Goal: Information Seeking & Learning: Learn about a topic

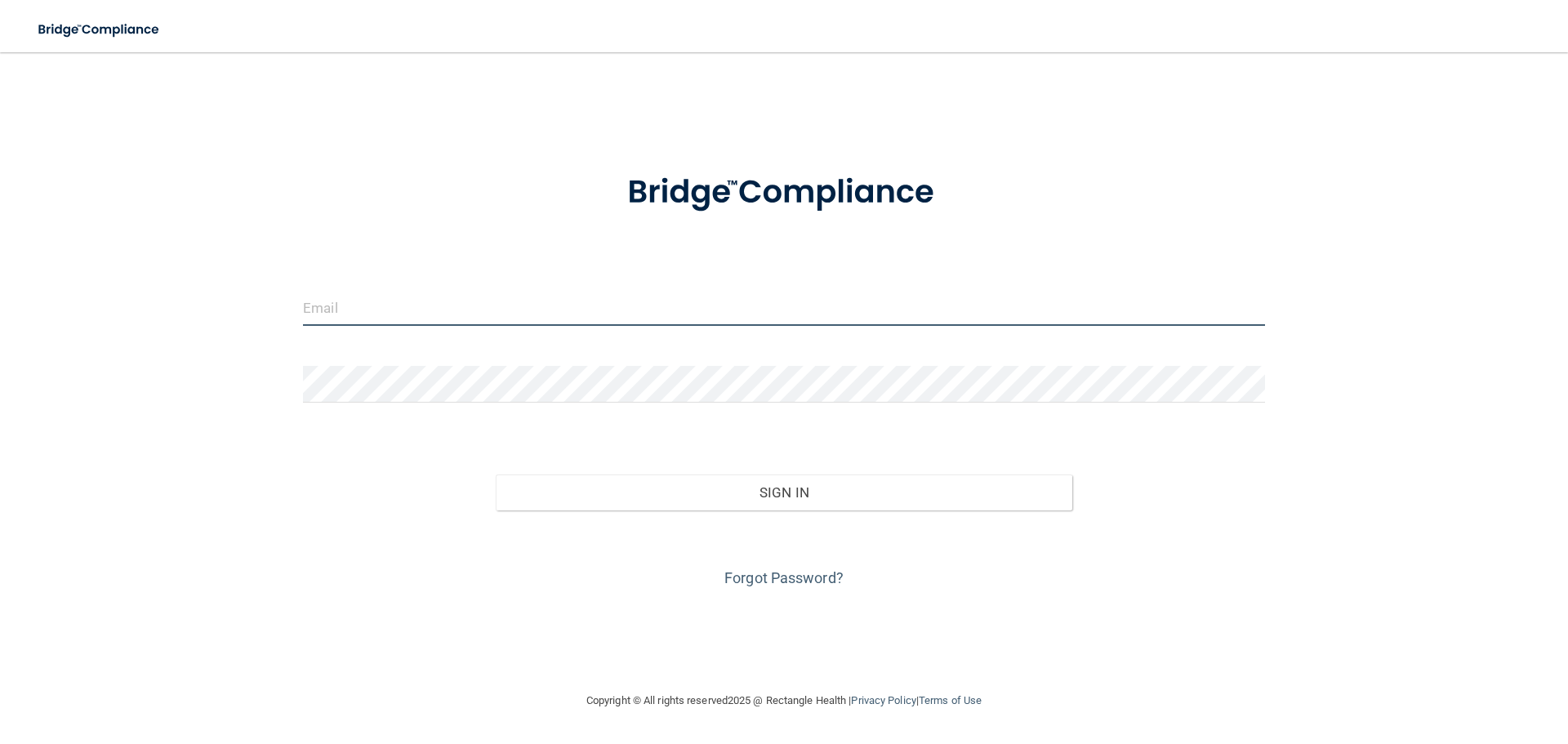
click at [374, 304] on input "email" at bounding box center [784, 307] width 963 height 37
type input "[EMAIL_ADDRESS][DOMAIN_NAME]"
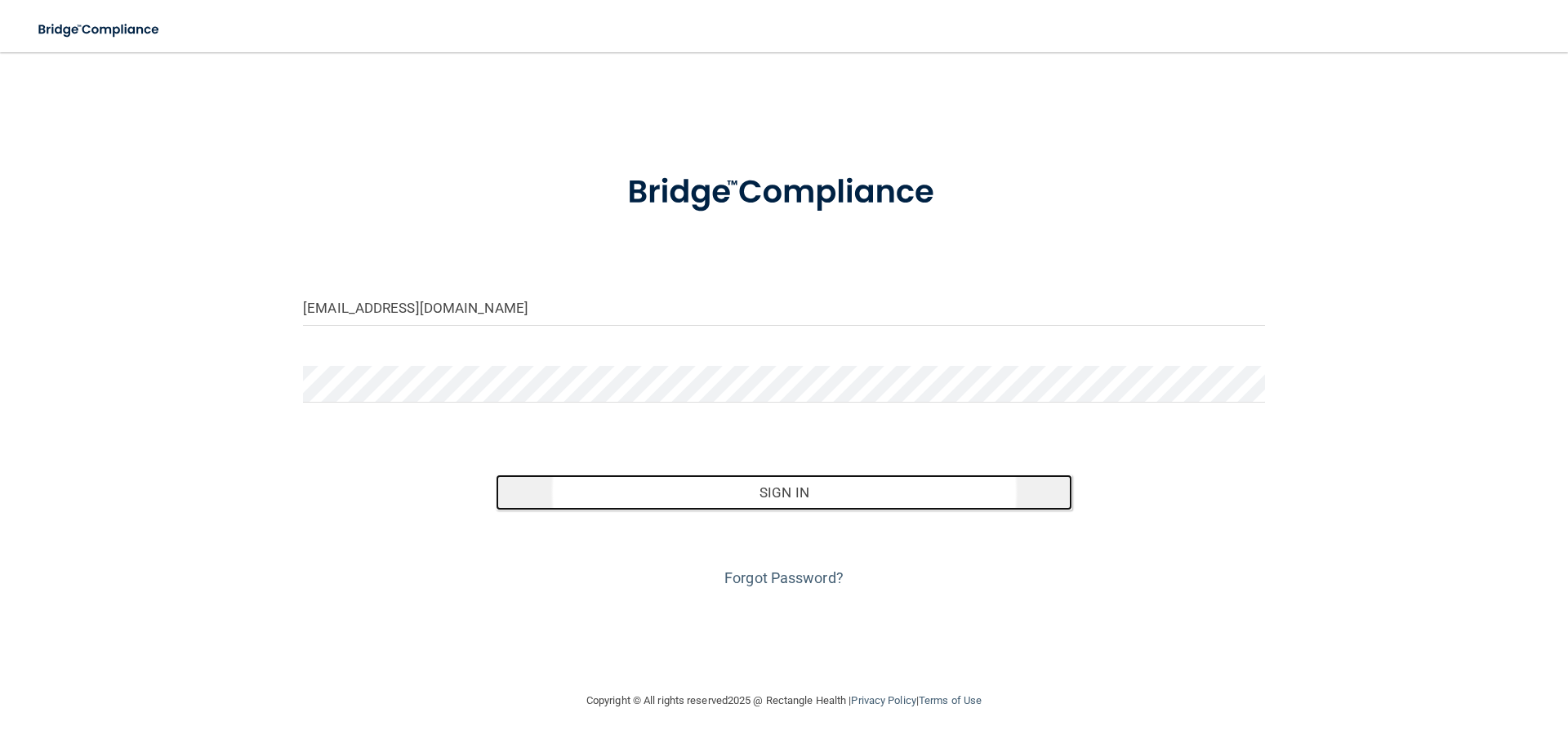
click at [791, 498] on button "Sign In" at bounding box center [784, 493] width 578 height 36
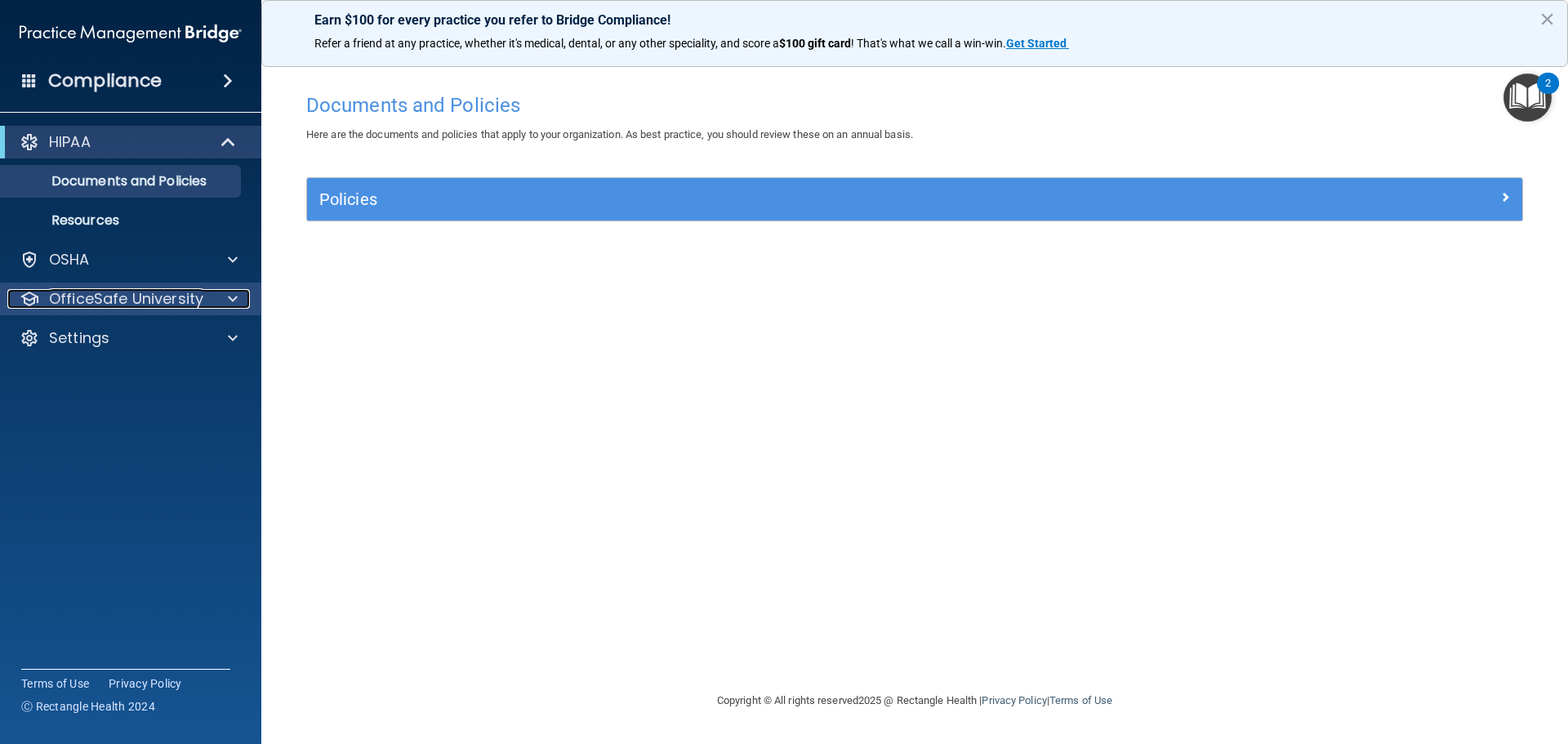
click at [231, 297] on span at bounding box center [233, 298] width 10 height 20
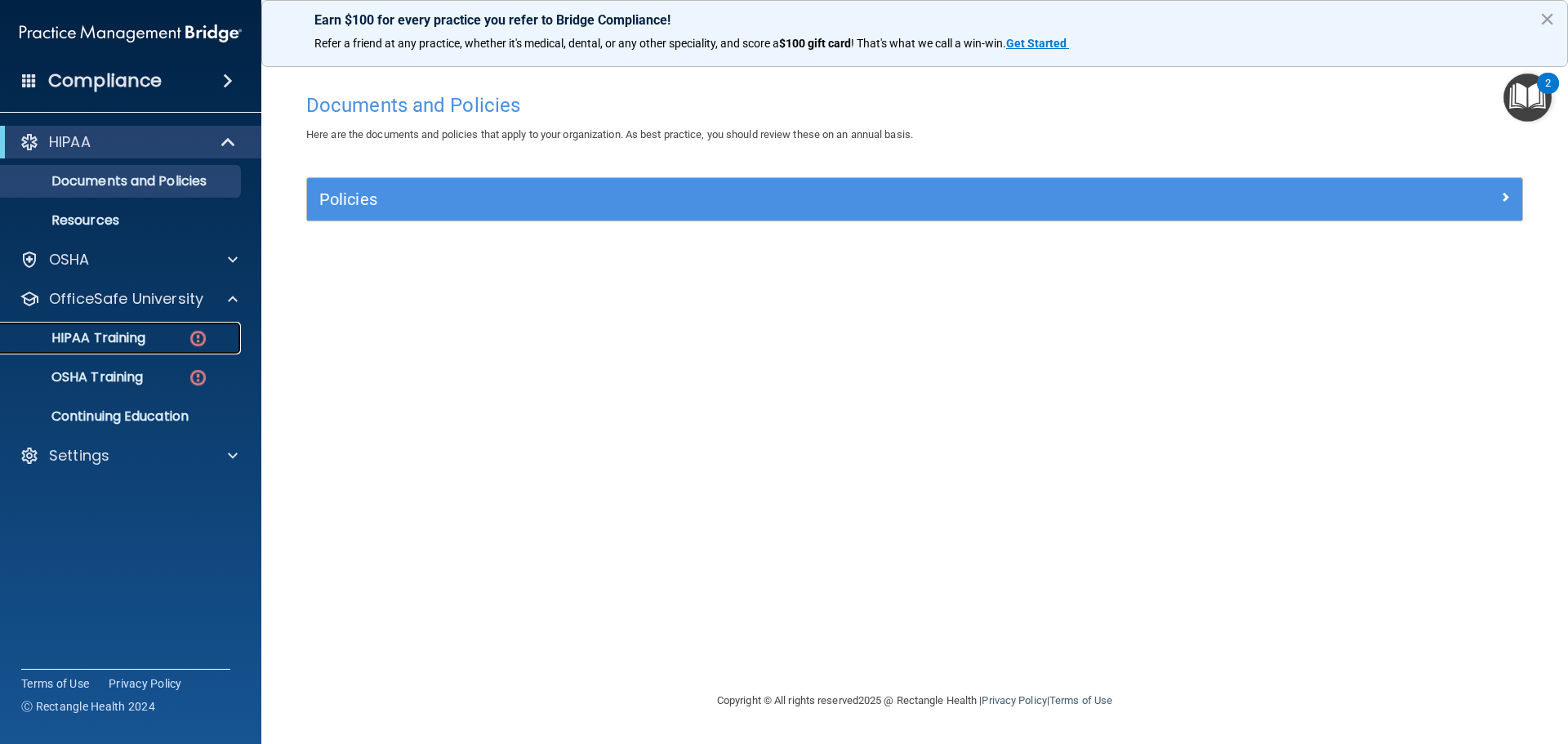
click at [87, 333] on p "HIPAA Training" at bounding box center [78, 338] width 135 height 16
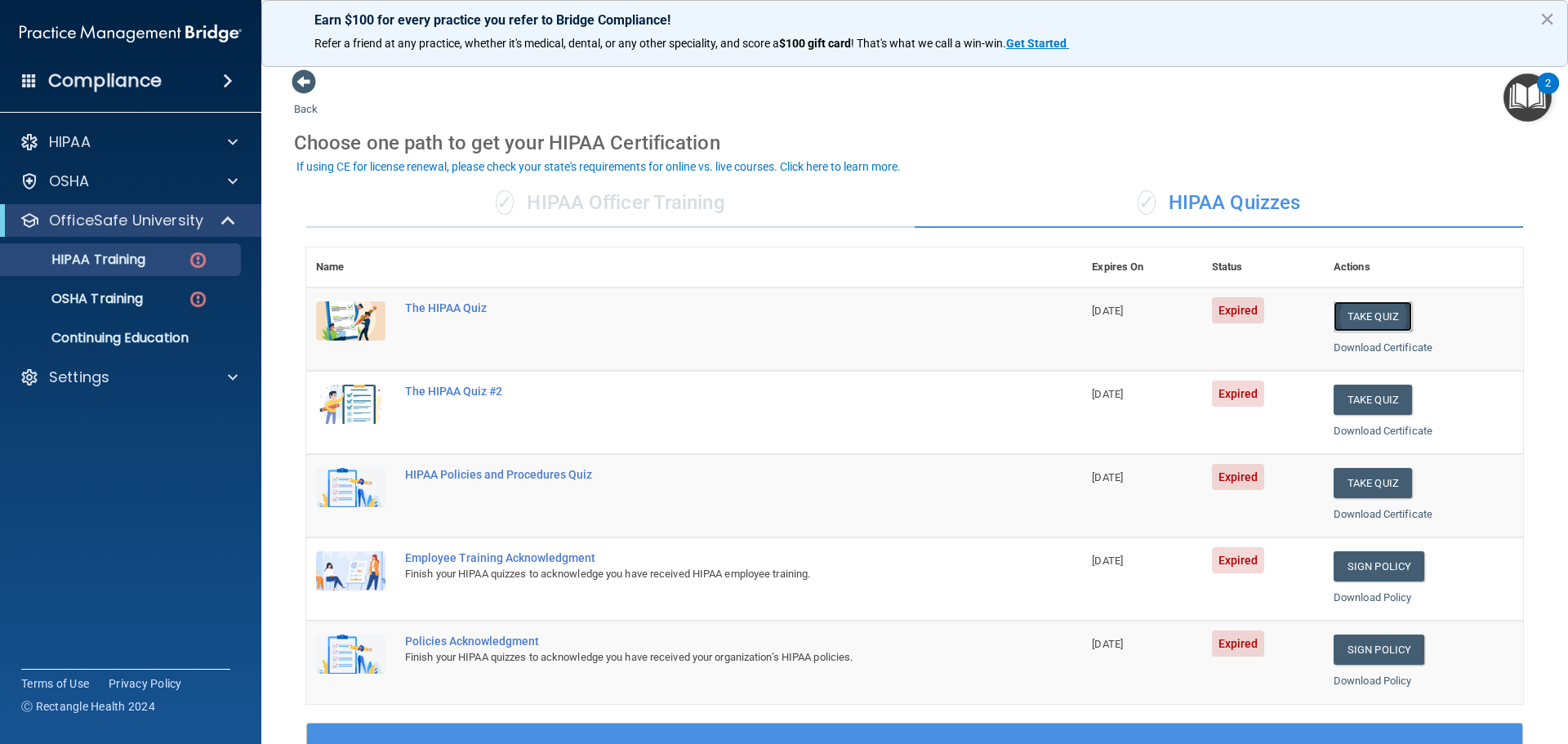
click at [1361, 313] on button "Take Quiz" at bounding box center [1373, 317] width 79 height 30
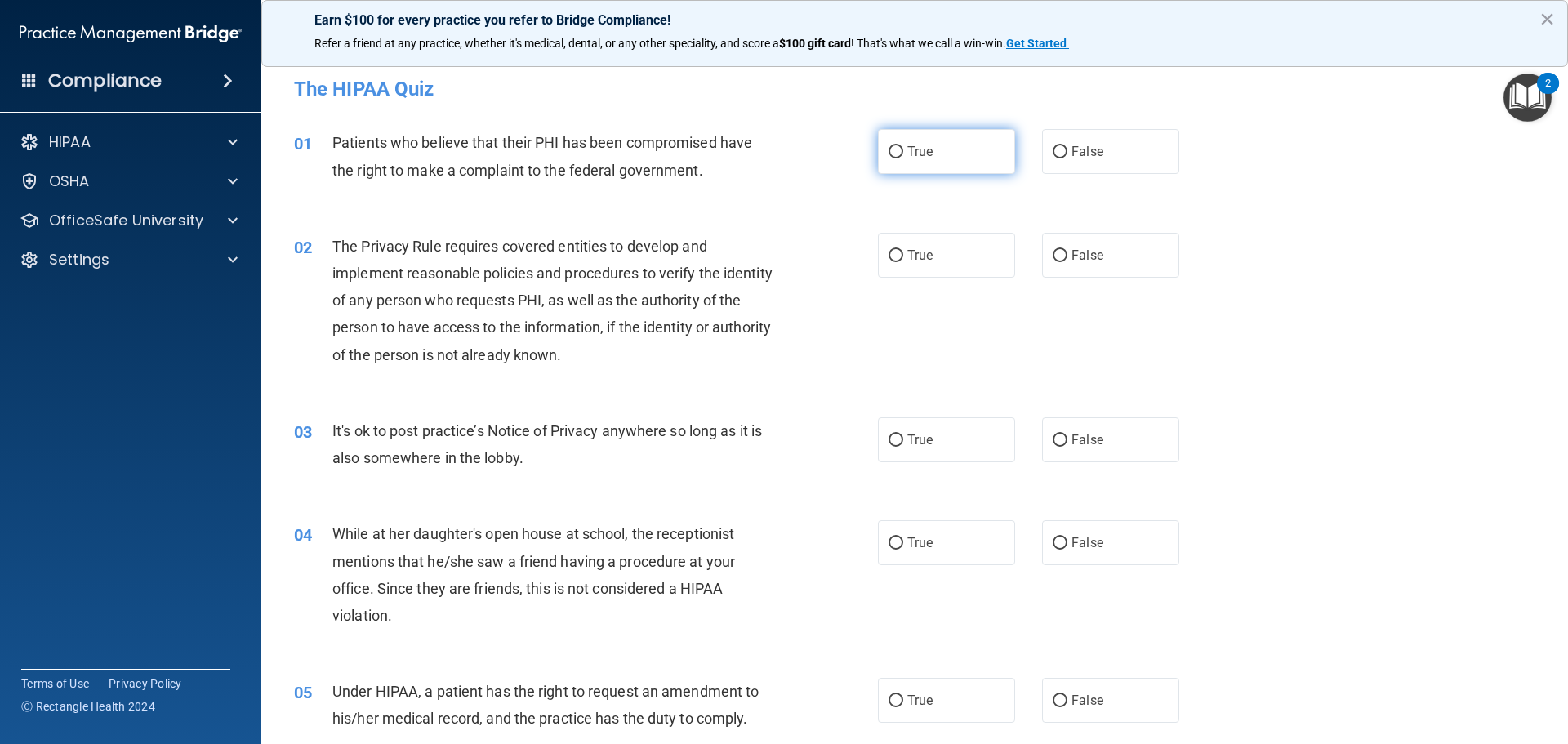
click at [889, 152] on input "True" at bounding box center [896, 152] width 15 height 12
radio input "true"
click at [891, 250] on input "True" at bounding box center [896, 256] width 15 height 12
radio input "true"
click at [1053, 442] on input "False" at bounding box center [1059, 440] width 15 height 12
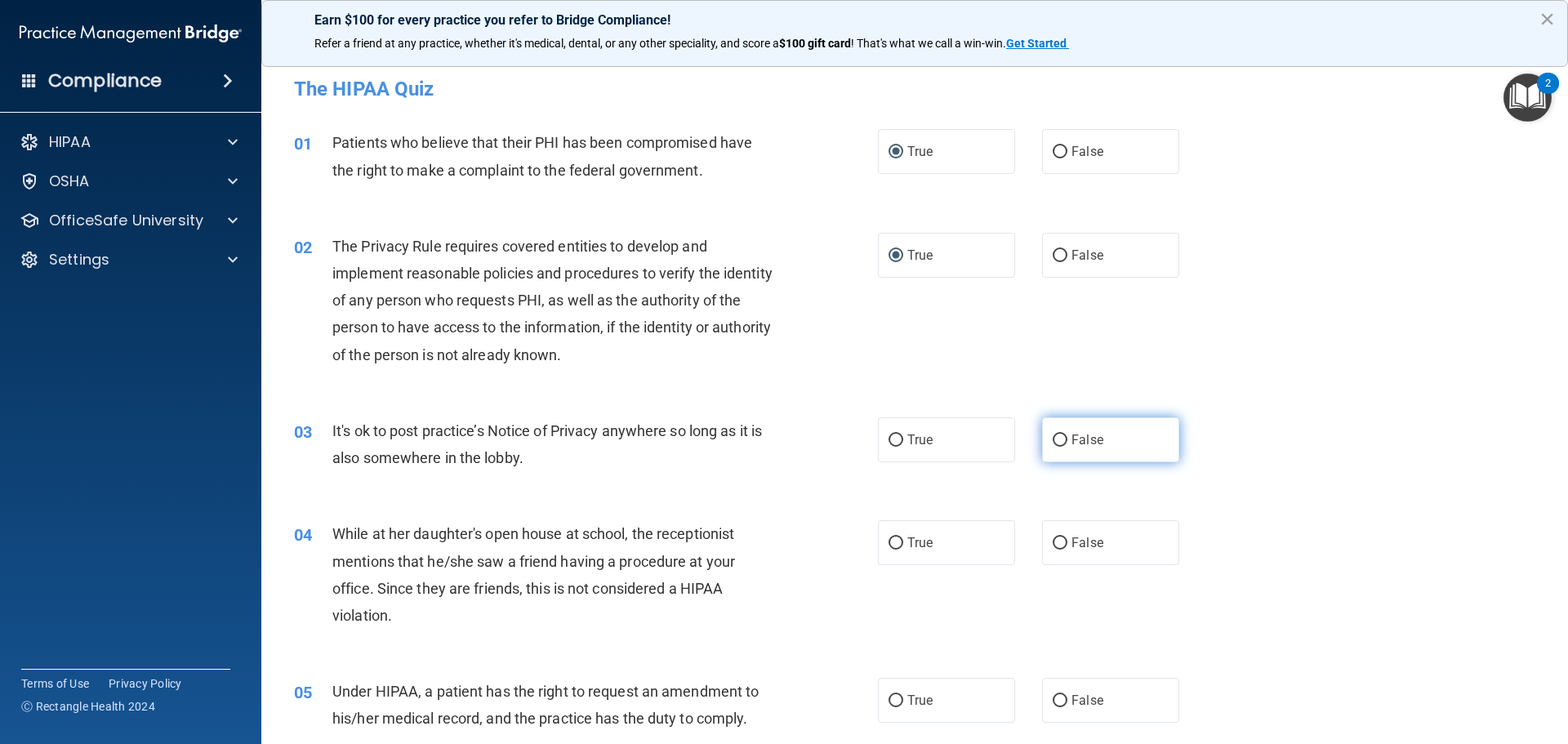
radio input "true"
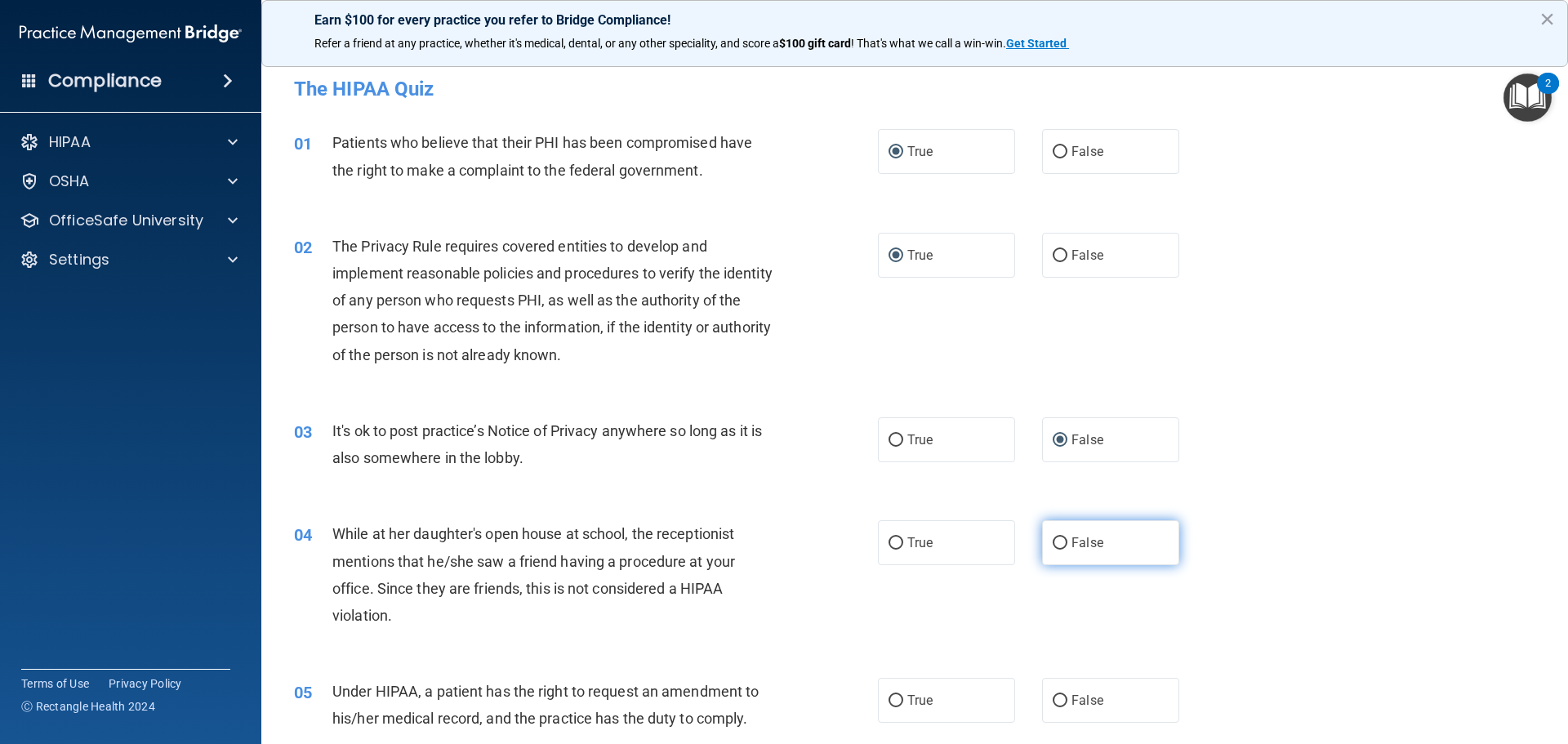
click at [1060, 535] on label "False" at bounding box center [1110, 543] width 138 height 45
click at [1060, 537] on input "False" at bounding box center [1059, 543] width 15 height 12
radio input "true"
click at [1054, 697] on input "False" at bounding box center [1059, 702] width 15 height 12
radio input "true"
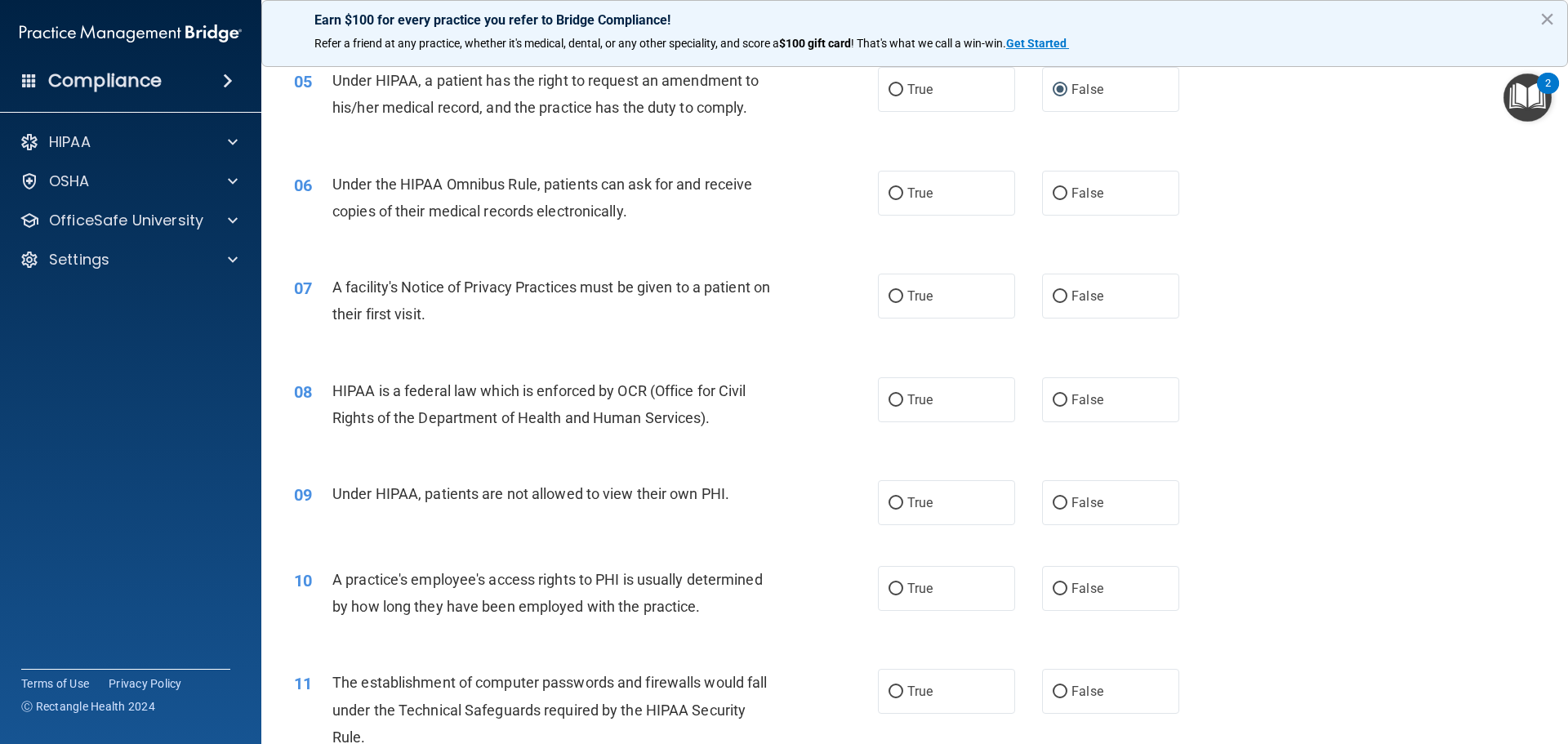
scroll to position [625, 0]
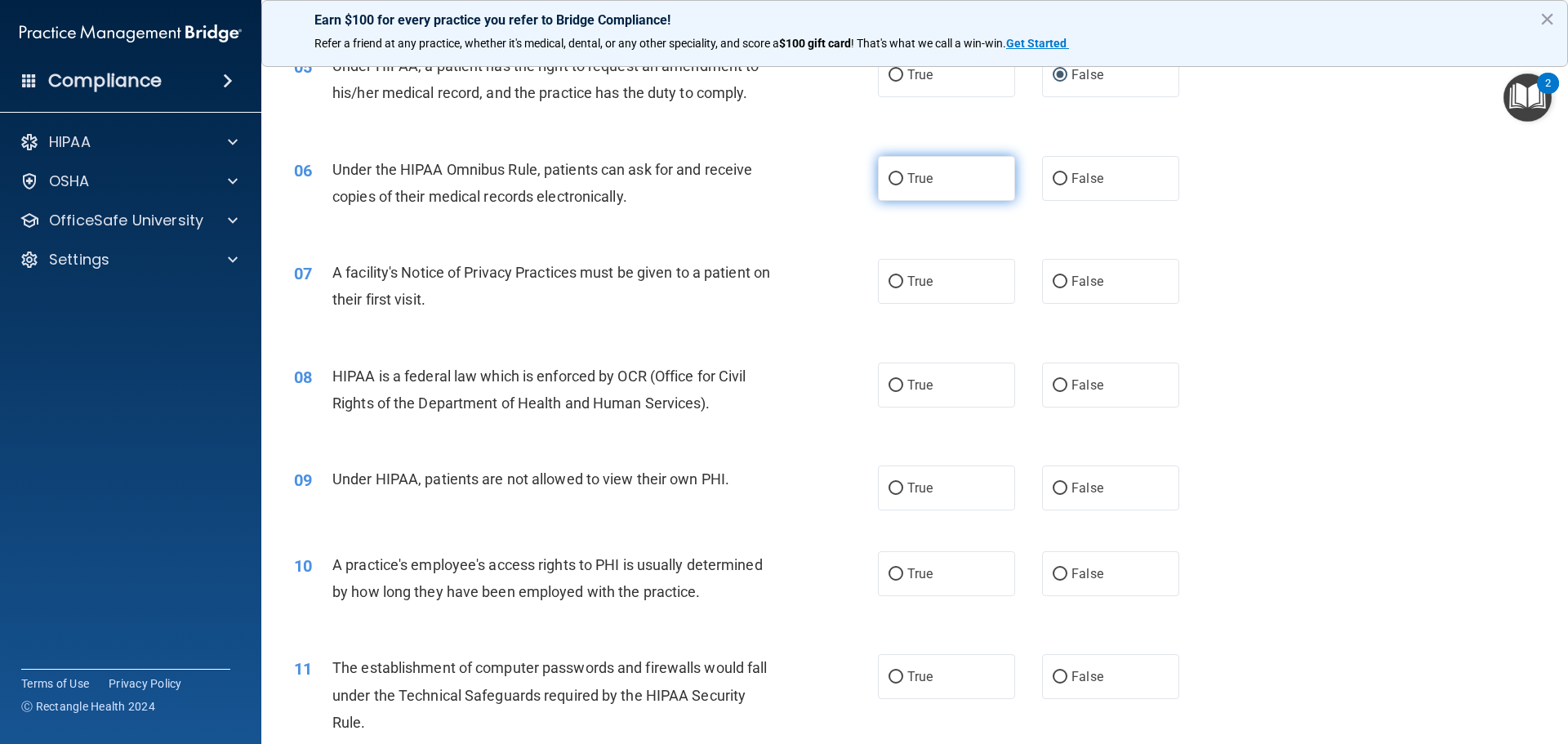
click at [889, 177] on input "True" at bounding box center [896, 179] width 15 height 12
radio input "true"
click at [895, 282] on input "True" at bounding box center [896, 282] width 15 height 12
radio input "true"
click at [893, 390] on input "True" at bounding box center [896, 386] width 15 height 12
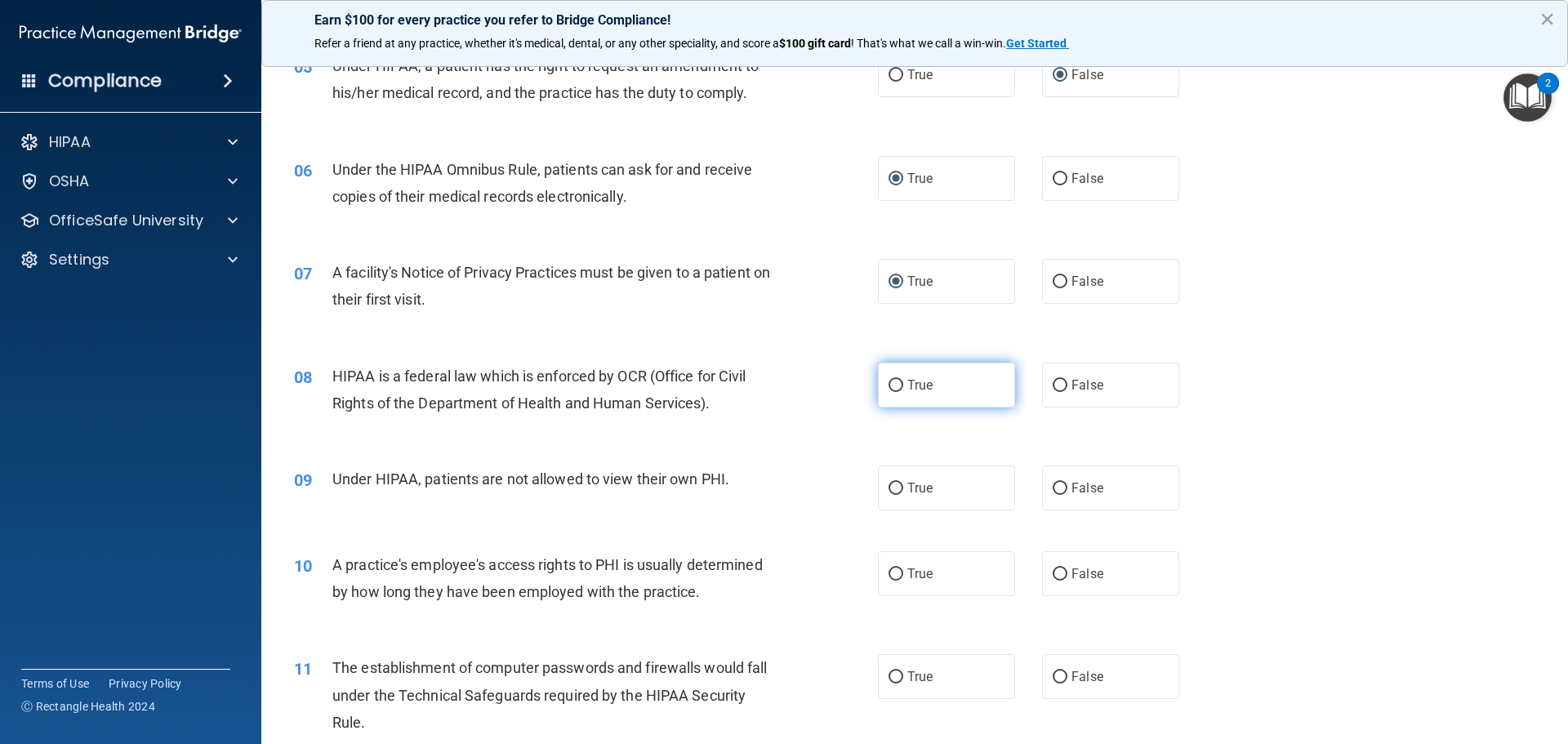
radio input "true"
click at [1061, 491] on label "False" at bounding box center [1110, 488] width 138 height 45
click at [1061, 491] on input "False" at bounding box center [1059, 489] width 15 height 12
radio input "true"
click at [1061, 574] on label "False" at bounding box center [1110, 574] width 138 height 45
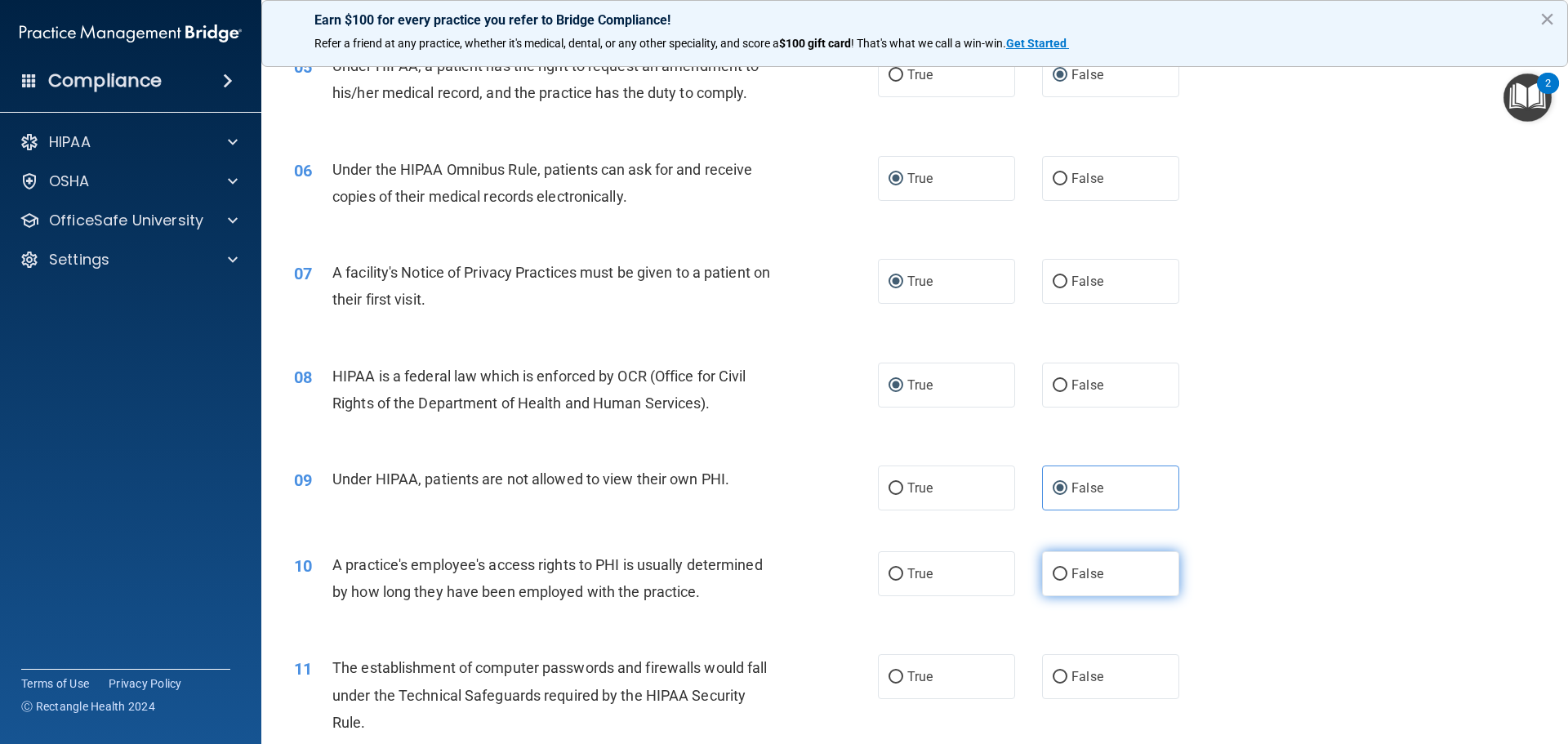
click at [1061, 574] on input "False" at bounding box center [1059, 574] width 15 height 12
radio input "true"
click at [892, 677] on input "True" at bounding box center [896, 677] width 15 height 12
radio input "true"
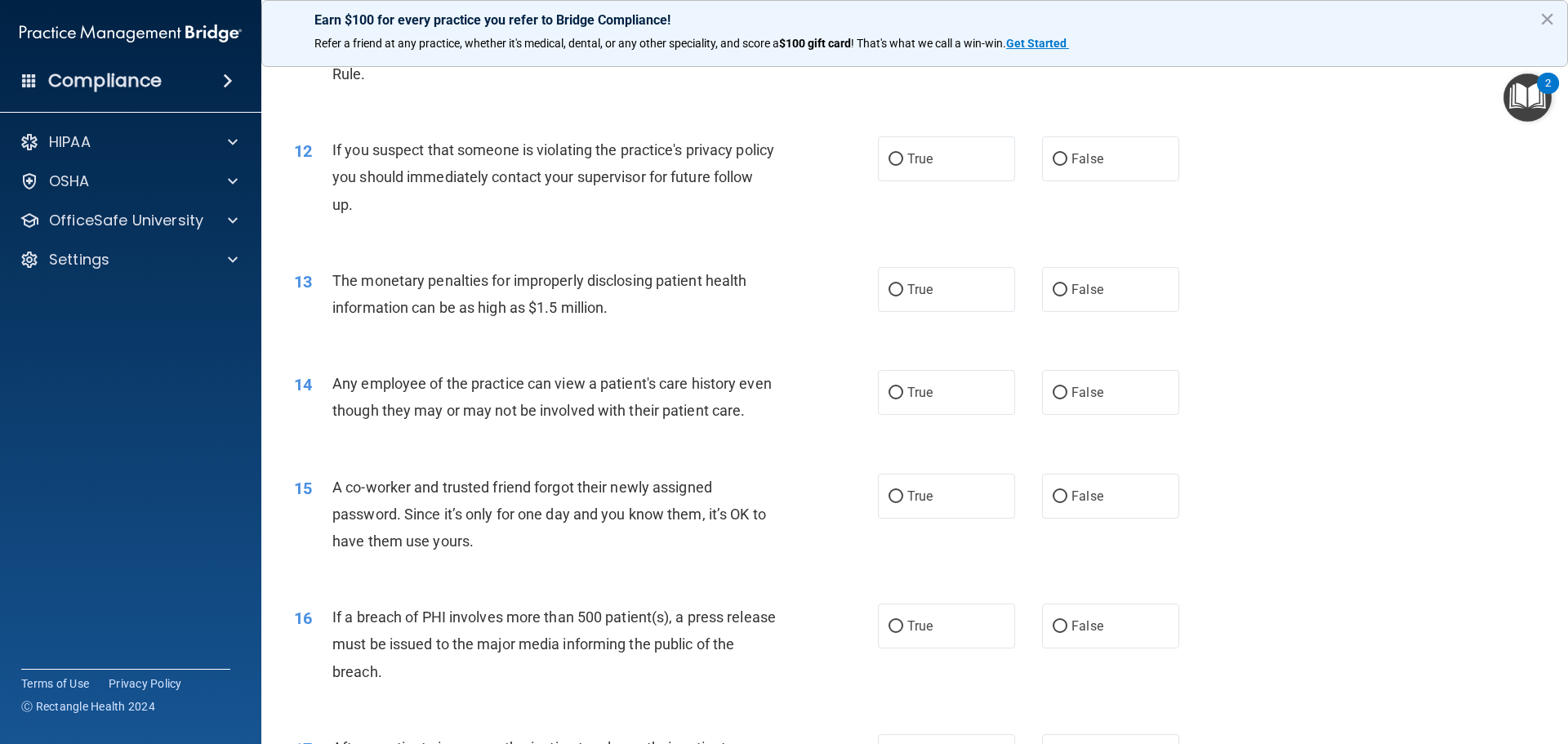
scroll to position [1284, 0]
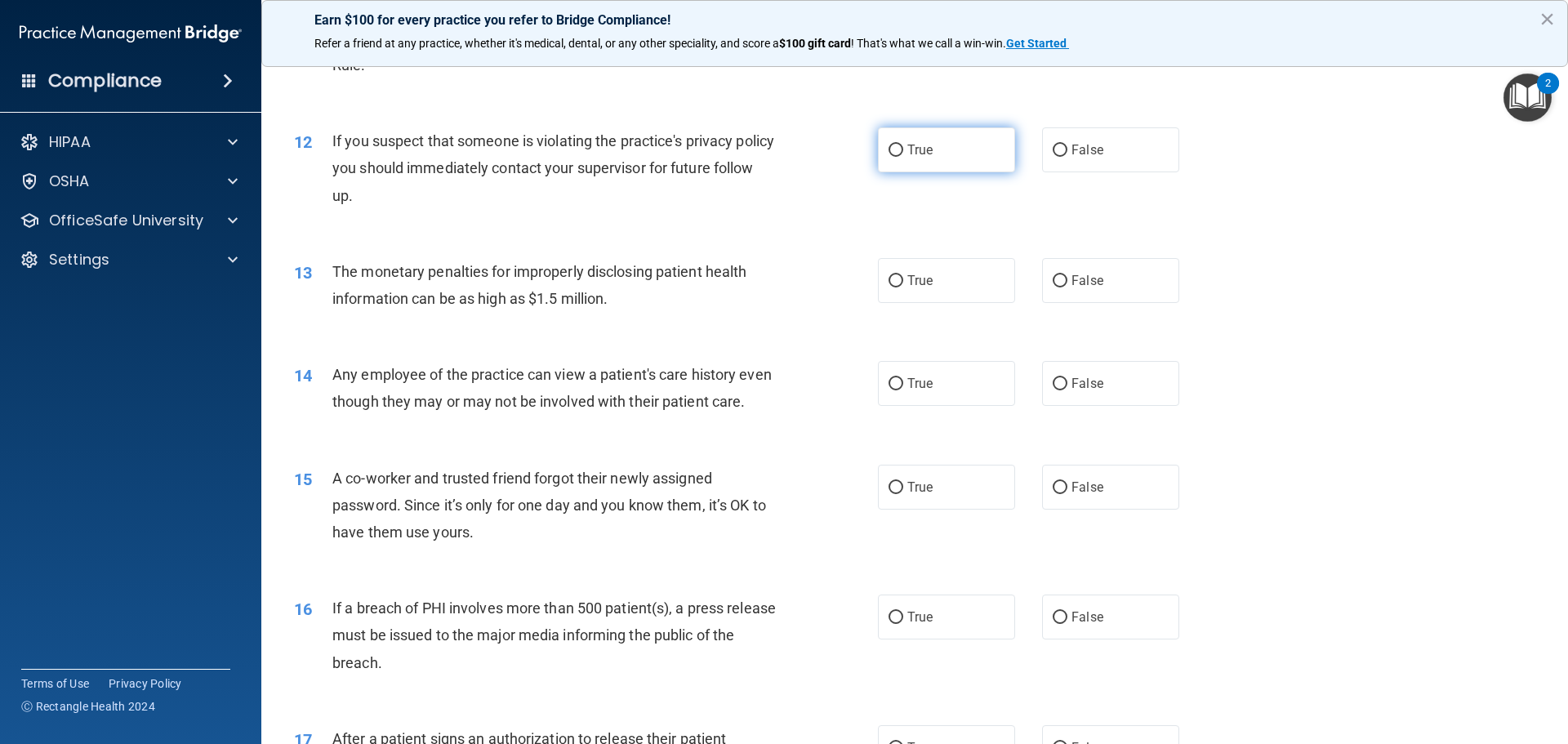
click at [895, 151] on input "True" at bounding box center [896, 151] width 15 height 12
radio input "true"
click at [890, 279] on input "True" at bounding box center [896, 281] width 15 height 12
radio input "true"
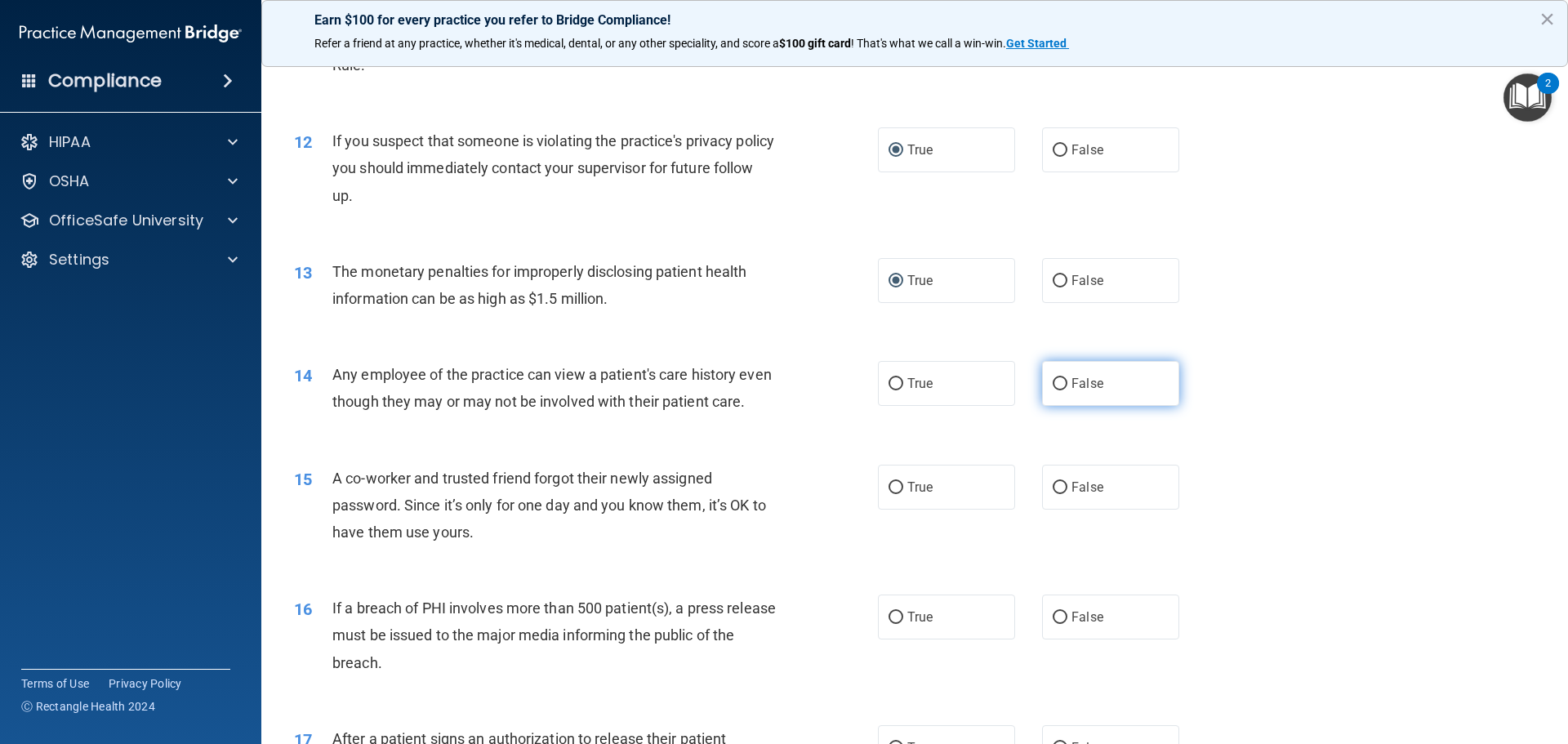
click at [1058, 382] on input "False" at bounding box center [1059, 384] width 15 height 12
radio input "true"
click at [1054, 494] on input "False" at bounding box center [1059, 488] width 15 height 12
radio input "true"
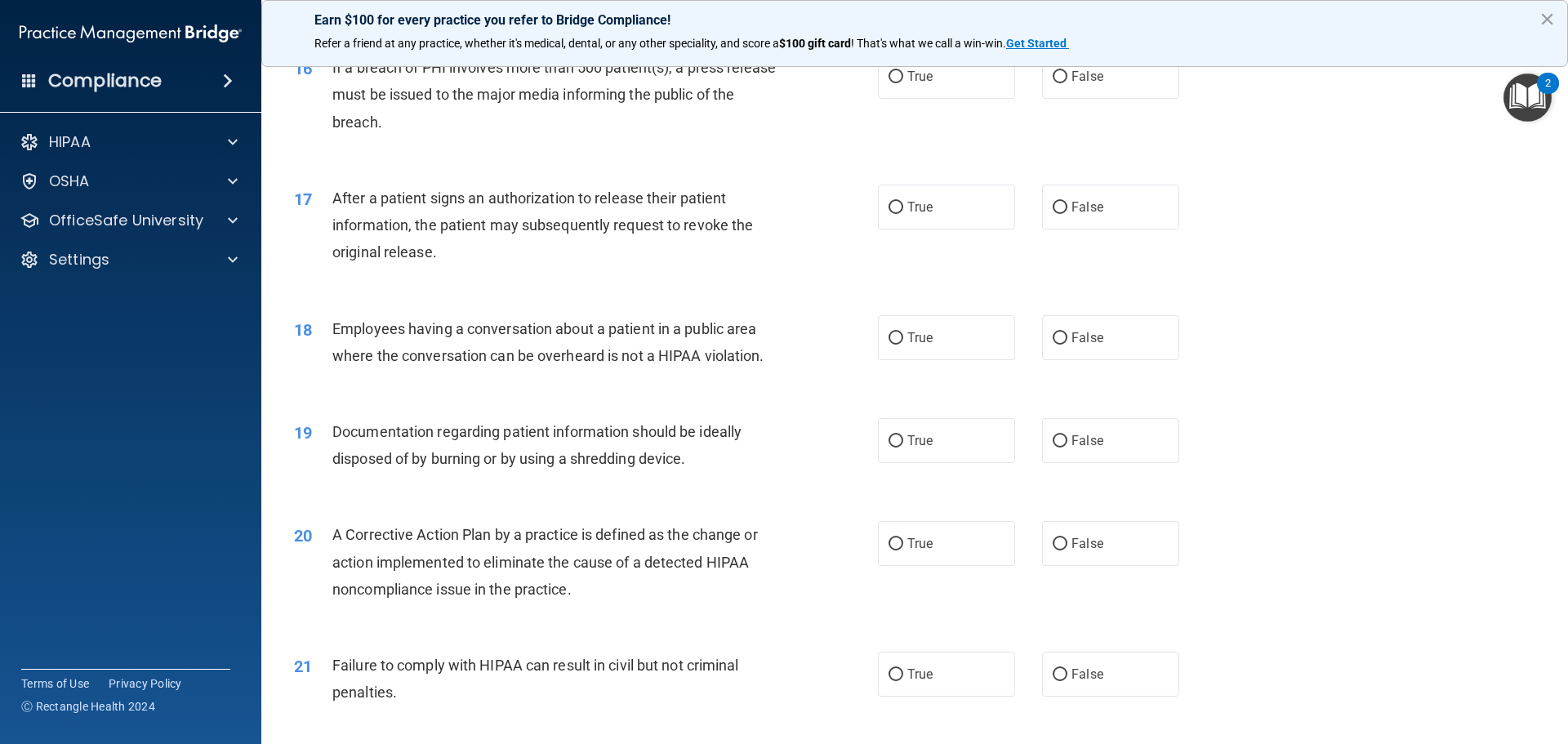
scroll to position [1805, 0]
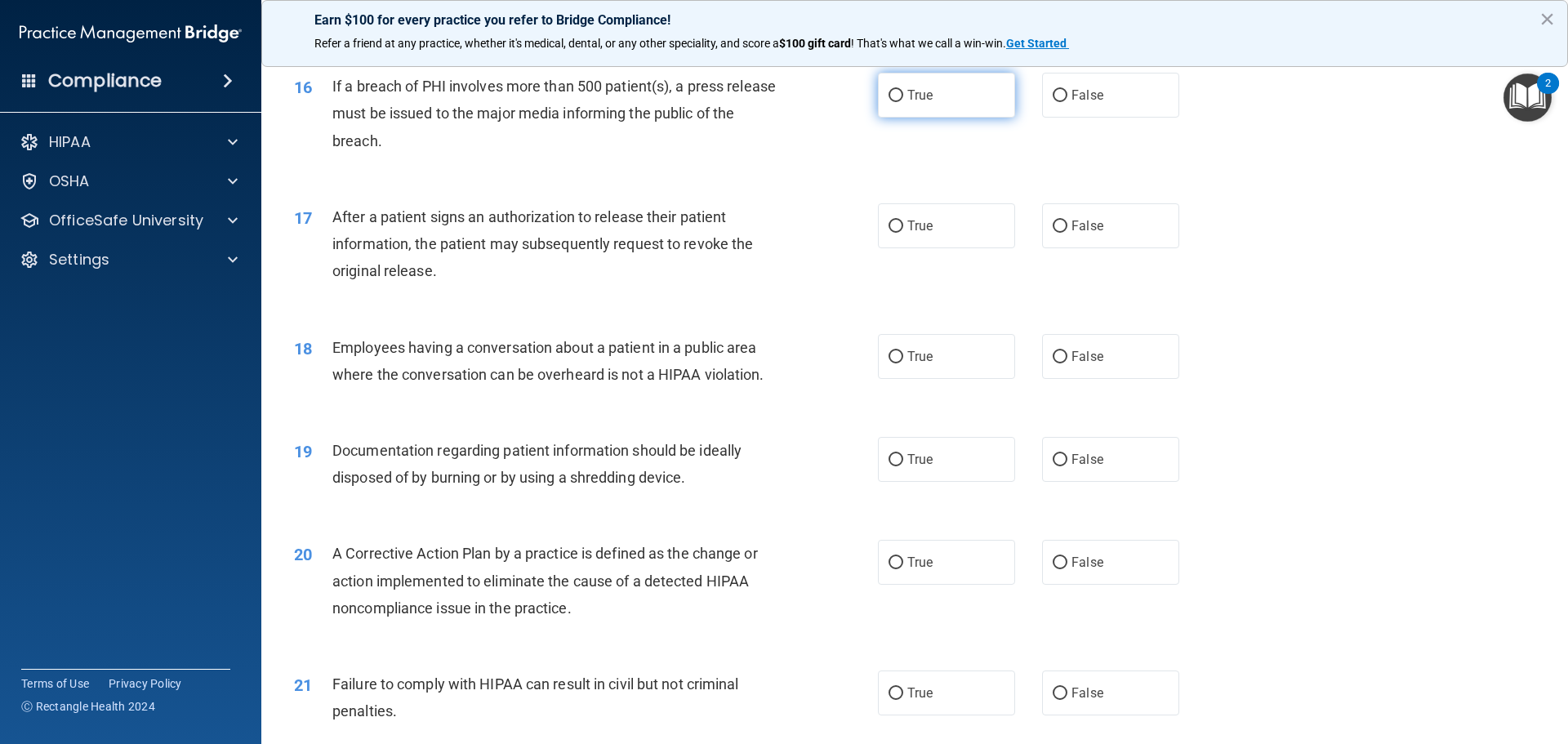
click at [893, 102] on input "True" at bounding box center [896, 96] width 15 height 12
radio input "true"
click at [895, 233] on input "True" at bounding box center [896, 227] width 15 height 12
radio input "true"
click at [1058, 363] on input "False" at bounding box center [1059, 357] width 15 height 12
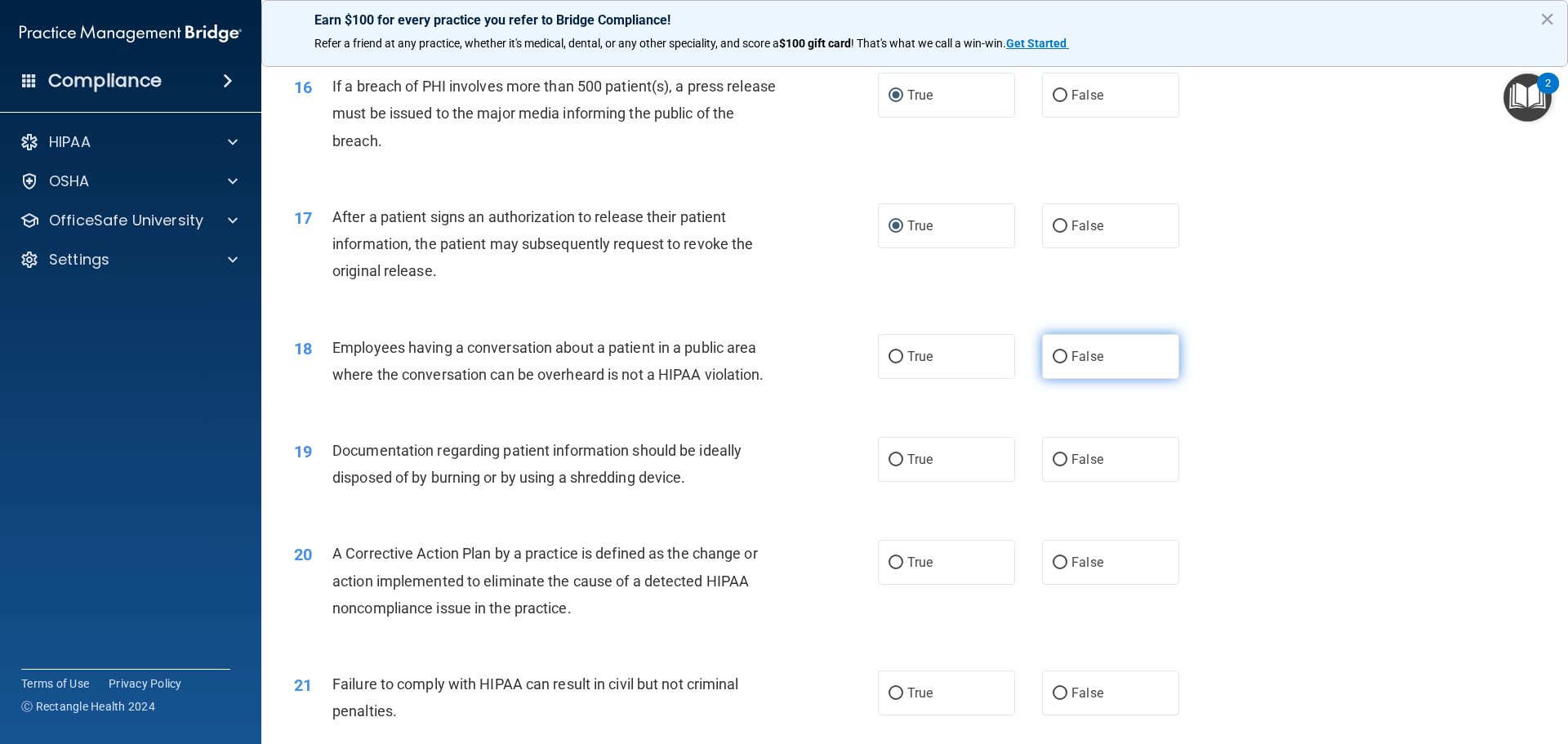
radio input "true"
click at [889, 466] on input "True" at bounding box center [896, 460] width 15 height 12
radio input "true"
click at [889, 569] on input "True" at bounding box center [896, 563] width 15 height 12
radio input "true"
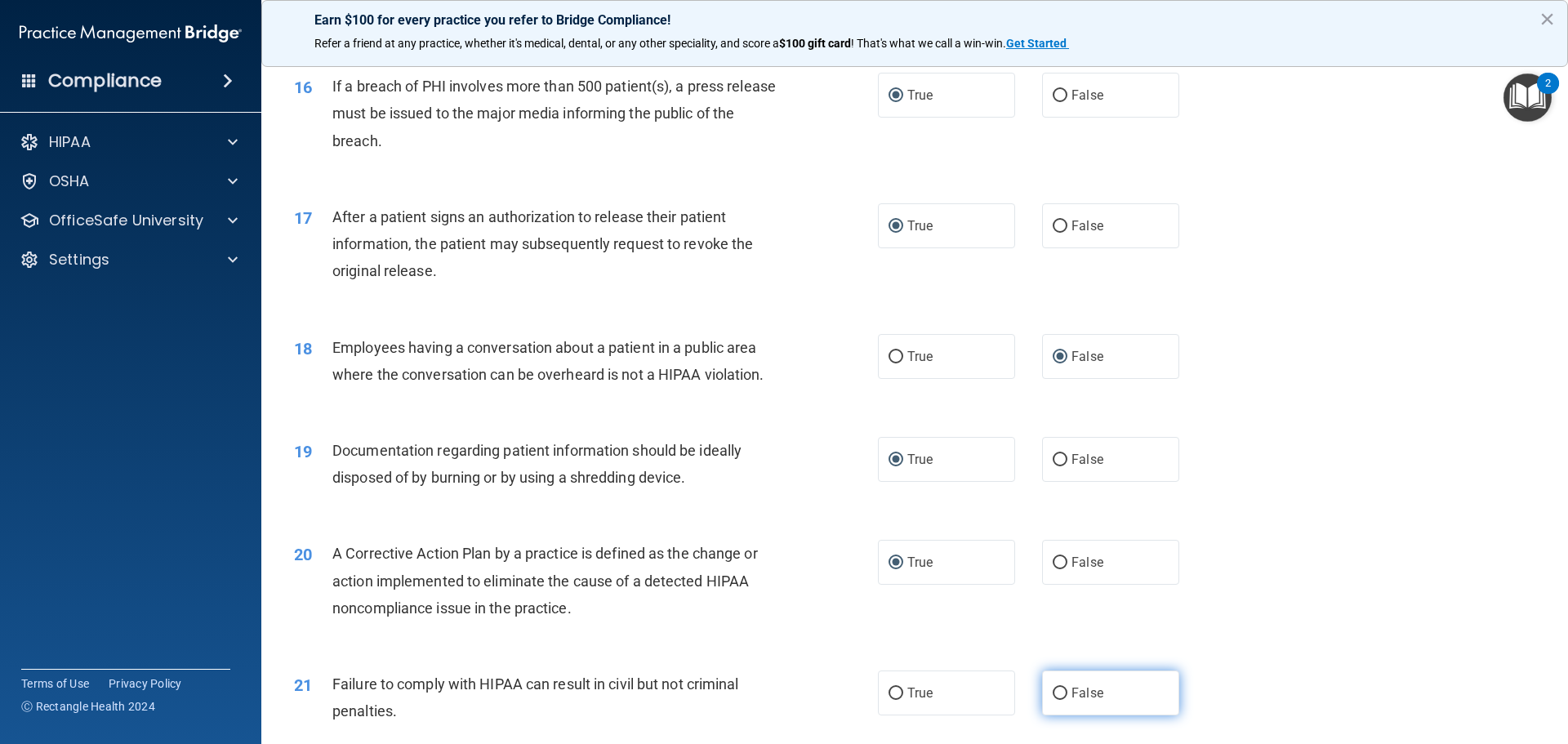
click at [1053, 700] on input "False" at bounding box center [1059, 694] width 15 height 12
radio input "true"
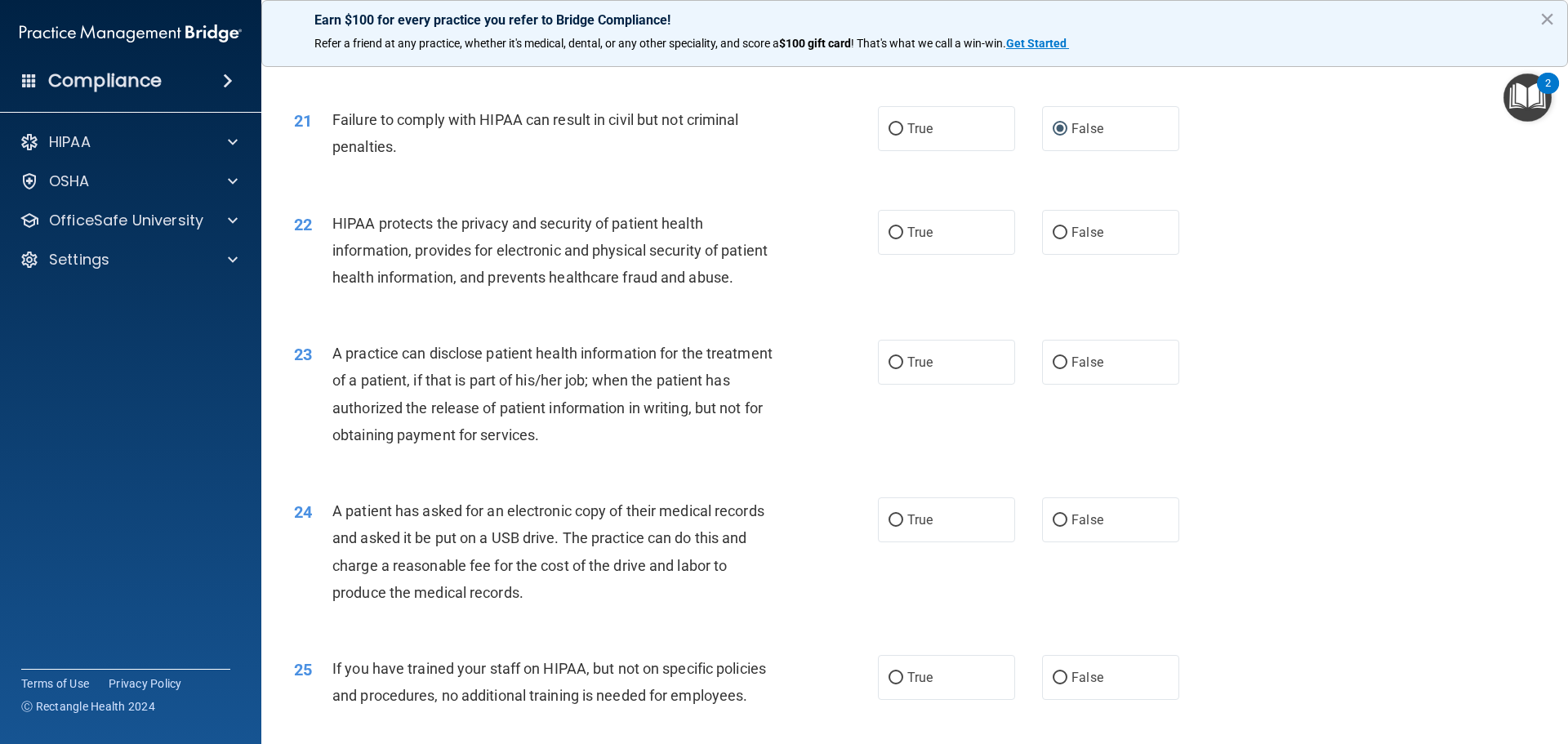
scroll to position [2389, 0]
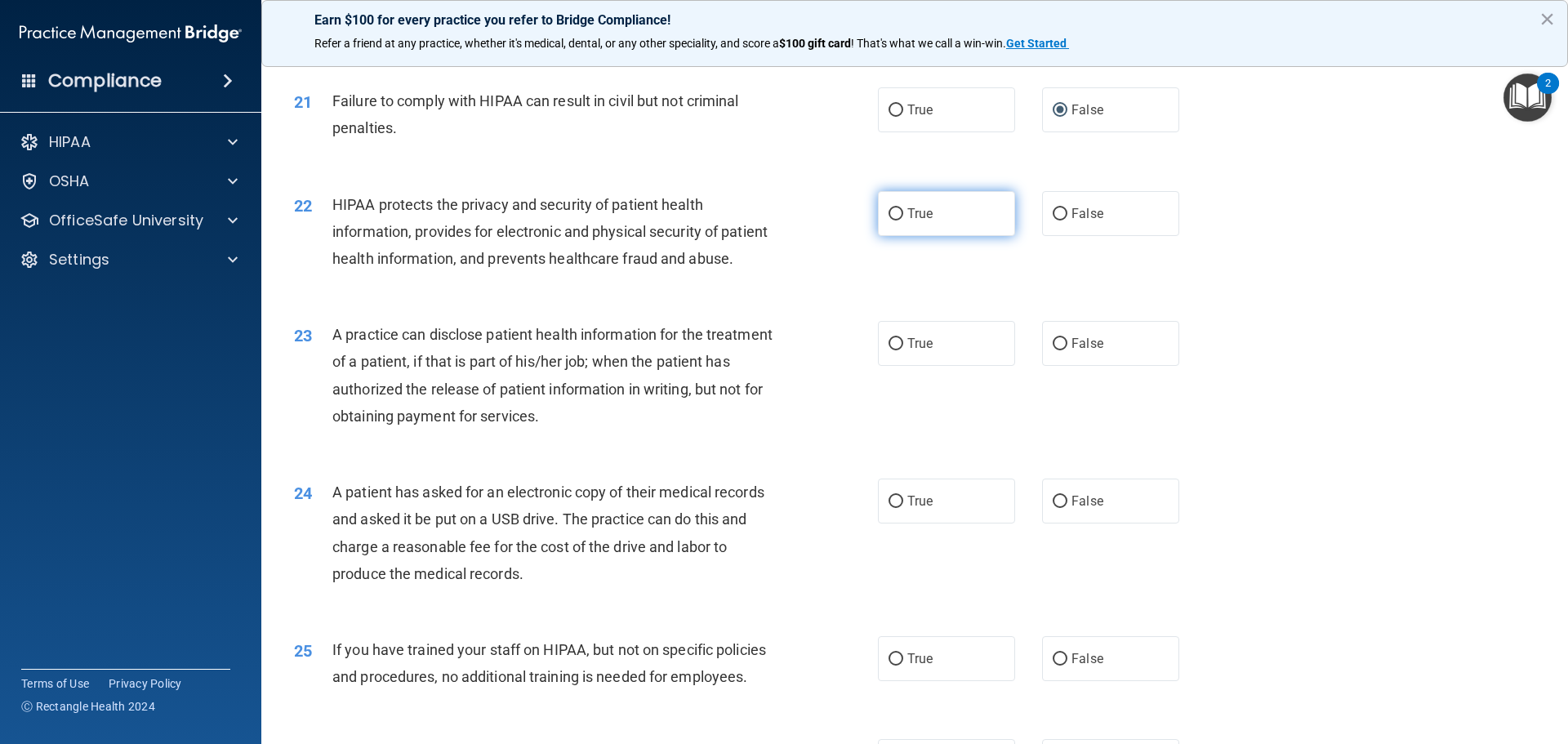
click at [896, 221] on input "True" at bounding box center [896, 215] width 15 height 12
radio input "true"
click at [1053, 350] on input "False" at bounding box center [1059, 344] width 15 height 12
radio input "true"
click at [894, 508] on input "True" at bounding box center [896, 502] width 15 height 12
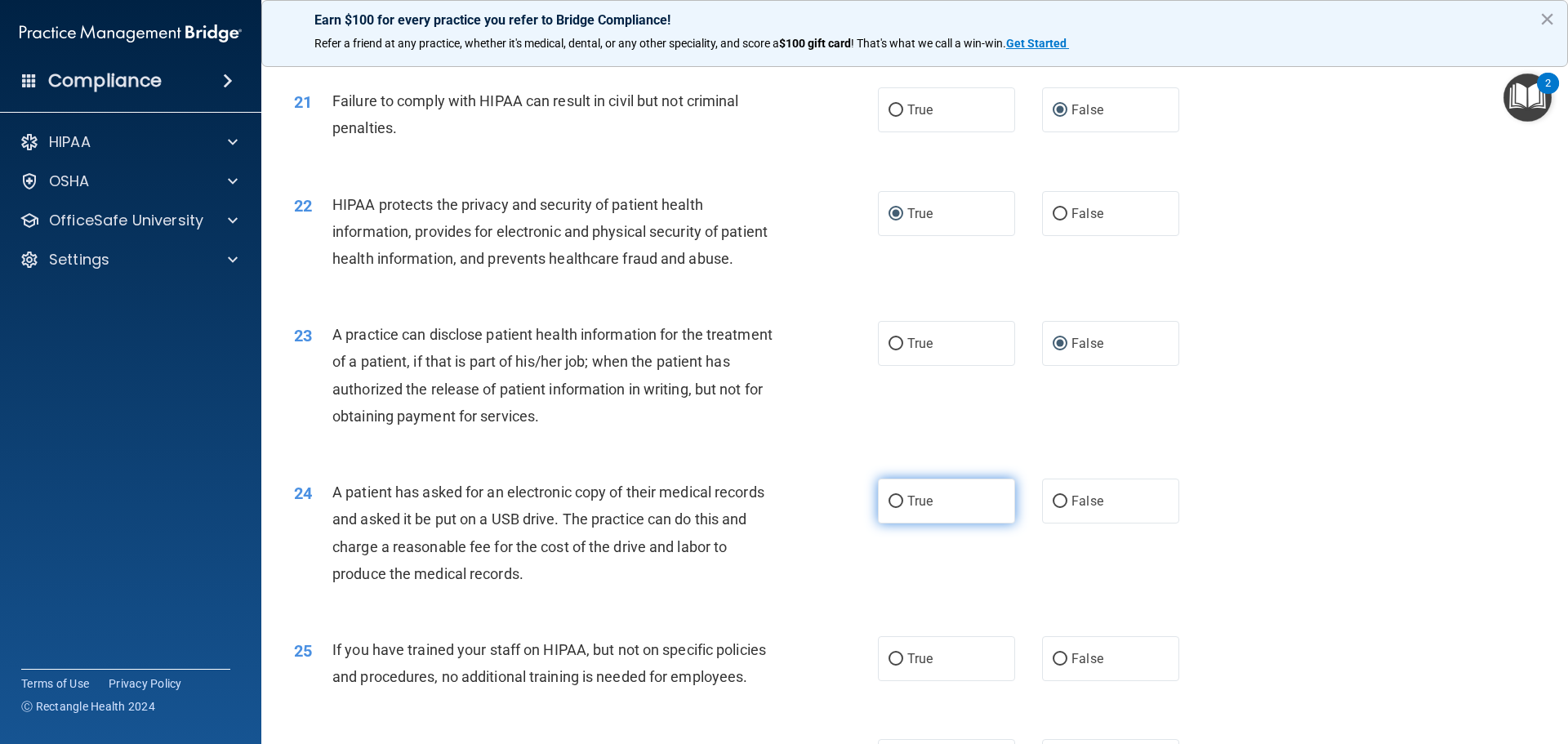
radio input "true"
click at [1055, 666] on input "False" at bounding box center [1059, 660] width 15 height 12
radio input "true"
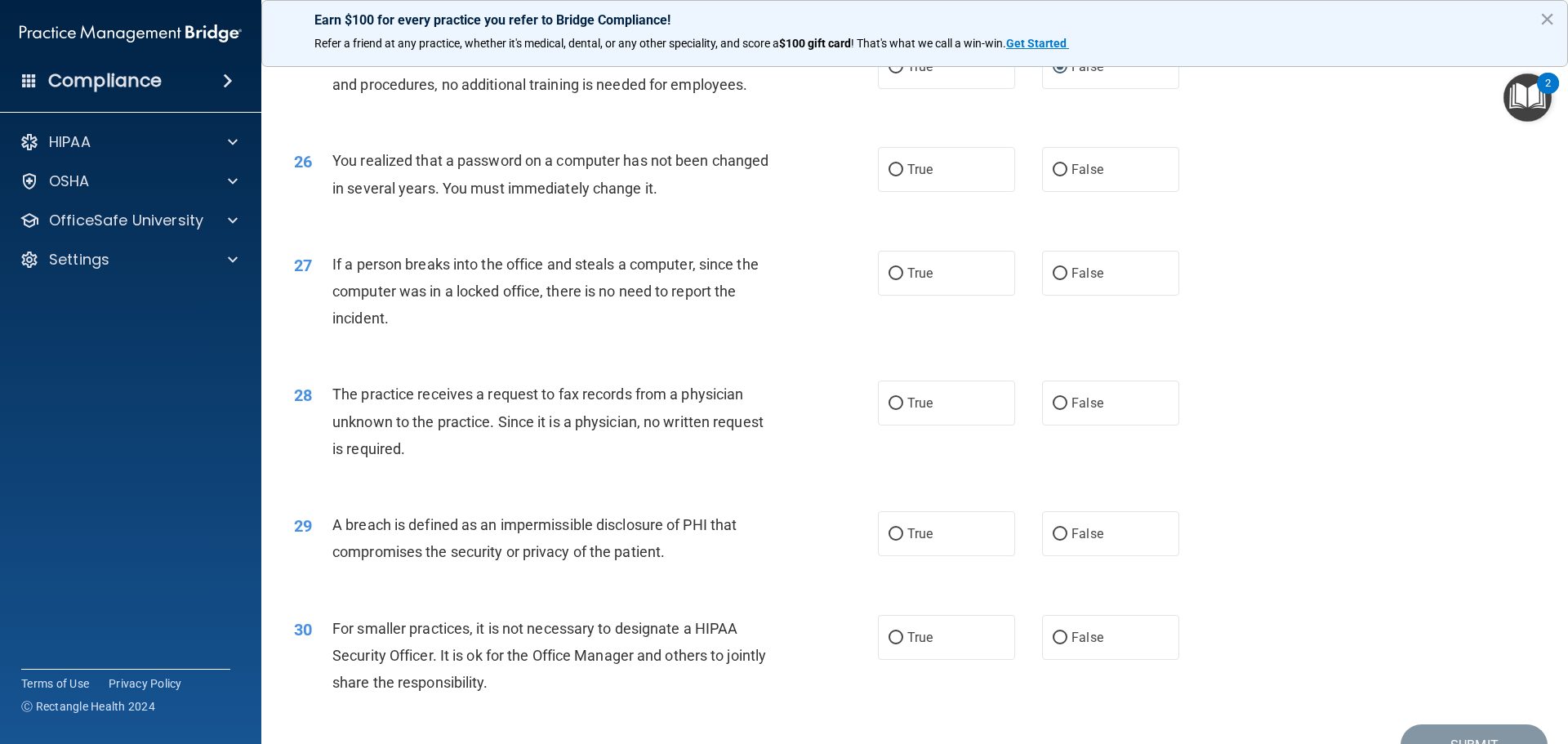
scroll to position [3000, 0]
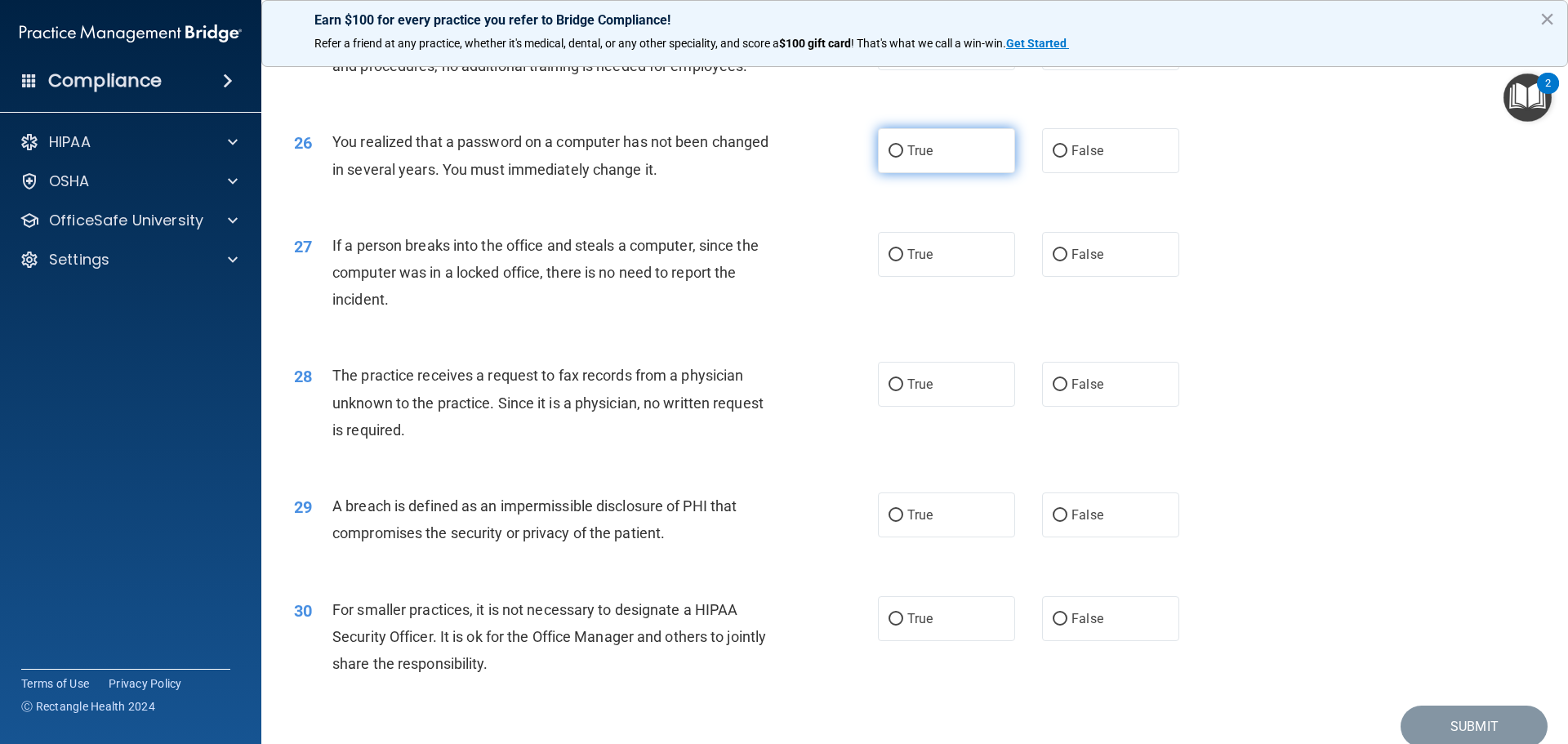
click at [891, 157] on input "True" at bounding box center [896, 151] width 15 height 12
radio input "true"
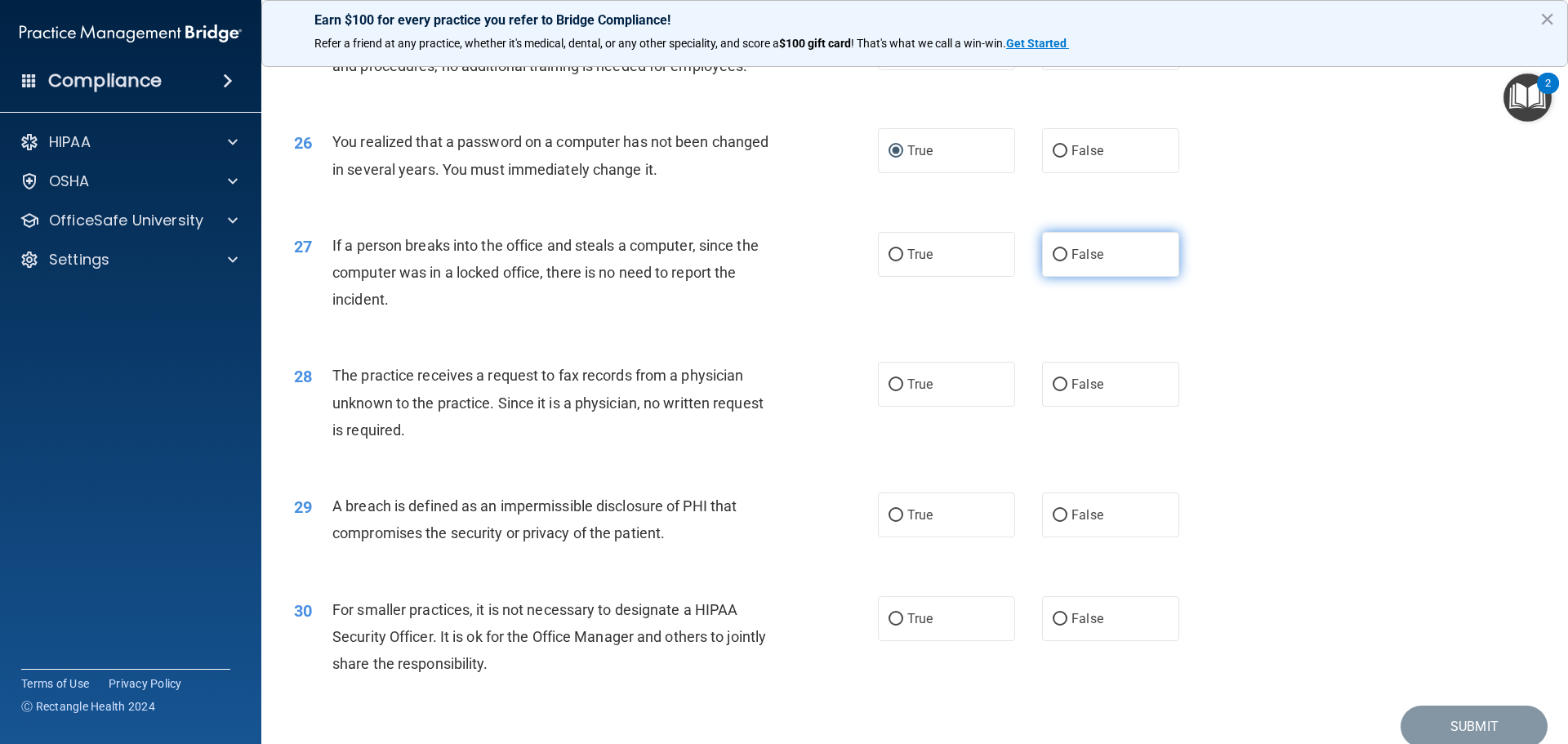
click at [1053, 261] on input "False" at bounding box center [1059, 255] width 15 height 12
radio input "true"
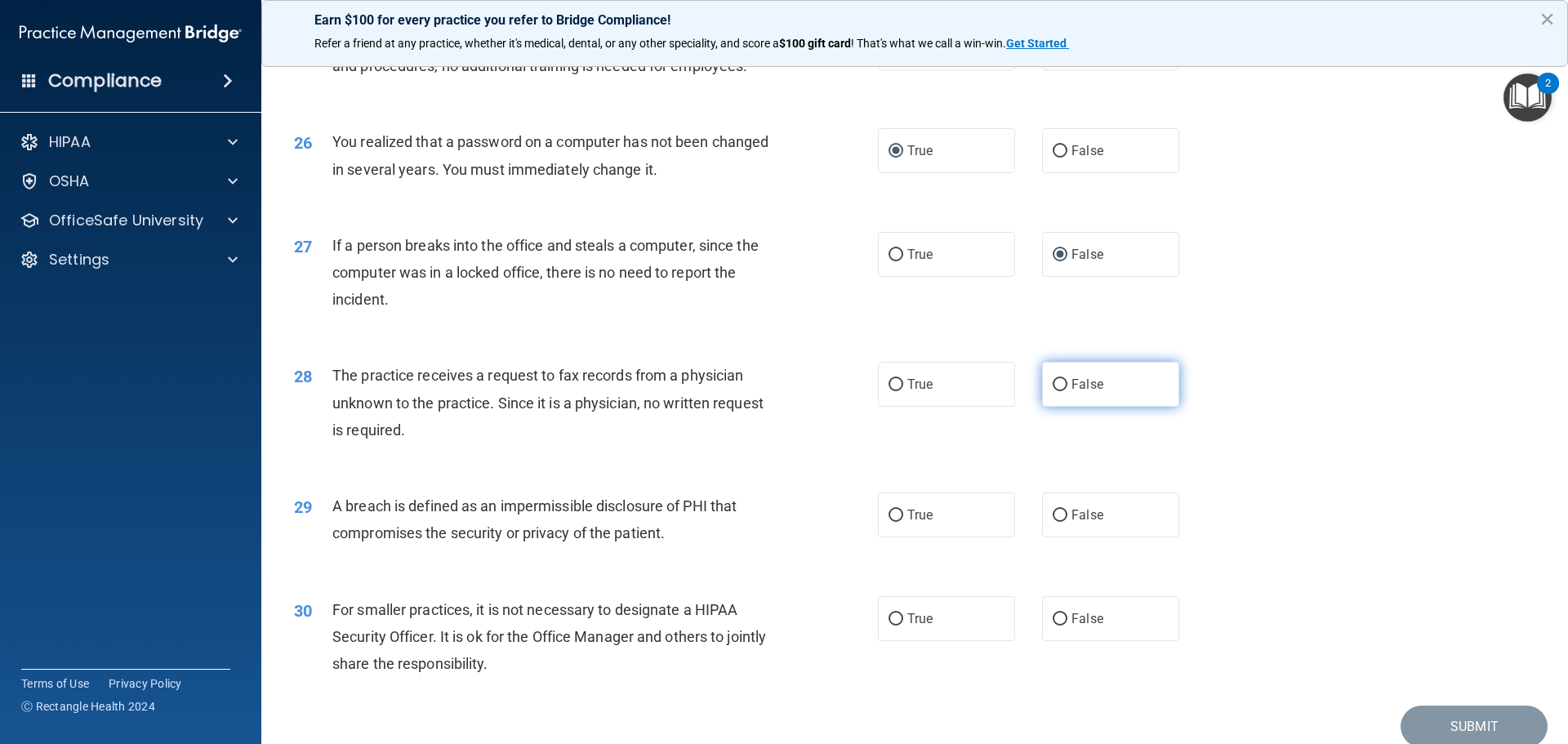
click at [1053, 391] on input "False" at bounding box center [1059, 385] width 15 height 12
radio input "true"
click at [891, 523] on input "True" at bounding box center [896, 516] width 15 height 12
radio input "true"
click at [1057, 625] on input "False" at bounding box center [1059, 619] width 15 height 12
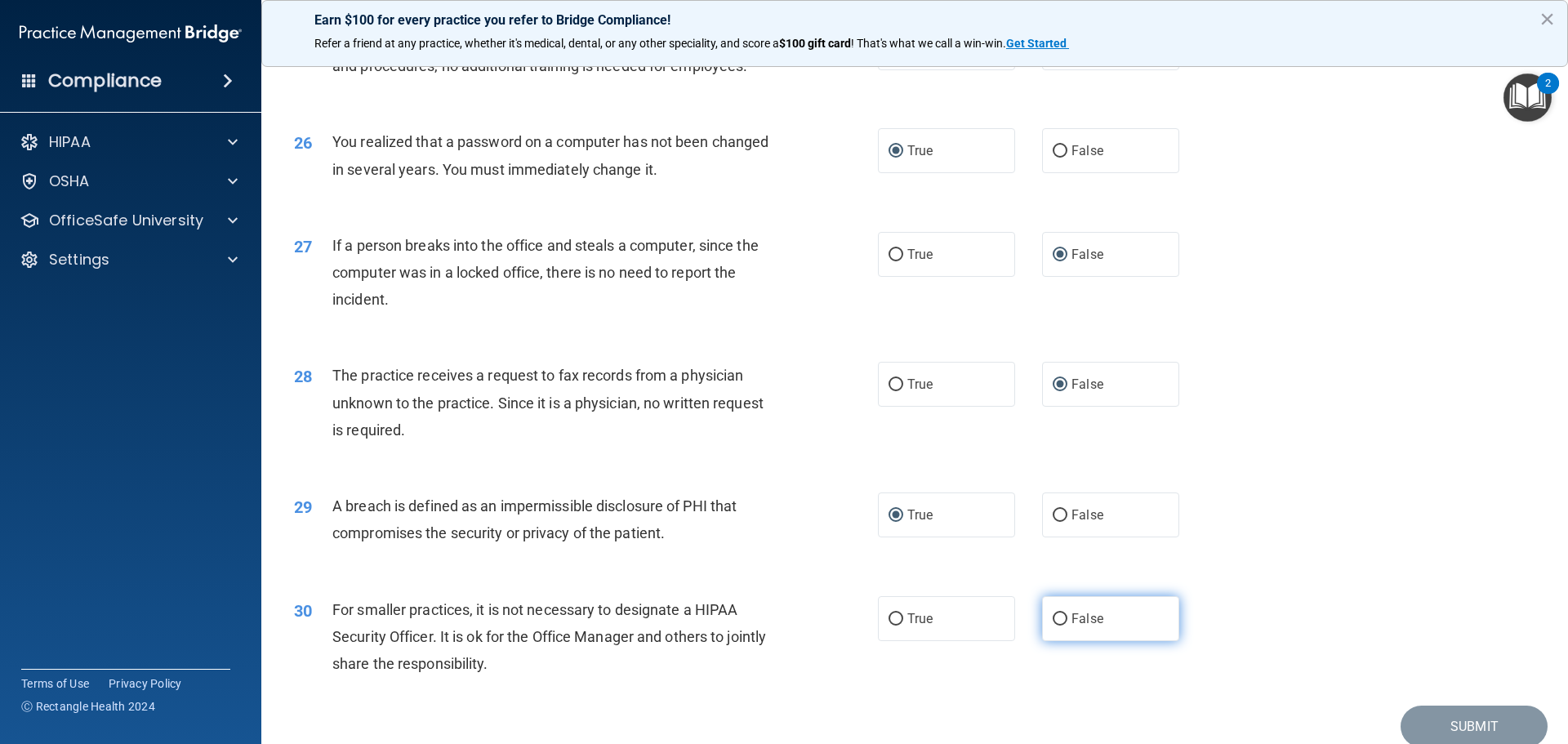
radio input "true"
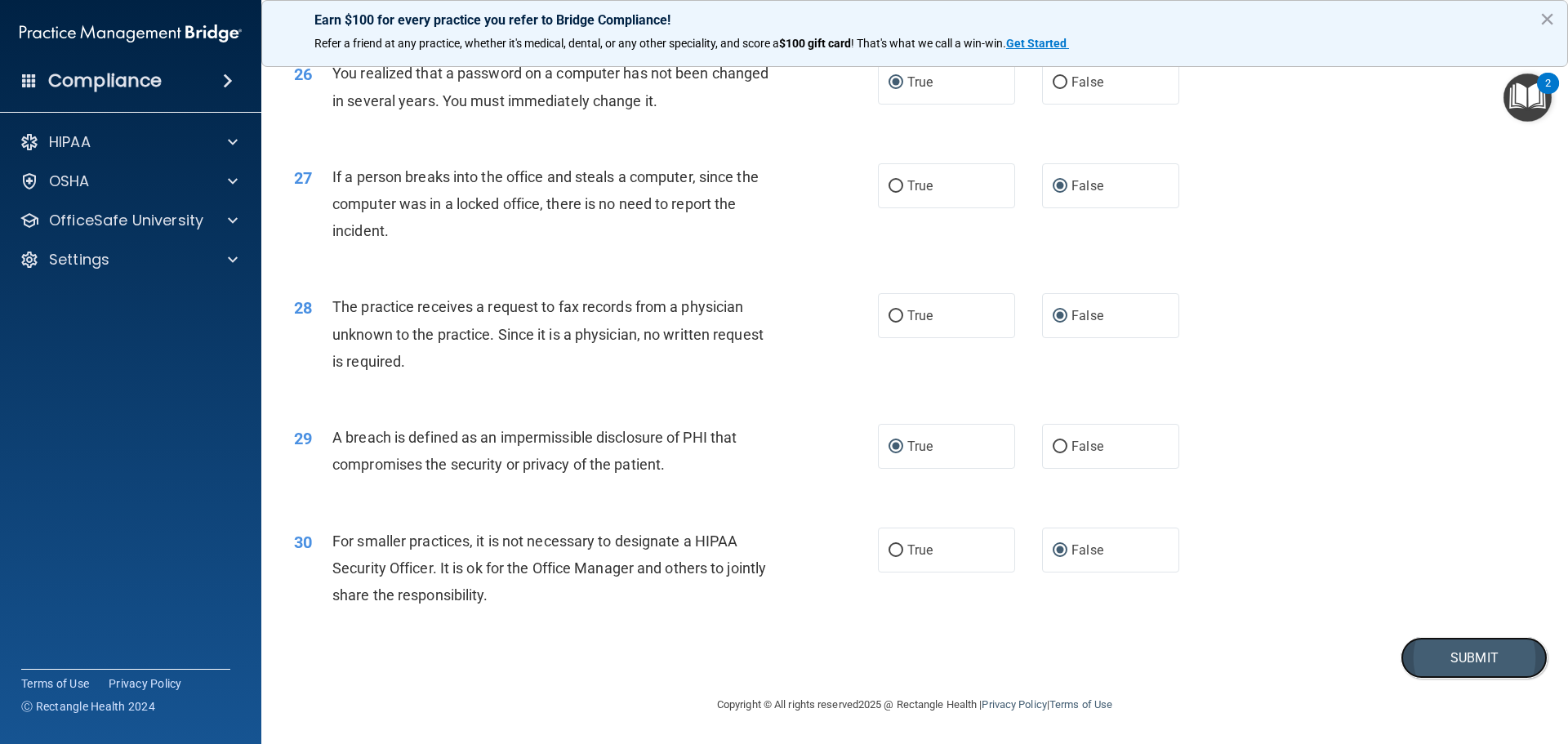
click at [1495, 657] on button "Submit" at bounding box center [1475, 658] width 147 height 42
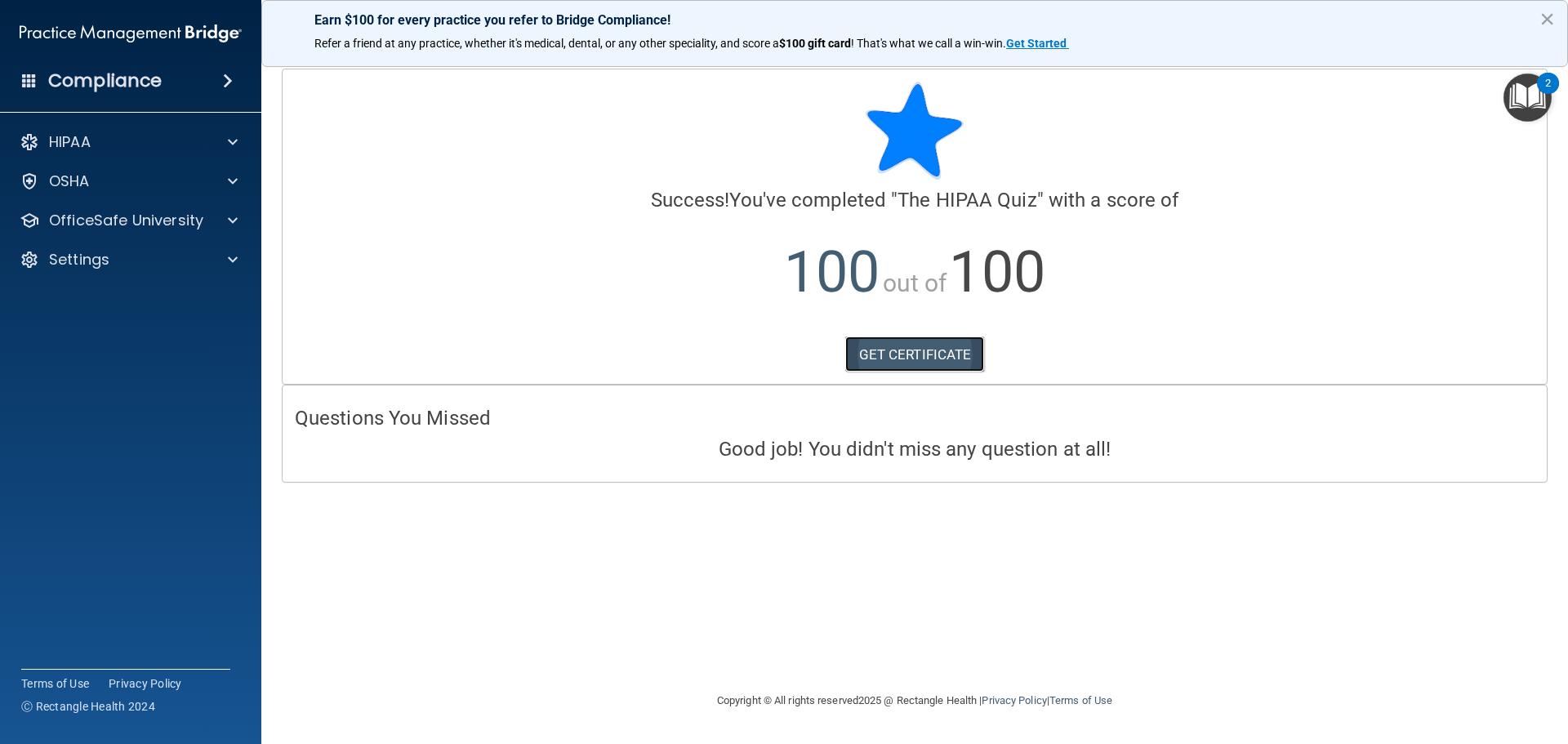
click at [953, 361] on link "GET CERTIFICATE" at bounding box center [916, 355] width 140 height 36
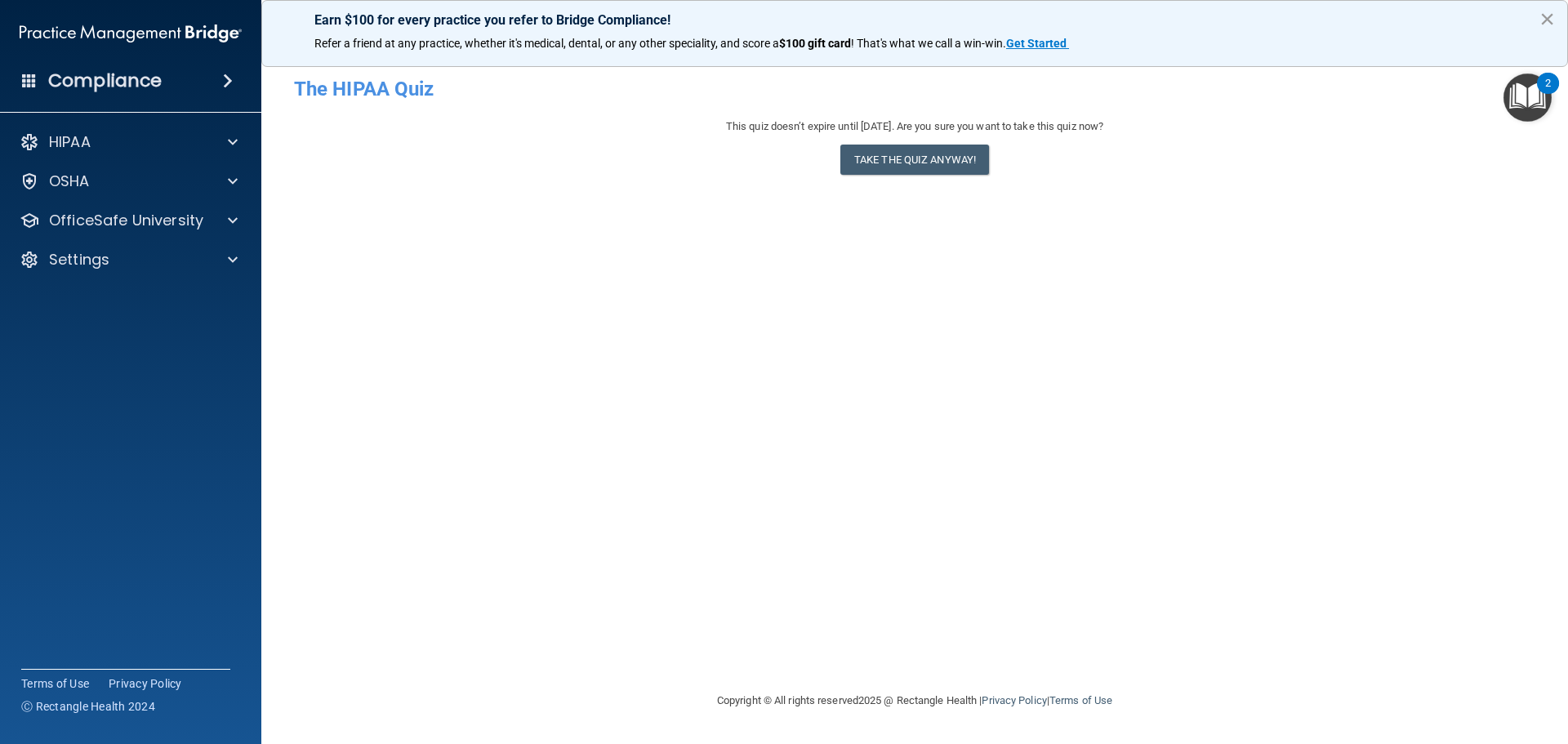
click at [1550, 17] on button "×" at bounding box center [1547, 19] width 16 height 26
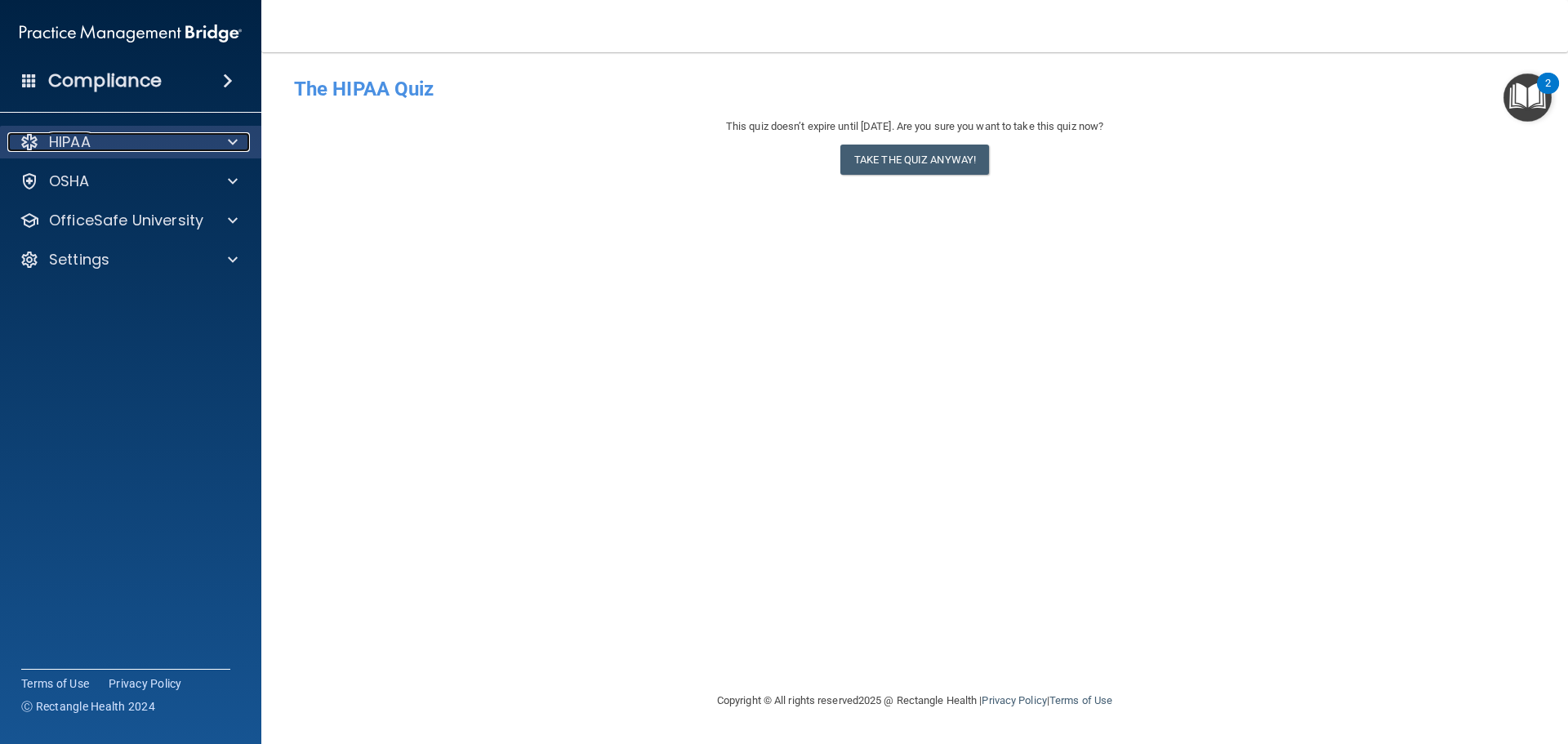
click at [229, 132] on span at bounding box center [233, 142] width 10 height 20
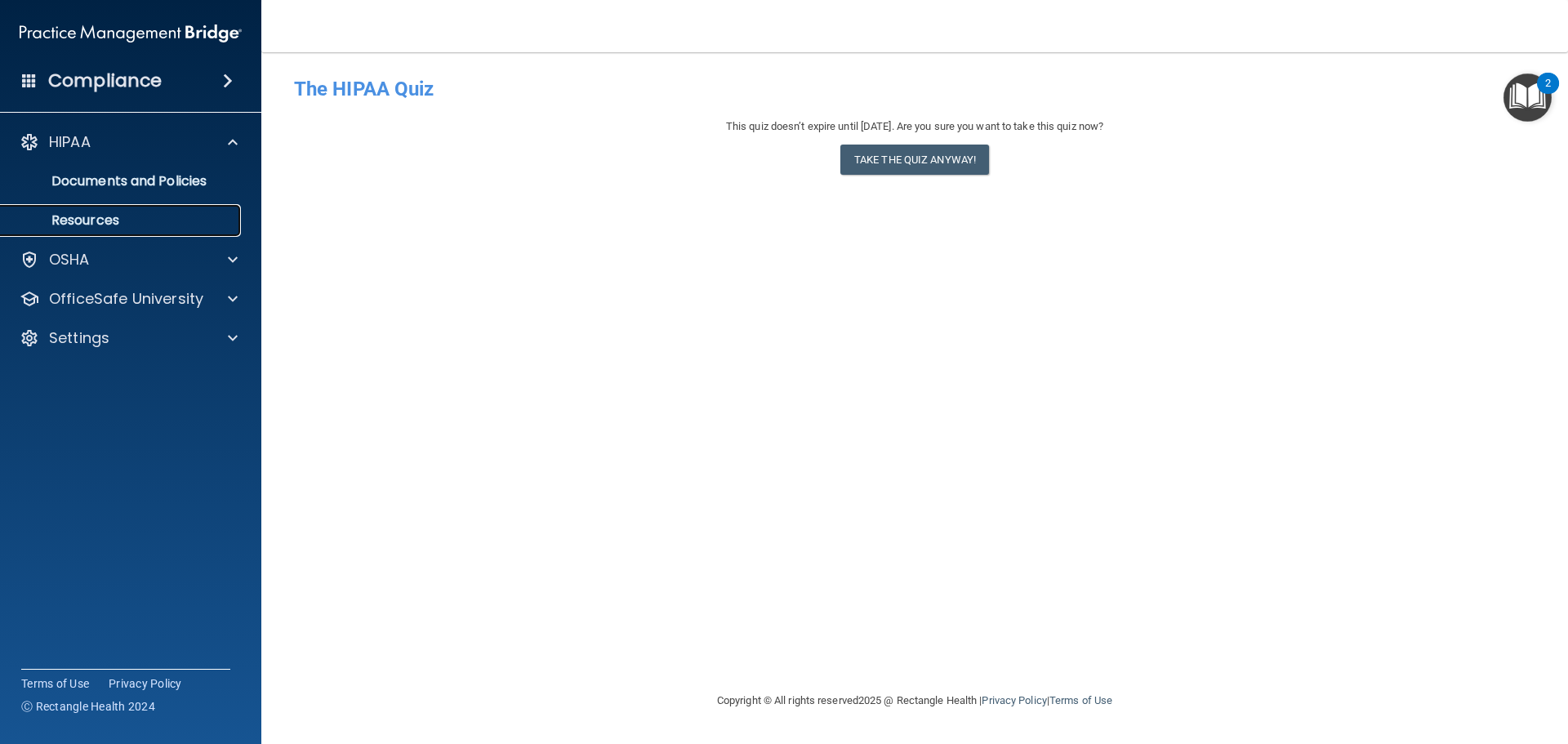
click at [101, 217] on p "Resources" at bounding box center [122, 221] width 223 height 16
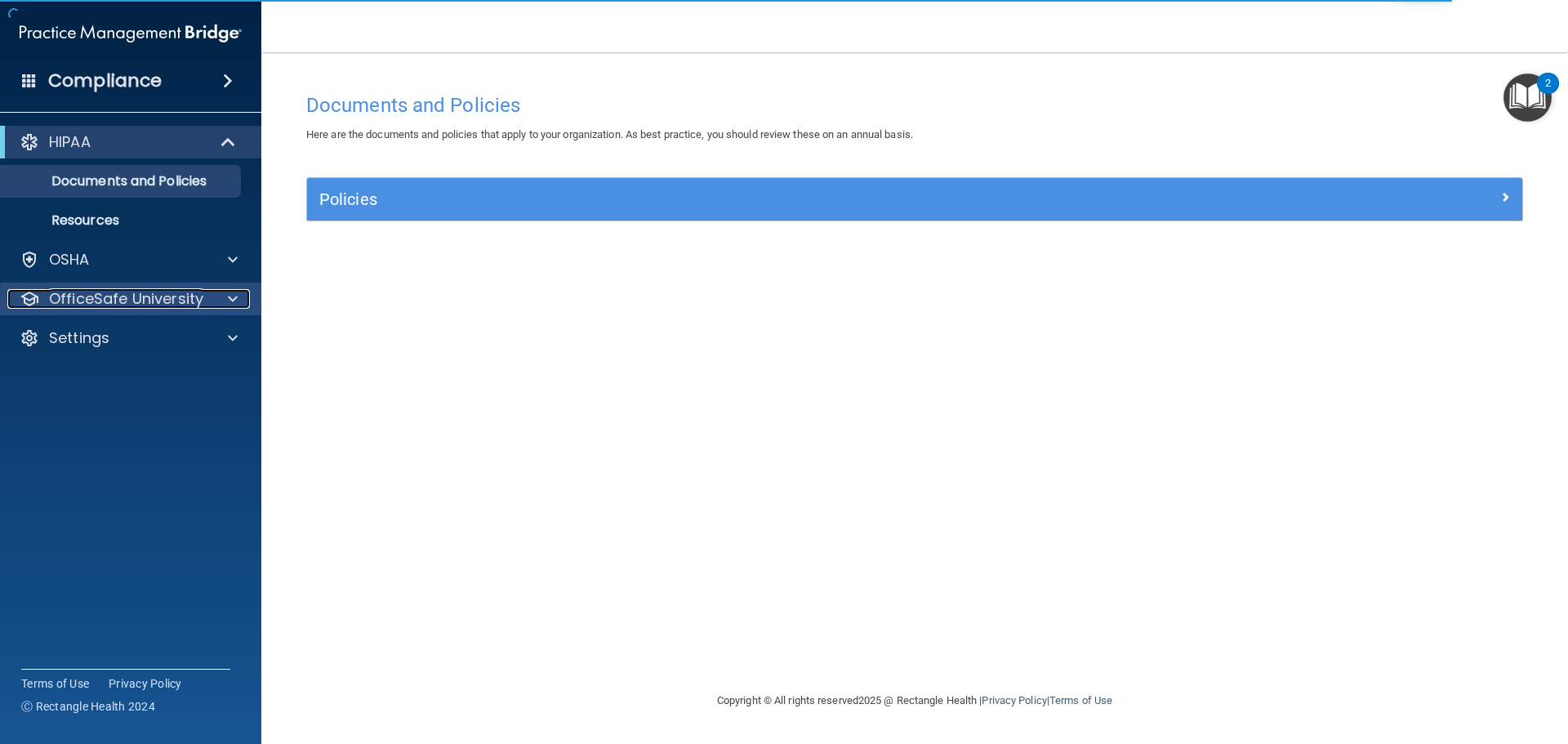
click at [77, 292] on p "OfficeSafe University" at bounding box center [126, 298] width 155 height 20
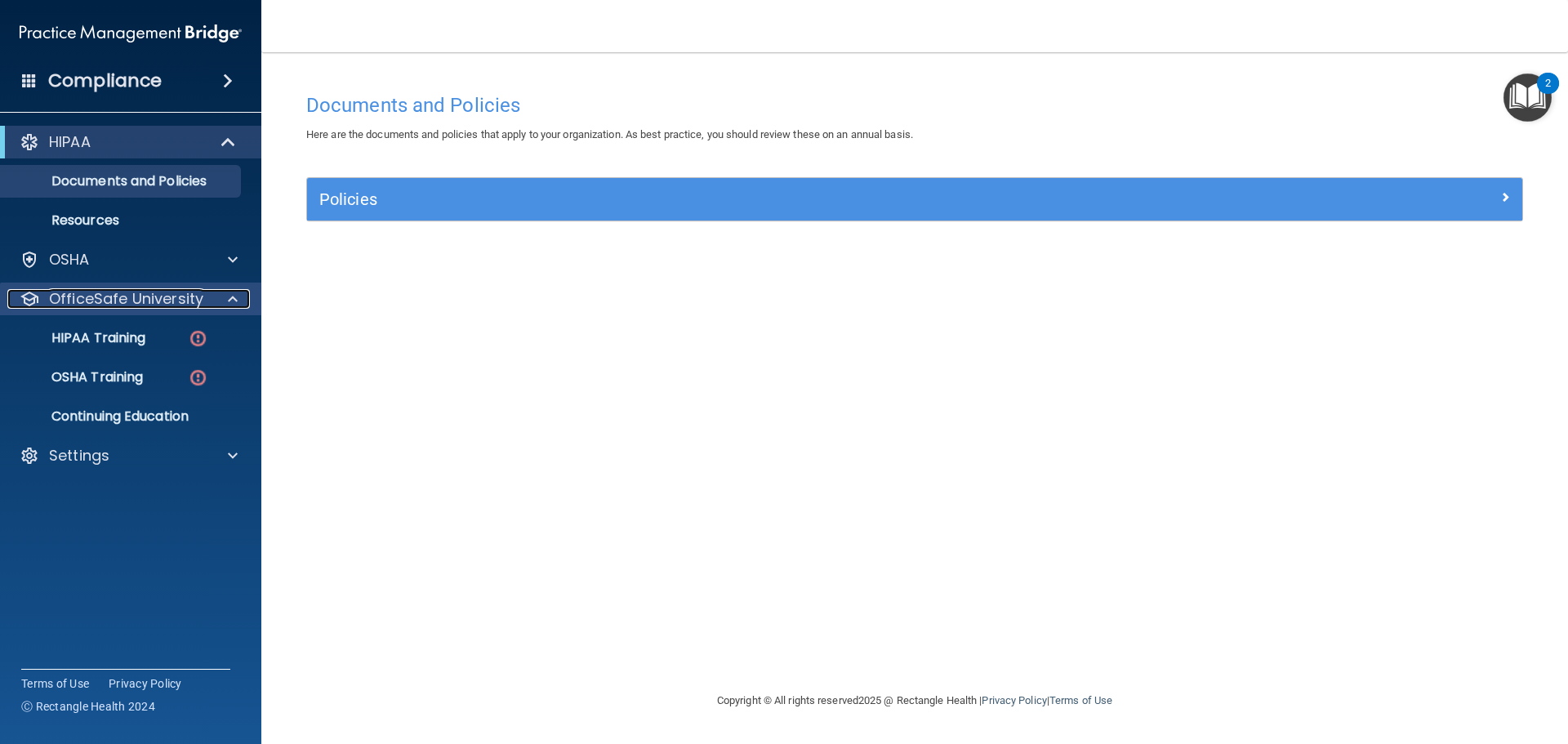
click at [131, 296] on p "OfficeSafe University" at bounding box center [126, 298] width 155 height 20
click at [124, 337] on p "HIPAA Training" at bounding box center [78, 338] width 135 height 16
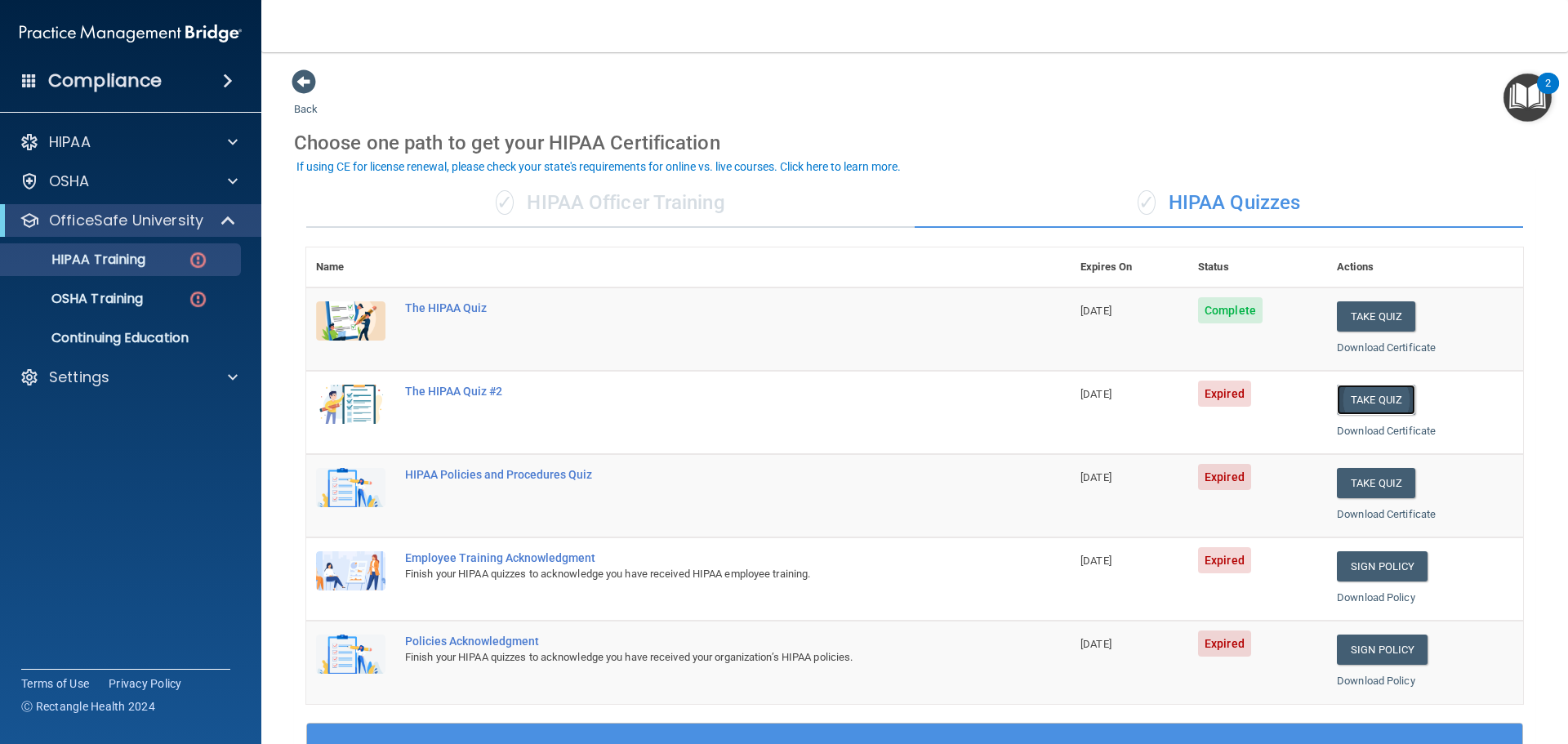
click at [1373, 398] on button "Take Quiz" at bounding box center [1376, 400] width 79 height 30
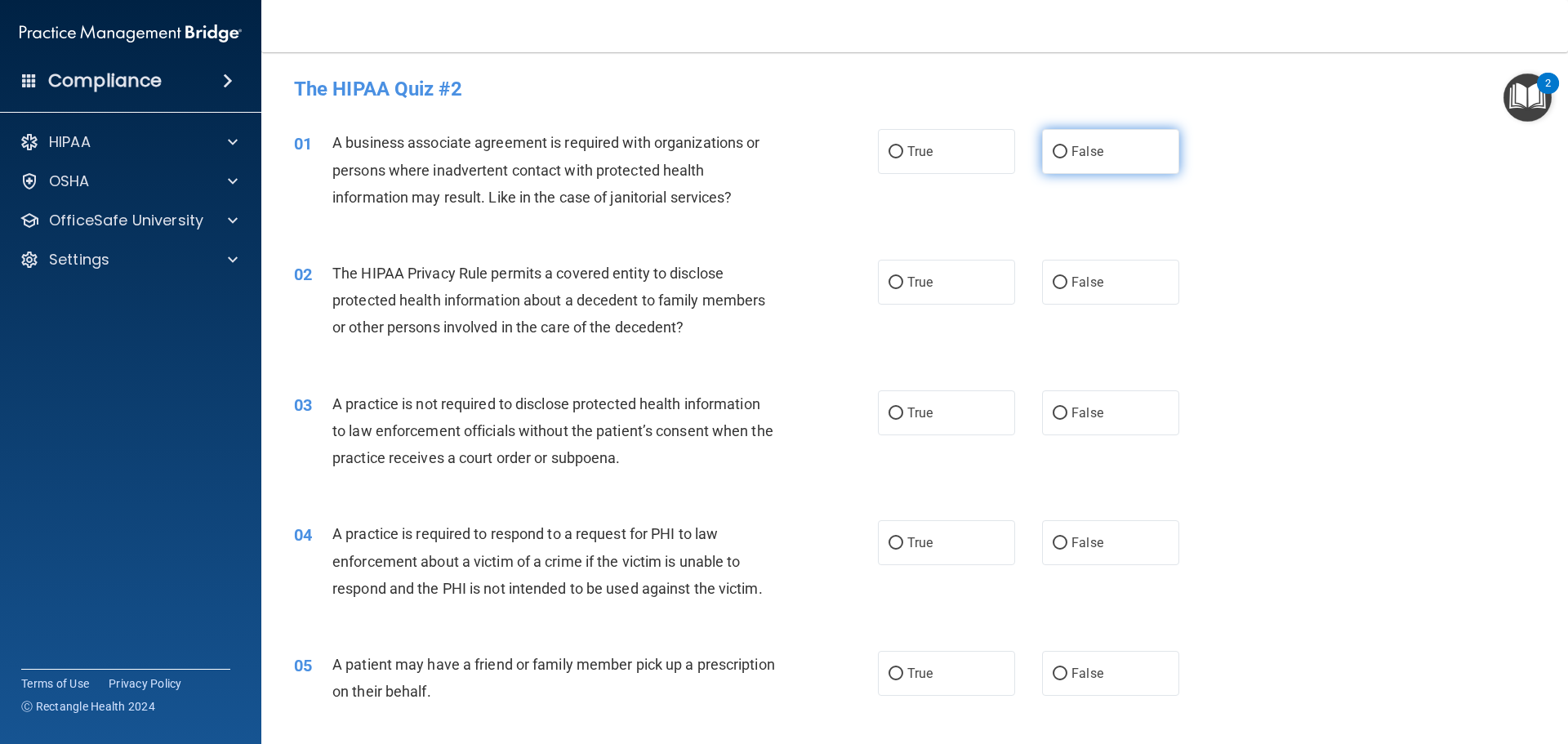
click at [1059, 151] on input "False" at bounding box center [1059, 152] width 15 height 12
radio input "true"
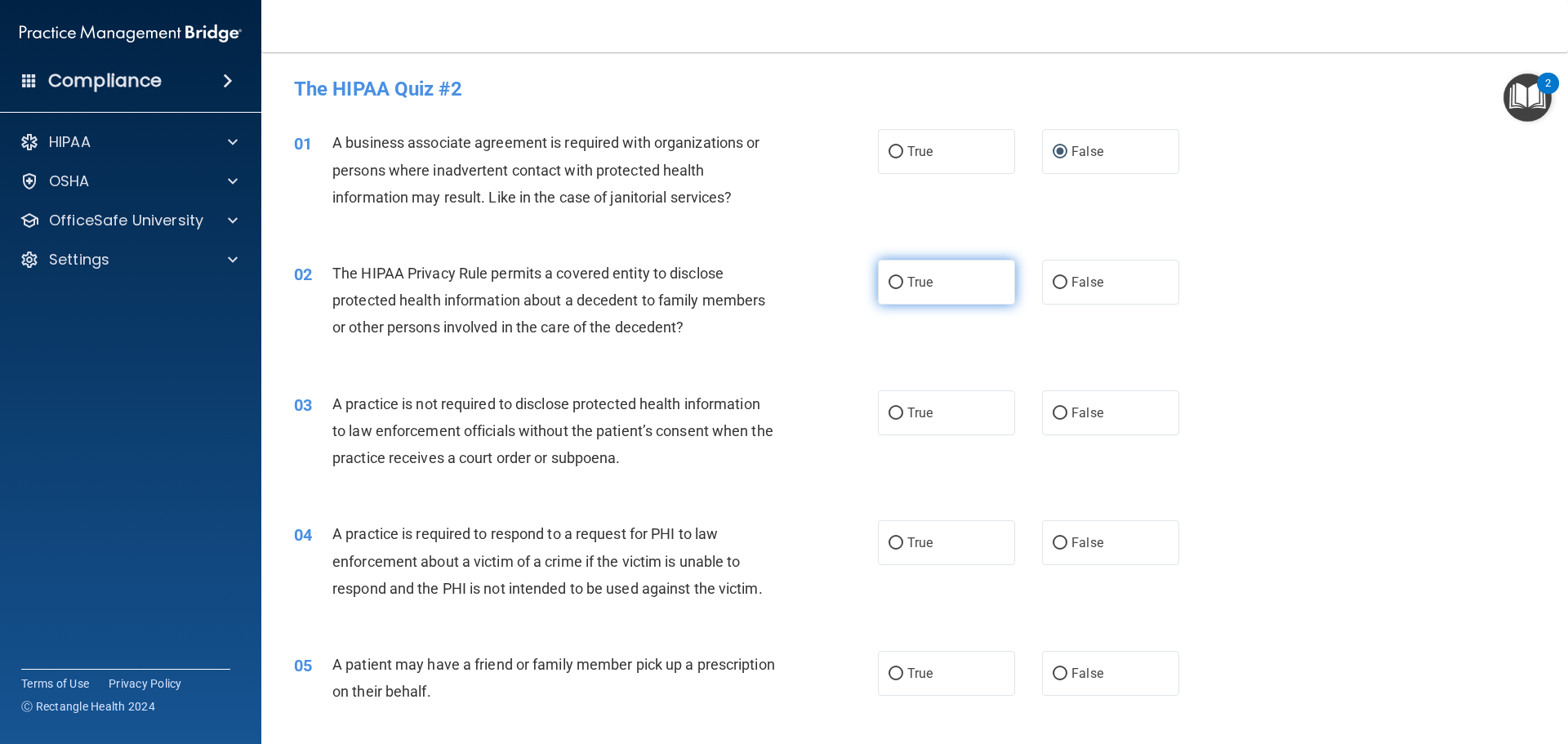
click at [893, 281] on input "True" at bounding box center [896, 283] width 15 height 12
radio input "true"
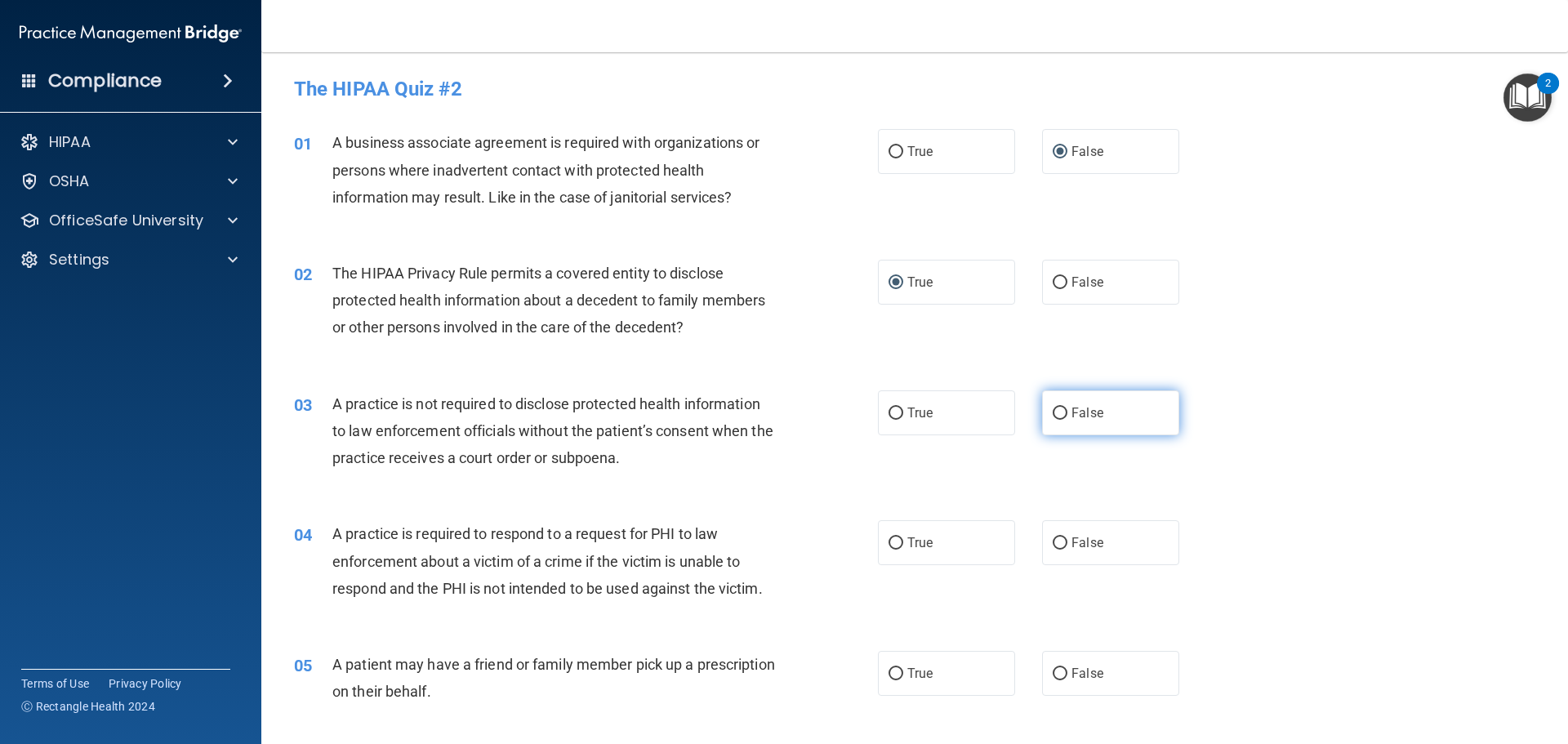
click at [1053, 416] on input "False" at bounding box center [1059, 414] width 15 height 12
radio input "true"
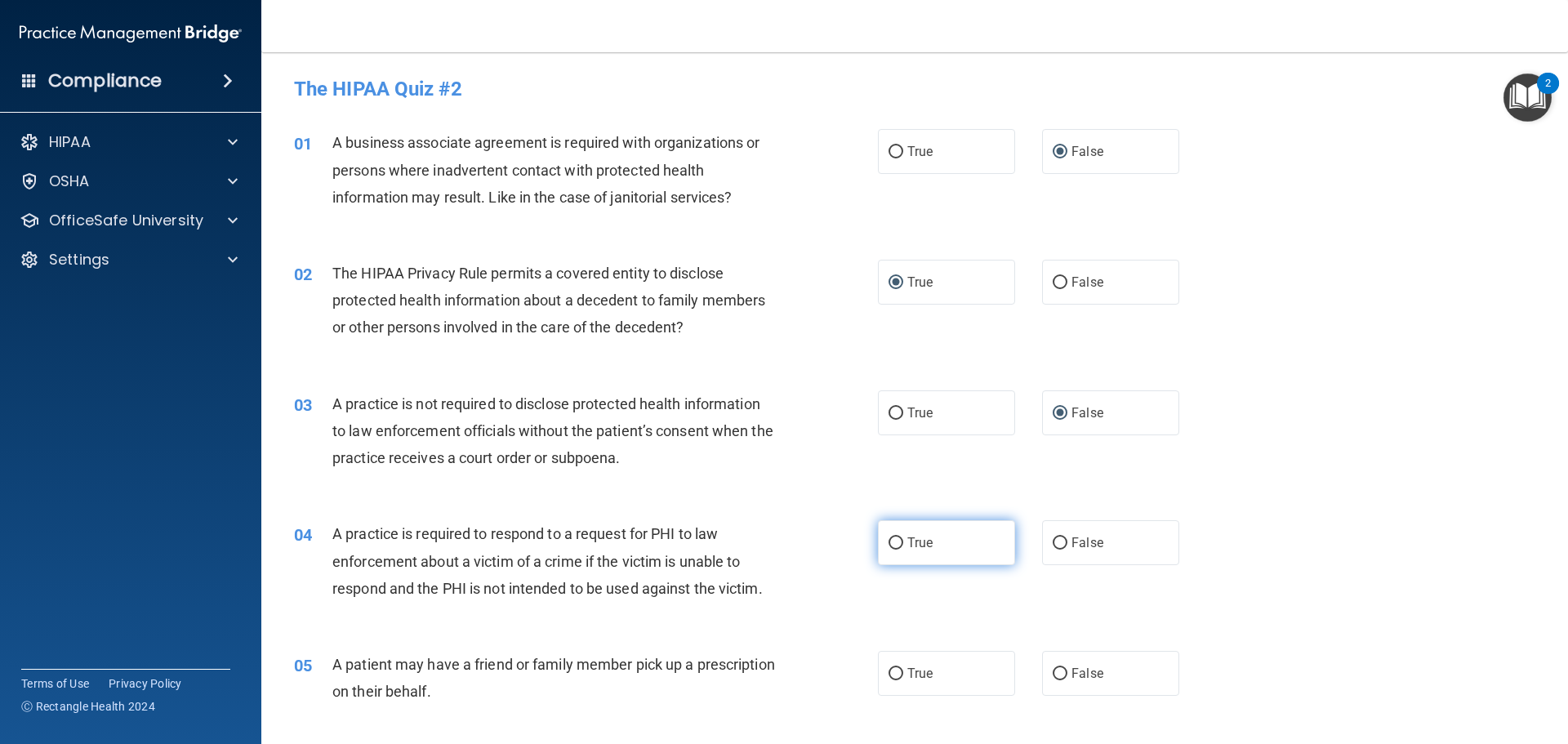
click at [892, 541] on input "True" at bounding box center [896, 543] width 15 height 12
radio input "true"
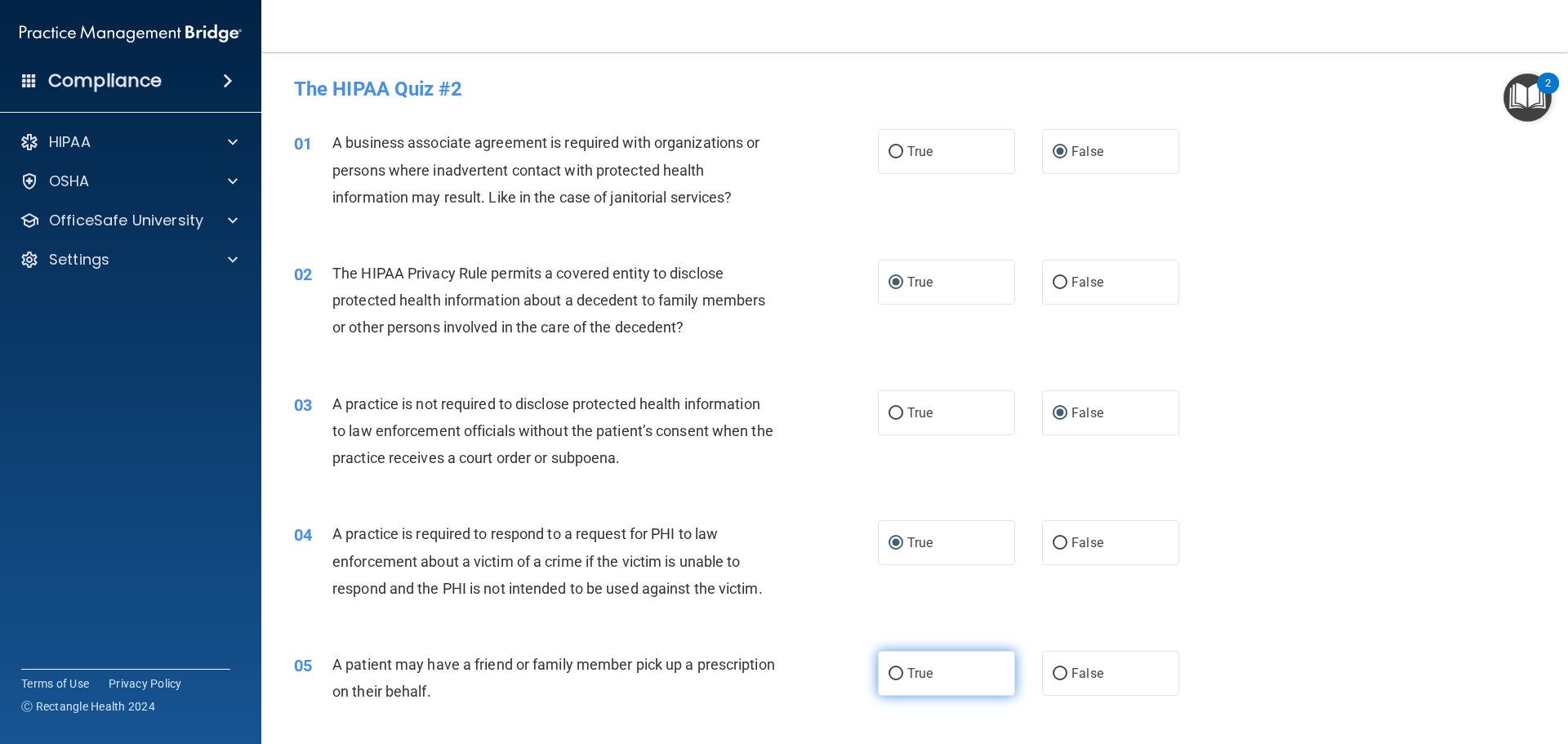
click at [897, 676] on input "True" at bounding box center [896, 675] width 15 height 12
radio input "true"
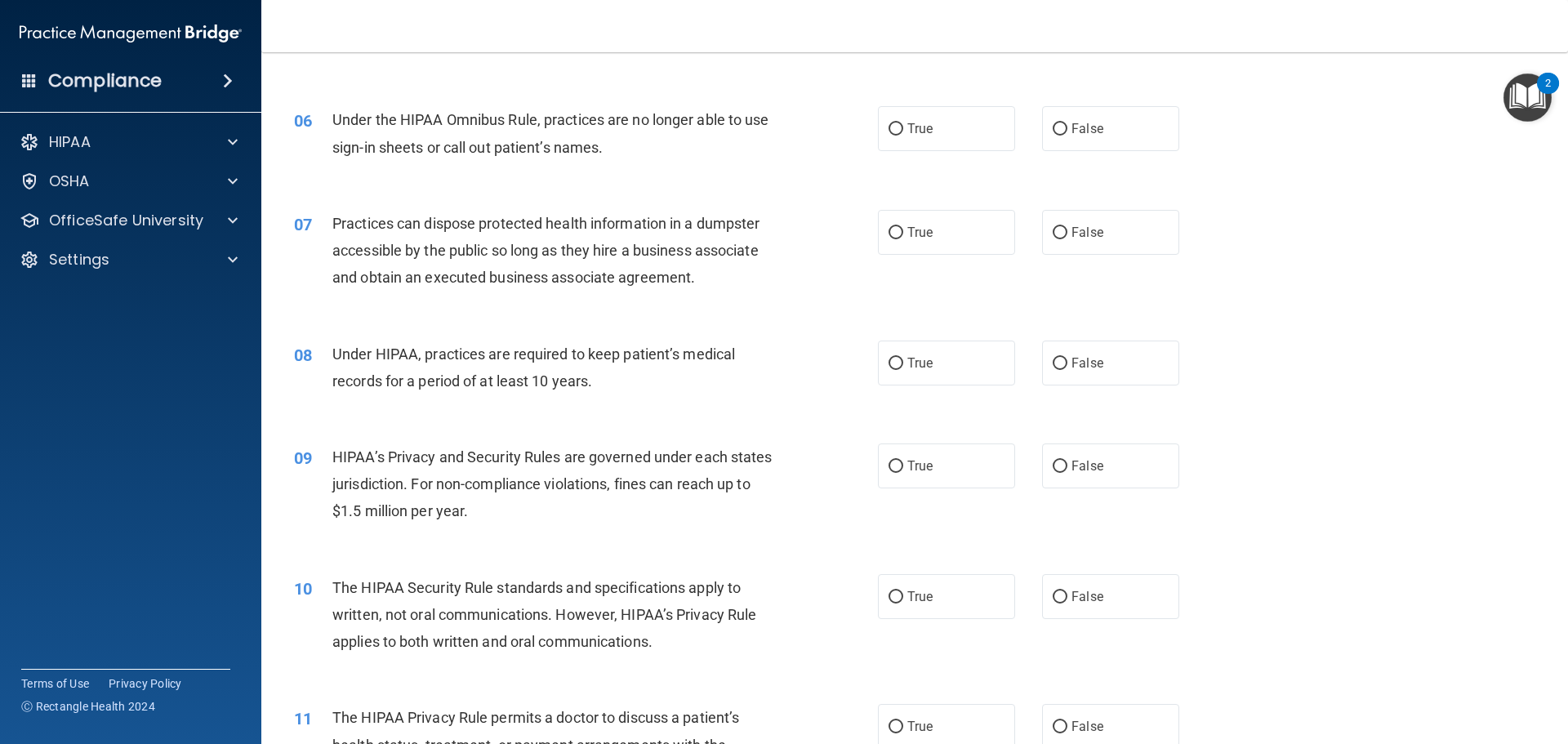
scroll to position [670, 0]
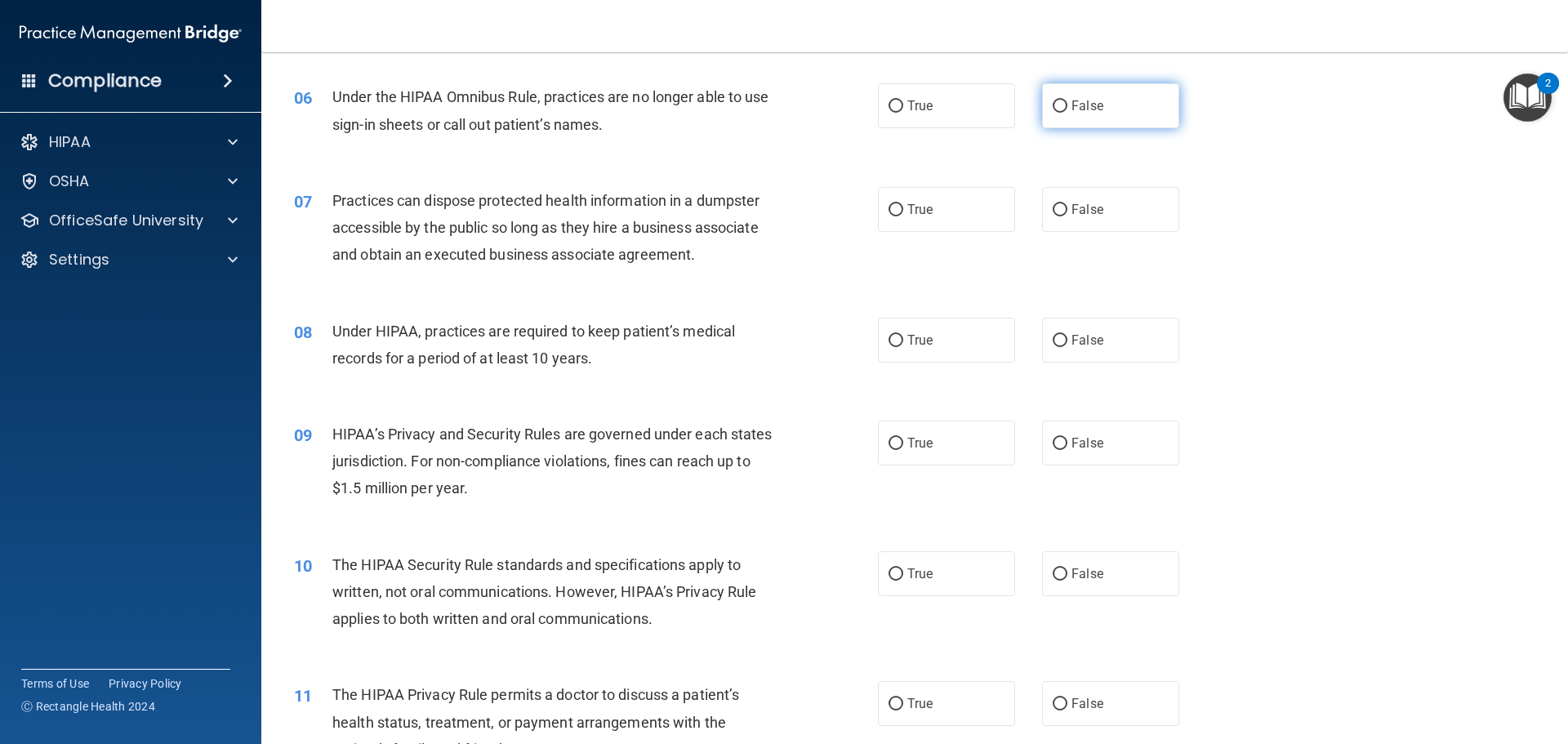
click at [1058, 107] on input "False" at bounding box center [1059, 106] width 15 height 12
radio input "true"
click at [1059, 210] on input "False" at bounding box center [1059, 210] width 15 height 12
radio input "true"
click at [1056, 343] on input "False" at bounding box center [1059, 341] width 15 height 12
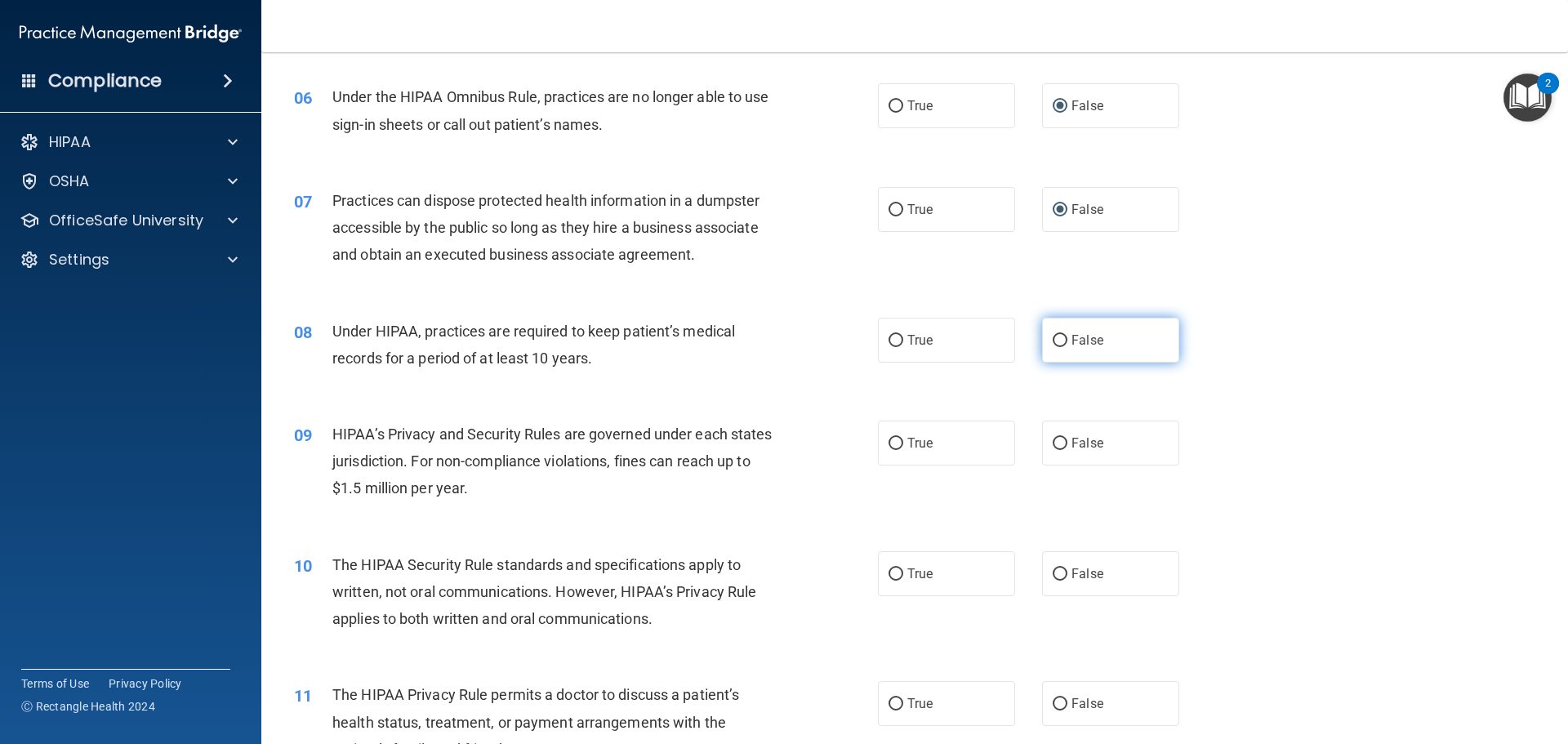
radio input "true"
click at [1053, 438] on input "False" at bounding box center [1059, 444] width 15 height 12
radio input "true"
click at [889, 571] on input "True" at bounding box center [896, 574] width 15 height 12
radio input "true"
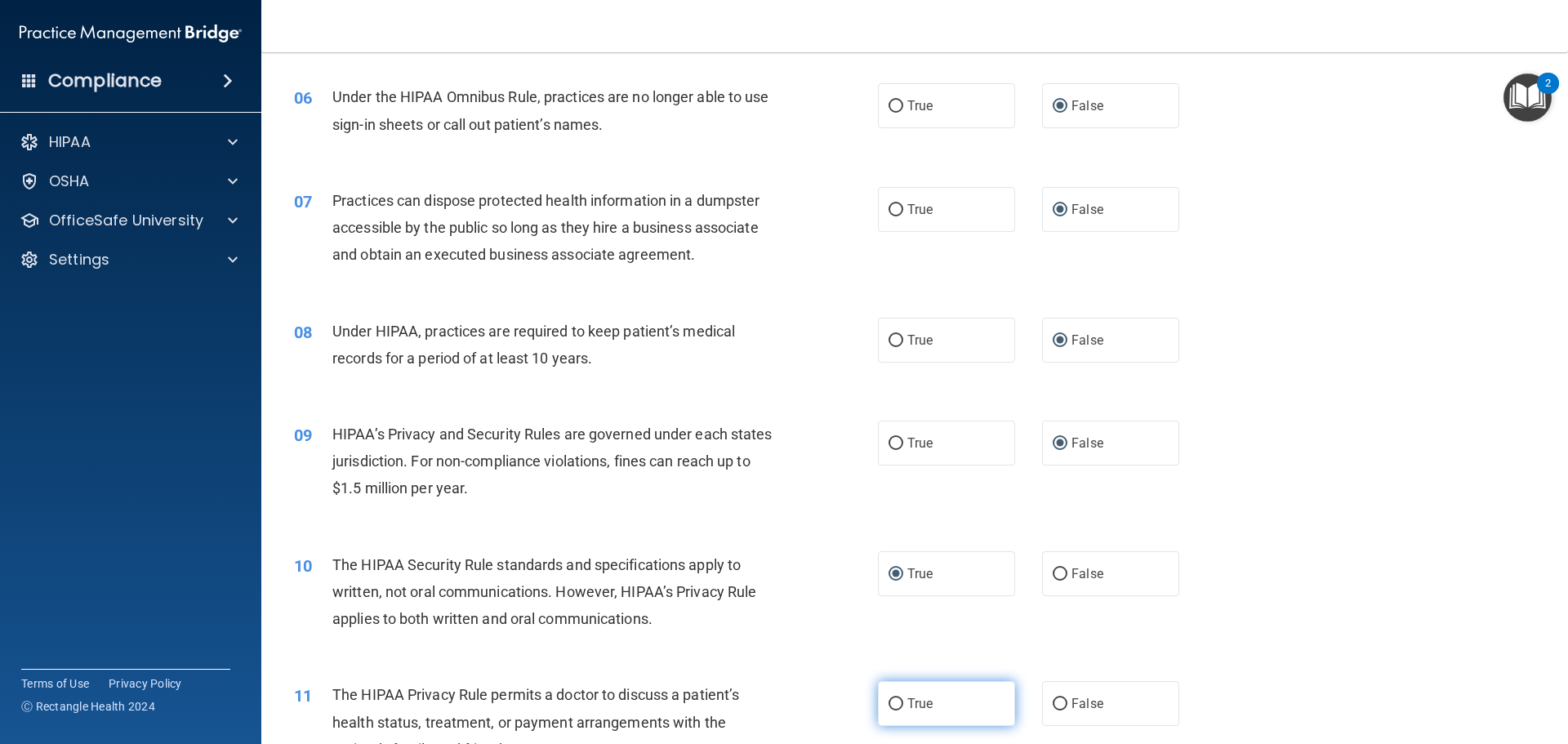
click at [897, 702] on input "True" at bounding box center [896, 705] width 15 height 12
radio input "true"
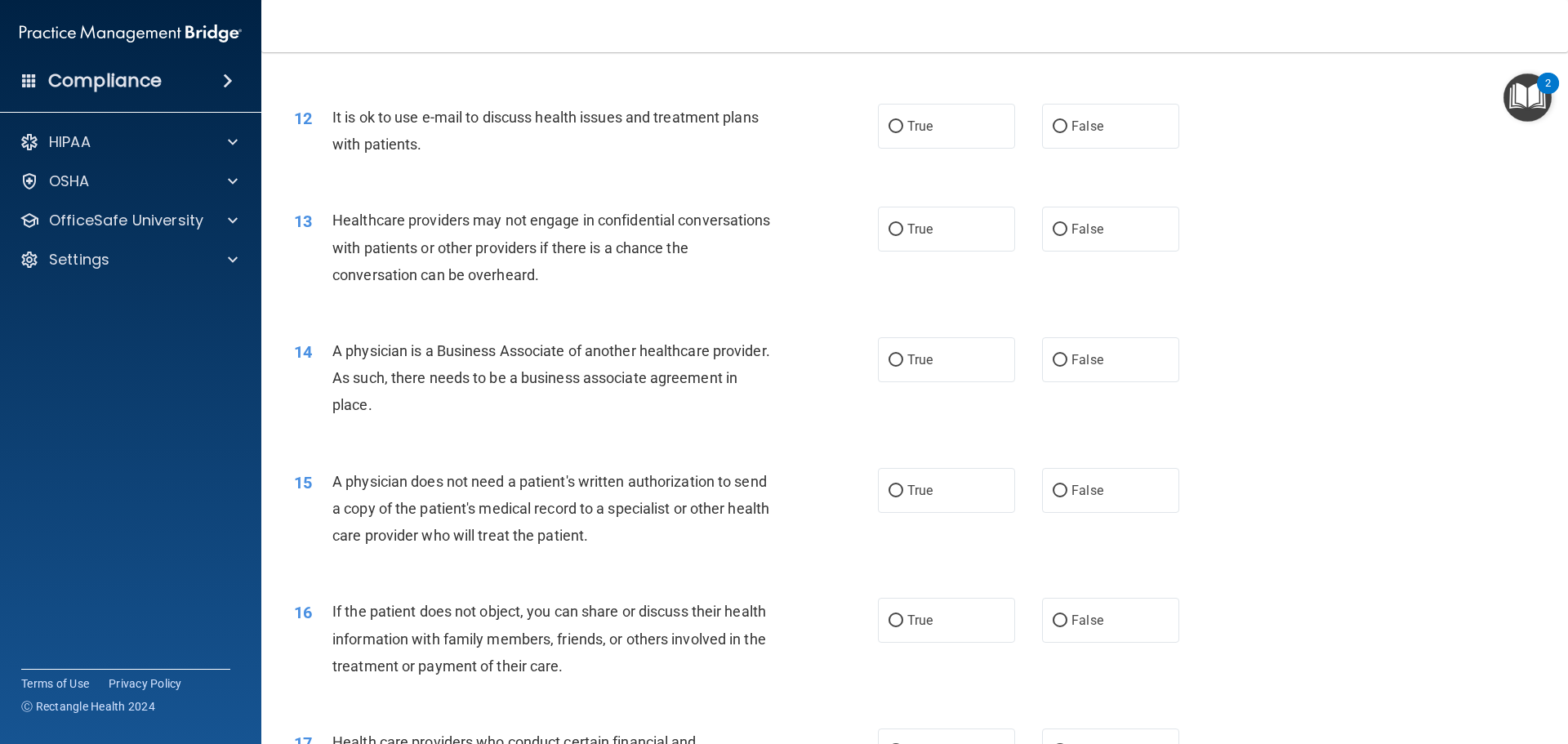
scroll to position [1389, 0]
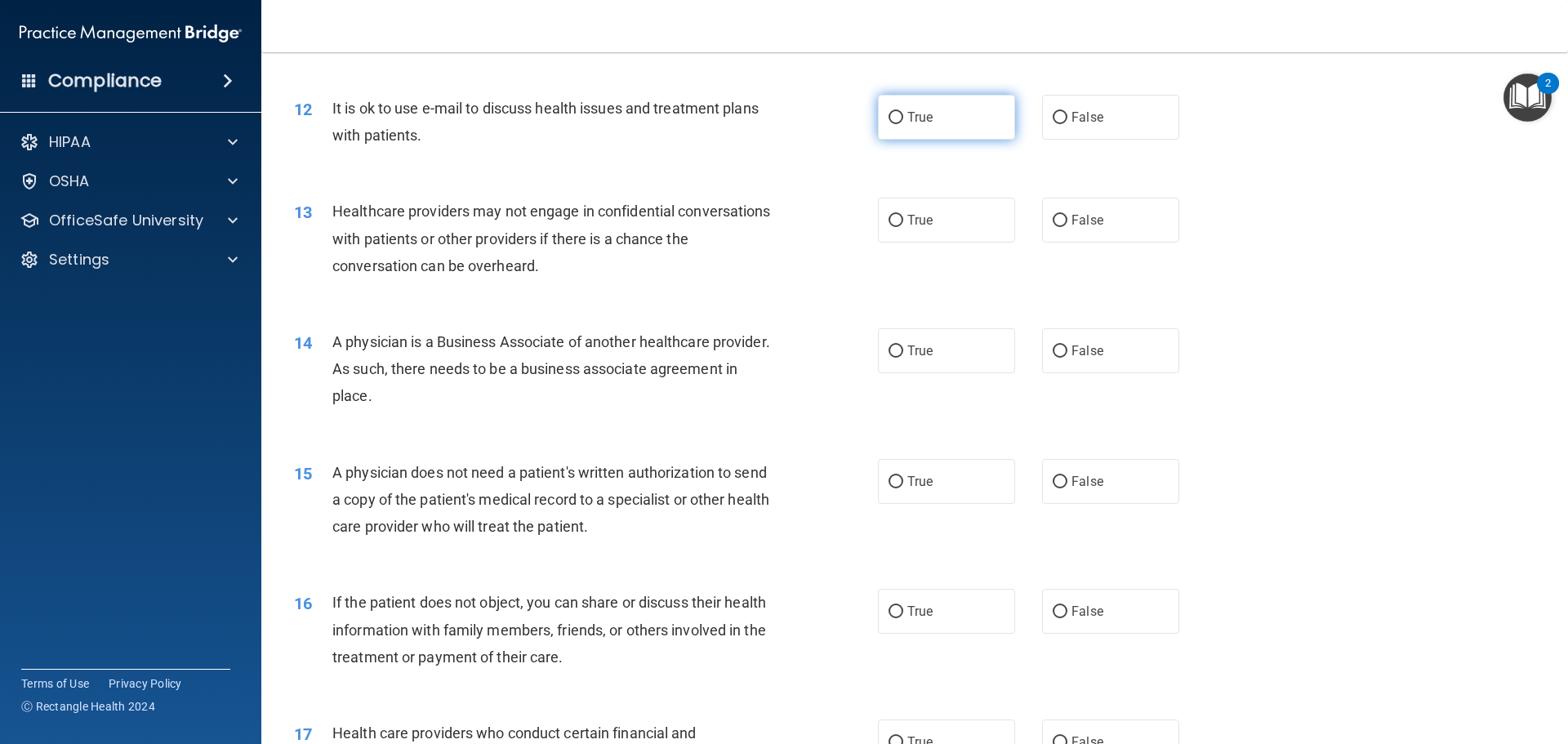
click at [889, 117] on input "True" at bounding box center [896, 118] width 15 height 12
radio input "true"
click at [1054, 223] on input "False" at bounding box center [1059, 221] width 15 height 12
radio input "true"
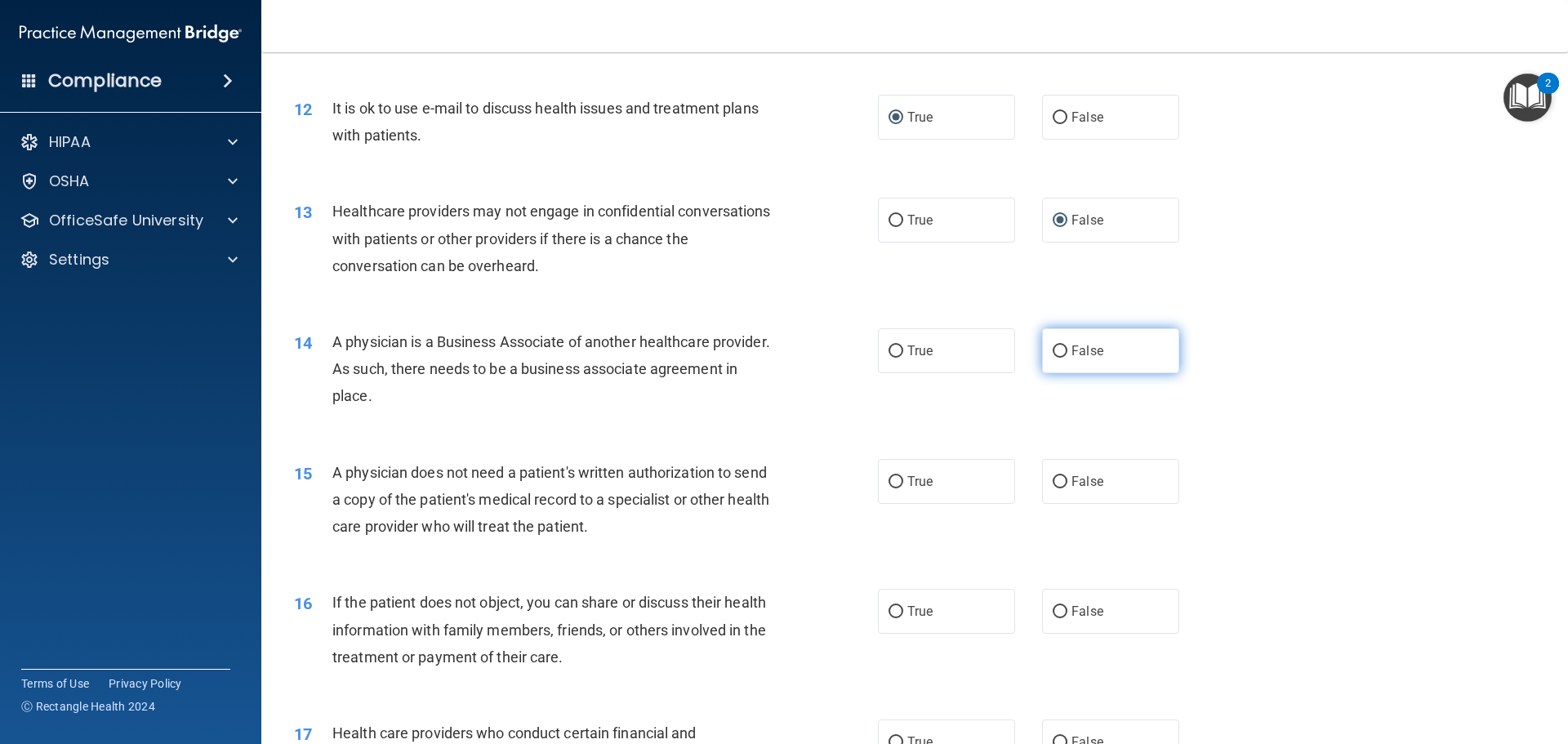
click at [1057, 348] on input "False" at bounding box center [1059, 352] width 15 height 12
radio input "true"
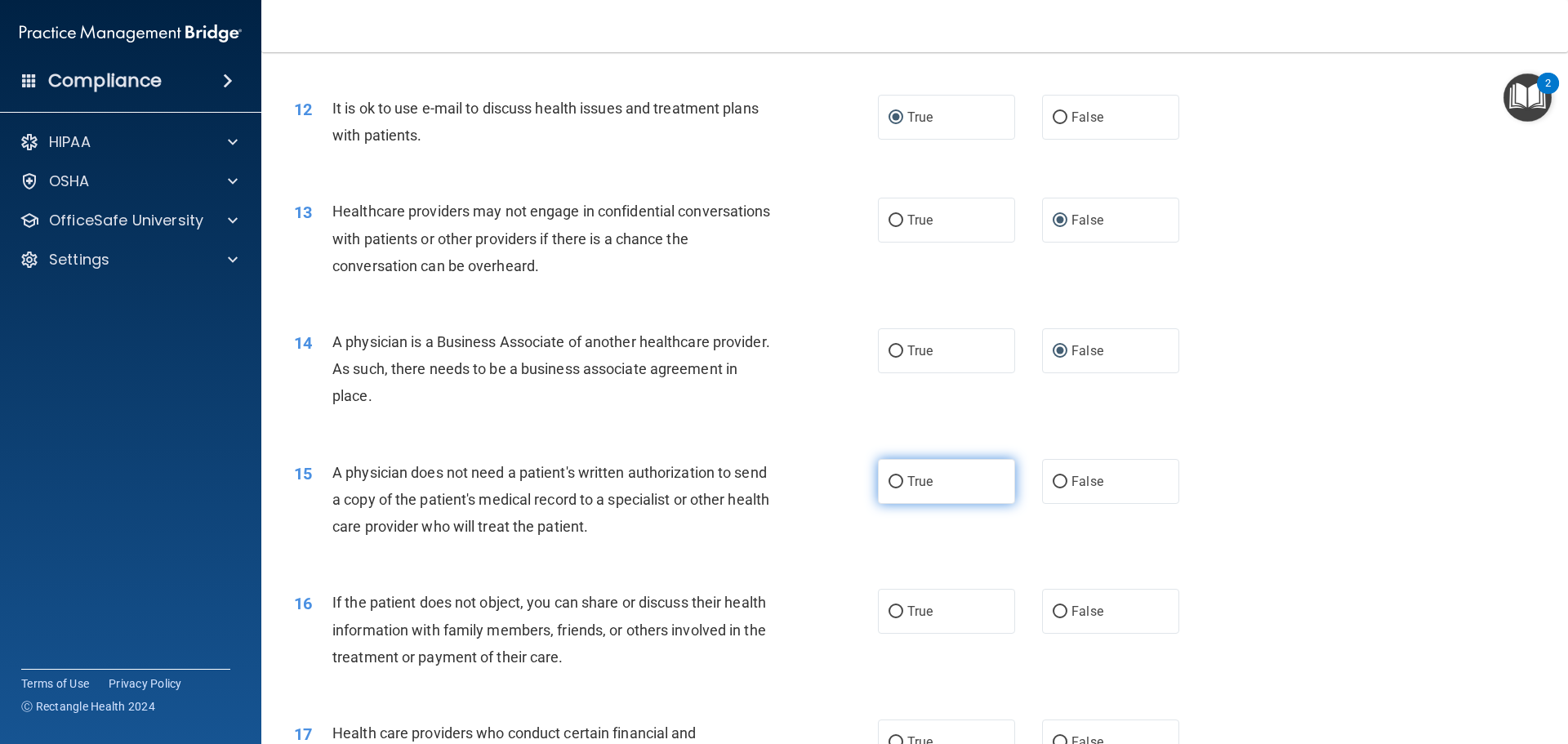
click at [897, 488] on input "True" at bounding box center [896, 483] width 15 height 12
radio input "true"
click at [894, 604] on label "True" at bounding box center [946, 612] width 138 height 45
click at [894, 606] on input "True" at bounding box center [896, 613] width 15 height 12
radio input "true"
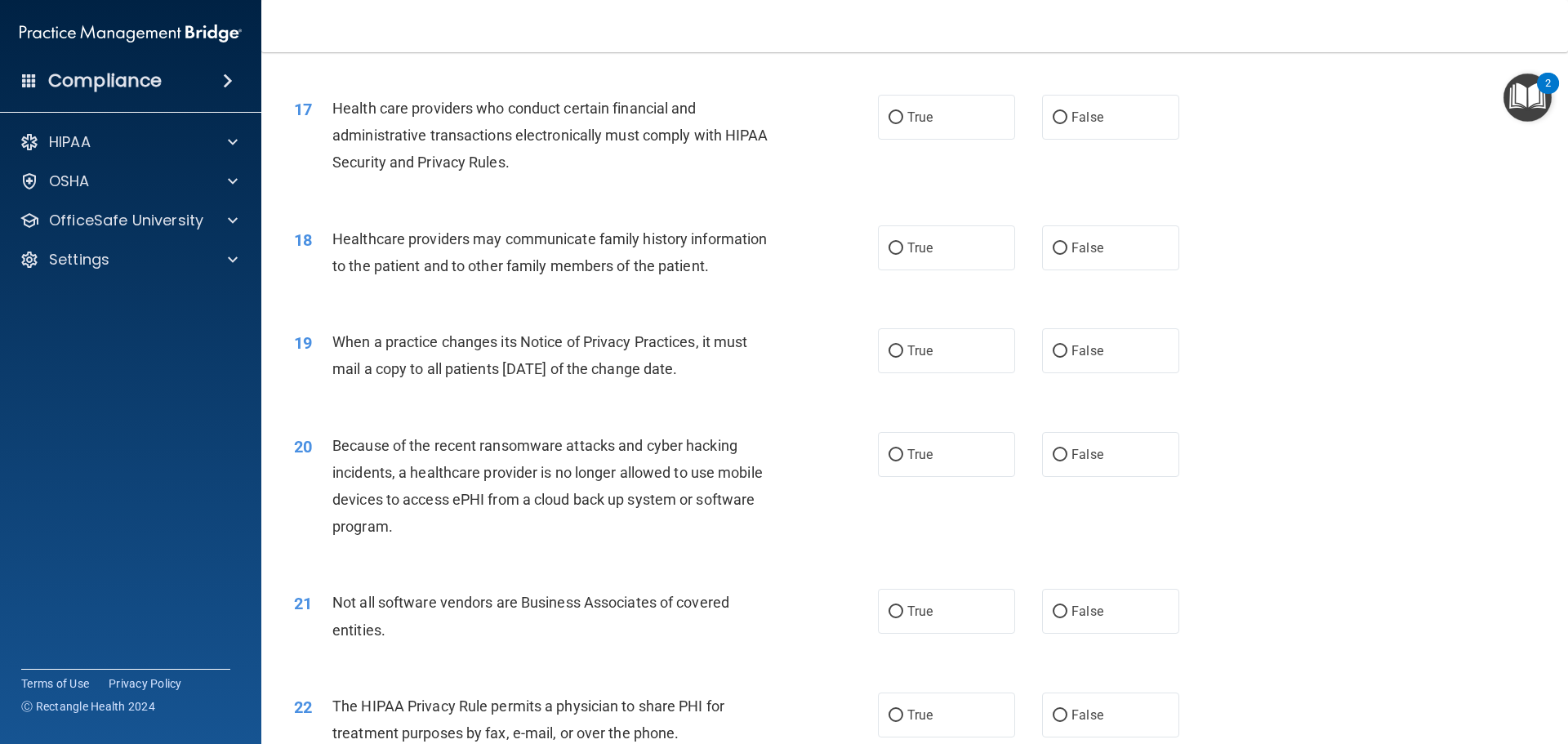
scroll to position [2036, 0]
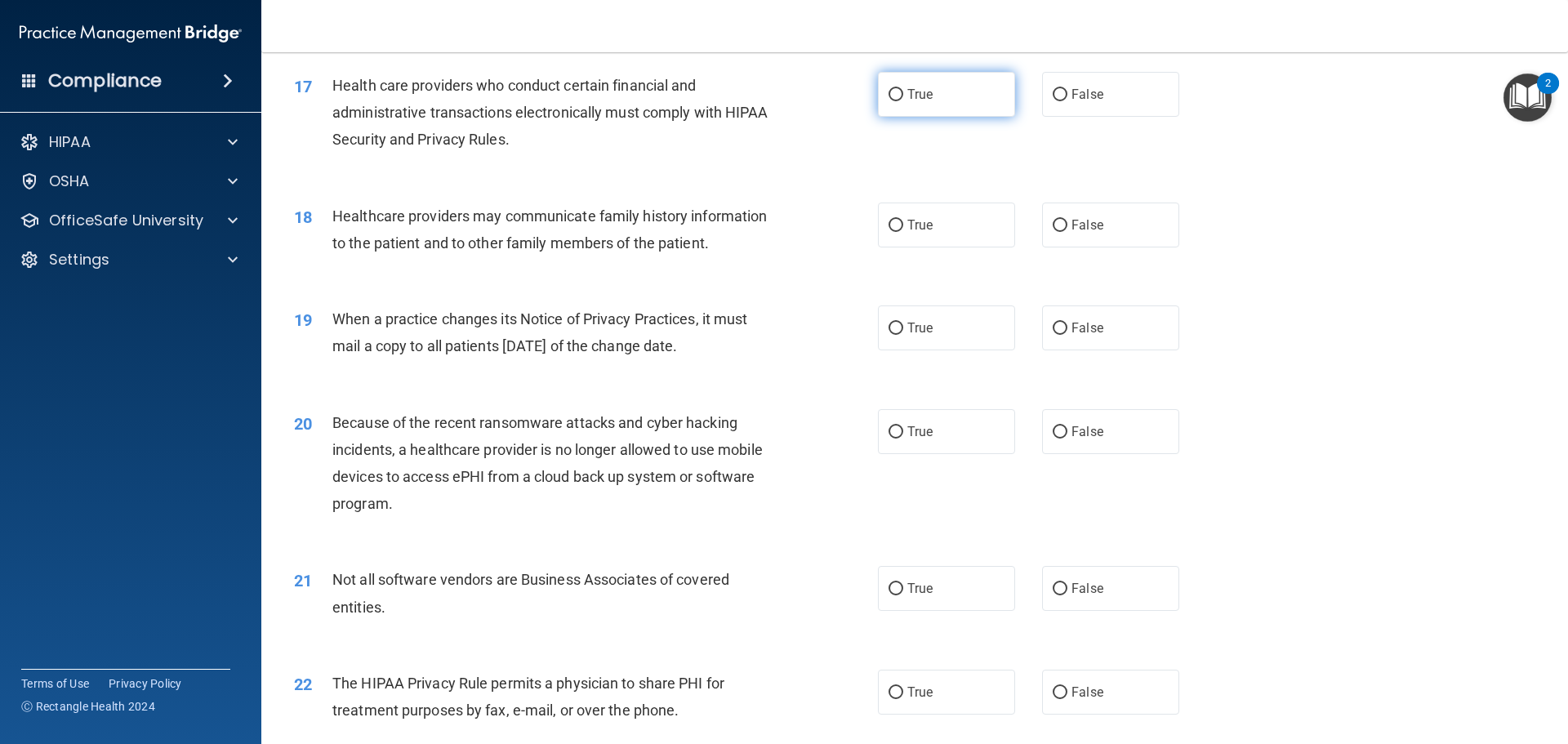
click at [891, 94] on input "True" at bounding box center [896, 95] width 15 height 12
radio input "true"
click at [1054, 222] on input "False" at bounding box center [1059, 226] width 15 height 12
radio input "true"
click at [1056, 331] on input "False" at bounding box center [1059, 329] width 15 height 12
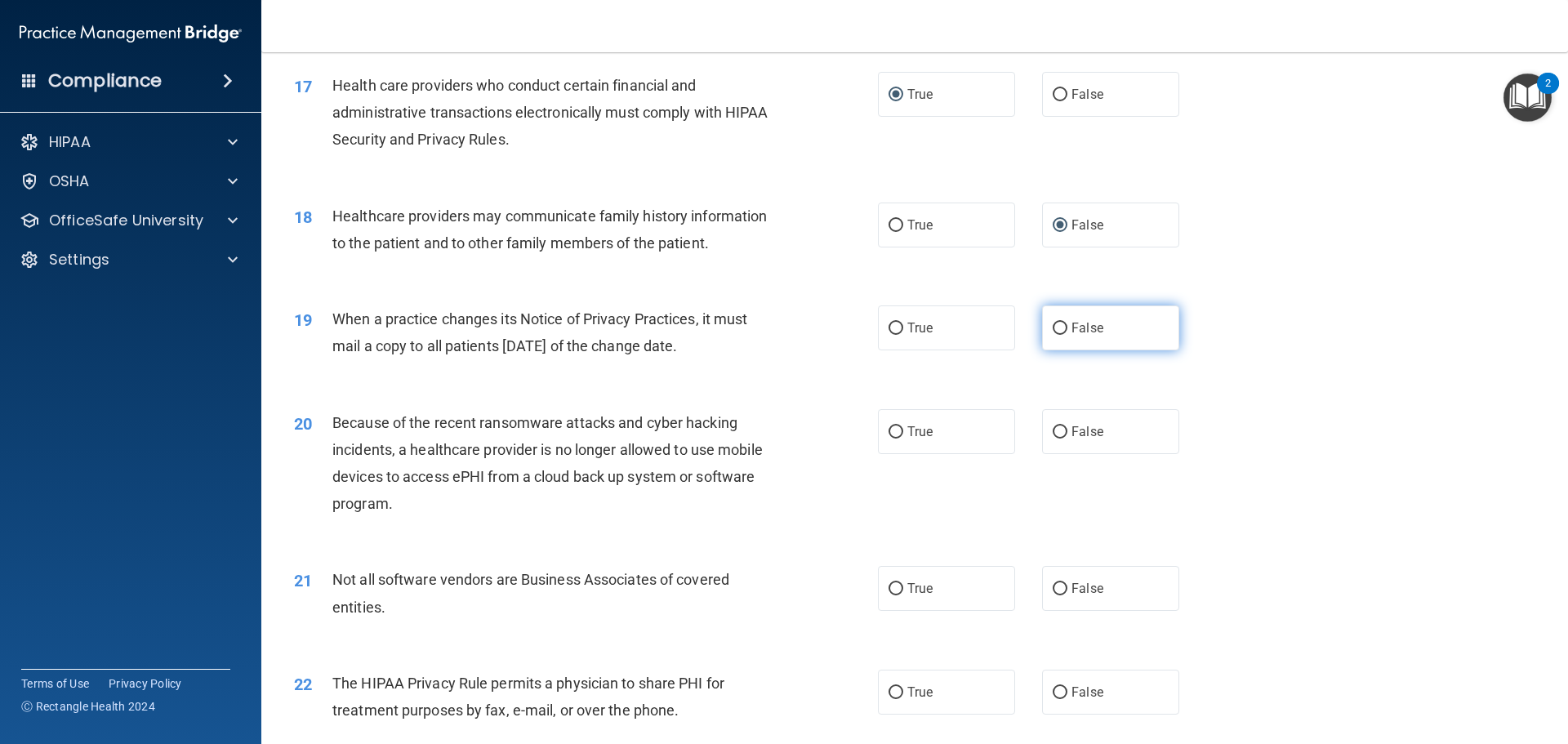
radio input "true"
click at [1054, 434] on input "False" at bounding box center [1059, 433] width 15 height 12
radio input "true"
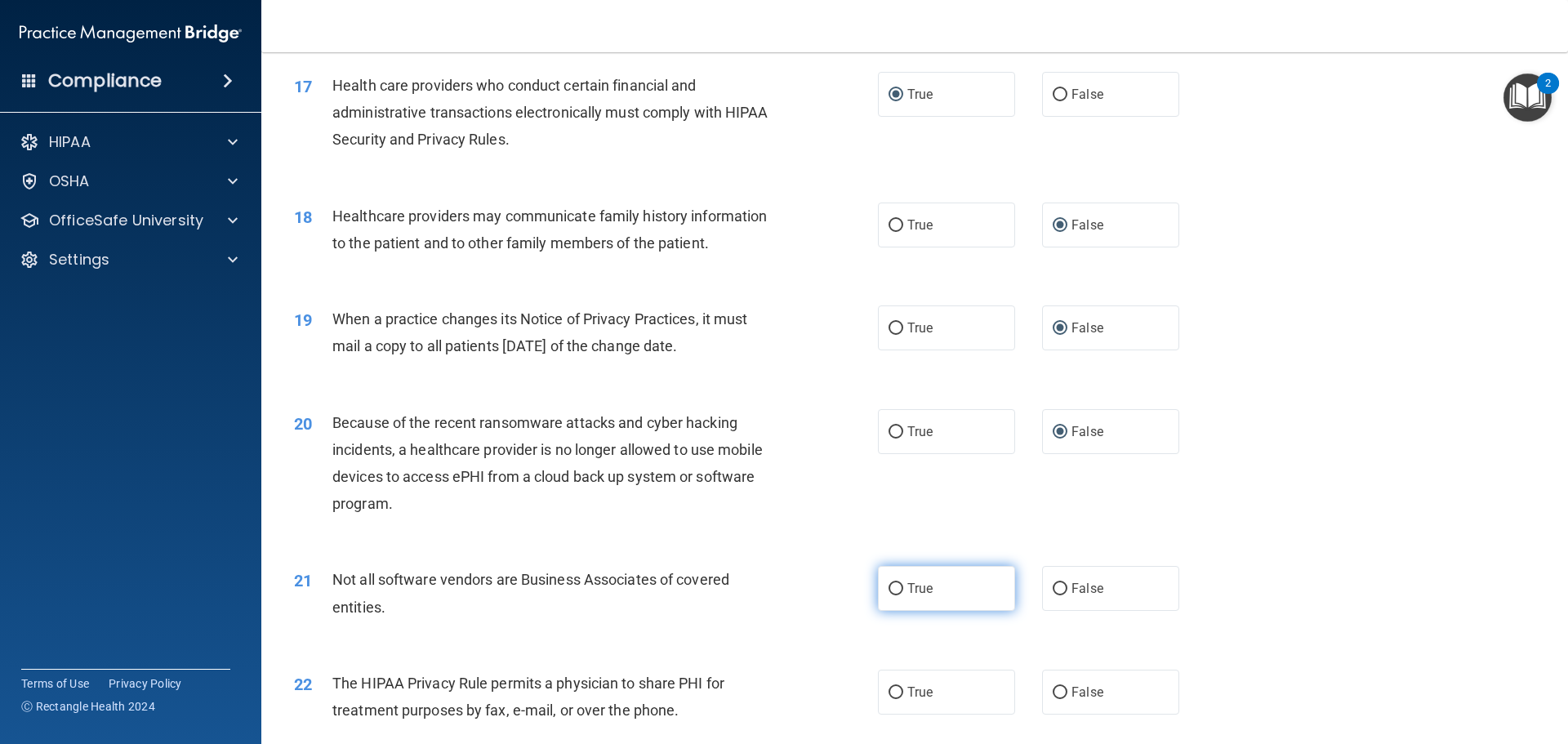
click at [891, 592] on input "True" at bounding box center [896, 589] width 15 height 12
radio input "true"
click at [890, 690] on input "True" at bounding box center [896, 693] width 15 height 12
radio input "true"
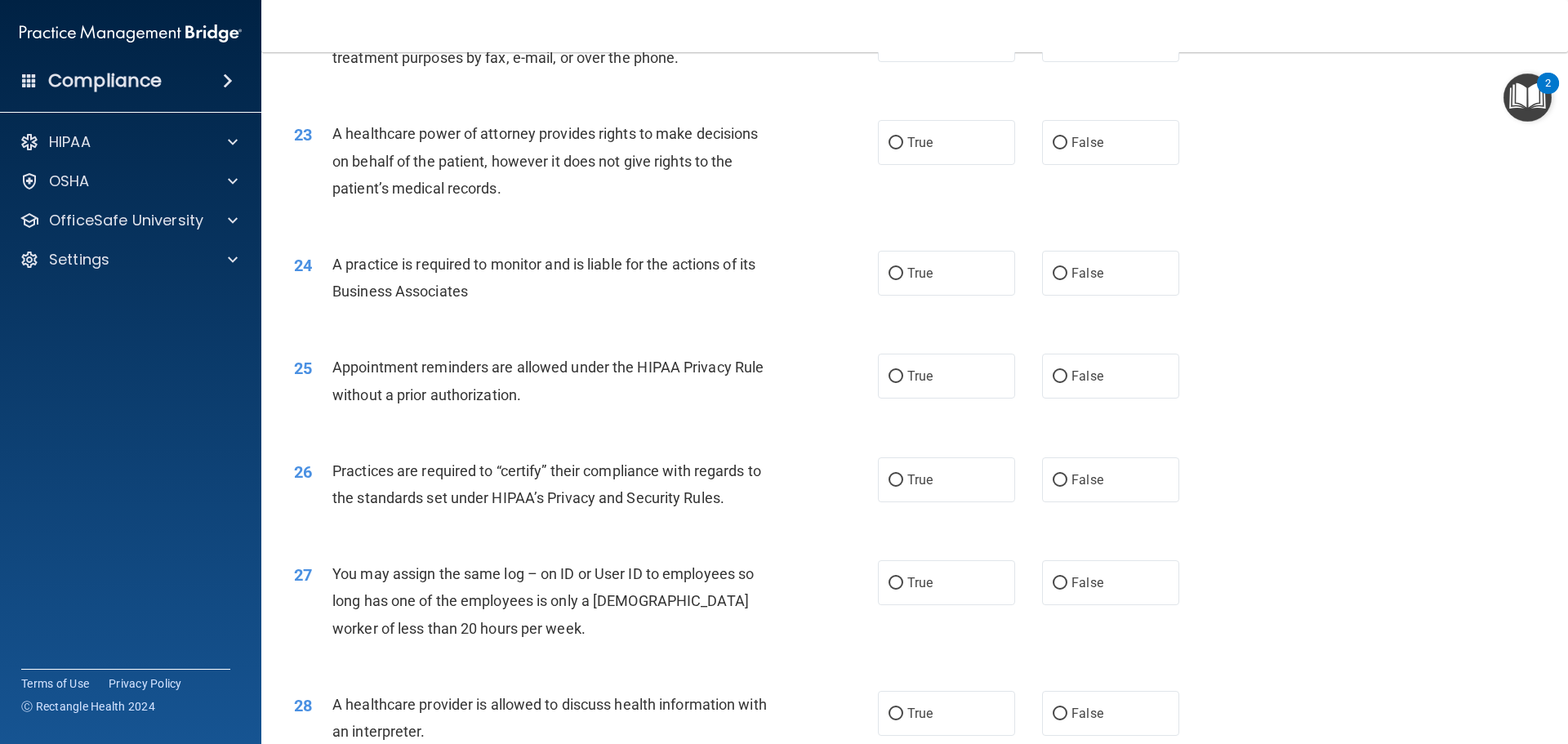
scroll to position [2694, 0]
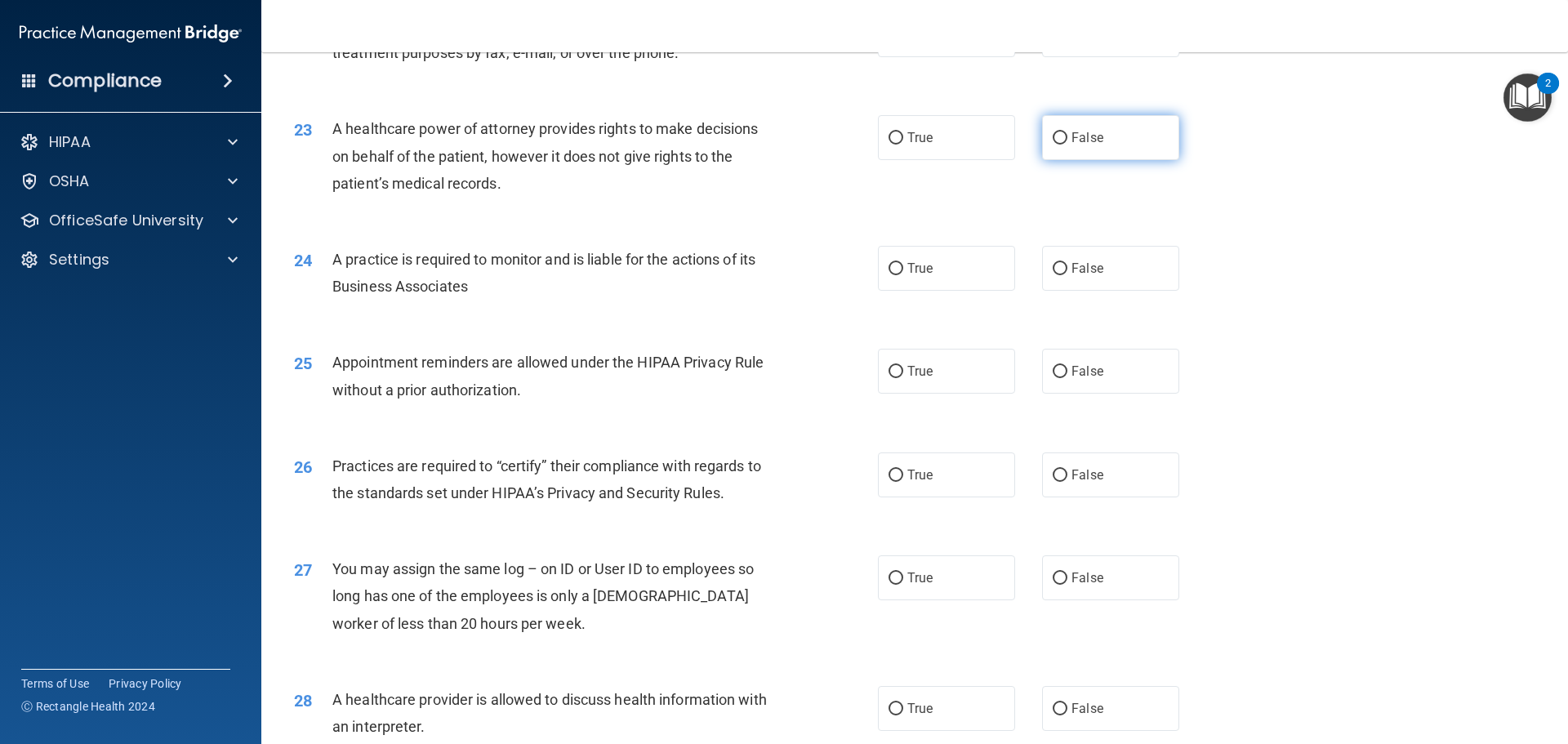
click at [1057, 138] on input "False" at bounding box center [1059, 138] width 15 height 12
radio input "true"
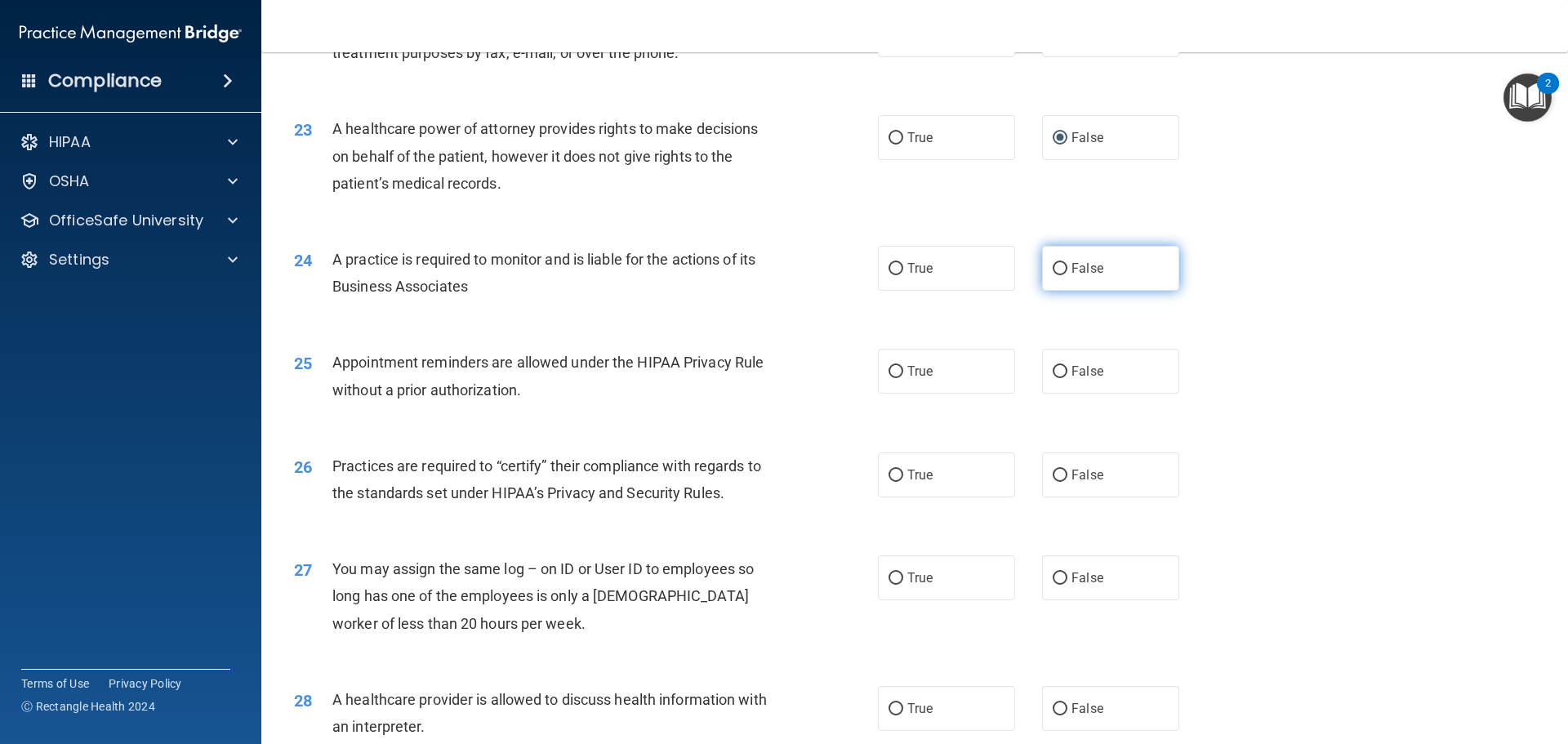
click at [1056, 266] on input "False" at bounding box center [1059, 269] width 15 height 12
radio input "true"
click at [891, 371] on input "True" at bounding box center [896, 372] width 15 height 12
radio input "true"
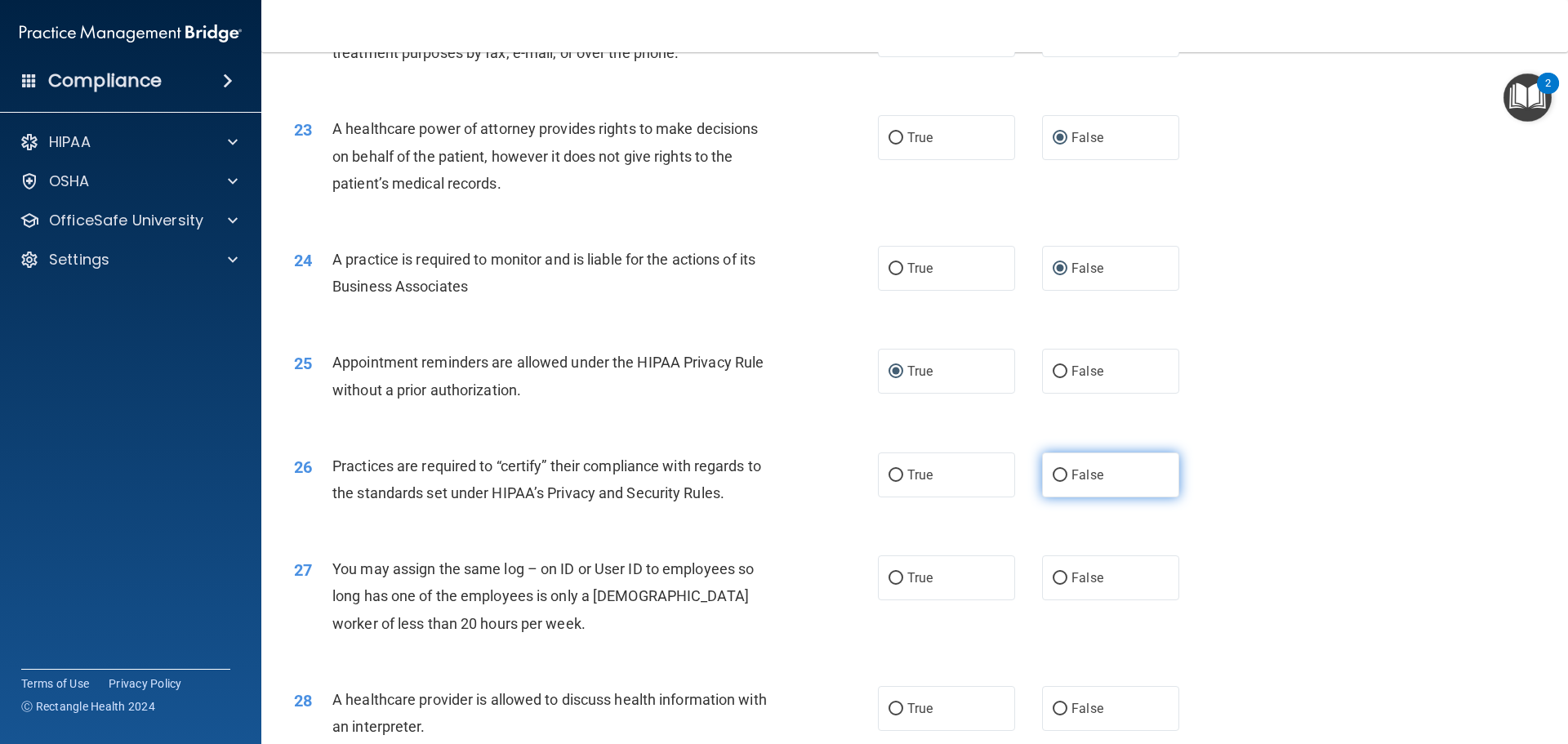
click at [1059, 473] on input "False" at bounding box center [1059, 476] width 15 height 12
radio input "true"
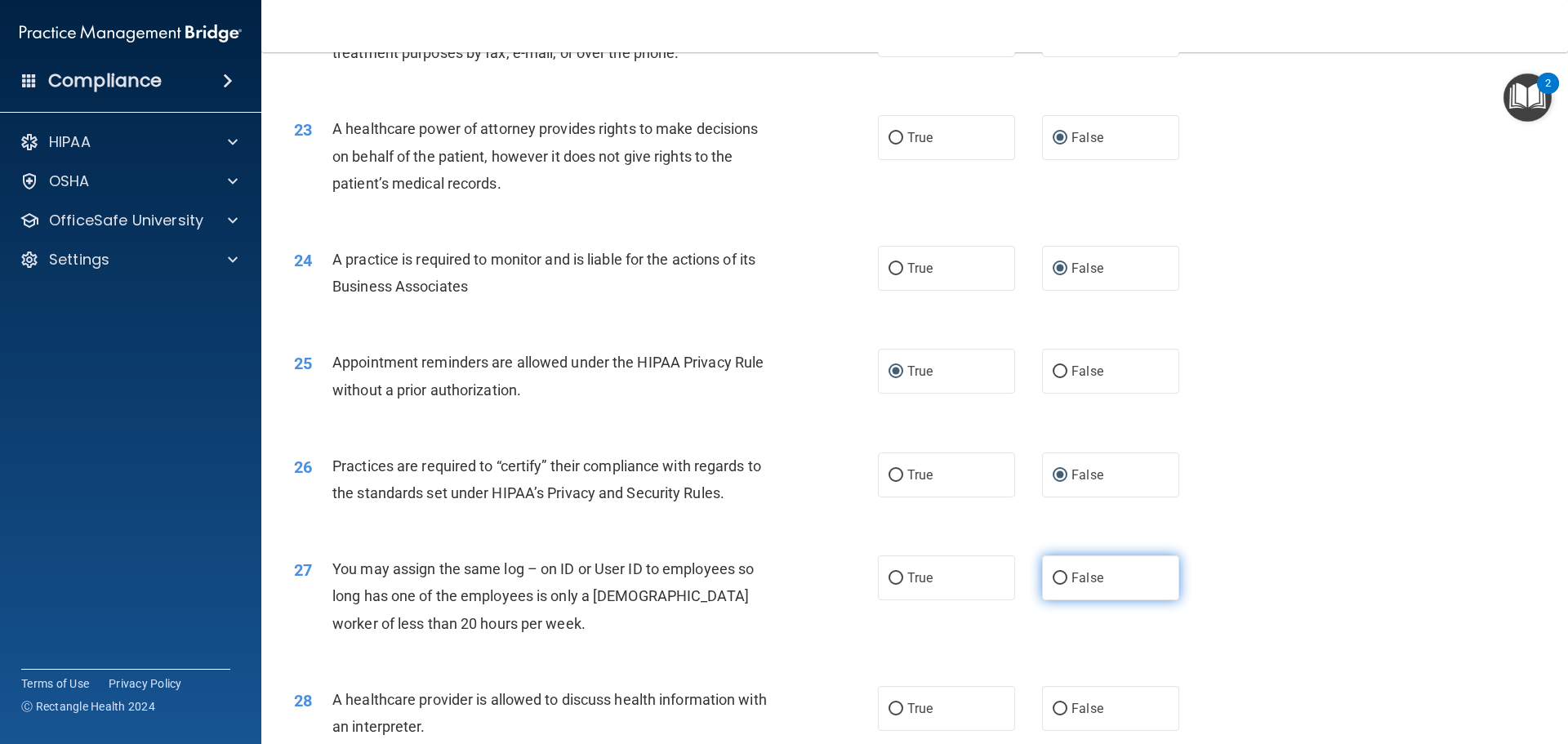
click at [1059, 578] on input "False" at bounding box center [1059, 579] width 15 height 12
radio input "true"
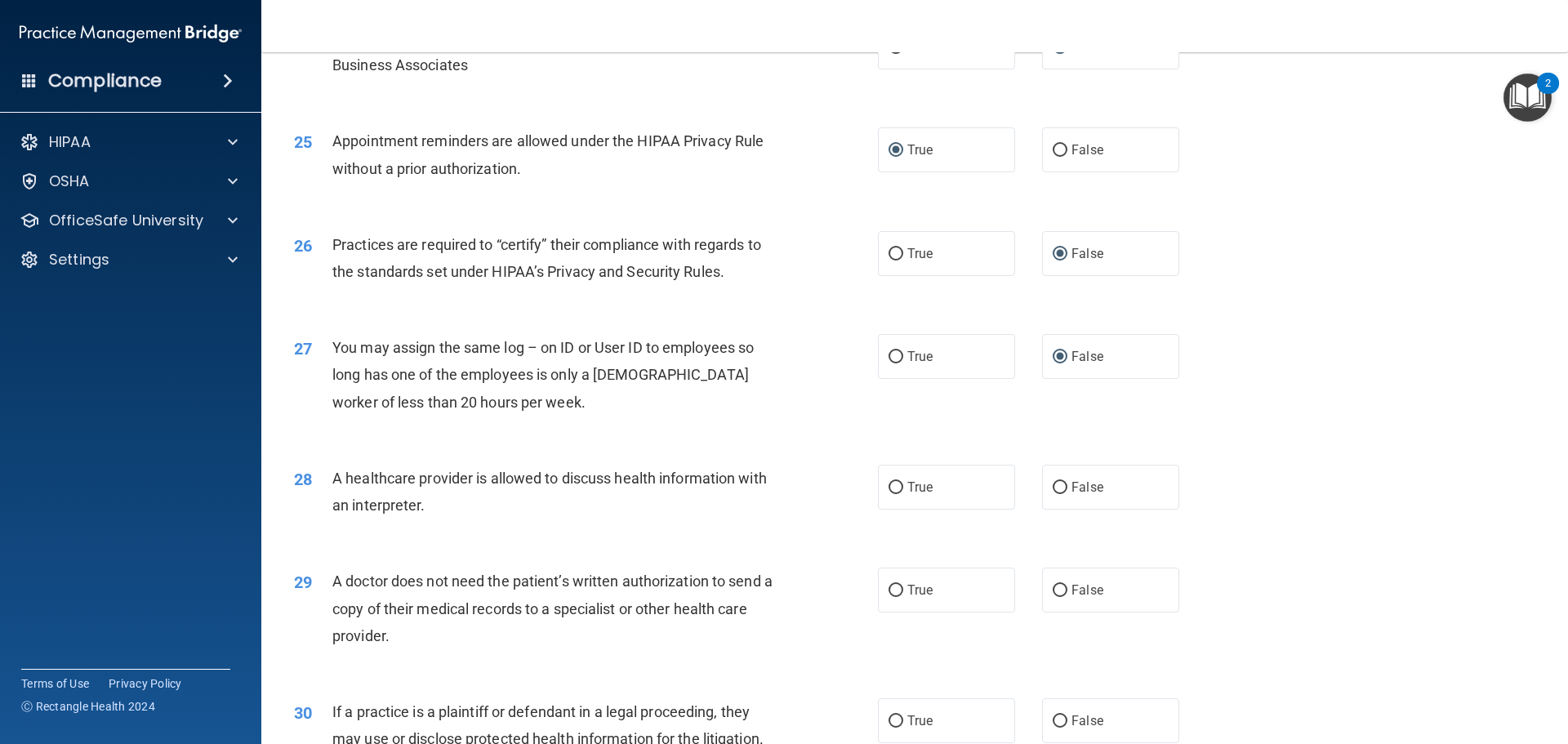
scroll to position [3059, 0]
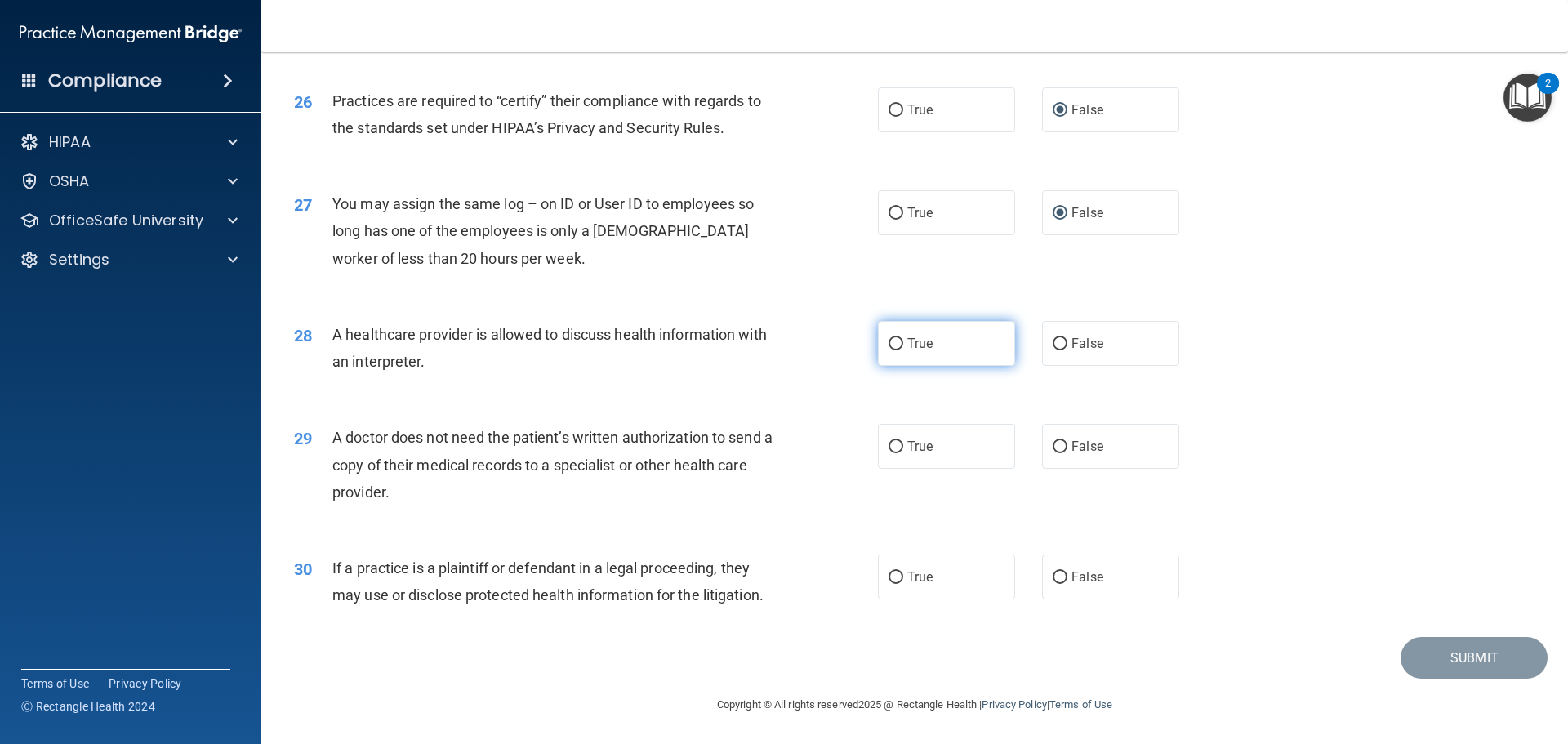
click at [893, 343] on input "True" at bounding box center [896, 344] width 15 height 12
radio input "true"
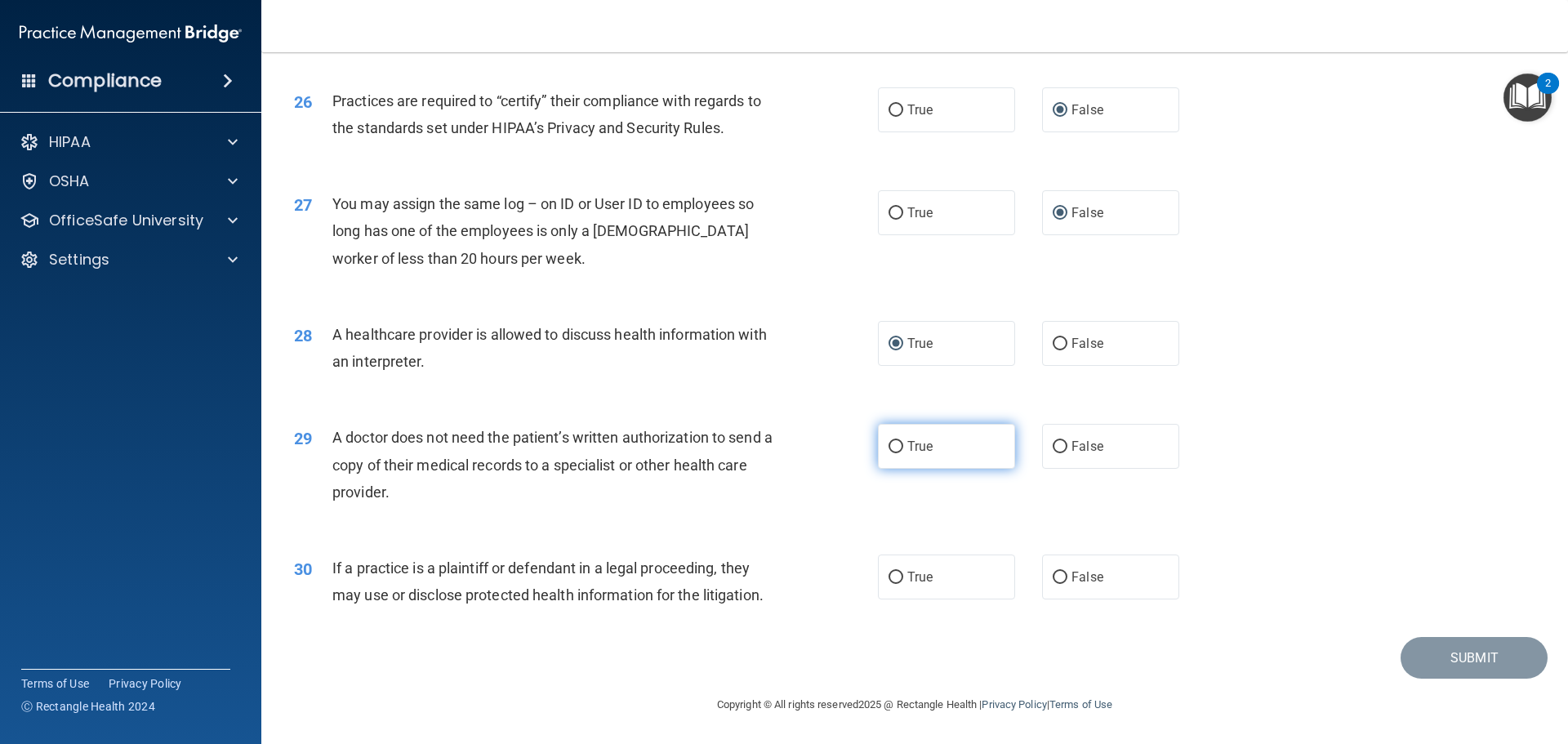
click at [891, 445] on input "True" at bounding box center [896, 447] width 15 height 12
radio input "true"
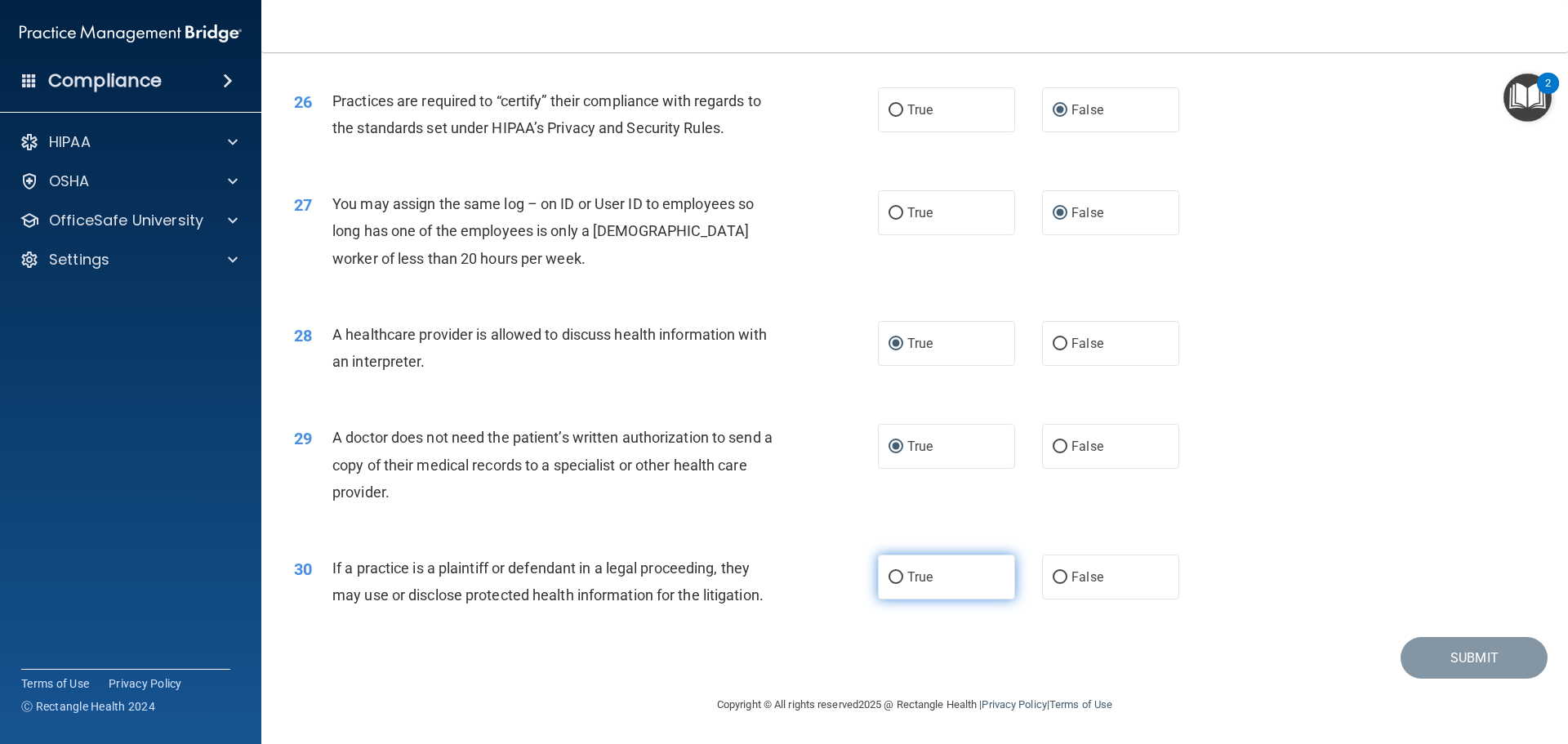
click at [890, 574] on input "True" at bounding box center [896, 578] width 15 height 12
radio input "true"
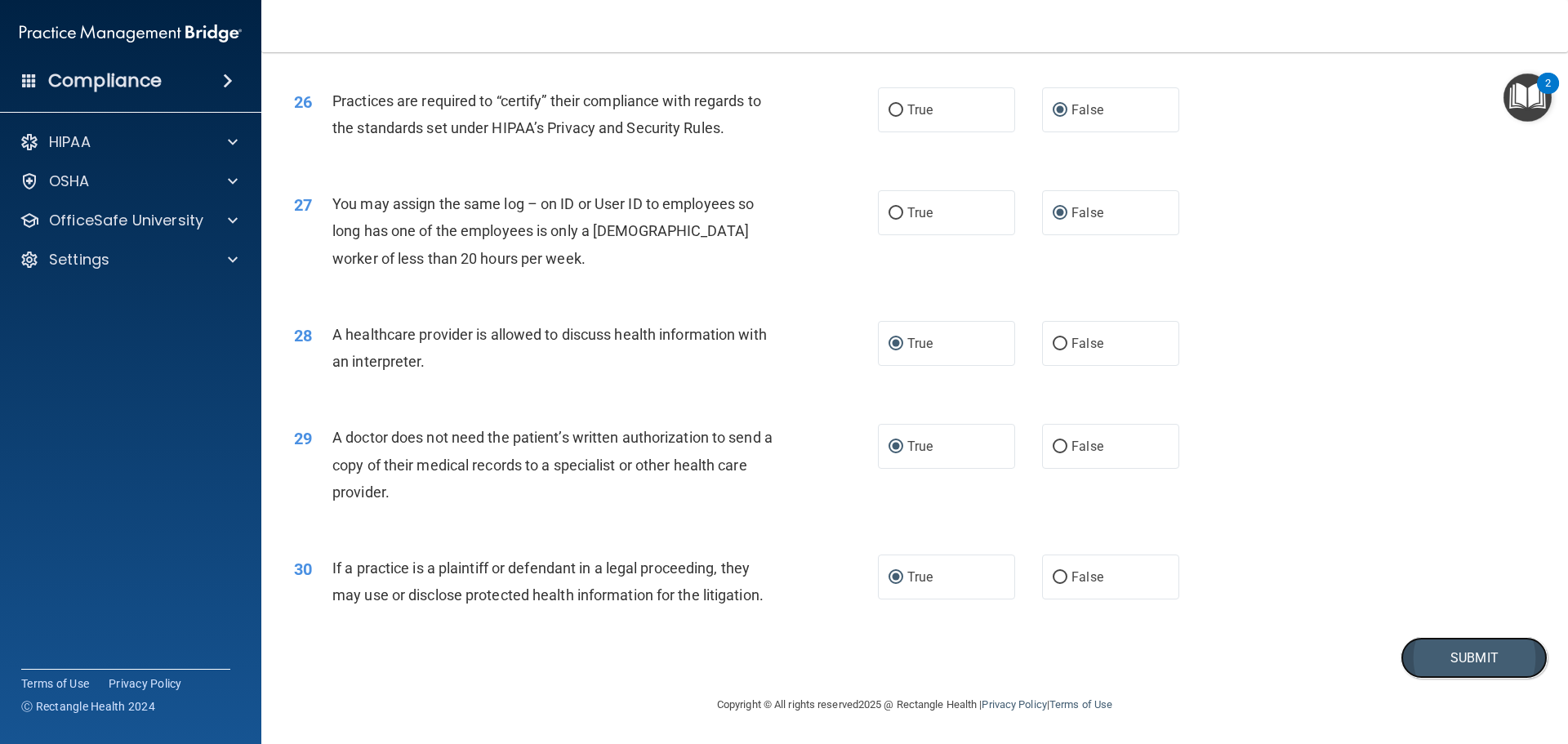
click at [1456, 650] on button "Submit" at bounding box center [1475, 658] width 147 height 42
click at [1467, 661] on button "Submit" at bounding box center [1475, 658] width 147 height 42
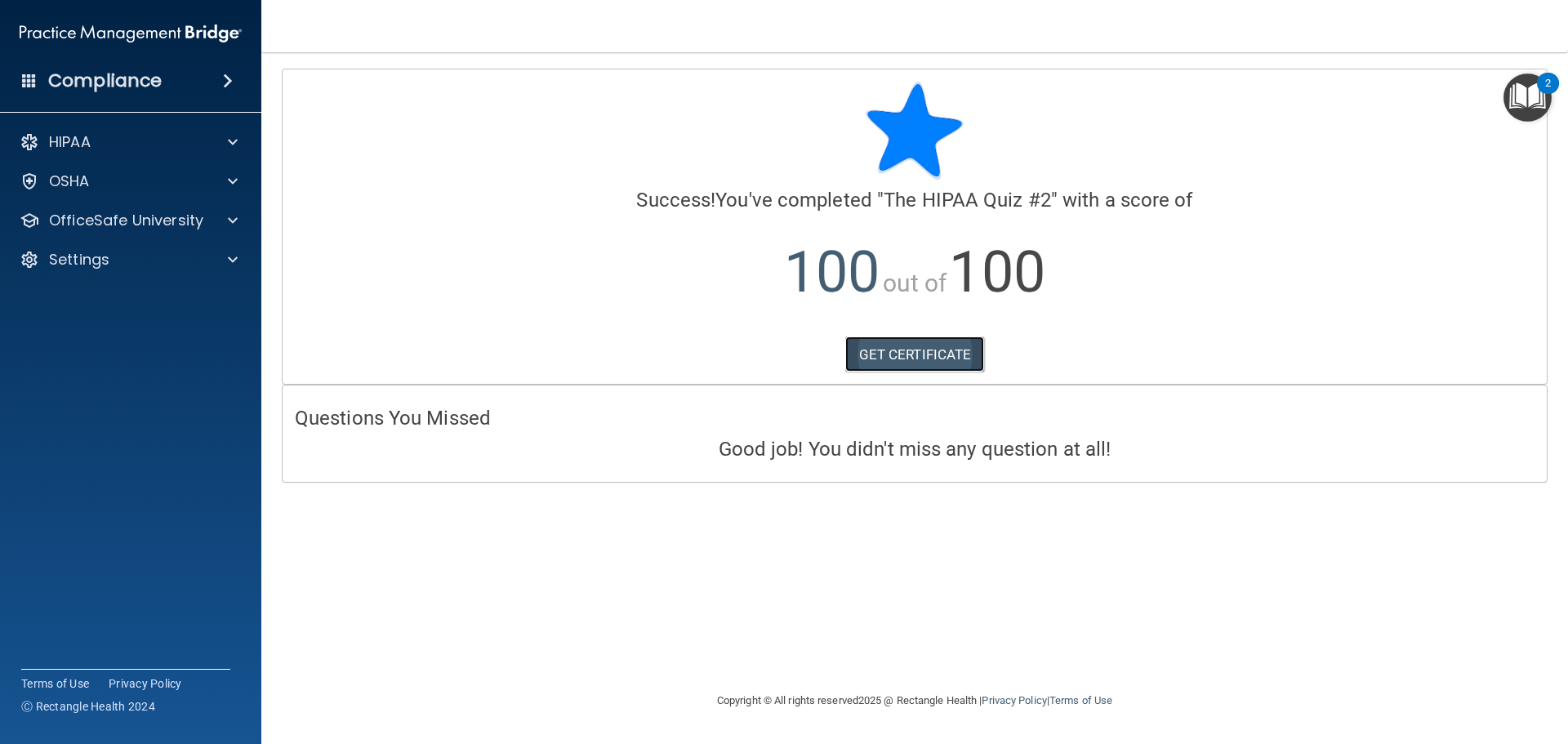
click at [931, 350] on link "GET CERTIFICATE" at bounding box center [916, 355] width 140 height 36
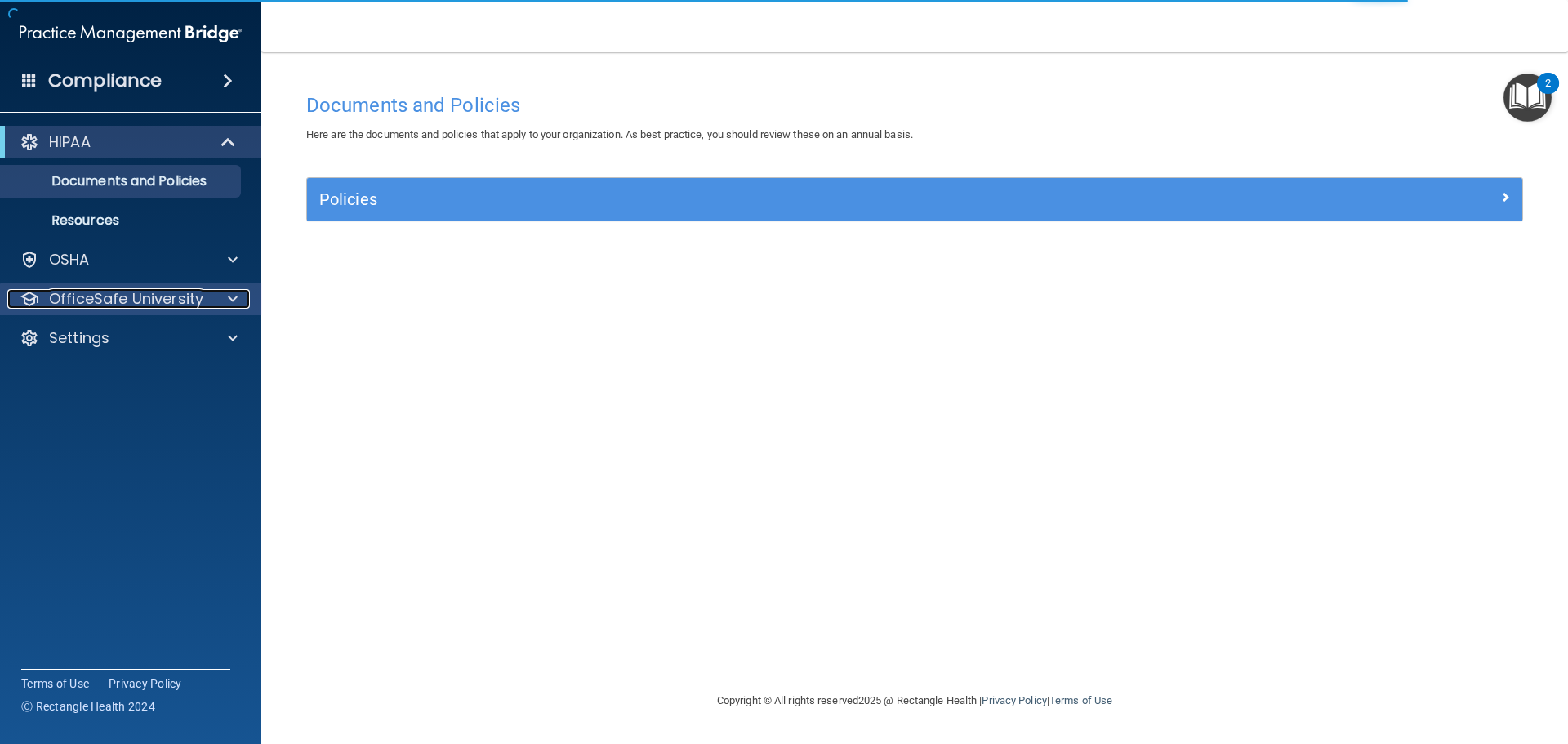
click at [233, 301] on span at bounding box center [233, 298] width 10 height 20
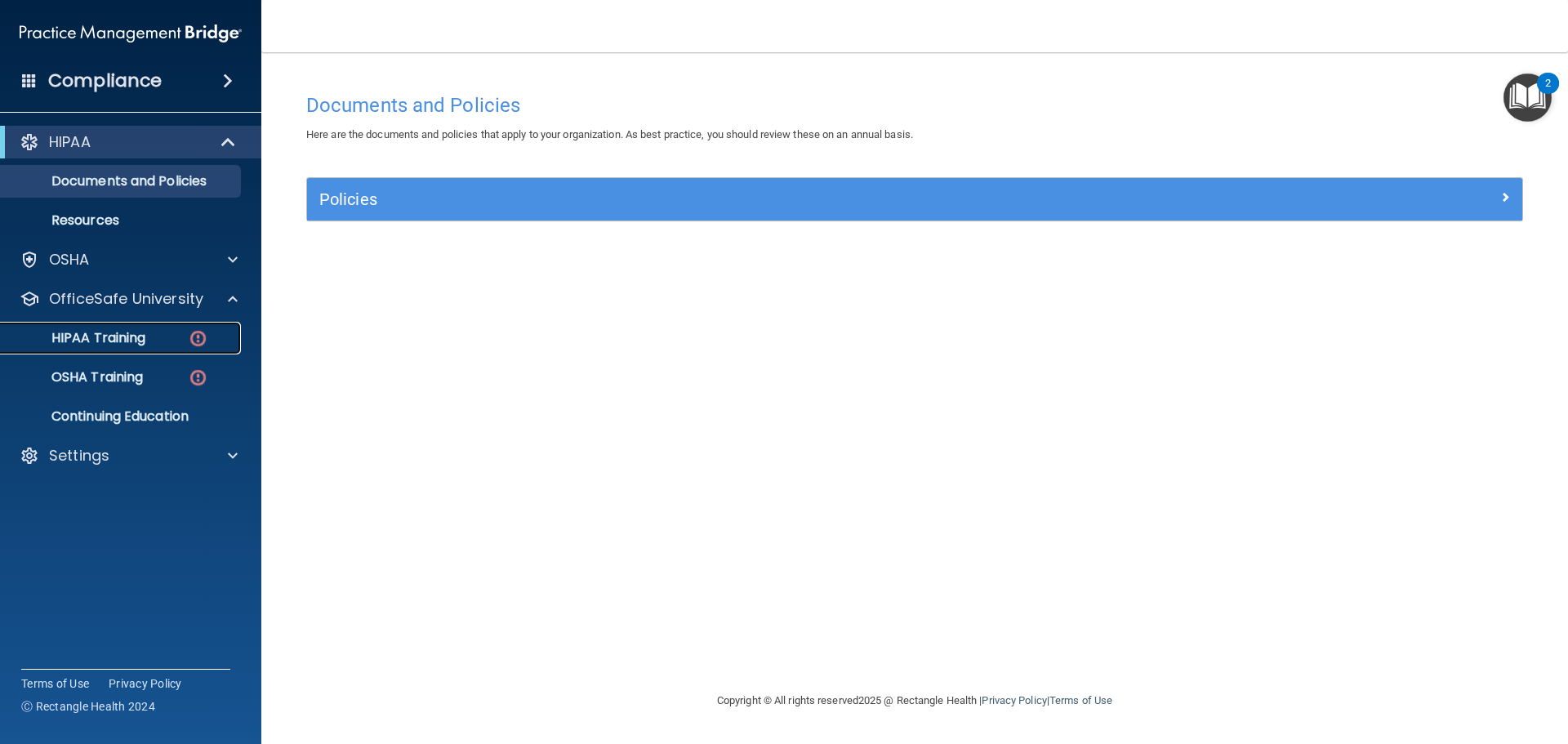
click at [195, 340] on img at bounding box center [198, 339] width 21 height 21
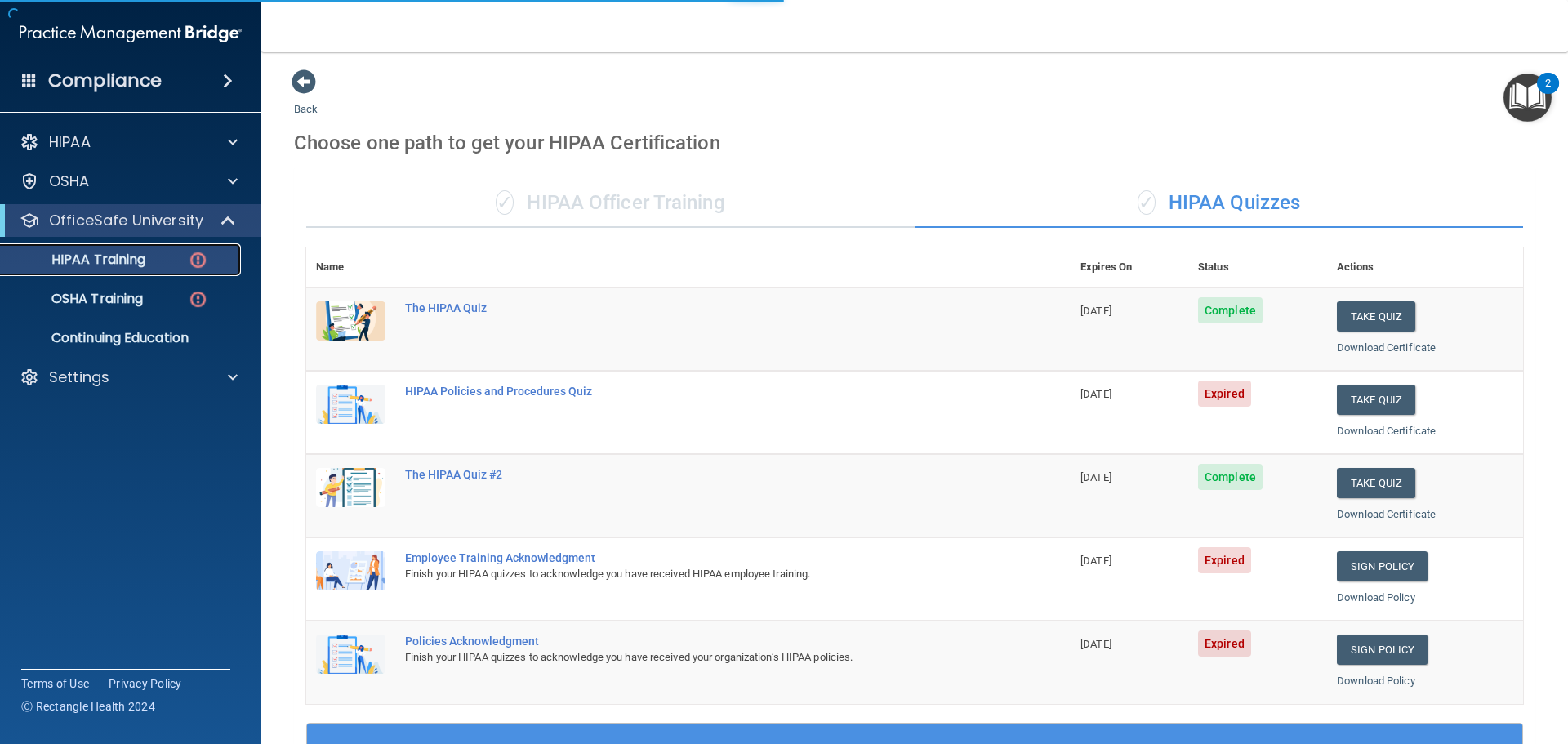
click at [91, 258] on p "HIPAA Training" at bounding box center [78, 260] width 135 height 16
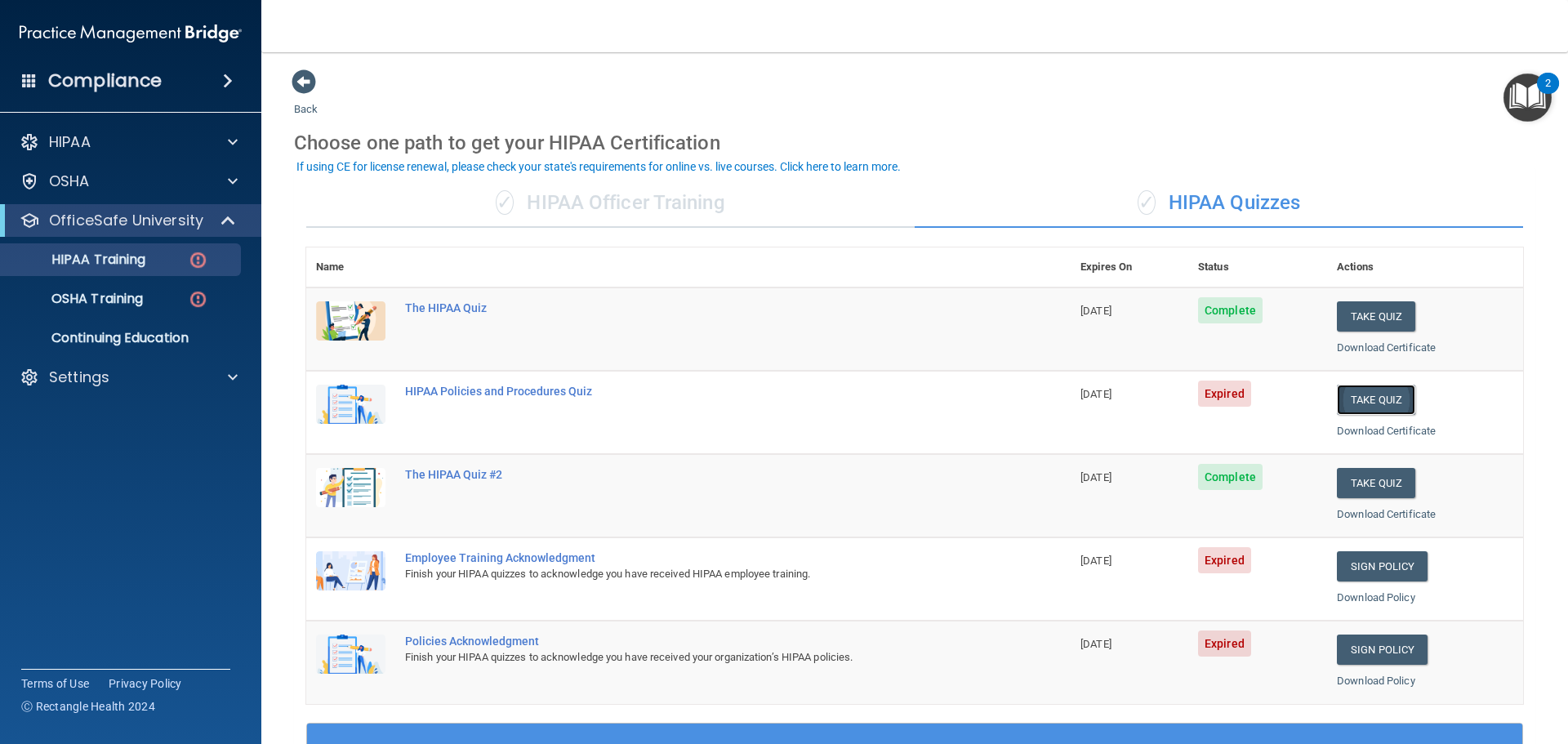
click at [1361, 394] on button "Take Quiz" at bounding box center [1376, 400] width 79 height 30
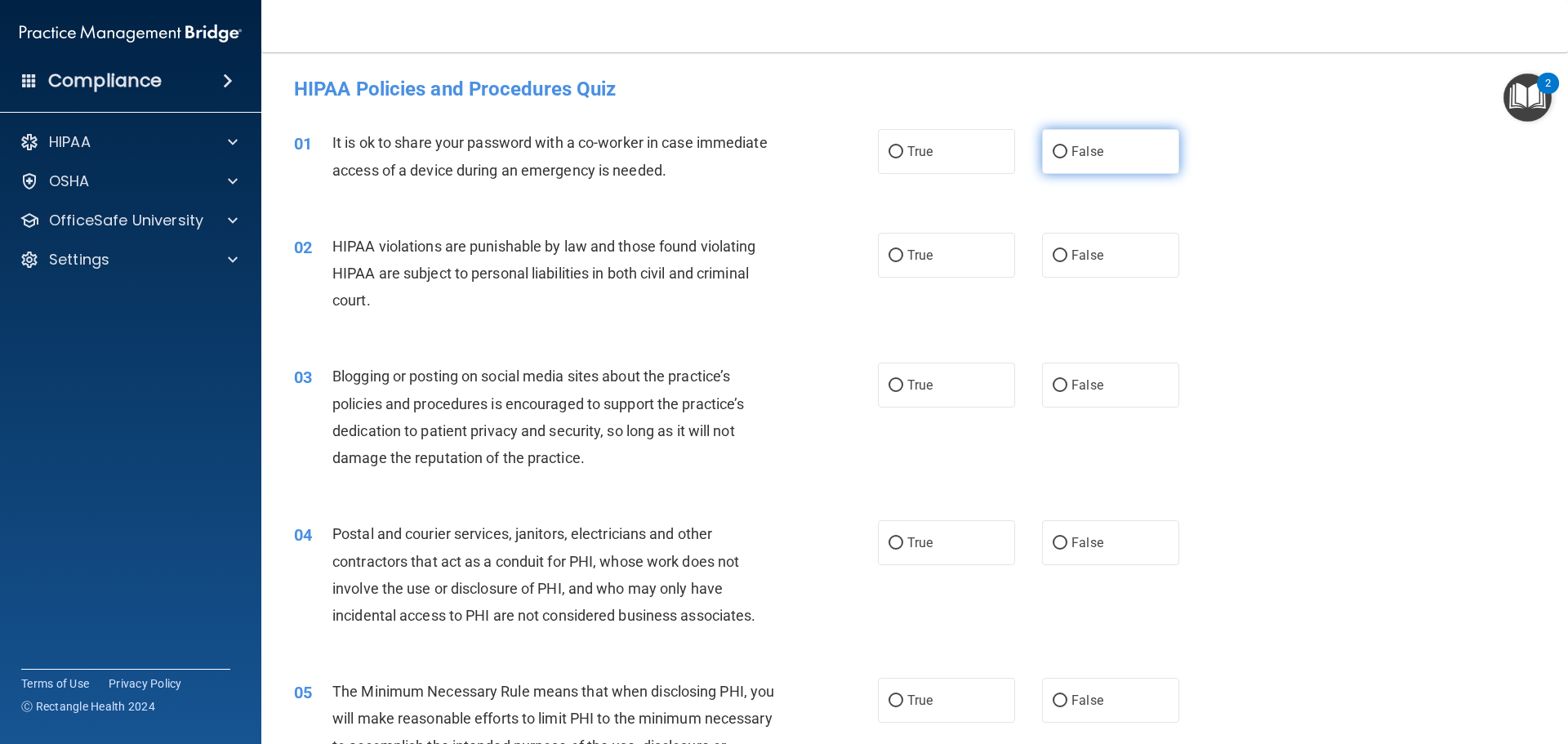
click at [1053, 154] on input "False" at bounding box center [1059, 152] width 15 height 12
radio input "true"
click at [893, 262] on label "True" at bounding box center [946, 255] width 138 height 45
click at [893, 262] on input "True" at bounding box center [896, 256] width 15 height 12
radio input "true"
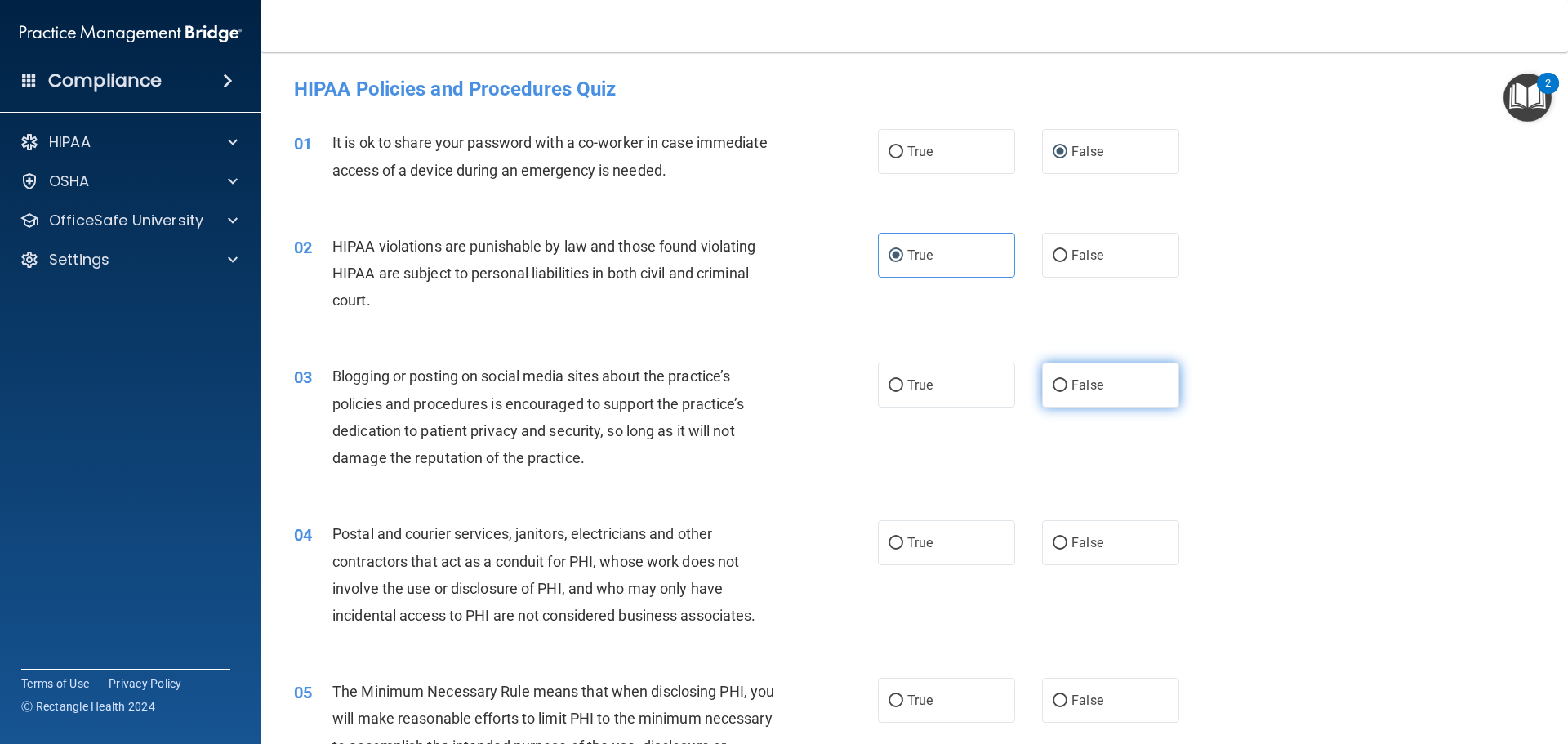
click at [1059, 380] on input "False" at bounding box center [1059, 386] width 15 height 12
radio input "true"
click at [899, 547] on label "True" at bounding box center [946, 543] width 138 height 45
click at [899, 547] on input "True" at bounding box center [896, 543] width 15 height 12
radio input "true"
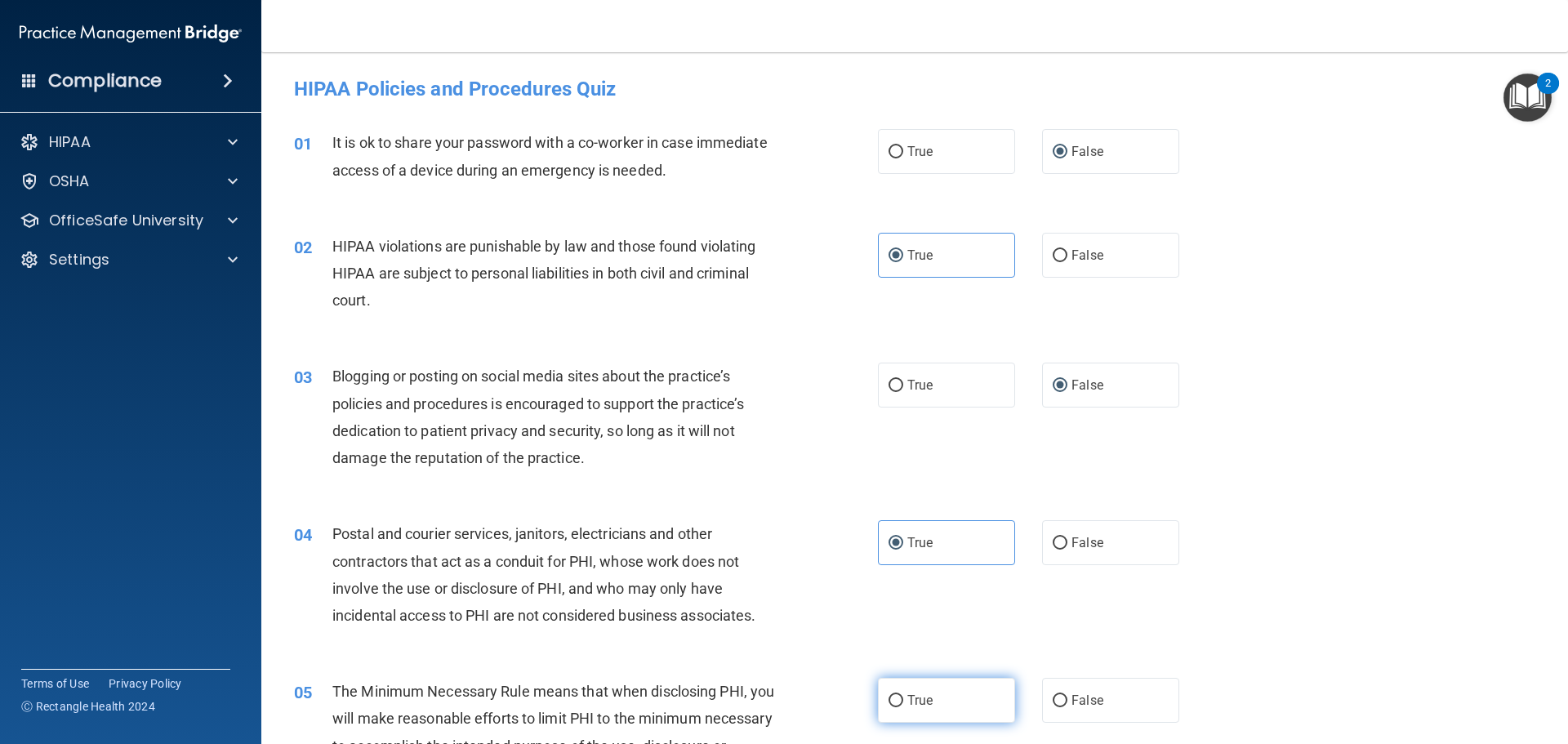
click at [892, 701] on input "True" at bounding box center [896, 702] width 15 height 12
radio input "true"
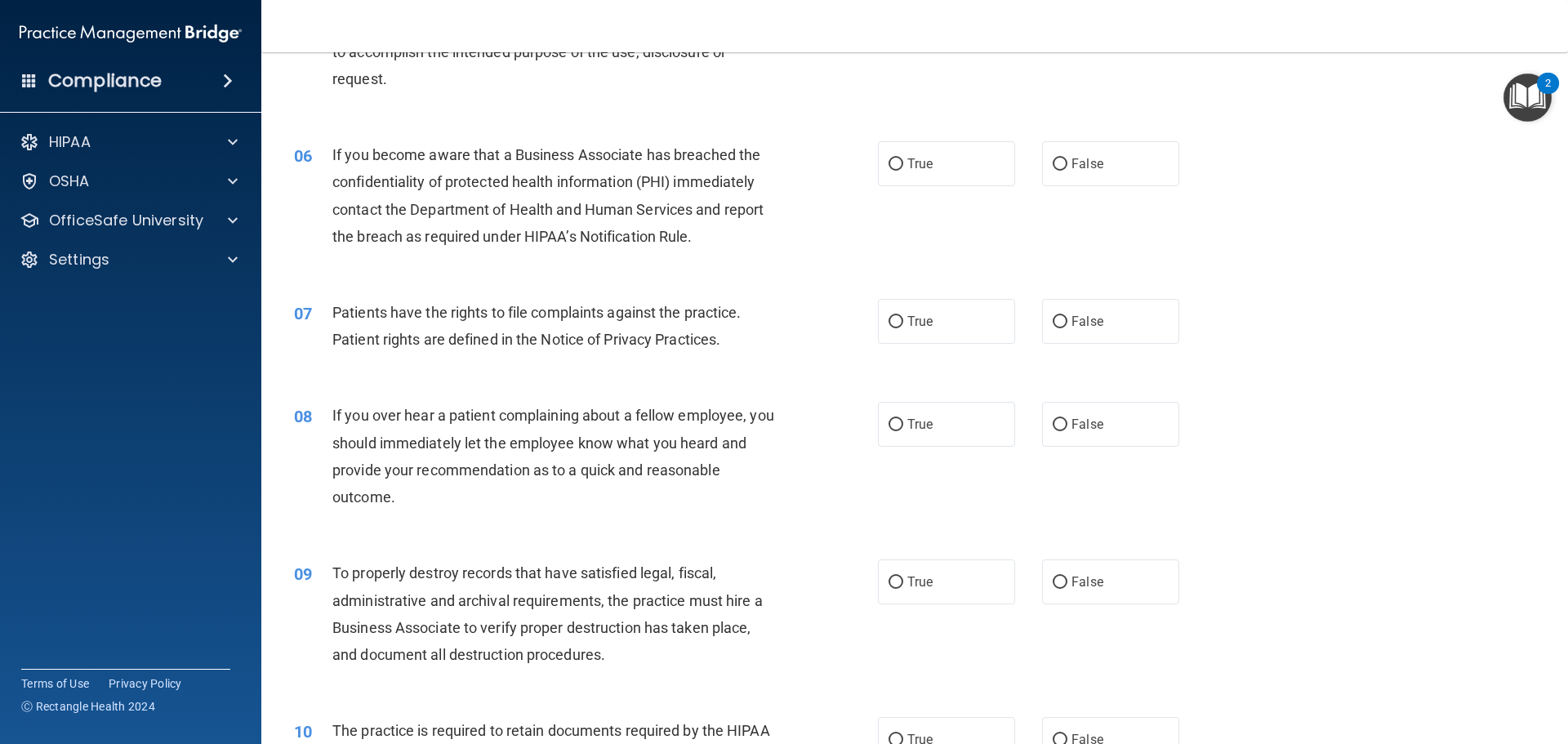
scroll to position [714, 0]
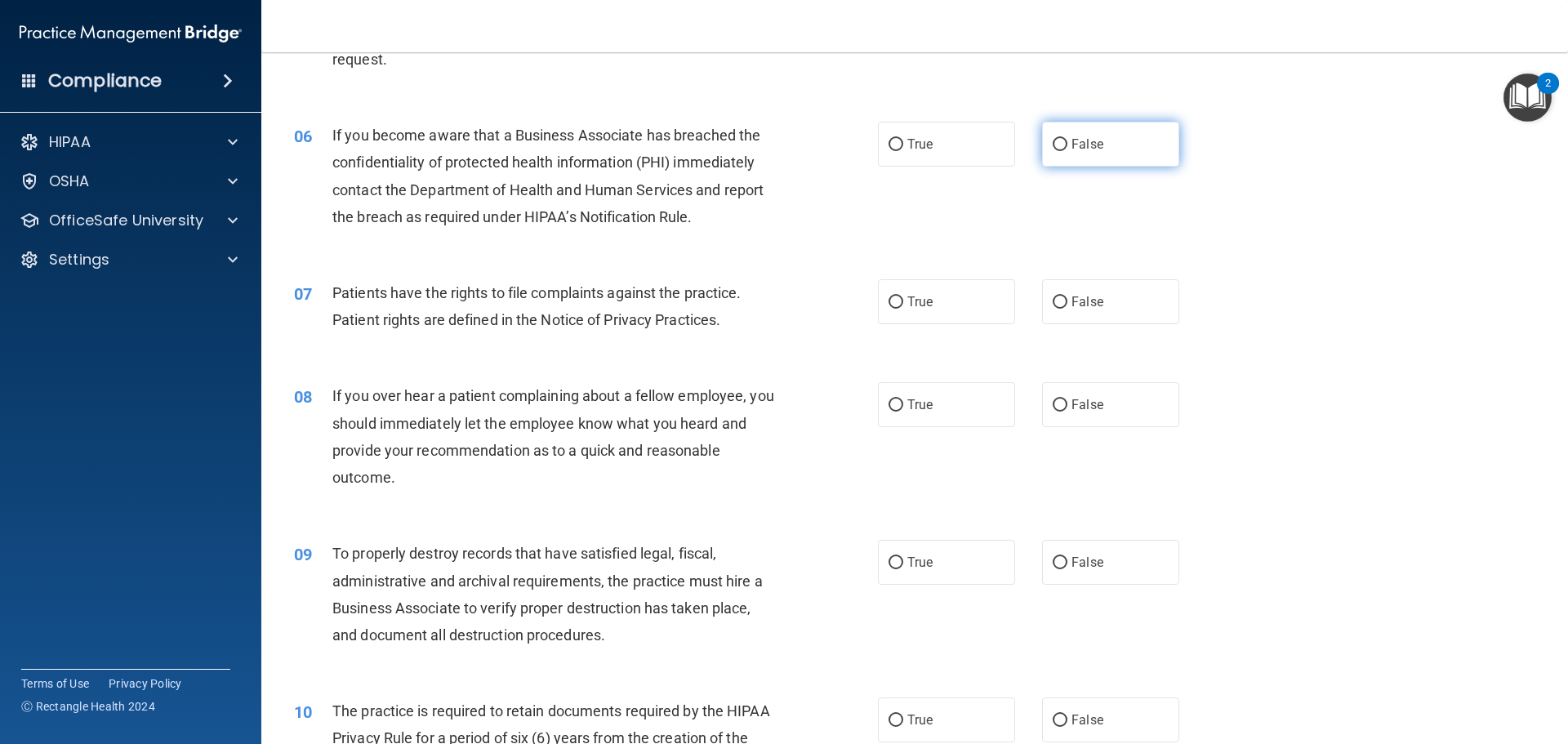
click at [1053, 144] on input "False" at bounding box center [1059, 145] width 15 height 12
radio input "true"
click at [889, 304] on input "True" at bounding box center [896, 303] width 15 height 12
radio input "true"
click at [1053, 409] on input "False" at bounding box center [1059, 406] width 15 height 12
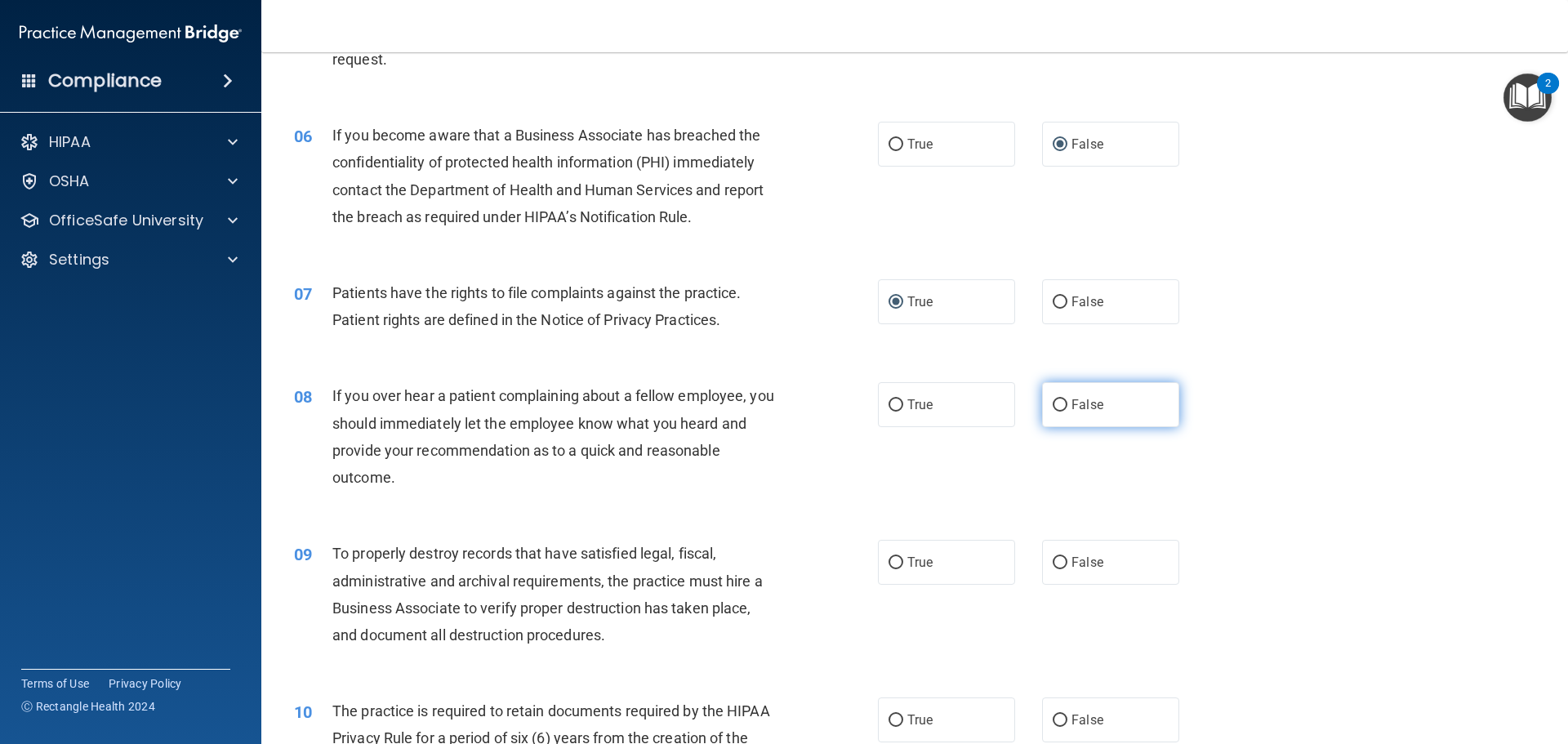
radio input "true"
click at [1053, 559] on input "False" at bounding box center [1059, 563] width 15 height 12
radio input "true"
click at [891, 715] on input "True" at bounding box center [896, 721] width 15 height 12
radio input "true"
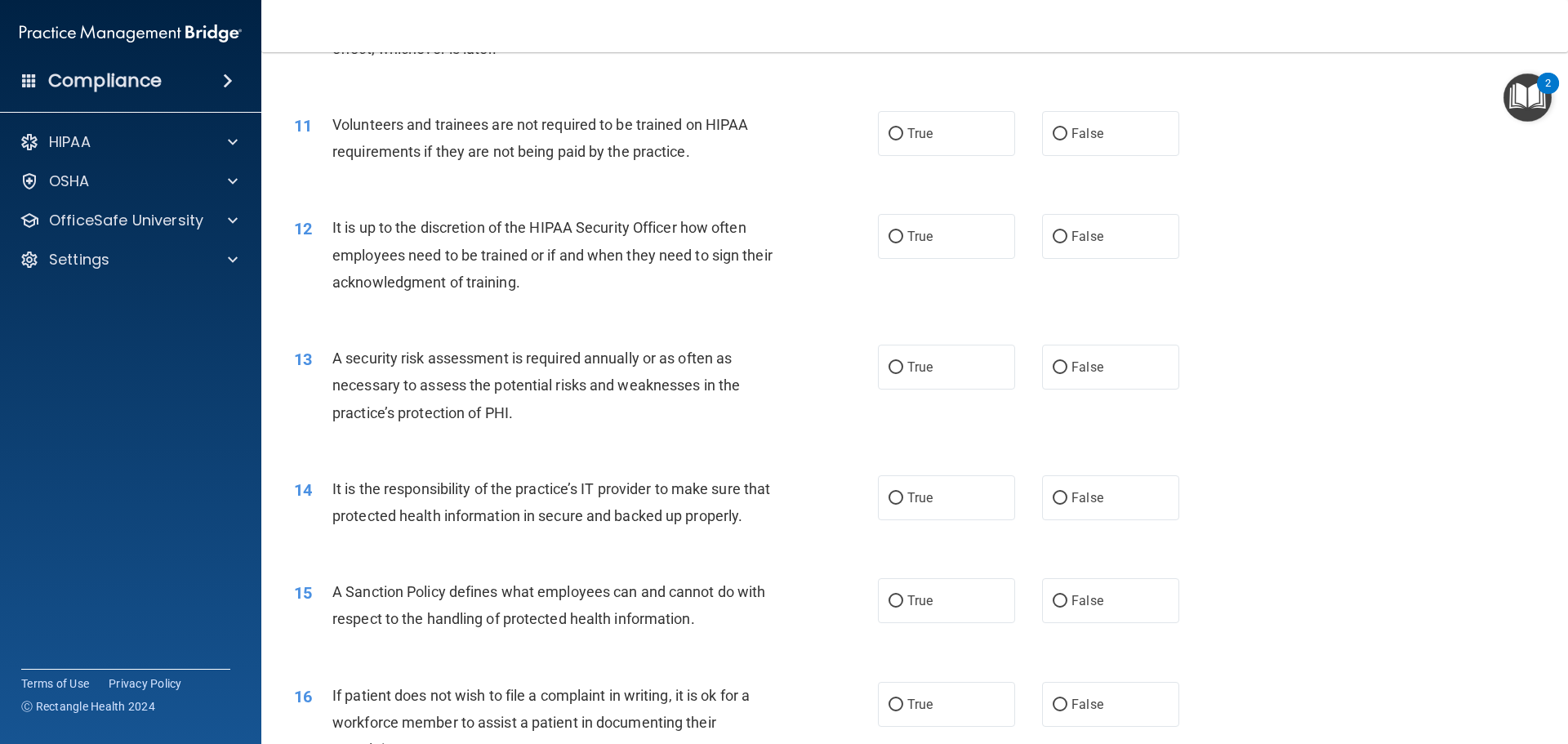
scroll to position [1494, 0]
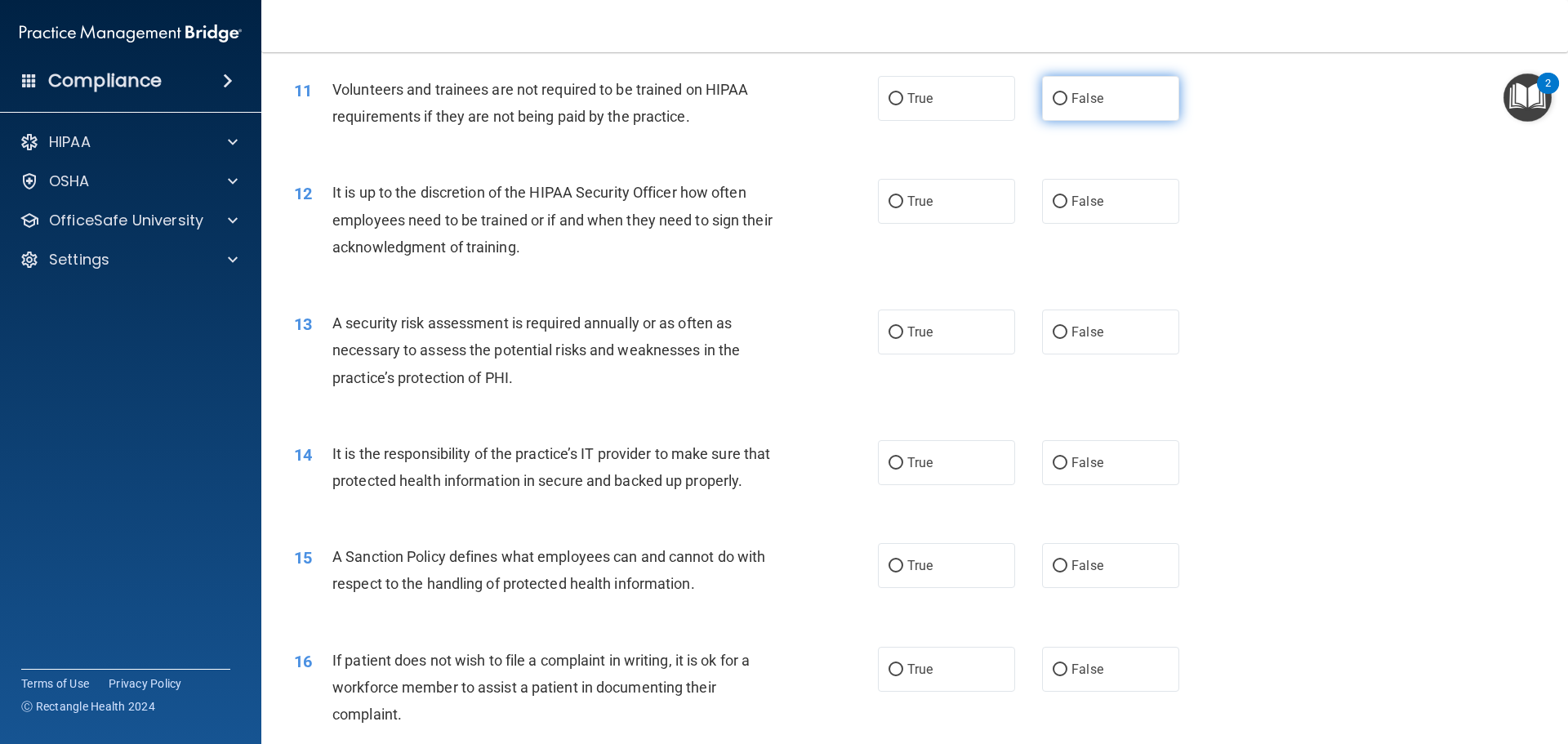
click at [1056, 99] on input "False" at bounding box center [1059, 99] width 15 height 12
radio input "true"
click at [1056, 205] on input "False" at bounding box center [1059, 202] width 15 height 12
radio input "true"
click at [889, 328] on input "True" at bounding box center [896, 333] width 15 height 12
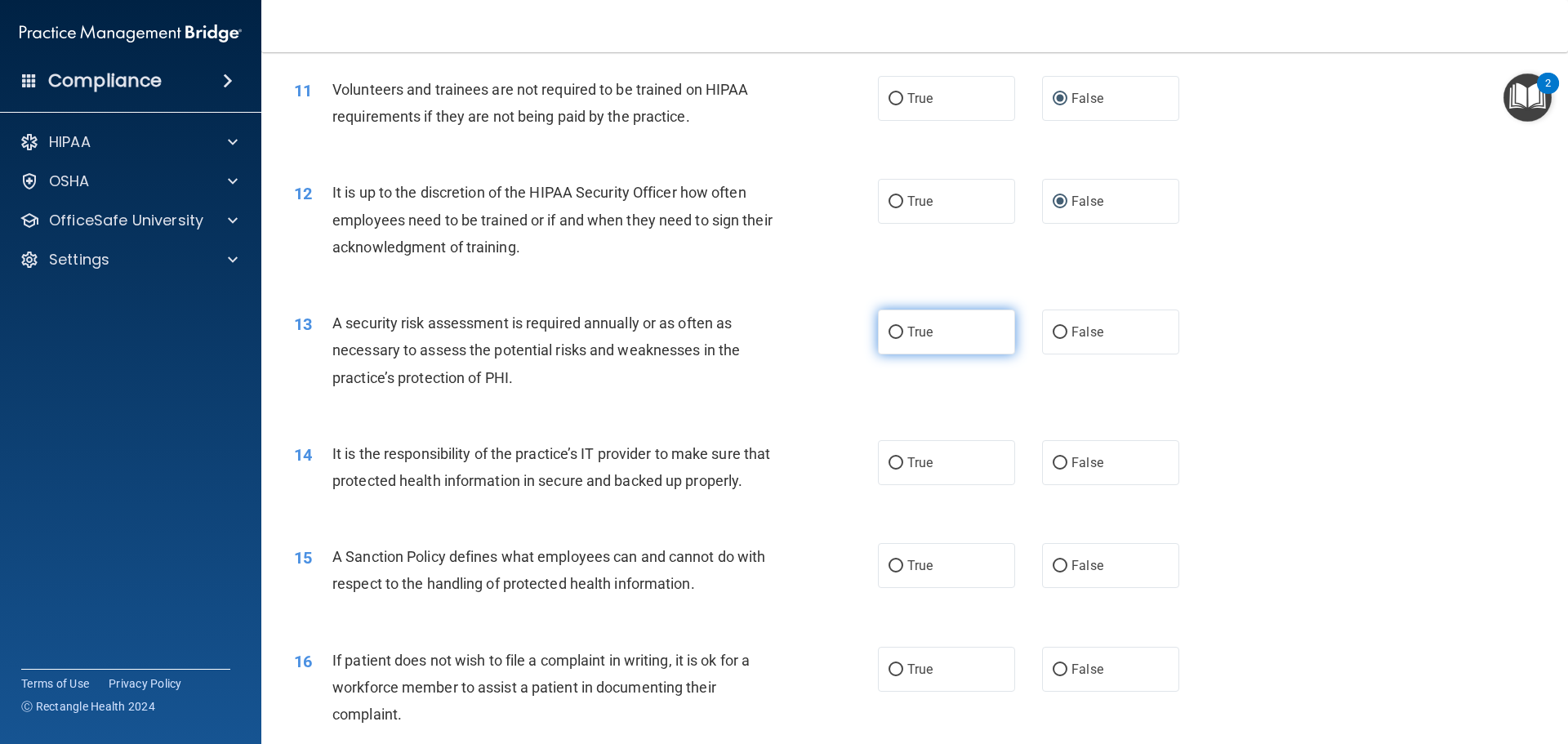
radio input "true"
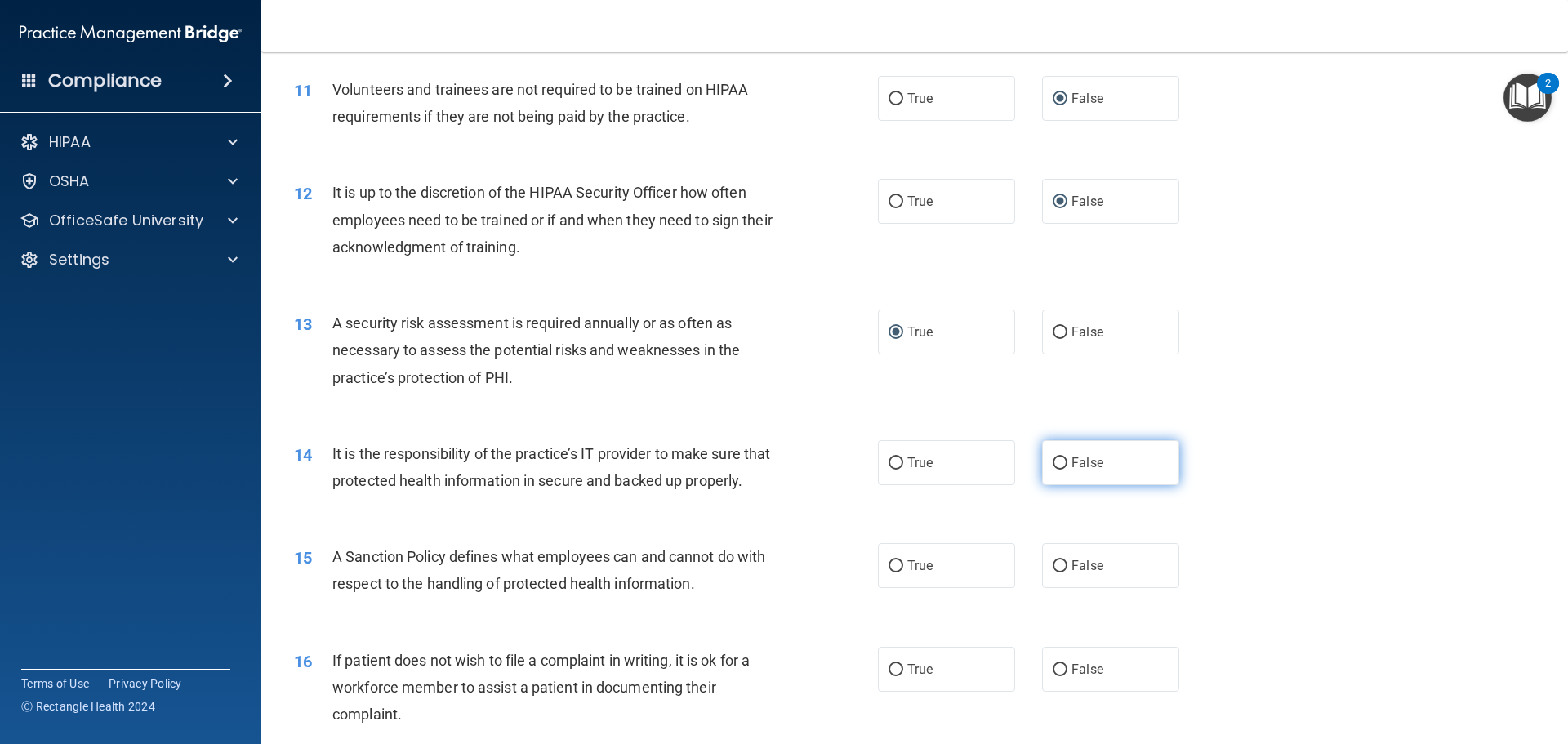
click at [1056, 459] on input "False" at bounding box center [1059, 464] width 15 height 12
radio input "true"
click at [1059, 573] on input "False" at bounding box center [1059, 567] width 15 height 12
radio input "true"
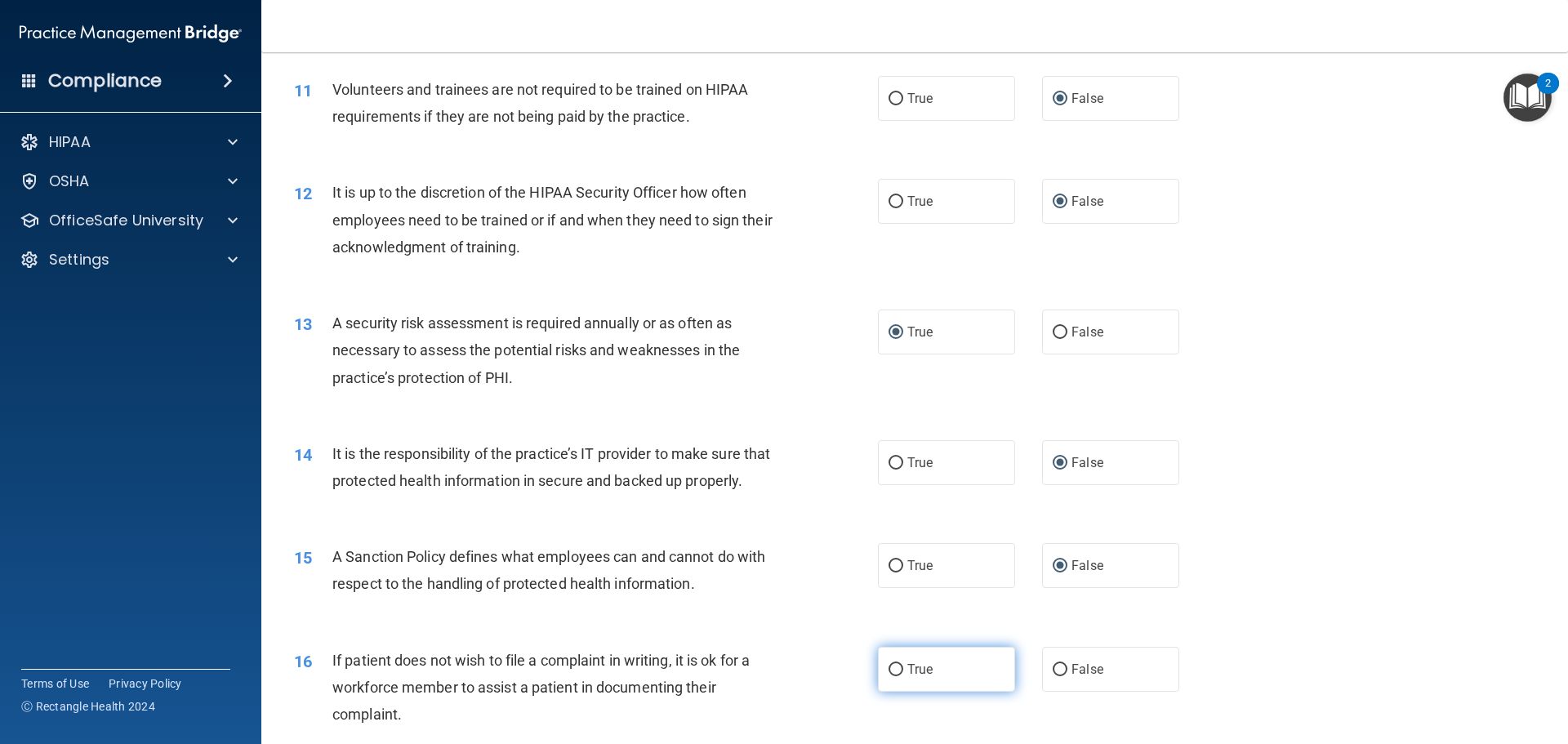
click at [891, 677] on input "True" at bounding box center [896, 670] width 15 height 12
radio input "true"
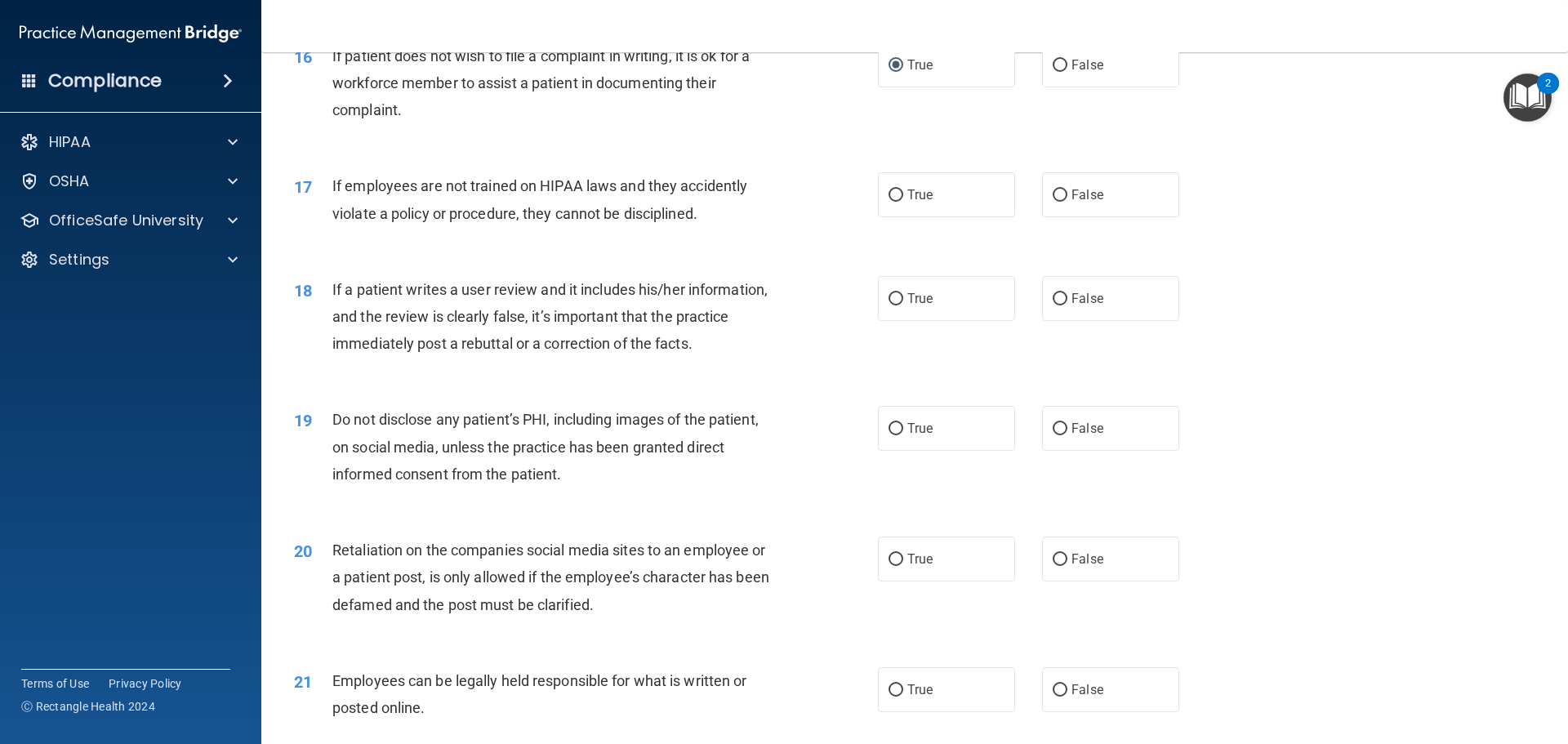
scroll to position [2164, 0]
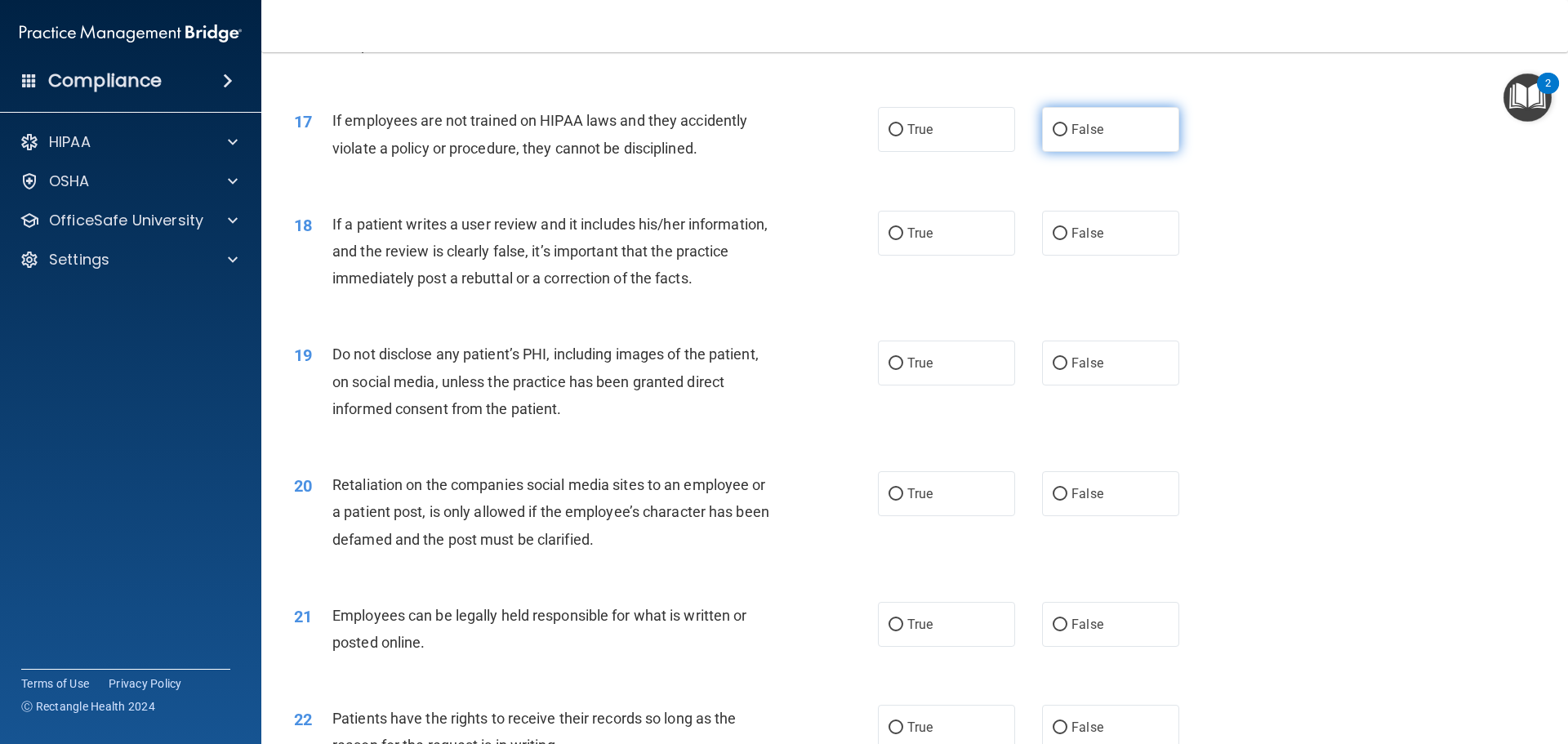
click at [1053, 137] on input "False" at bounding box center [1059, 131] width 15 height 12
radio input "true"
click at [1057, 241] on input "False" at bounding box center [1059, 234] width 15 height 12
radio input "true"
click at [897, 370] on input "True" at bounding box center [896, 364] width 15 height 12
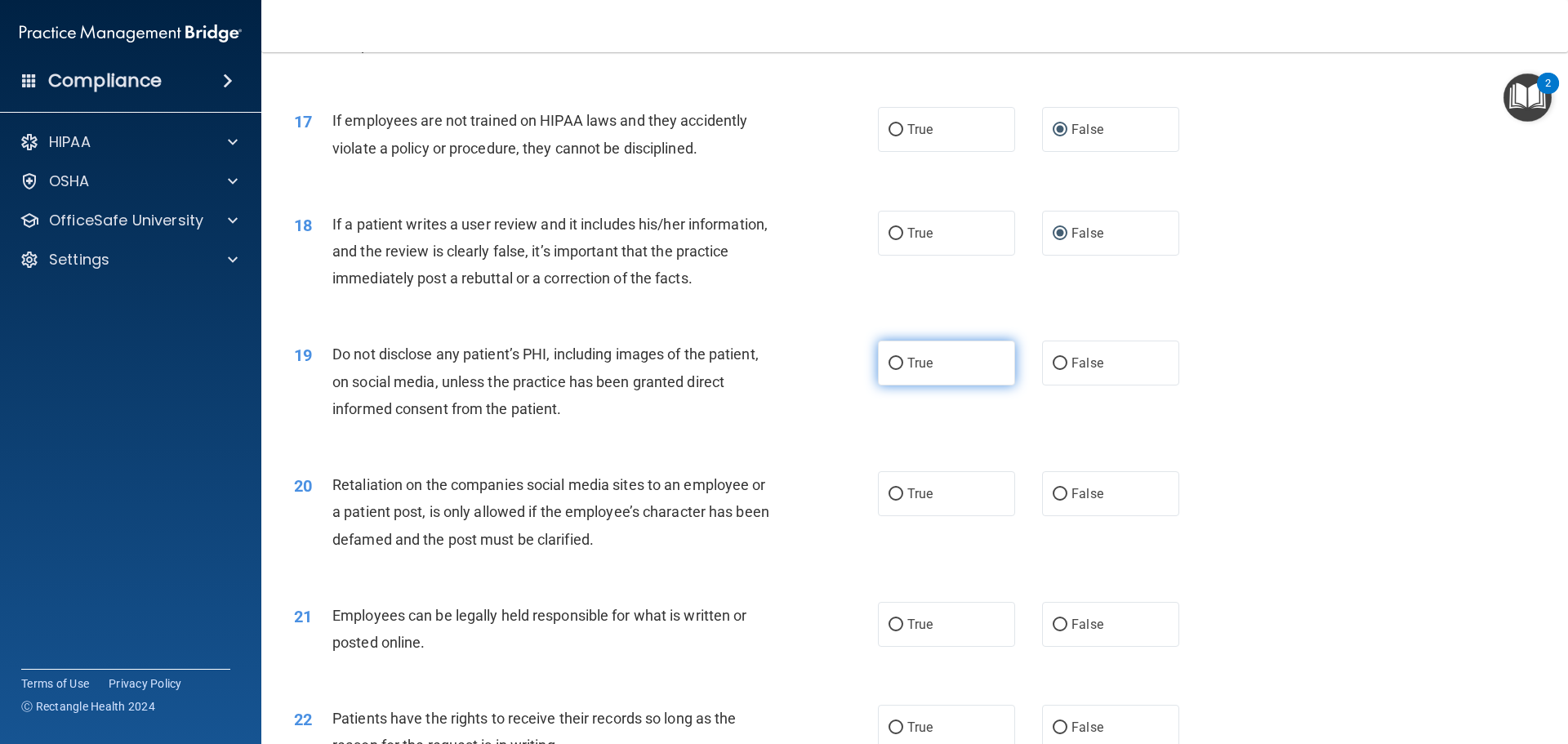
radio input "true"
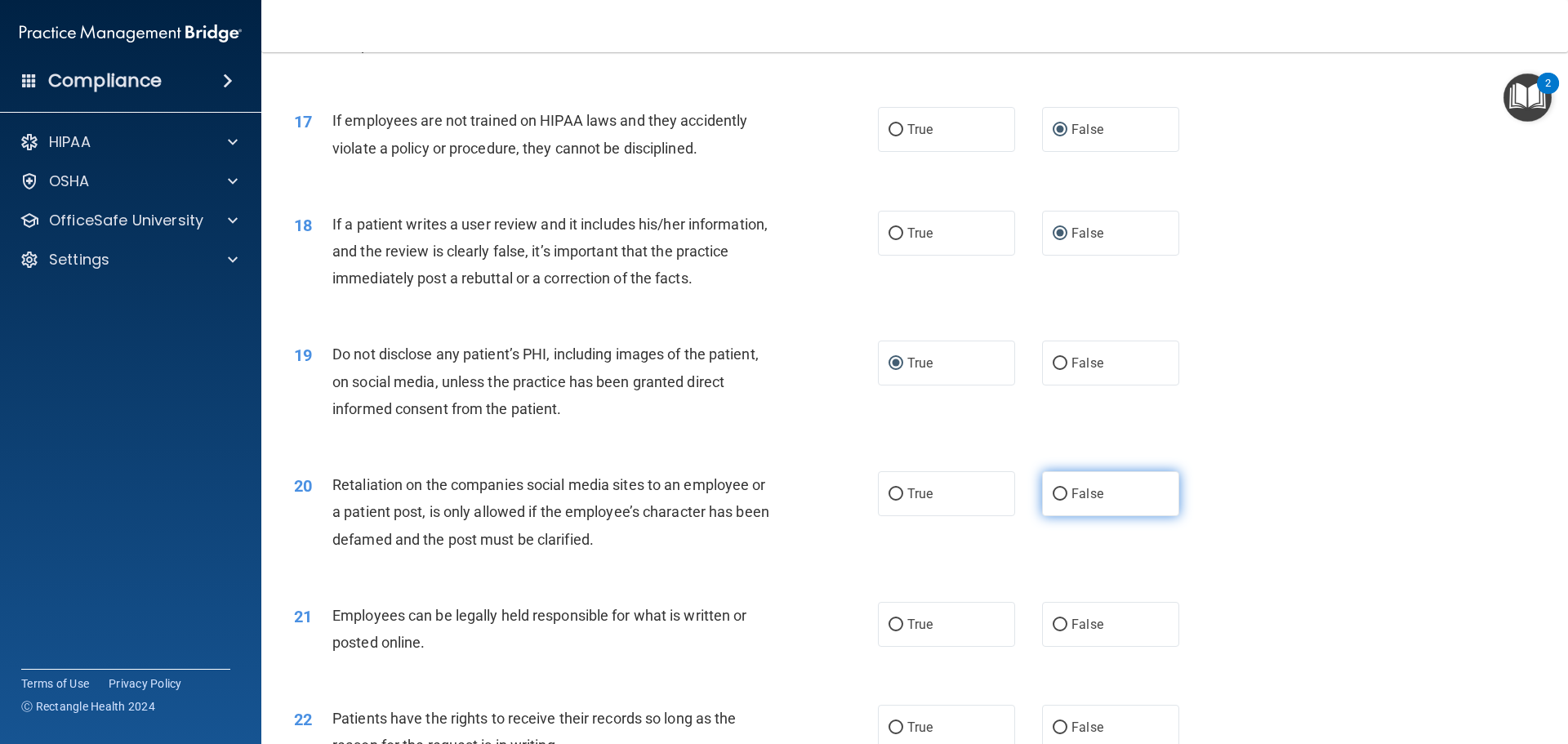
click at [1055, 501] on input "False" at bounding box center [1059, 495] width 15 height 12
radio input "true"
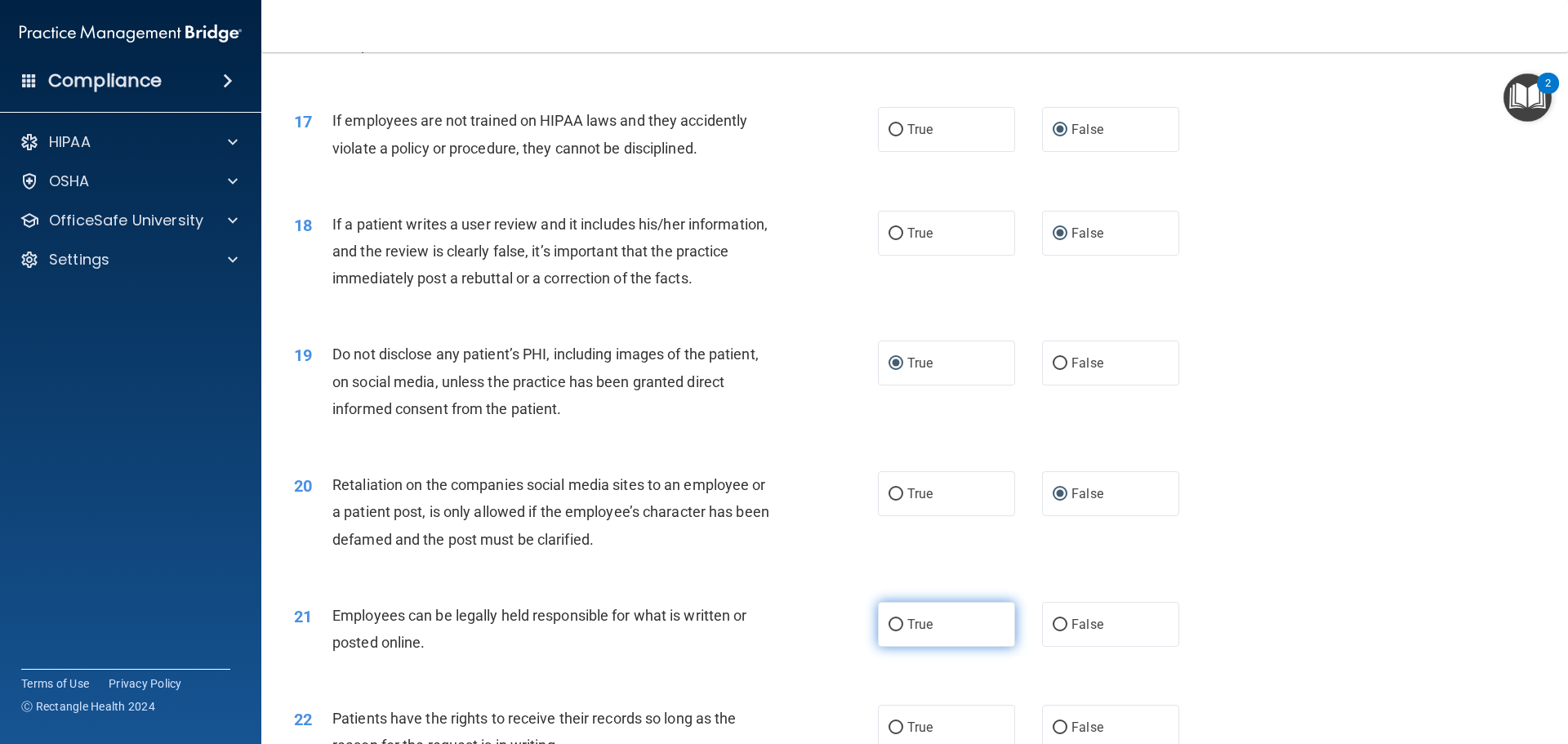
click at [889, 632] on input "True" at bounding box center [896, 625] width 15 height 12
radio input "true"
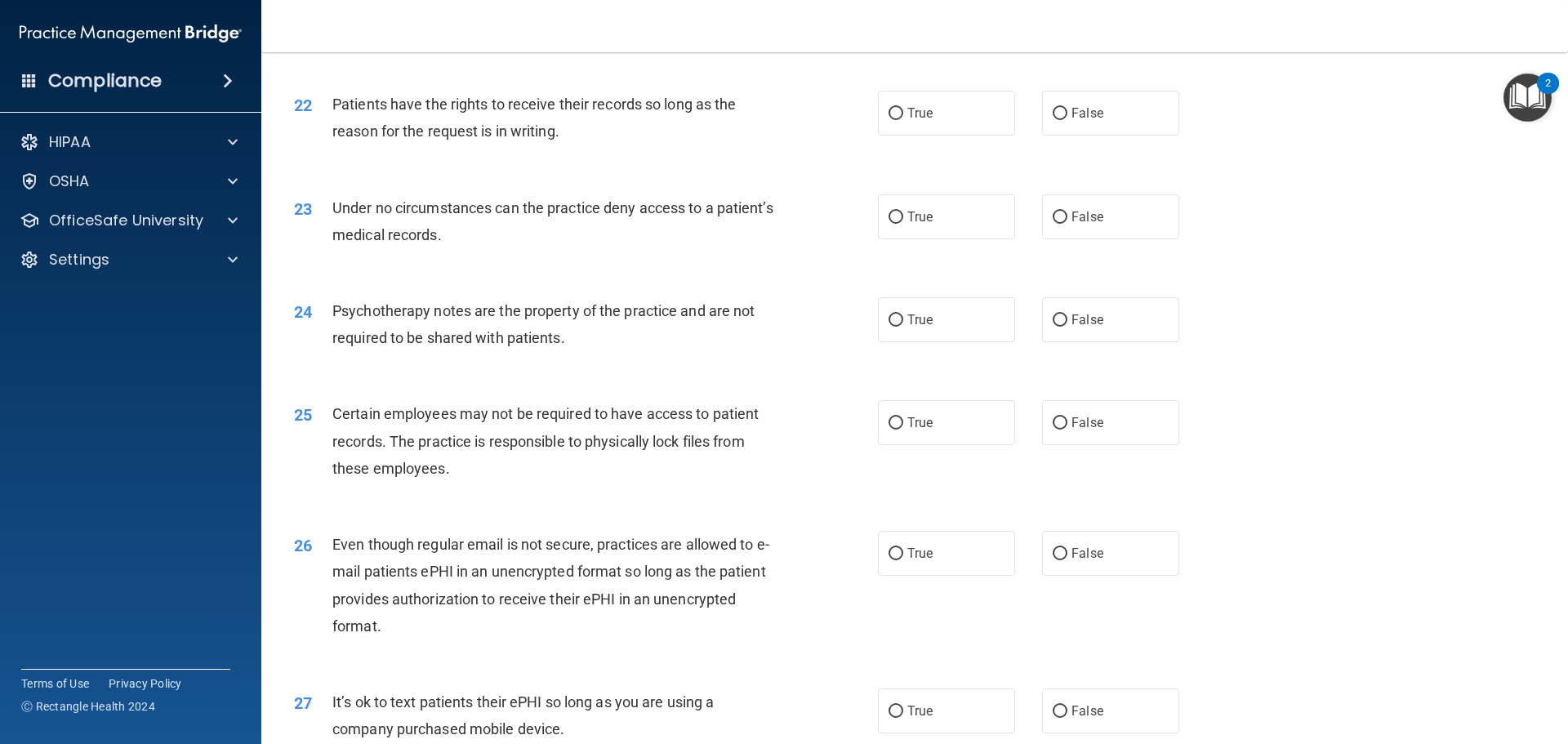
scroll to position [2738, 0]
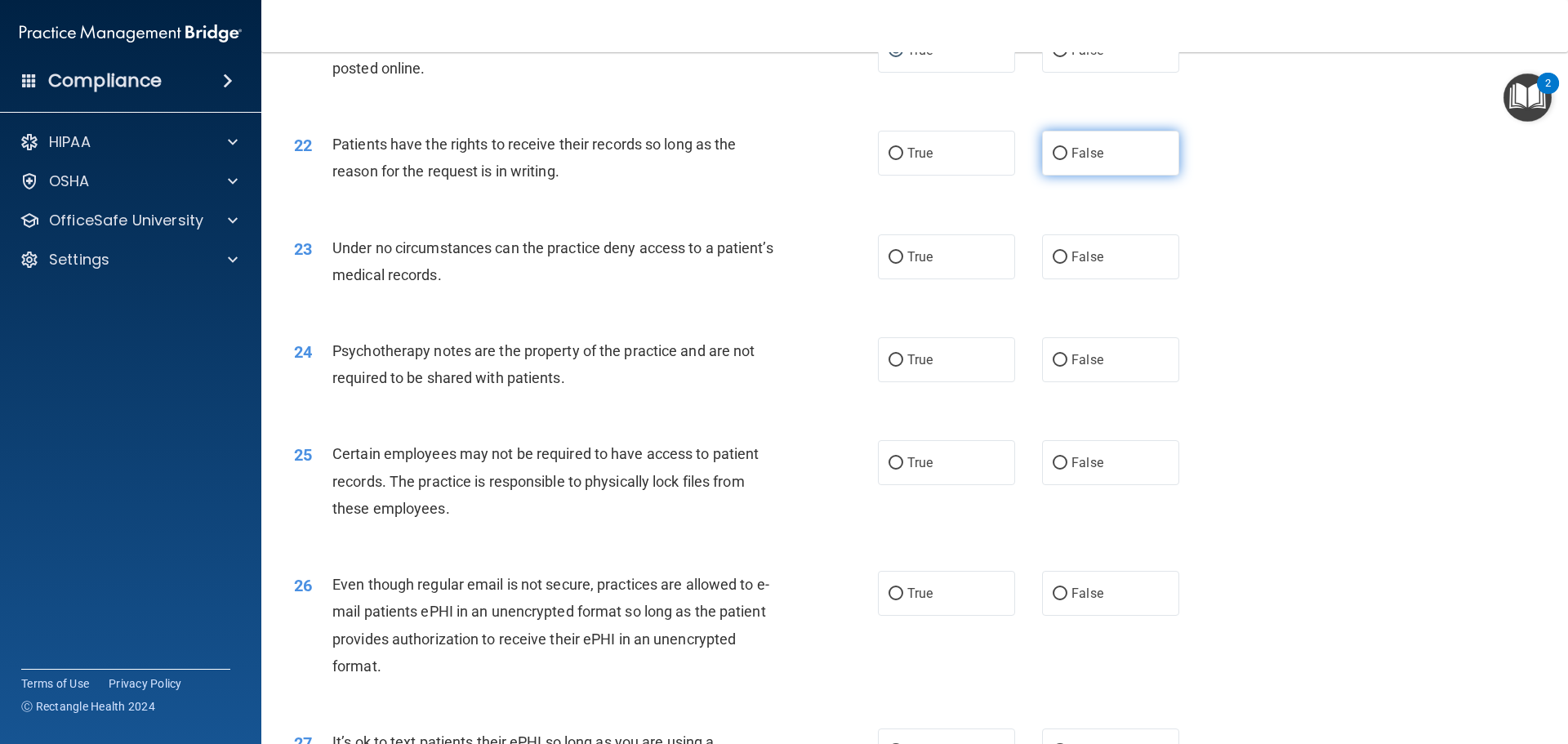
click at [1055, 160] on input "False" at bounding box center [1059, 154] width 15 height 12
radio input "true"
click at [1061, 279] on label "False" at bounding box center [1110, 257] width 138 height 45
click at [1061, 264] on input "False" at bounding box center [1059, 258] width 15 height 12
radio input "true"
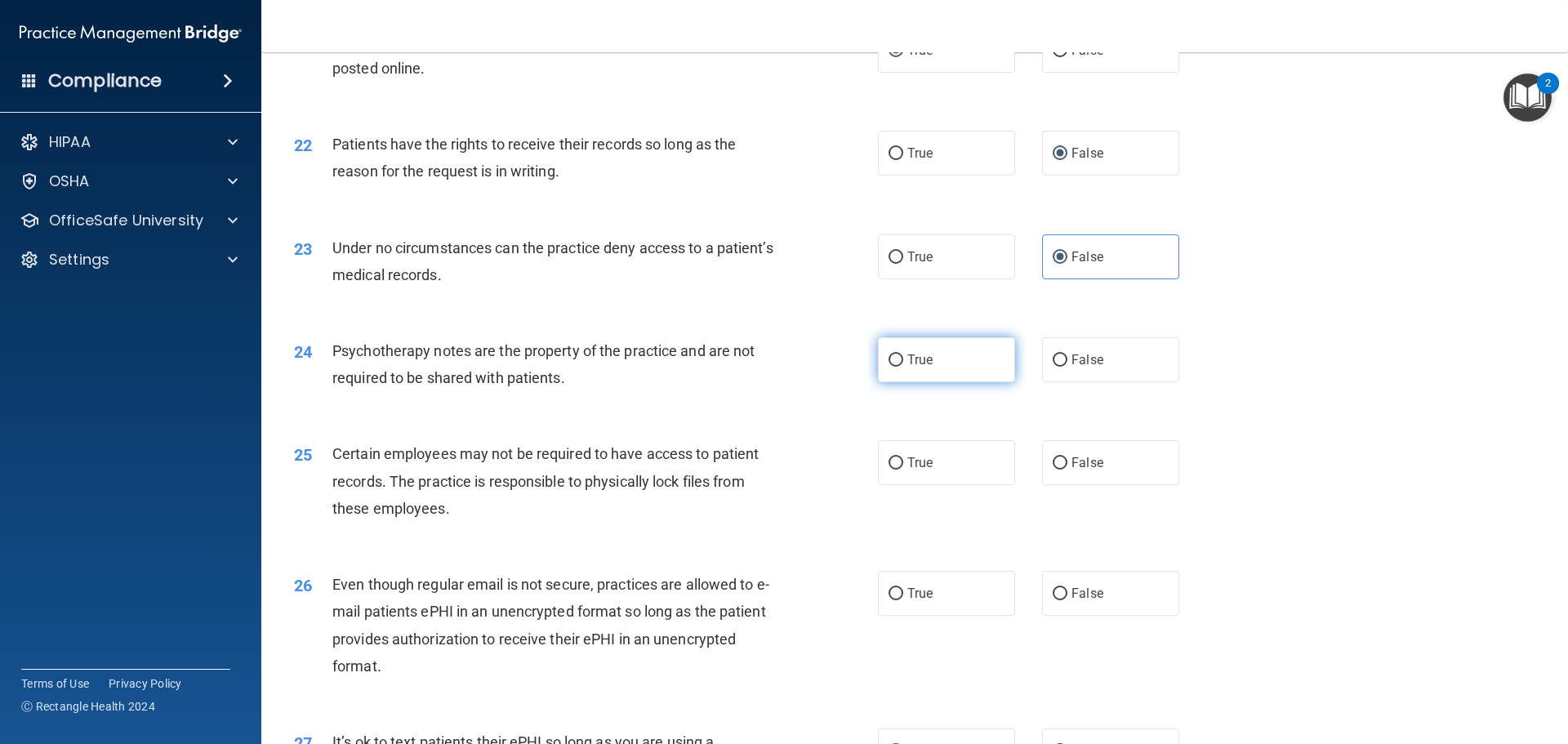
click at [893, 367] on input "True" at bounding box center [896, 361] width 15 height 12
radio input "true"
click at [890, 470] on input "True" at bounding box center [896, 464] width 15 height 12
radio input "true"
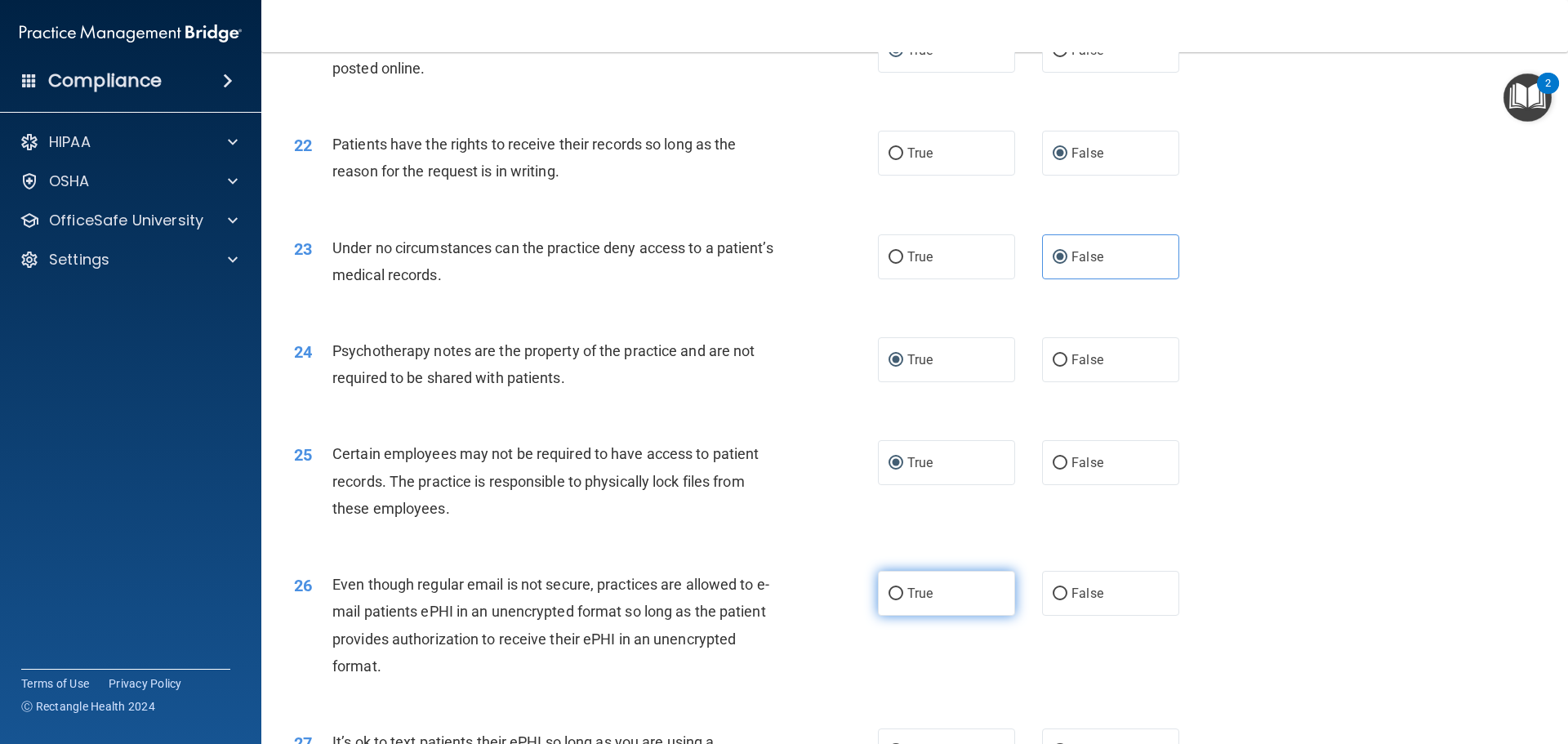
click at [889, 600] on input "True" at bounding box center [896, 594] width 15 height 12
radio input "true"
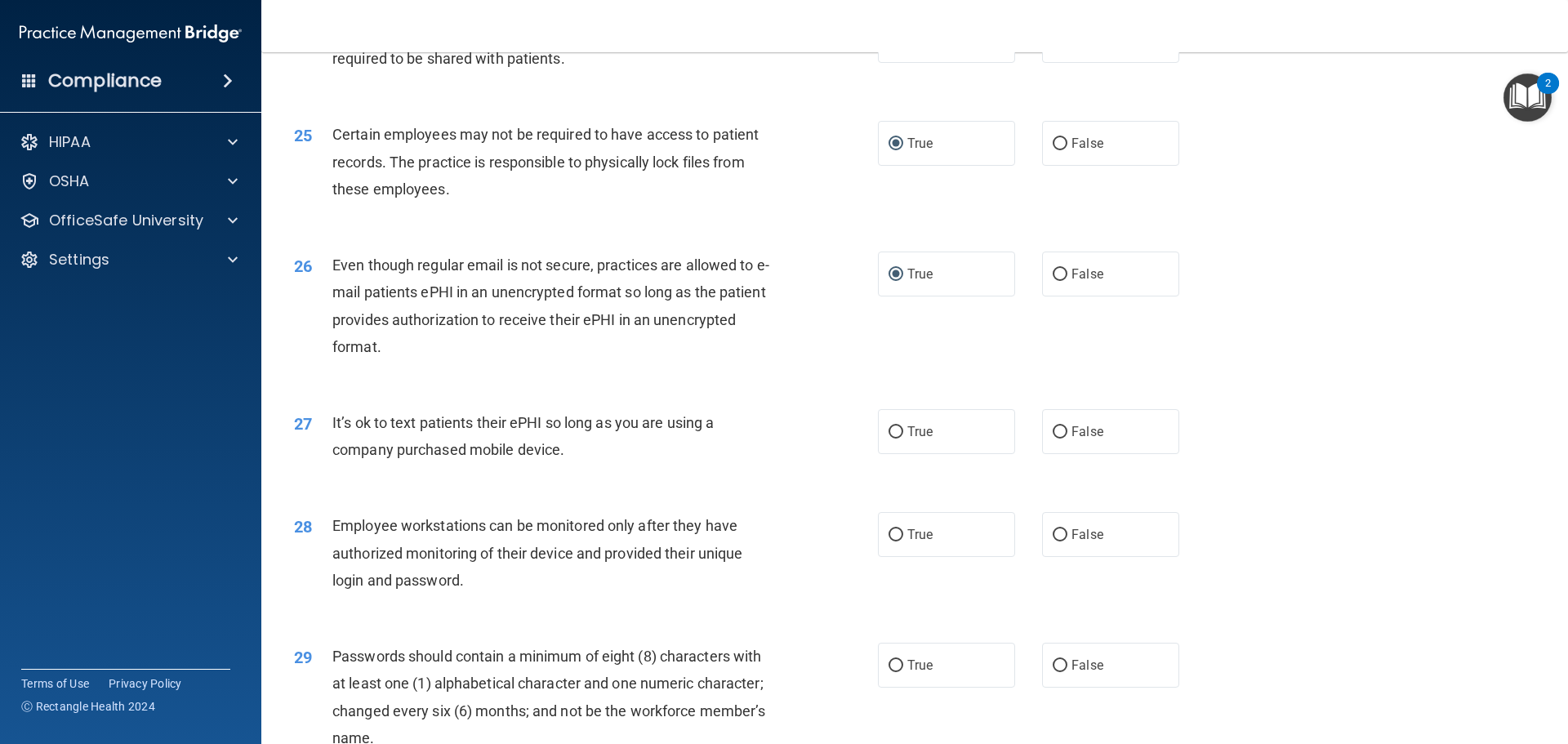
scroll to position [3158, 0]
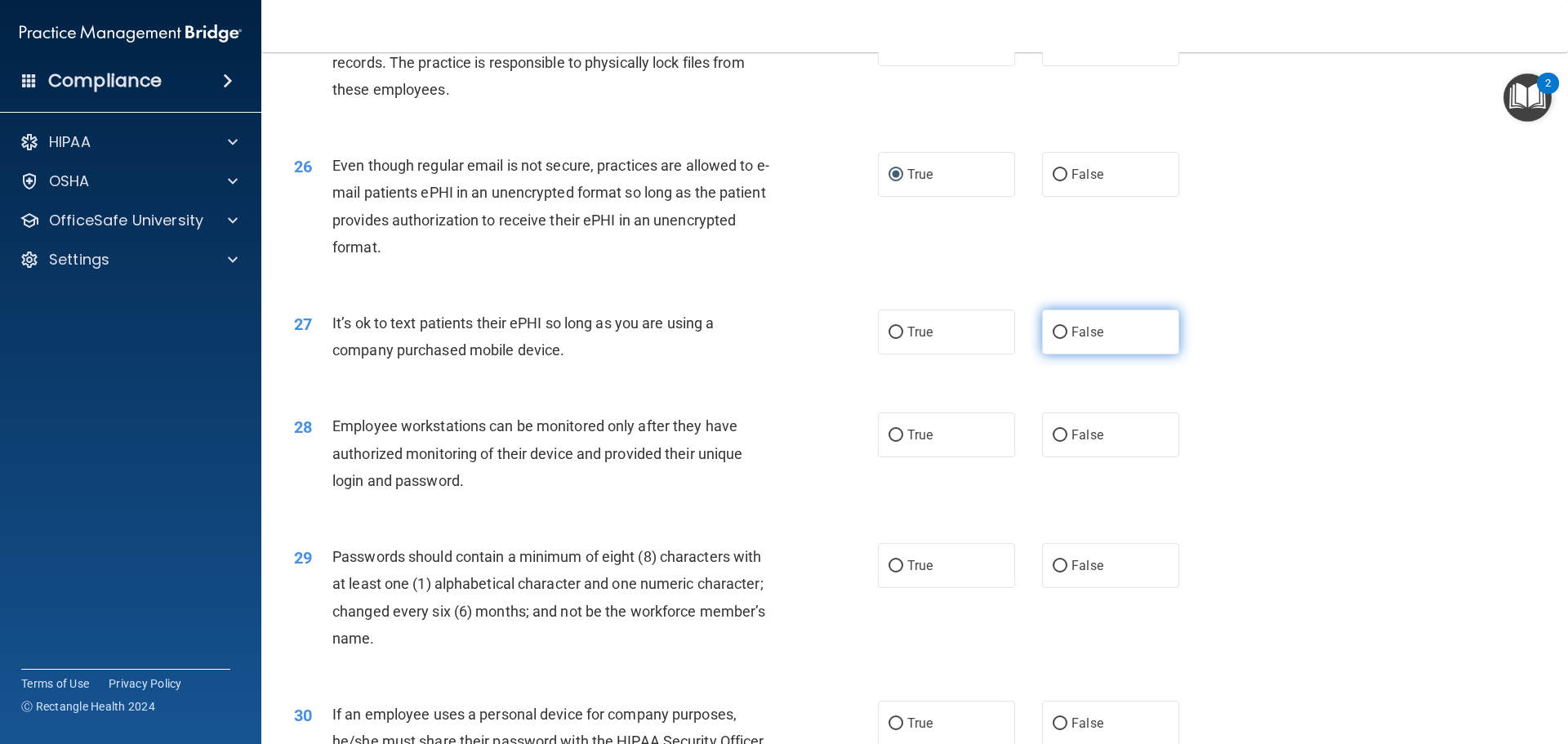
click at [1057, 339] on input "False" at bounding box center [1059, 333] width 15 height 12
radio input "true"
click at [1053, 442] on input "False" at bounding box center [1059, 436] width 15 height 12
radio input "true"
click at [893, 573] on input "True" at bounding box center [896, 567] width 15 height 12
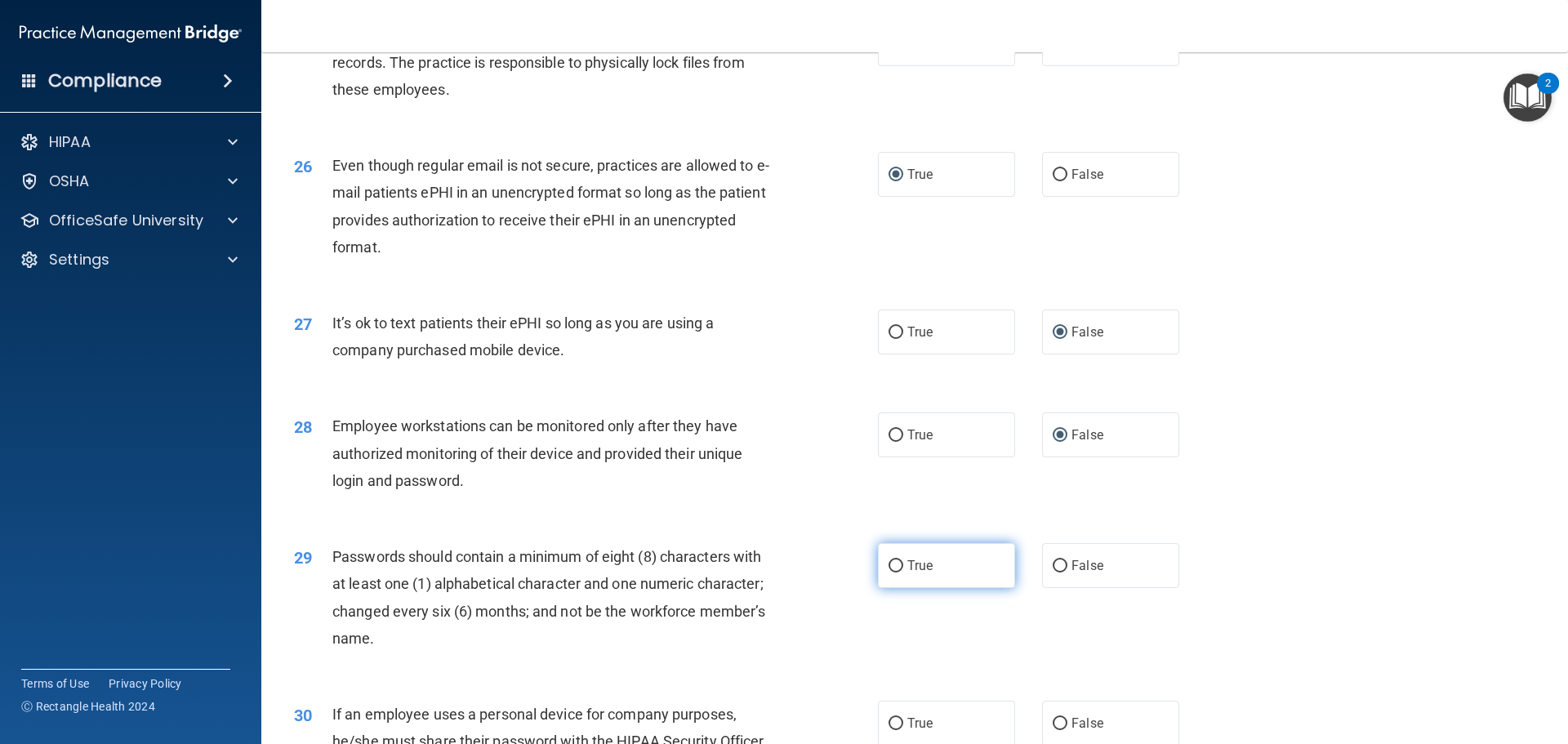
radio input "true"
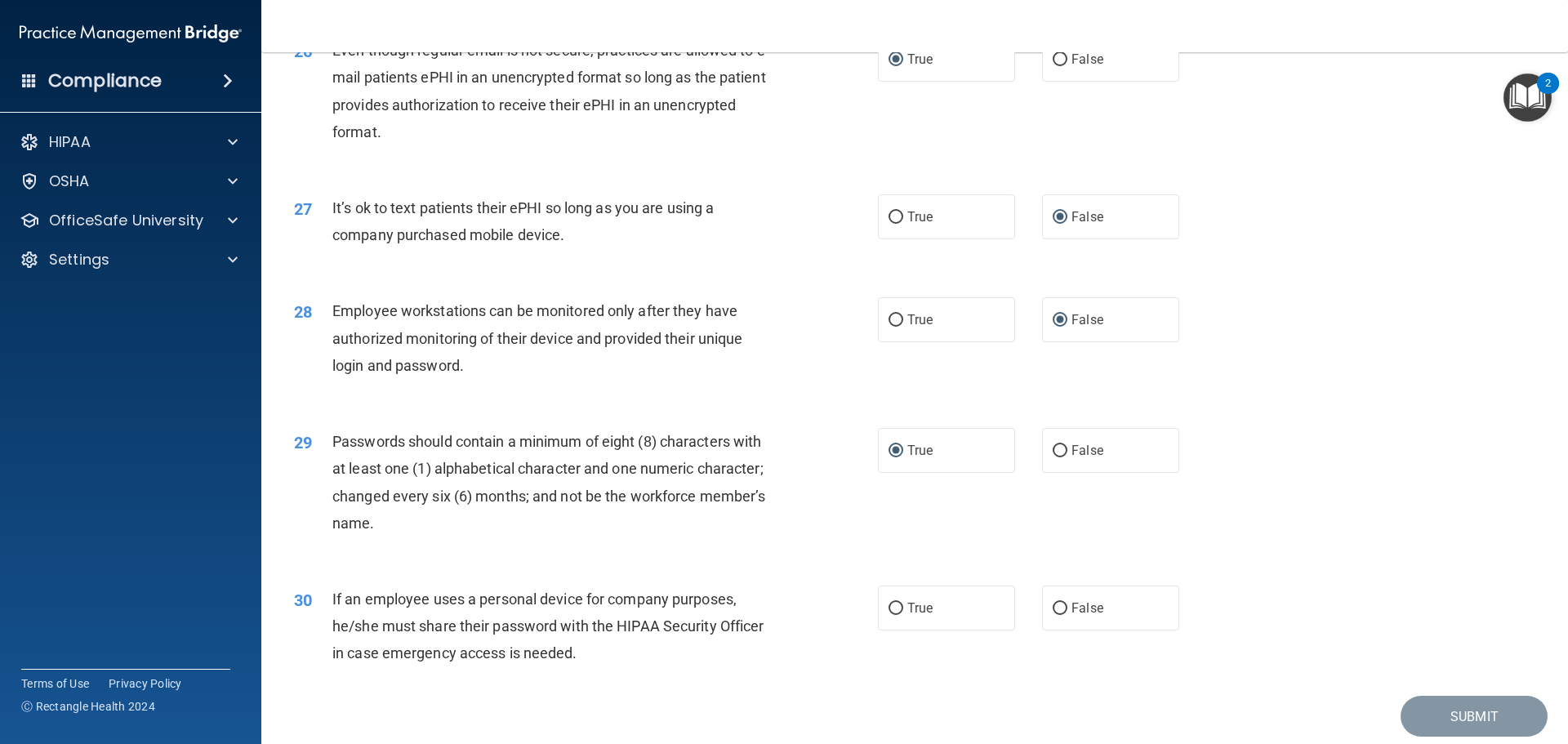
scroll to position [3358, 0]
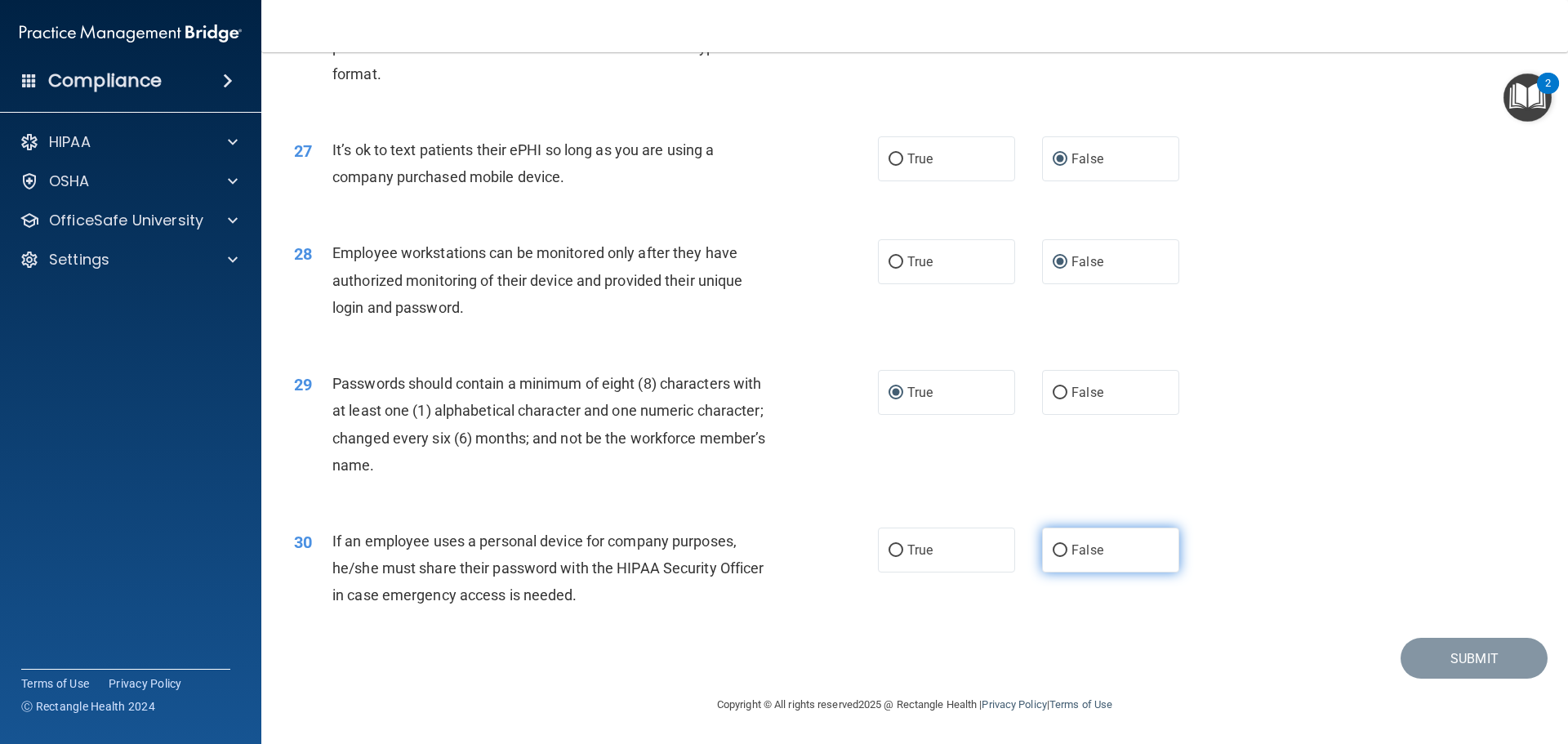
click at [1054, 551] on input "False" at bounding box center [1059, 551] width 15 height 12
radio input "true"
click at [1490, 654] on button "Submit" at bounding box center [1475, 659] width 147 height 42
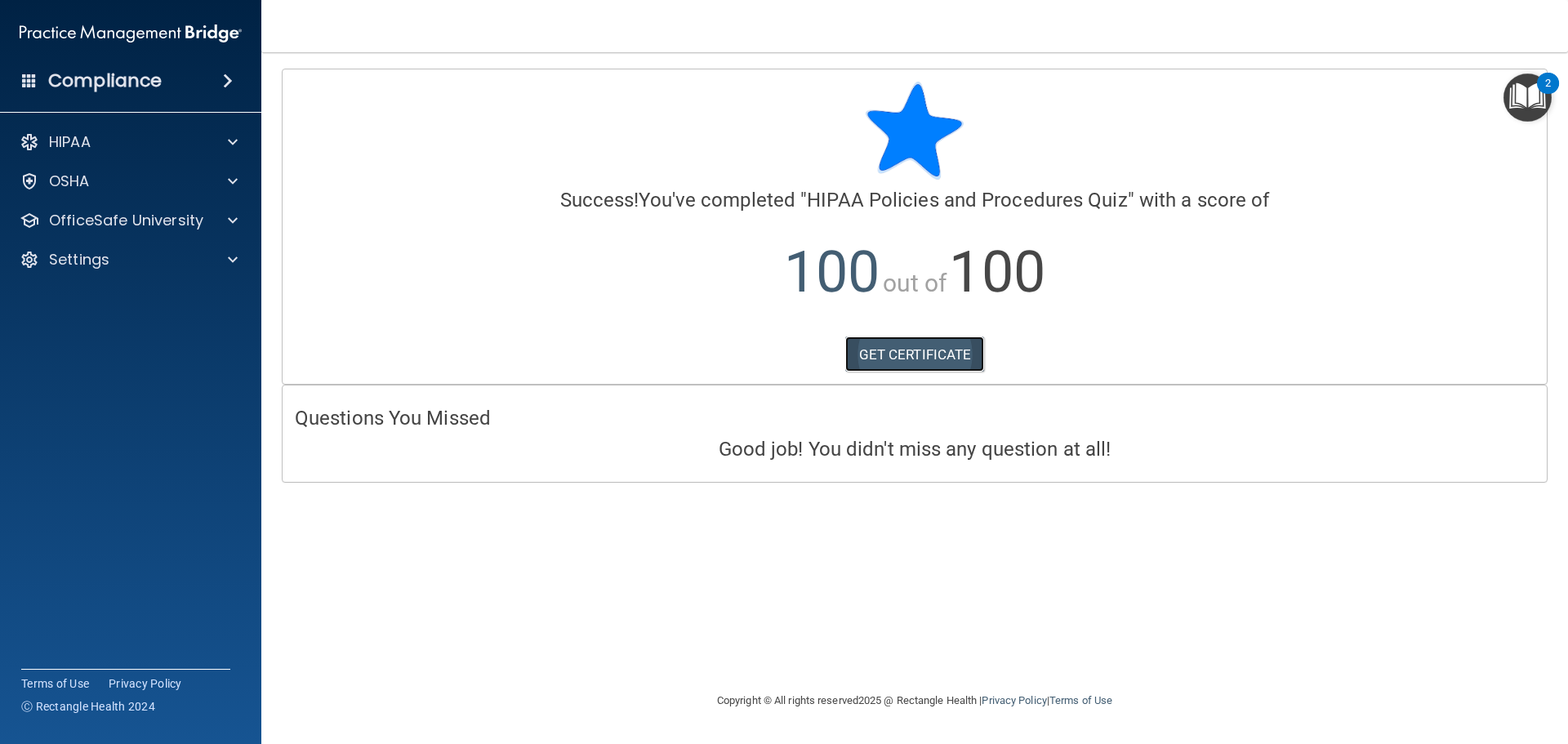
click at [904, 350] on link "GET CERTIFICATE" at bounding box center [916, 355] width 140 height 36
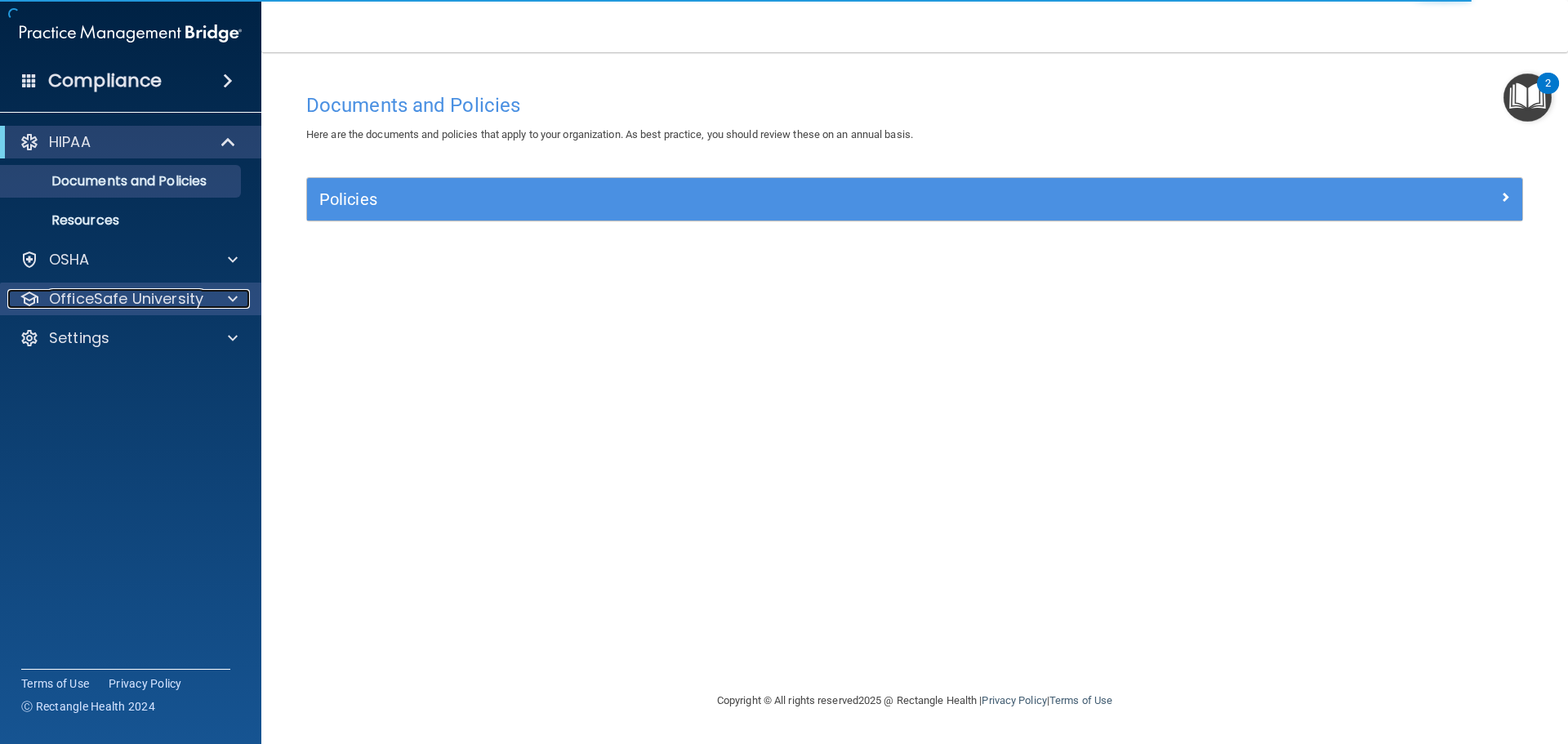
click at [168, 298] on p "OfficeSafe University" at bounding box center [126, 298] width 155 height 20
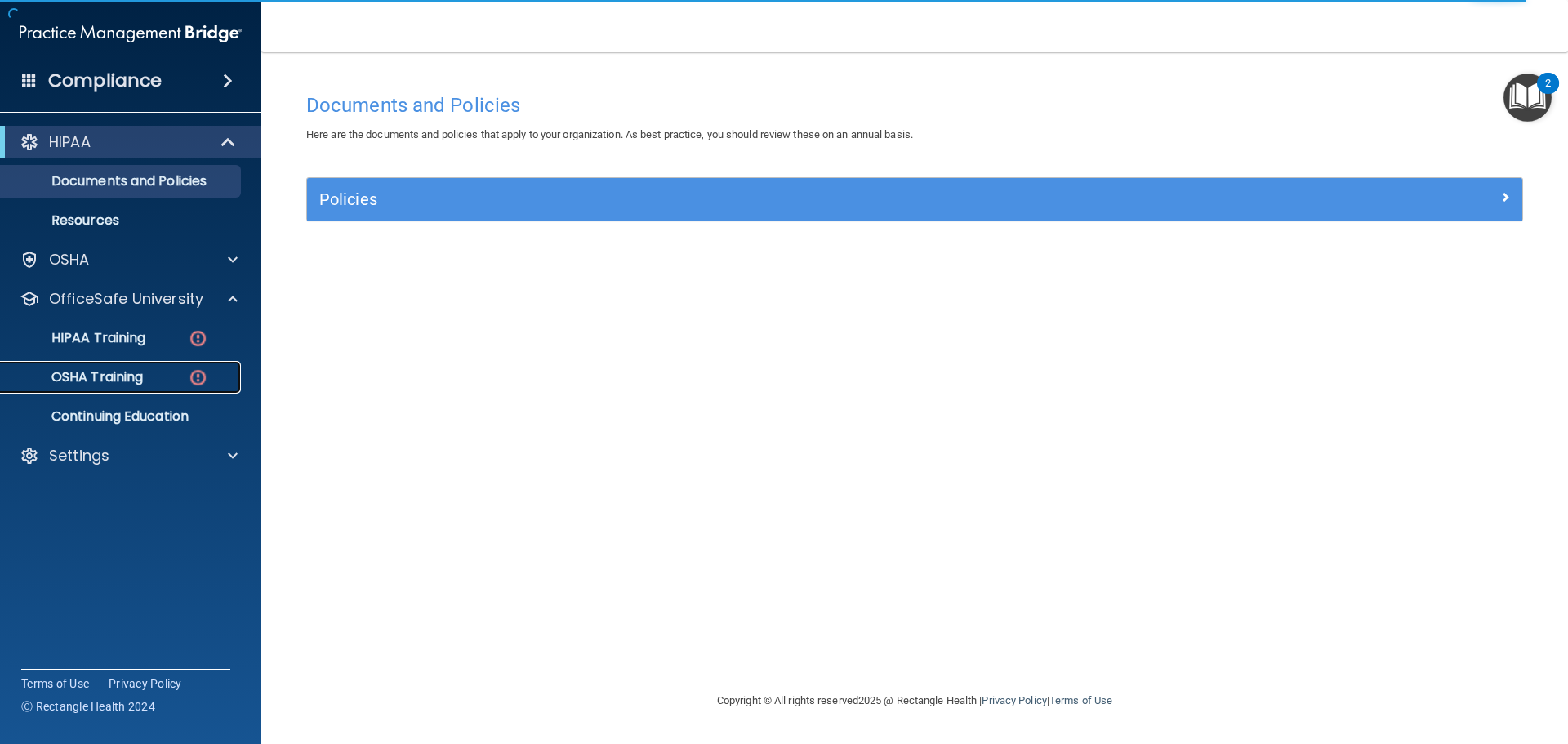
click at [103, 375] on p "OSHA Training" at bounding box center [76, 377] width 132 height 16
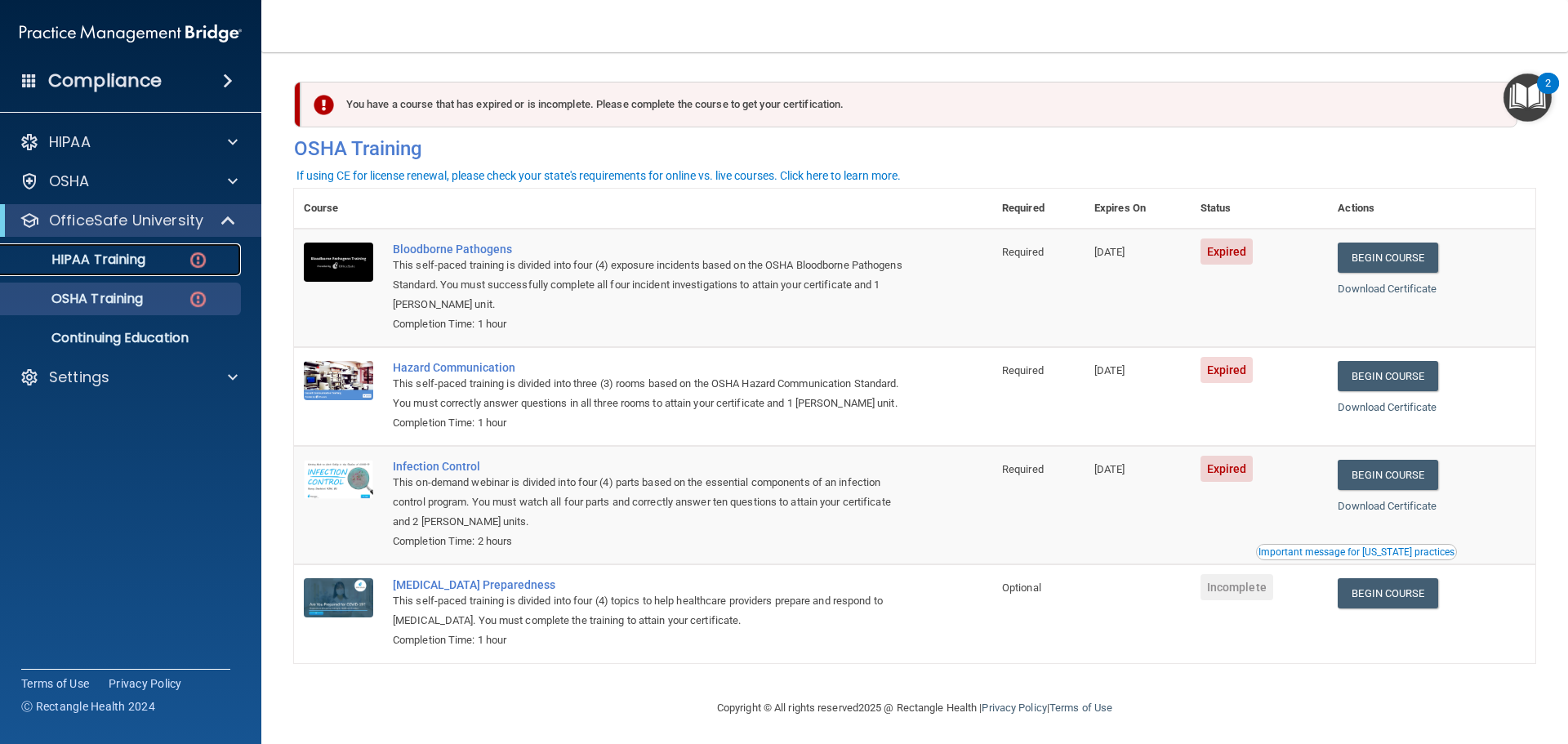
click at [99, 259] on p "HIPAA Training" at bounding box center [78, 260] width 135 height 16
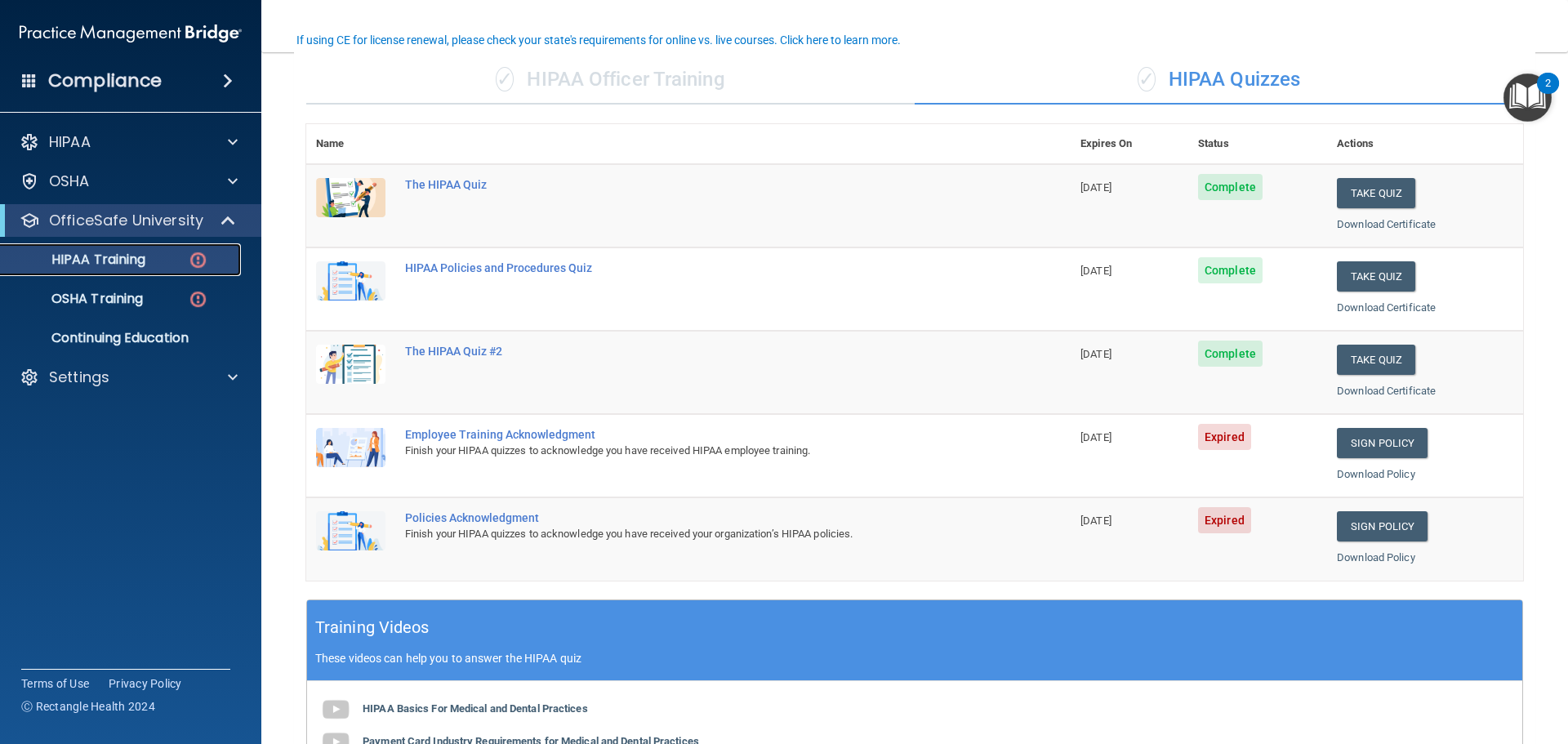
scroll to position [132, 0]
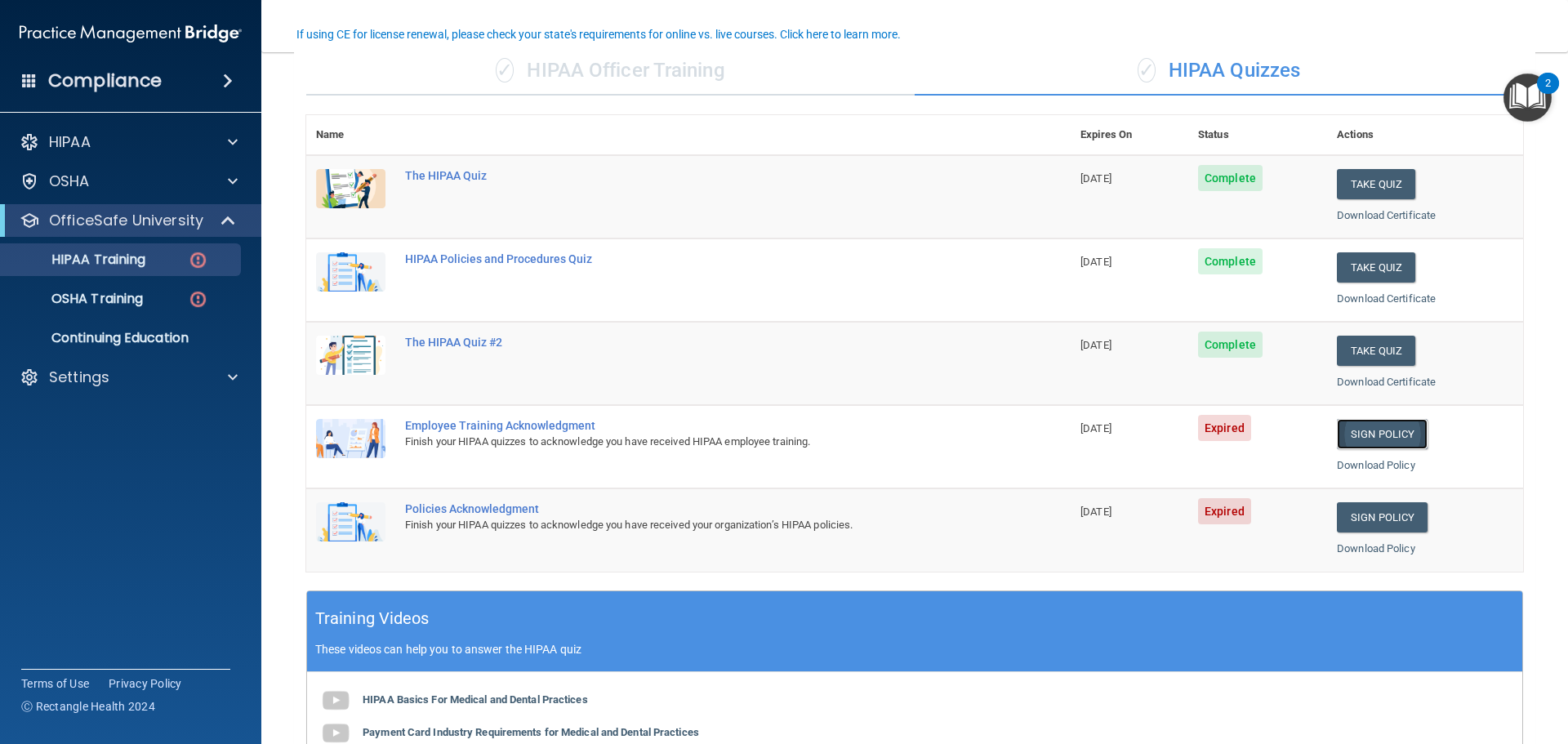
click at [1374, 436] on link "Sign Policy" at bounding box center [1382, 434] width 91 height 30
click at [1399, 432] on link "Sign Policy" at bounding box center [1382, 434] width 91 height 30
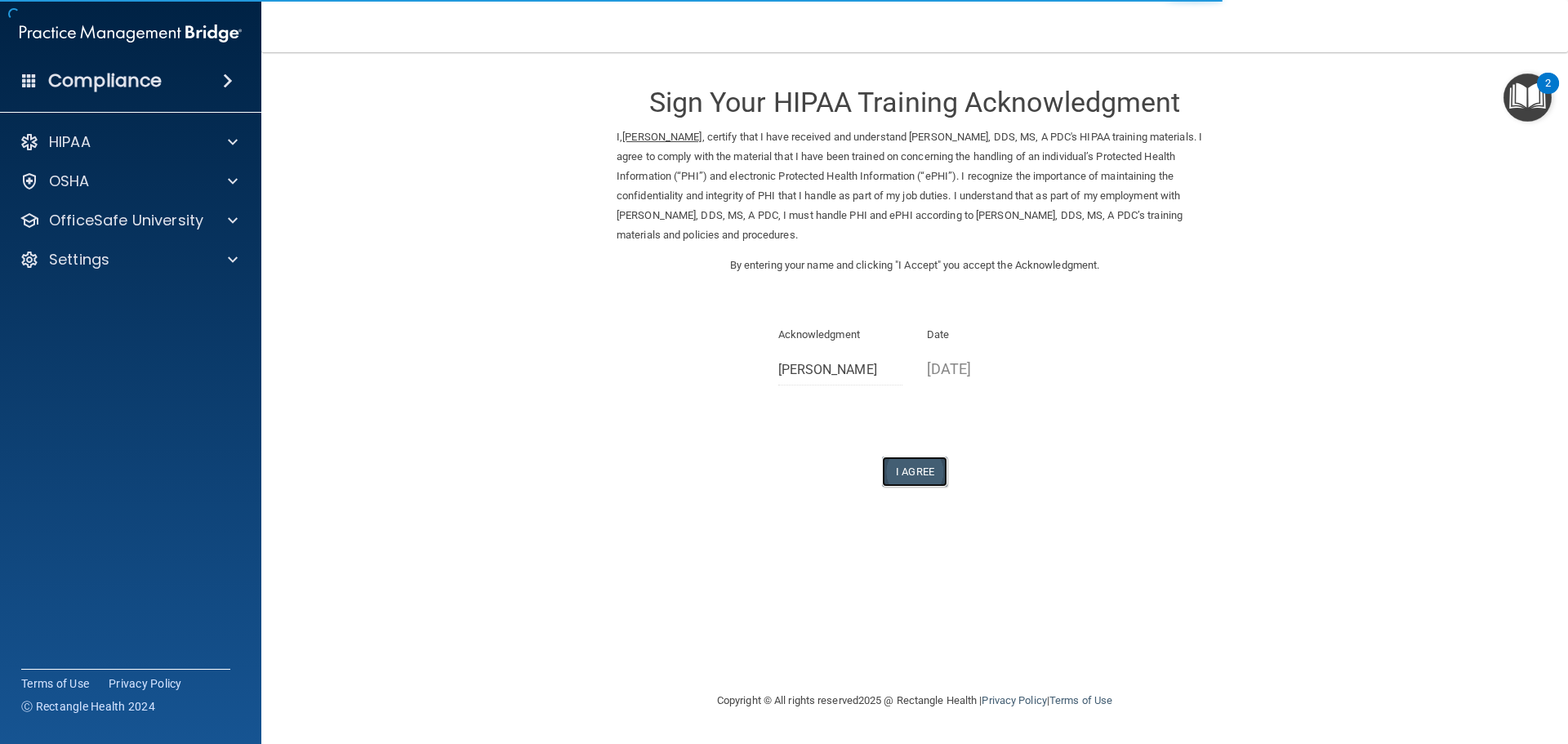
click at [928, 471] on button "I Agree" at bounding box center [915, 471] width 66 height 30
click at [931, 473] on button "I Agree" at bounding box center [915, 471] width 66 height 30
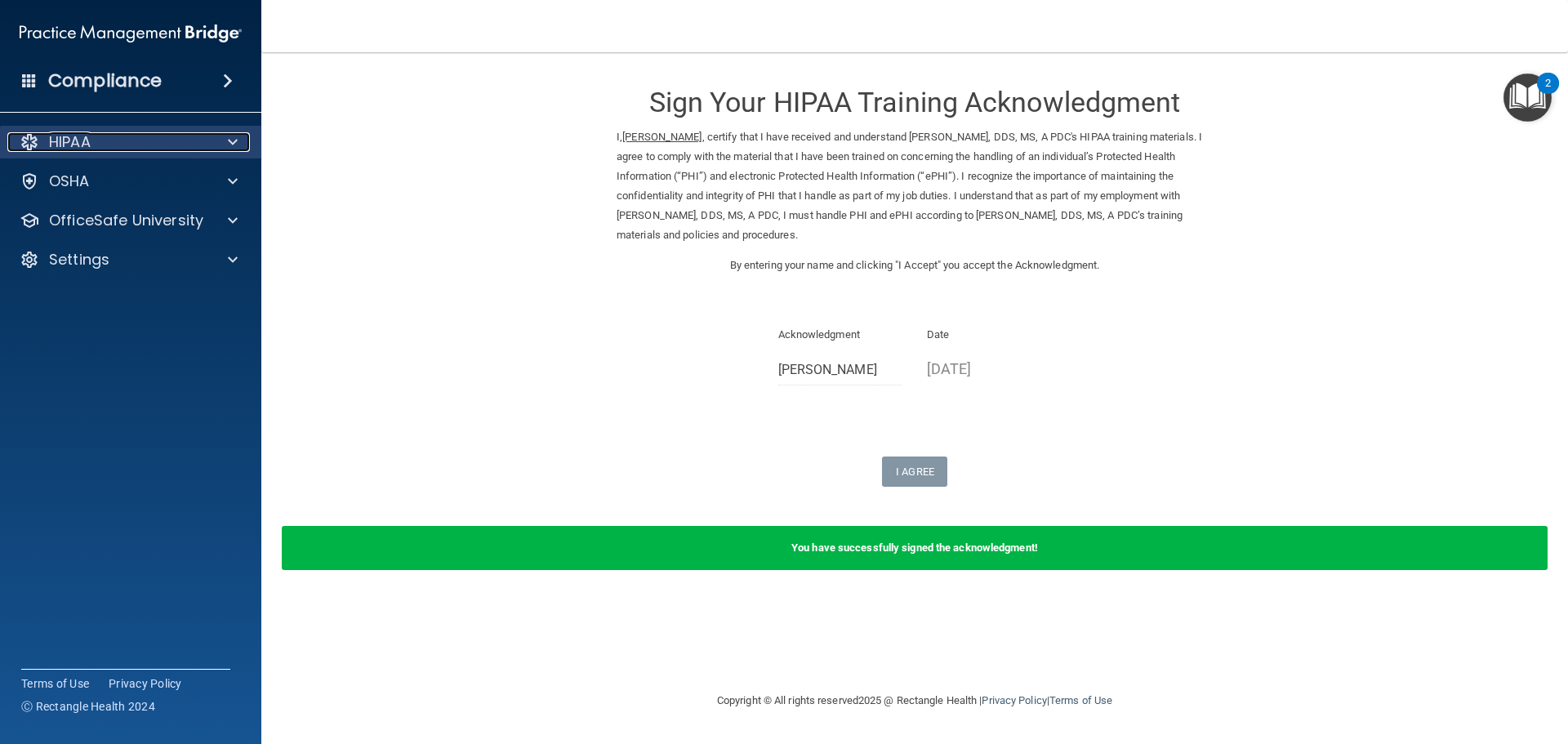
click at [228, 139] on span at bounding box center [233, 142] width 10 height 20
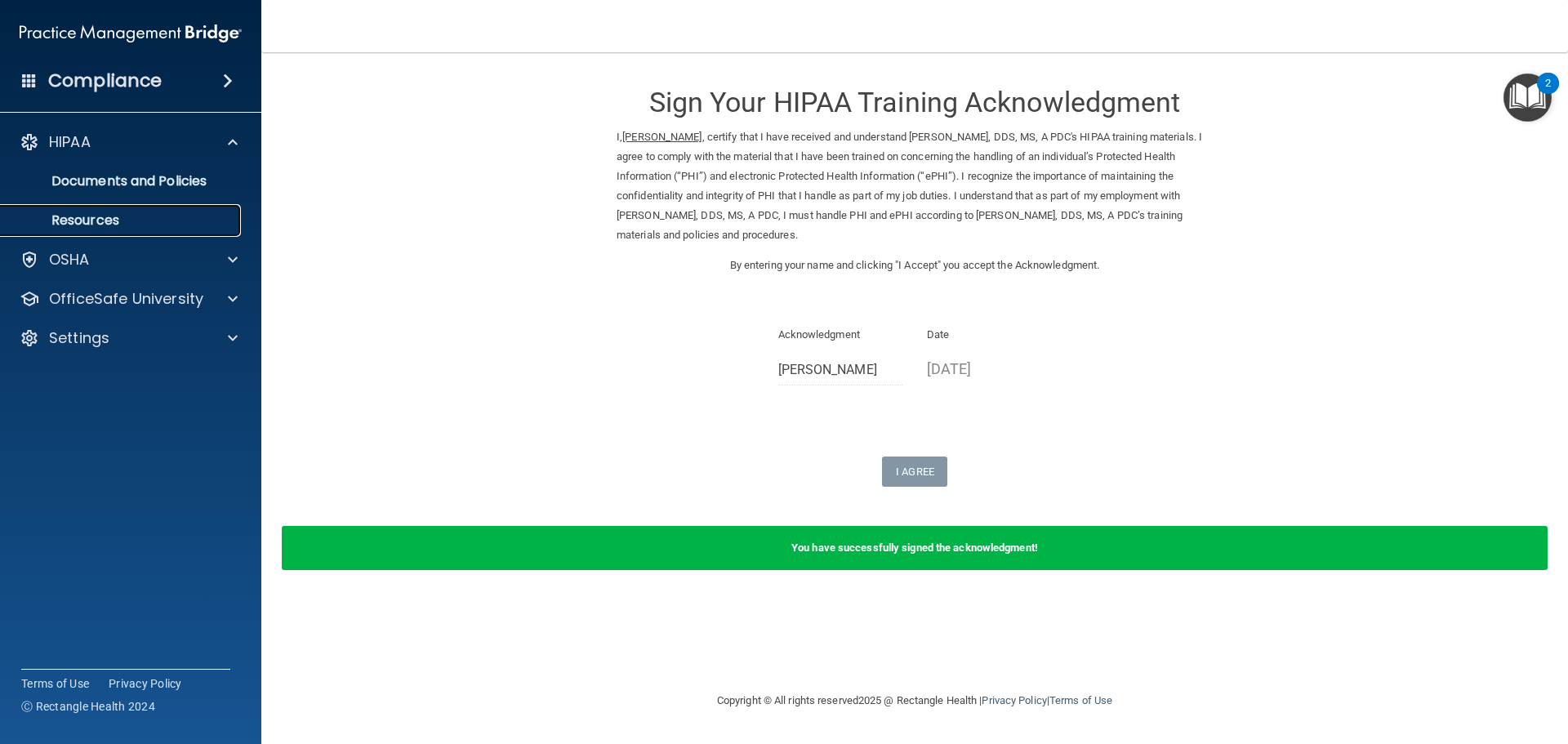
click at [116, 218] on p "Resources" at bounding box center [122, 221] width 223 height 16
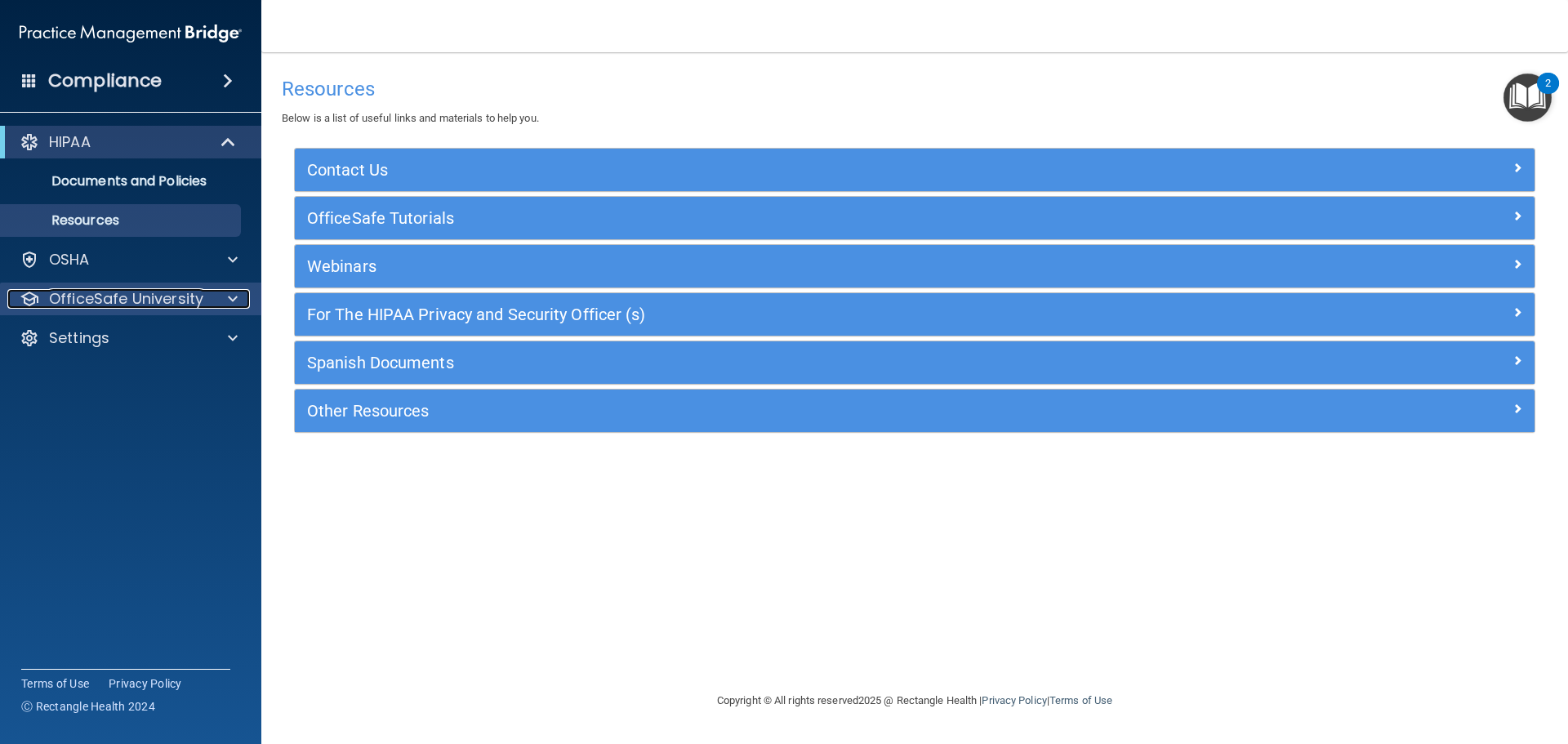
click at [230, 298] on span at bounding box center [233, 298] width 10 height 20
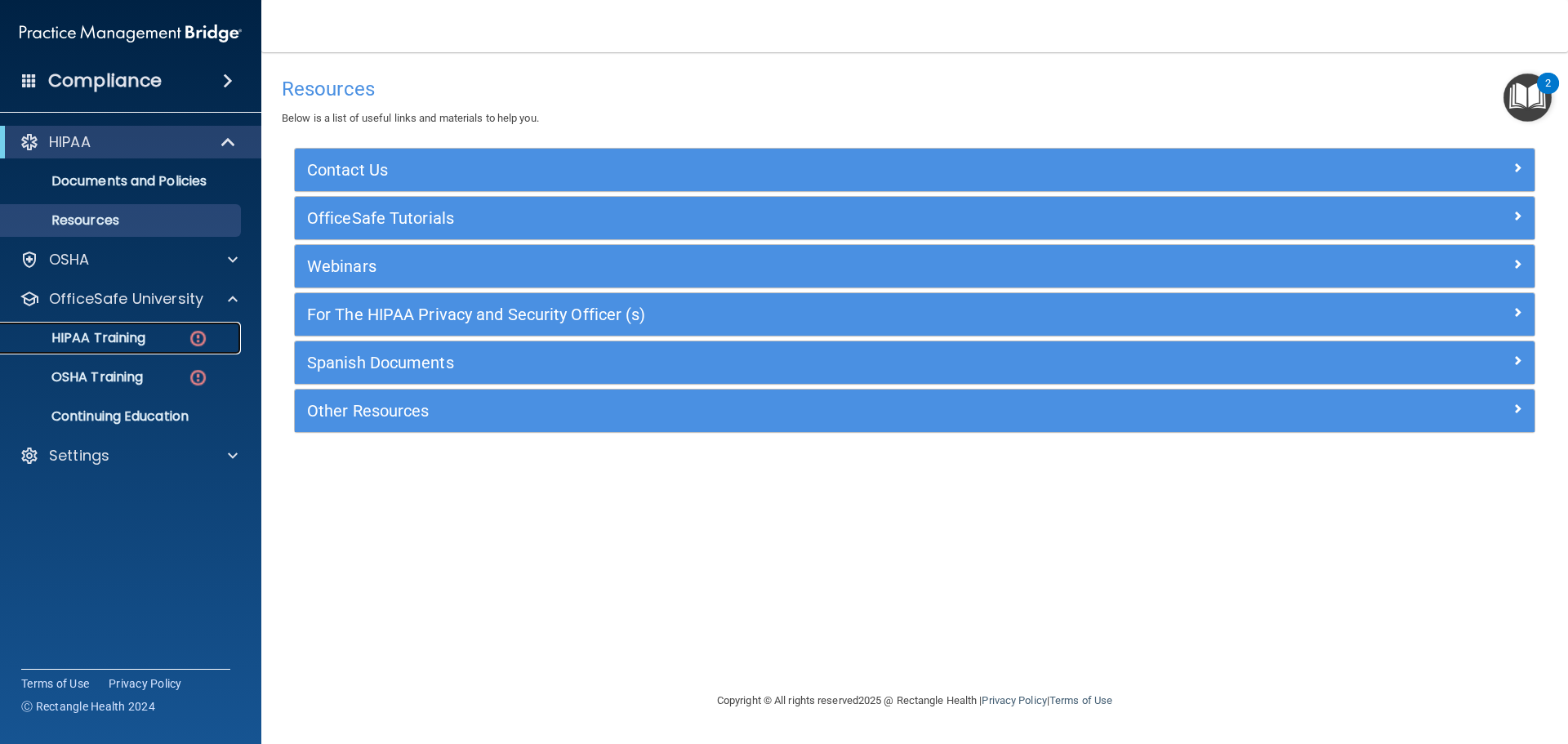
click at [117, 334] on p "HIPAA Training" at bounding box center [78, 338] width 135 height 16
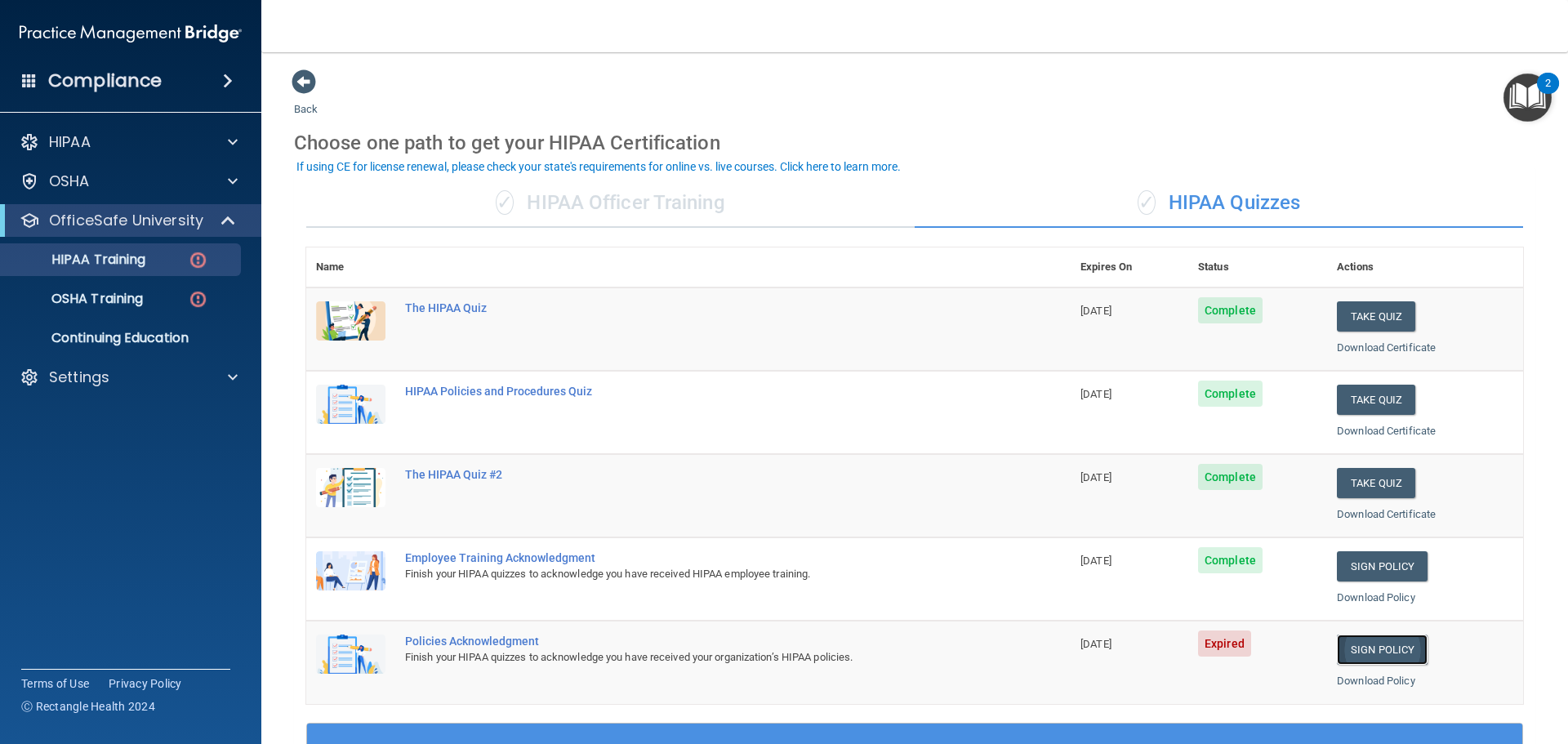
click at [1361, 647] on link "Sign Policy" at bounding box center [1382, 650] width 91 height 30
click at [1366, 651] on link "Sign Policy" at bounding box center [1382, 650] width 91 height 30
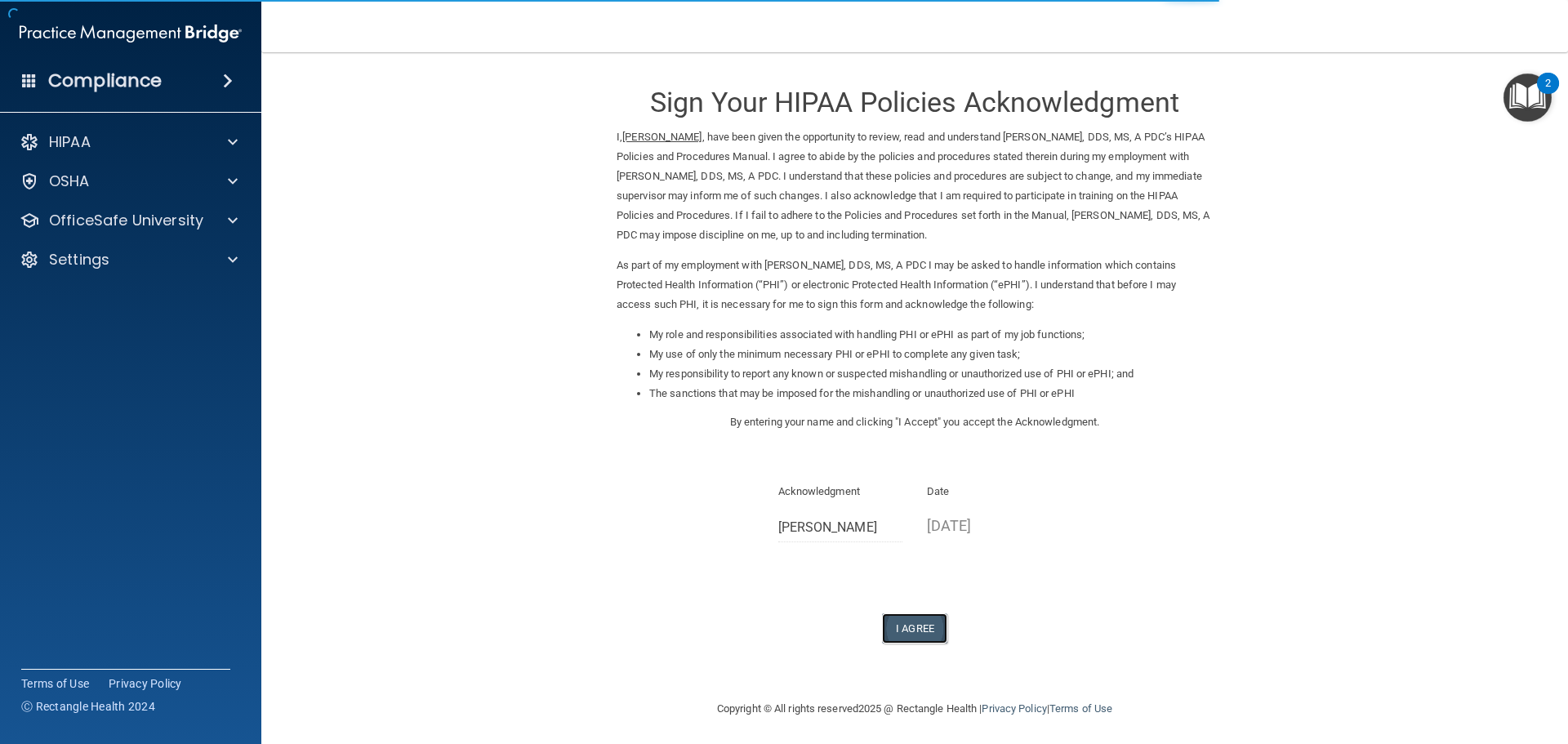
click at [926, 627] on button "I Agree" at bounding box center [915, 628] width 66 height 30
click at [919, 625] on button "I Agree" at bounding box center [915, 628] width 66 height 30
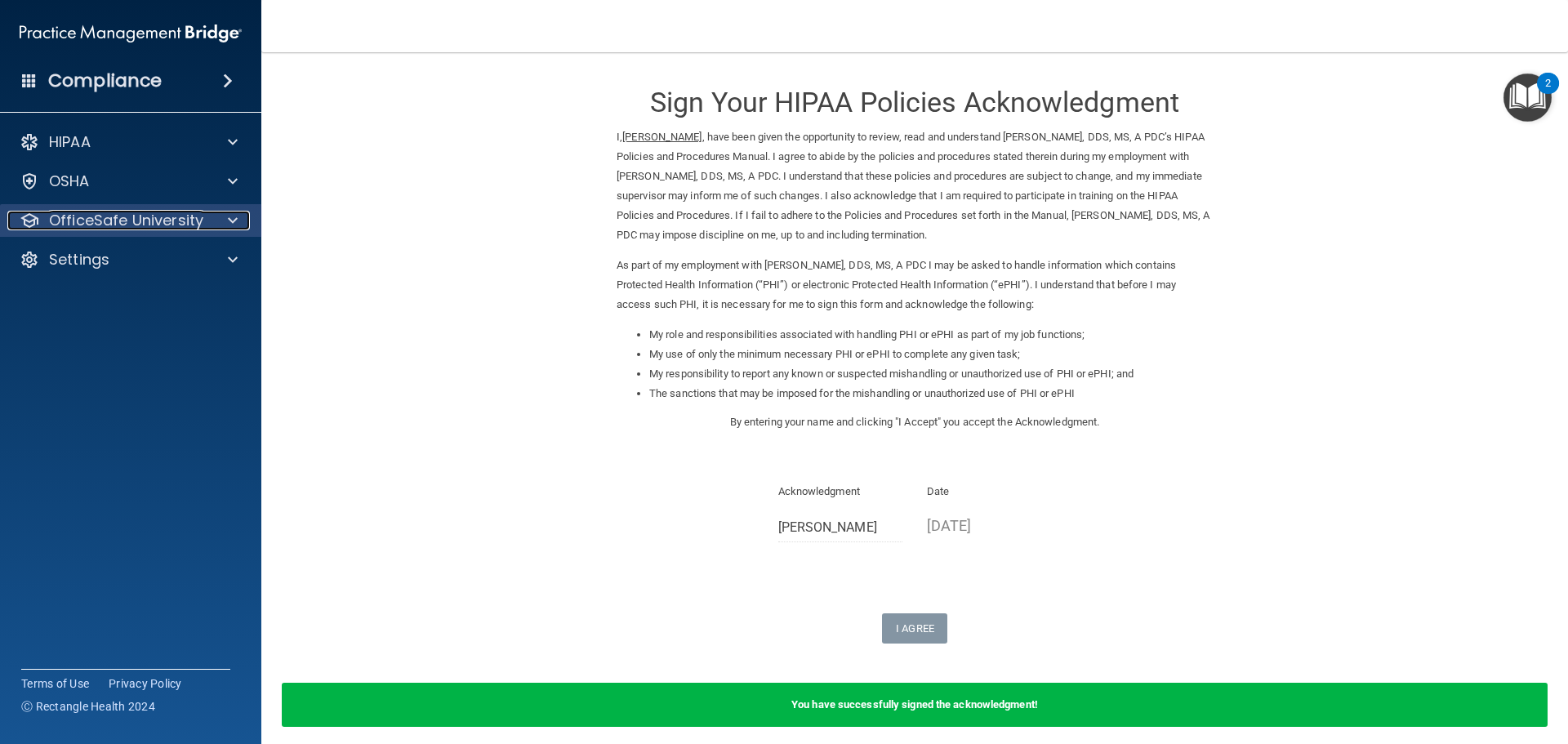
click at [232, 216] on span at bounding box center [233, 221] width 10 height 20
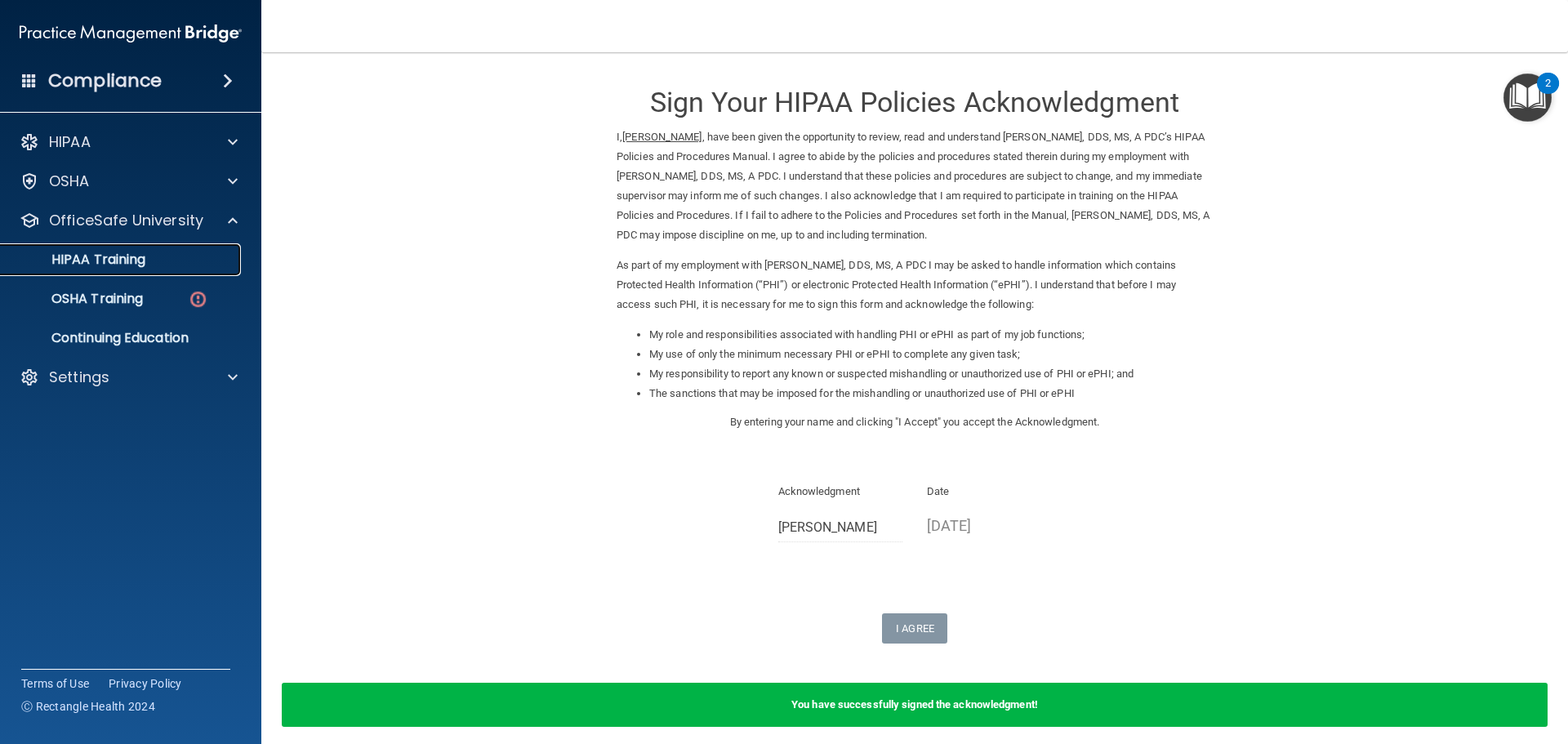
click at [154, 258] on div "HIPAA Training" at bounding box center [122, 260] width 223 height 16
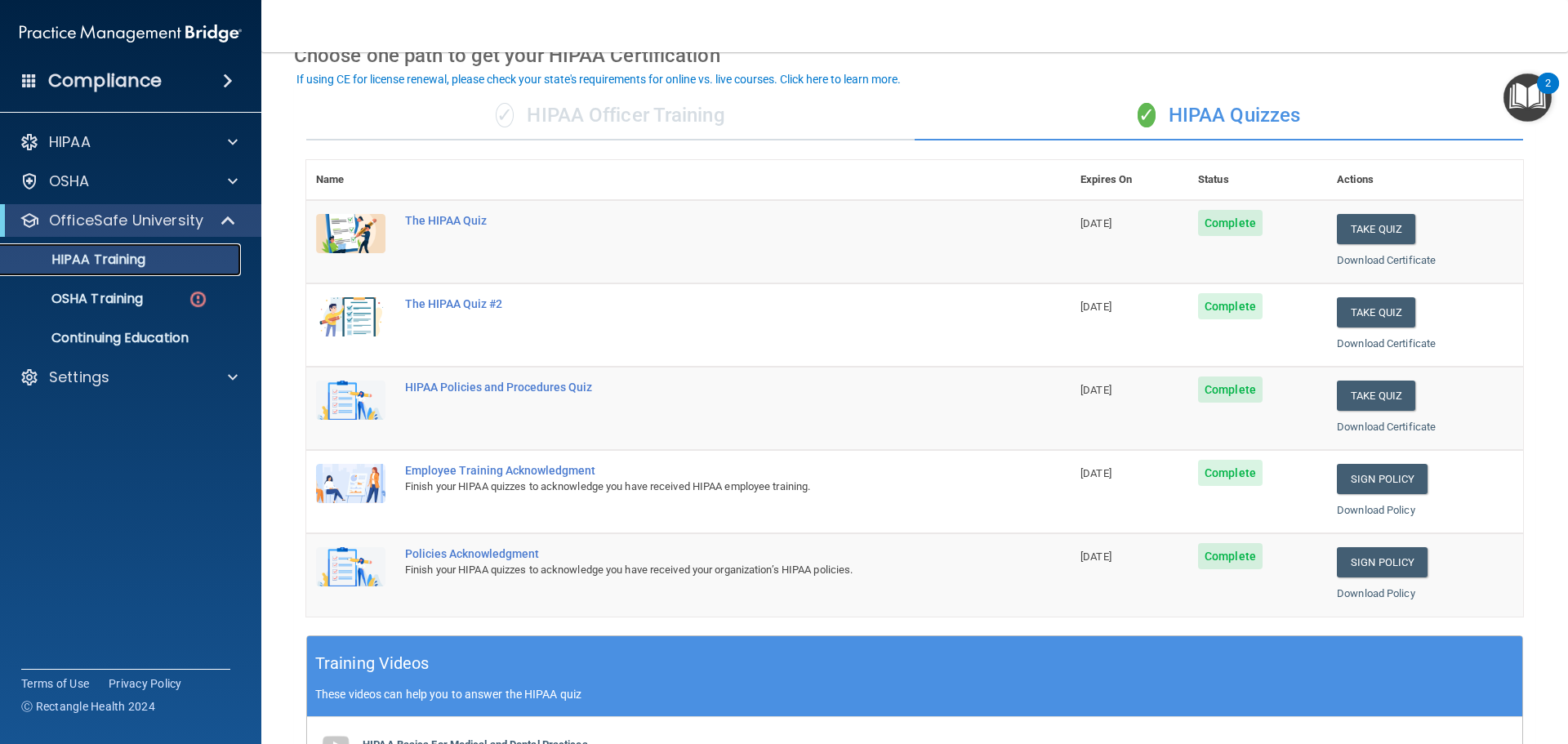
scroll to position [79, 0]
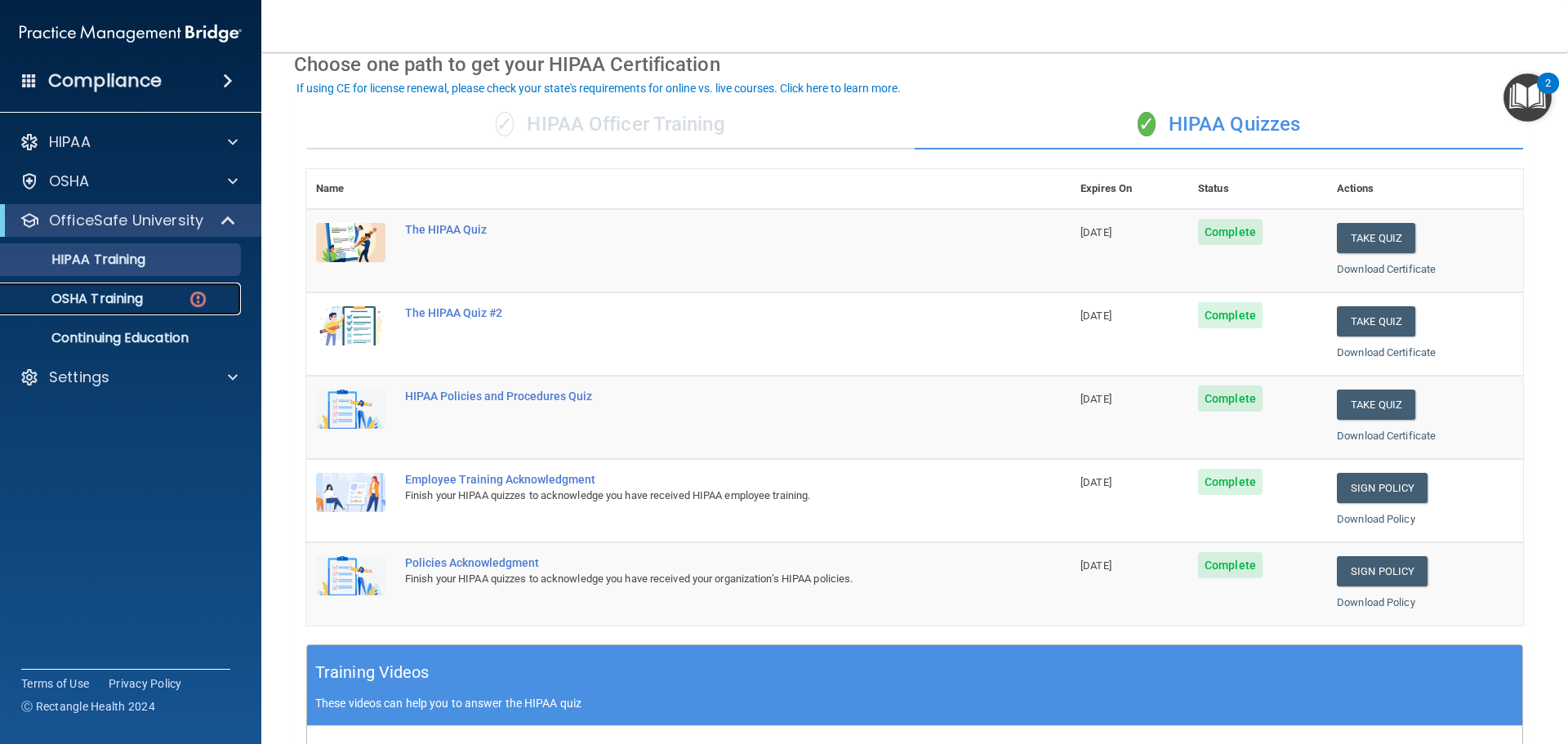
click at [99, 300] on p "OSHA Training" at bounding box center [76, 298] width 132 height 16
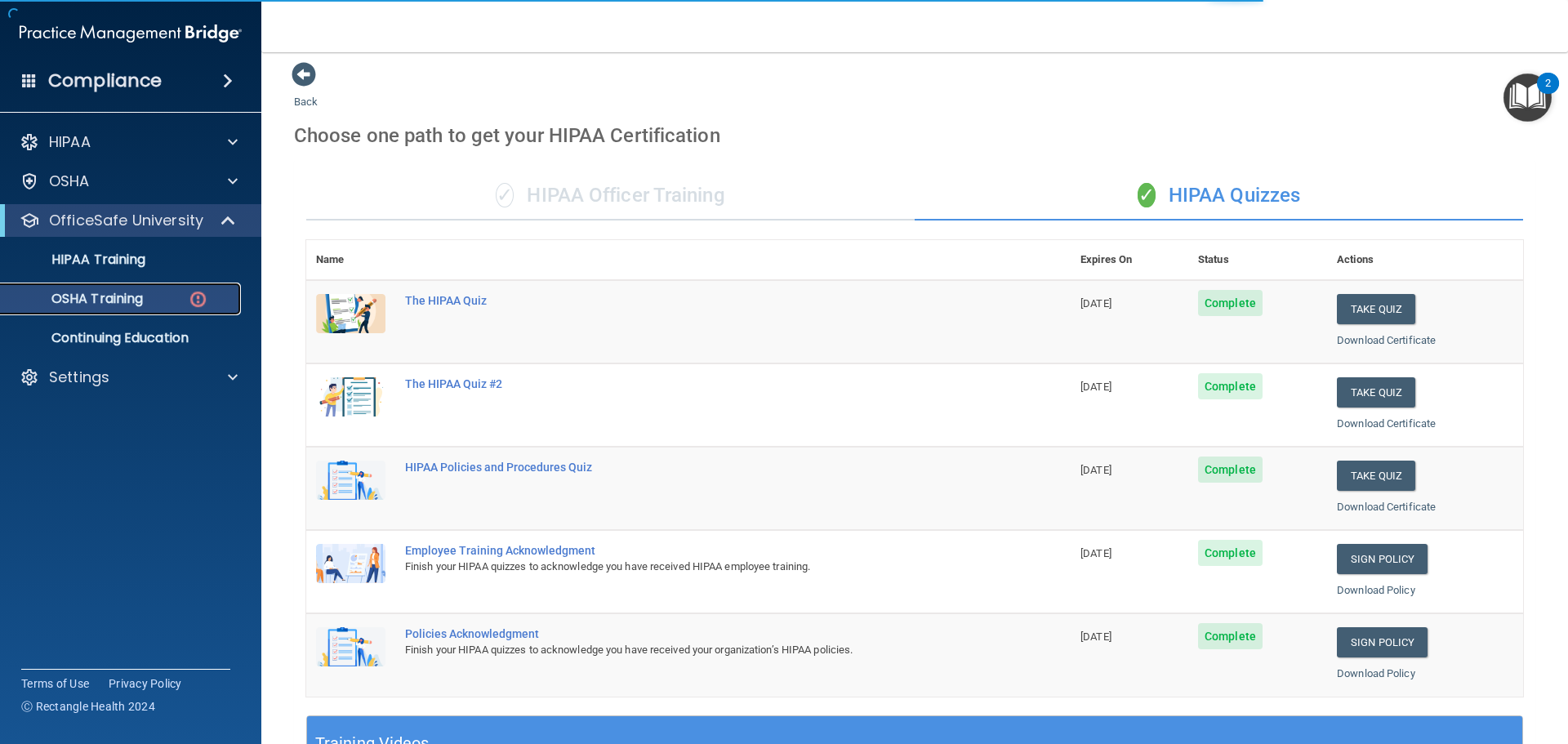
click at [99, 300] on p "OSHA Training" at bounding box center [76, 298] width 132 height 16
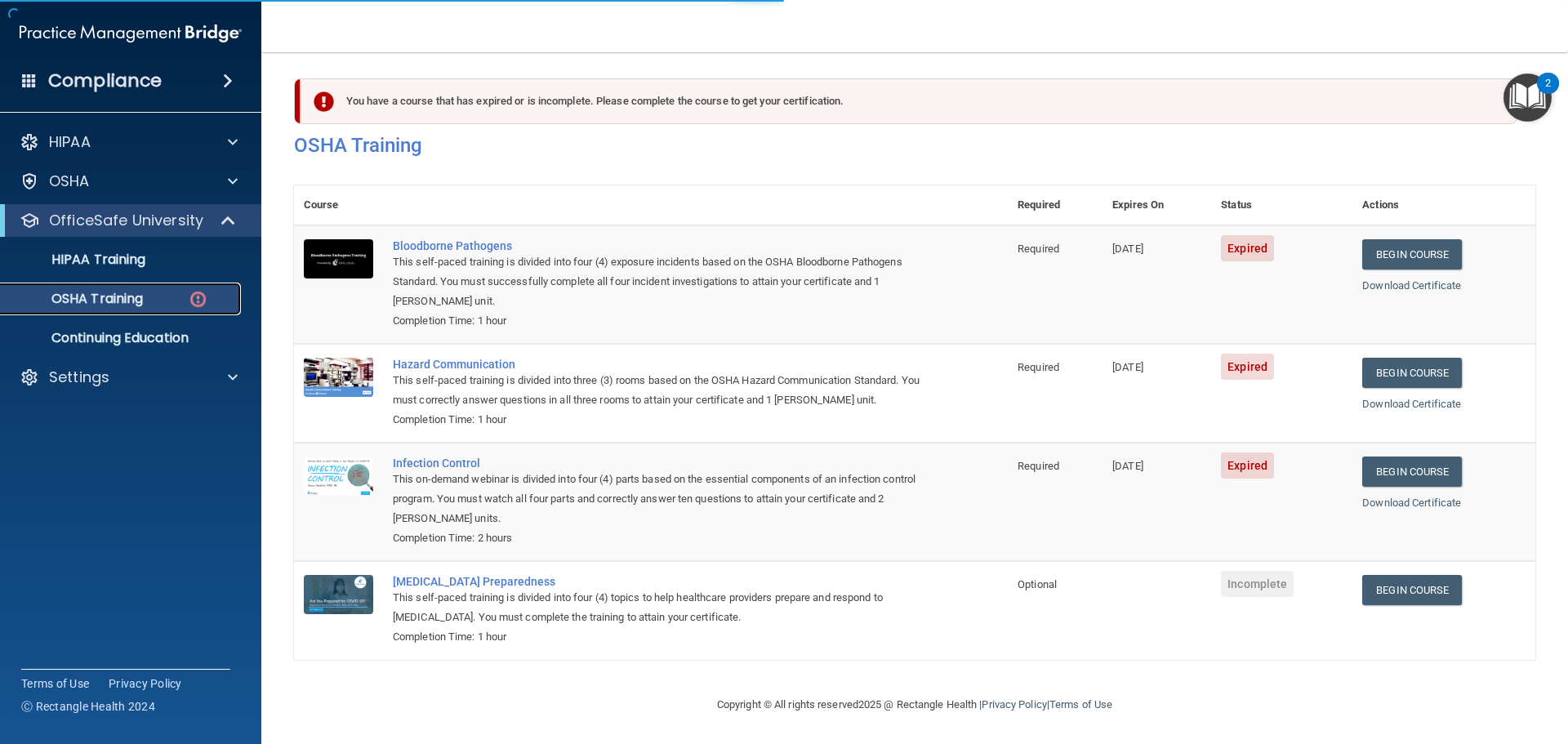
scroll to position [27, 0]
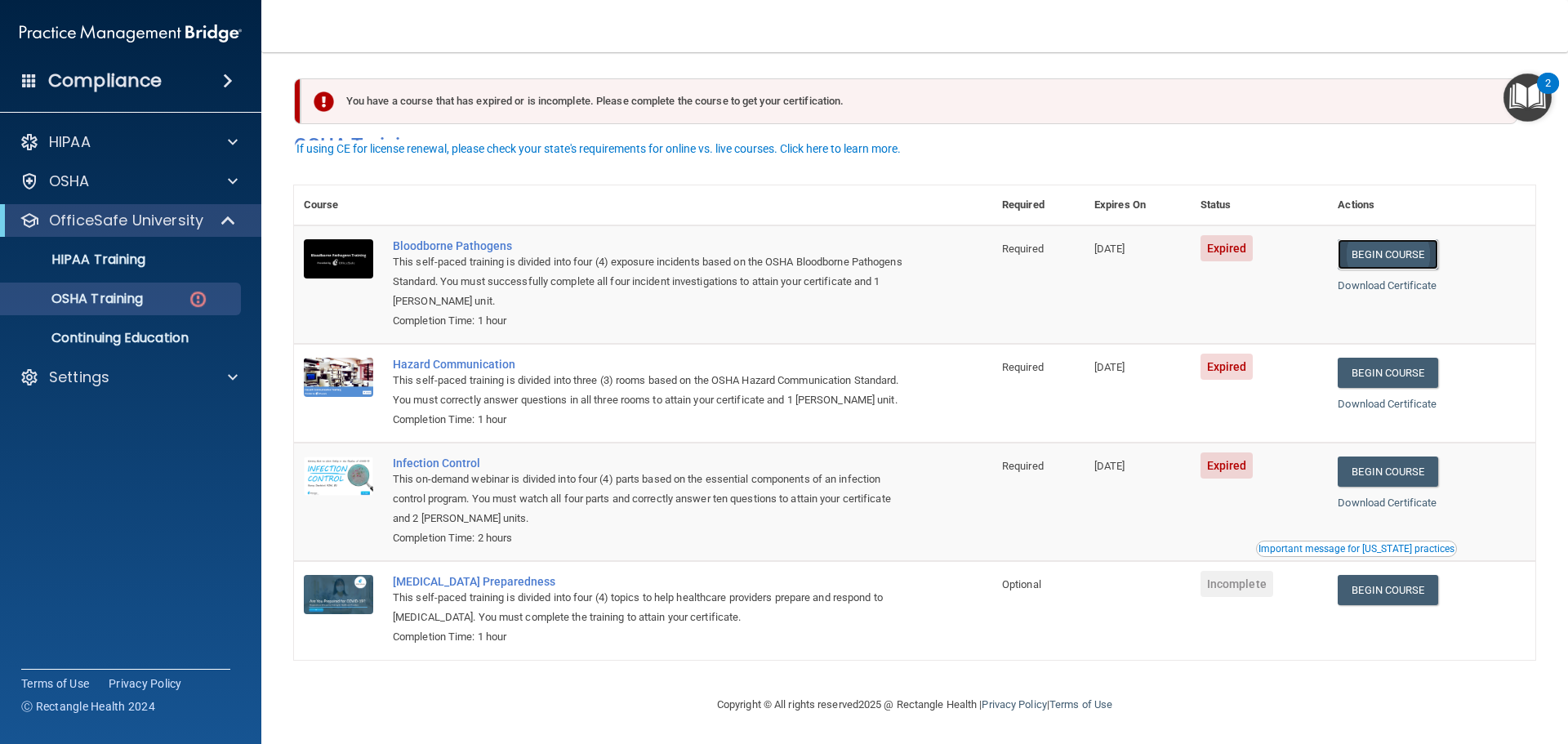
click at [1386, 240] on link "Begin Course" at bounding box center [1387, 254] width 99 height 30
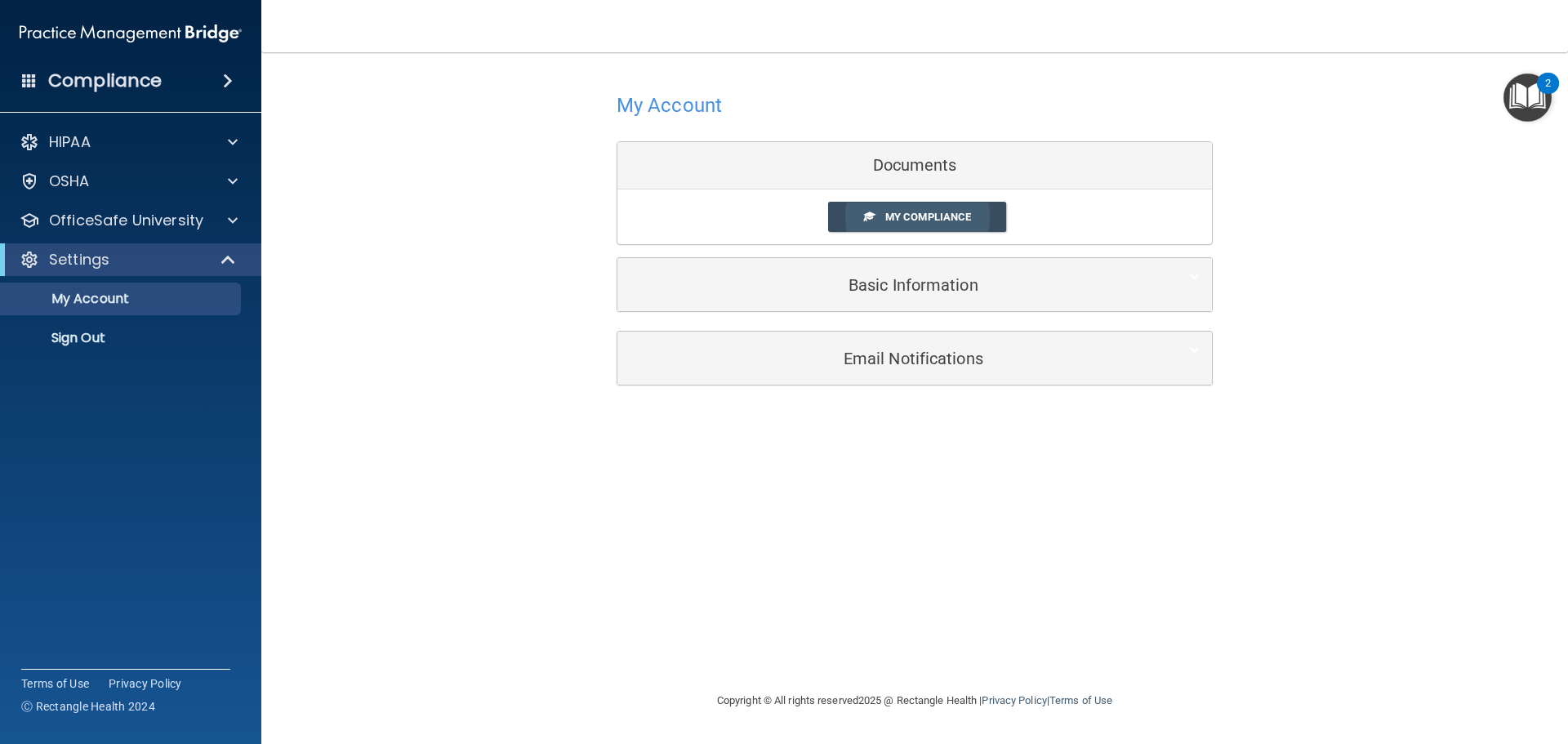
click at [918, 218] on span "My Compliance" at bounding box center [928, 217] width 86 height 12
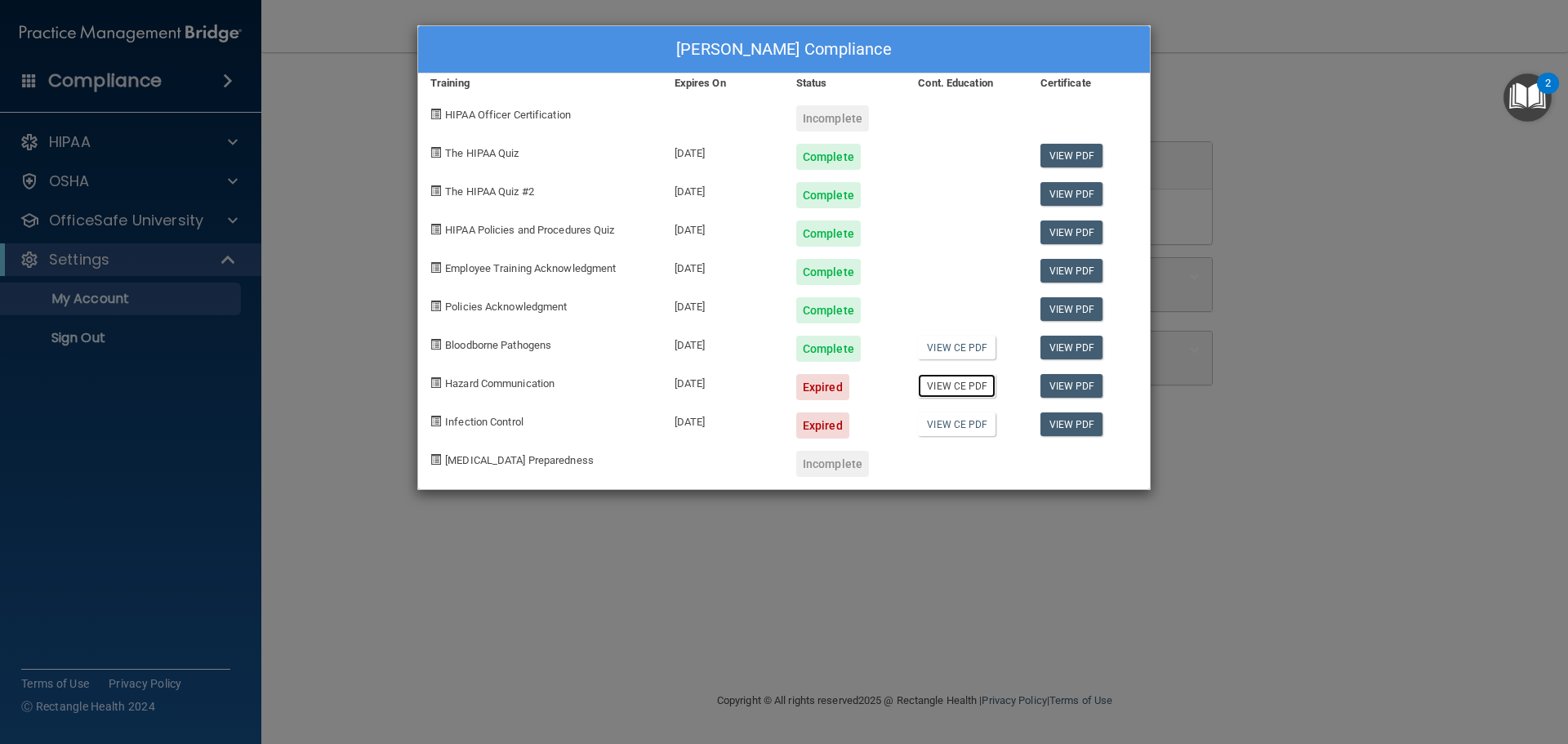
click at [960, 384] on link "View CE PDF" at bounding box center [957, 386] width 78 height 23
click at [952, 389] on link "View CE PDF" at bounding box center [957, 386] width 78 height 23
click at [1090, 383] on link "View PDF" at bounding box center [1072, 386] width 63 height 23
click at [964, 387] on link "View CE PDF" at bounding box center [957, 386] width 78 height 23
click at [105, 215] on div "Laura Adams's Compliance Training Expires On Status Cont. Education Certificate…" at bounding box center [784, 372] width 1568 height 744
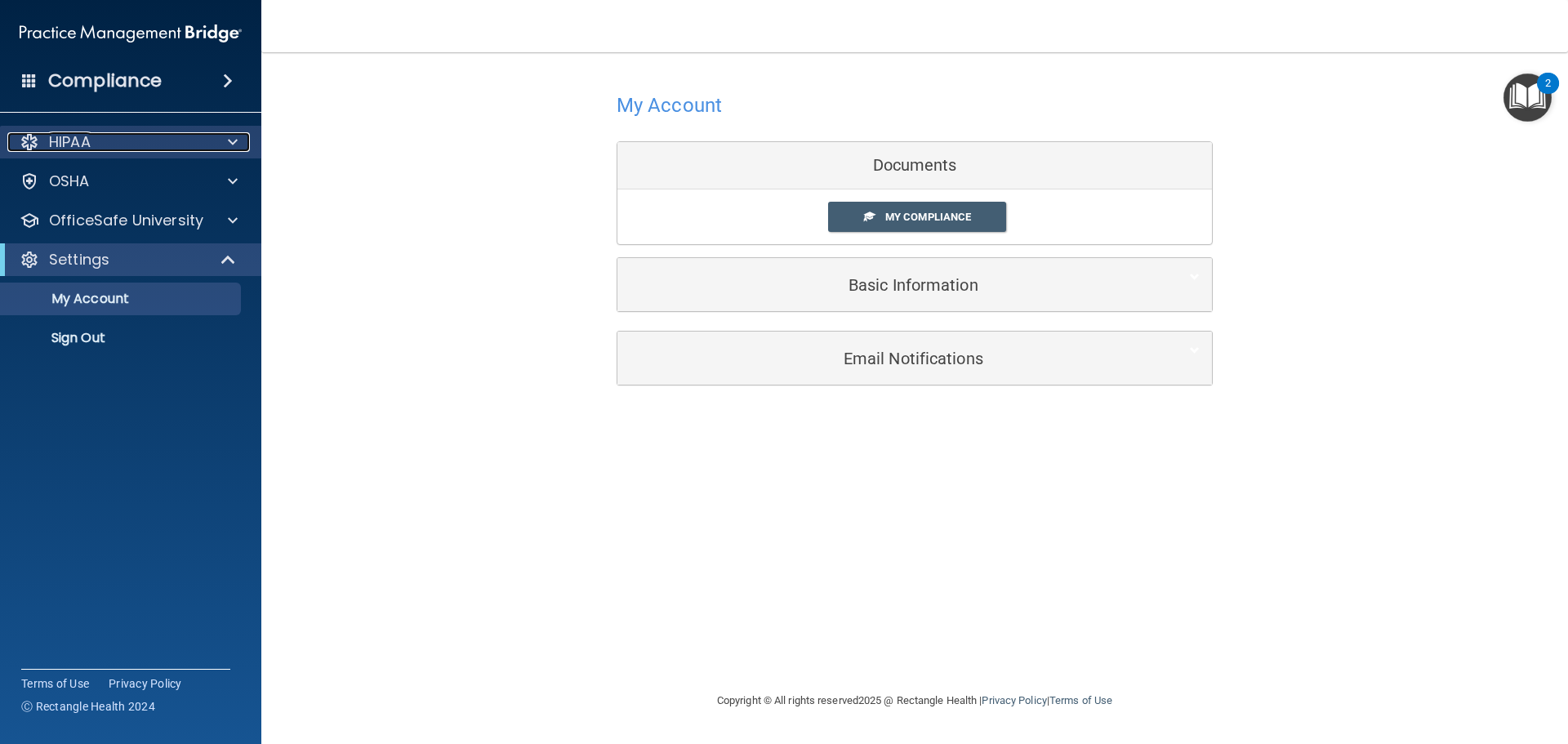
click at [231, 133] on span at bounding box center [233, 142] width 10 height 20
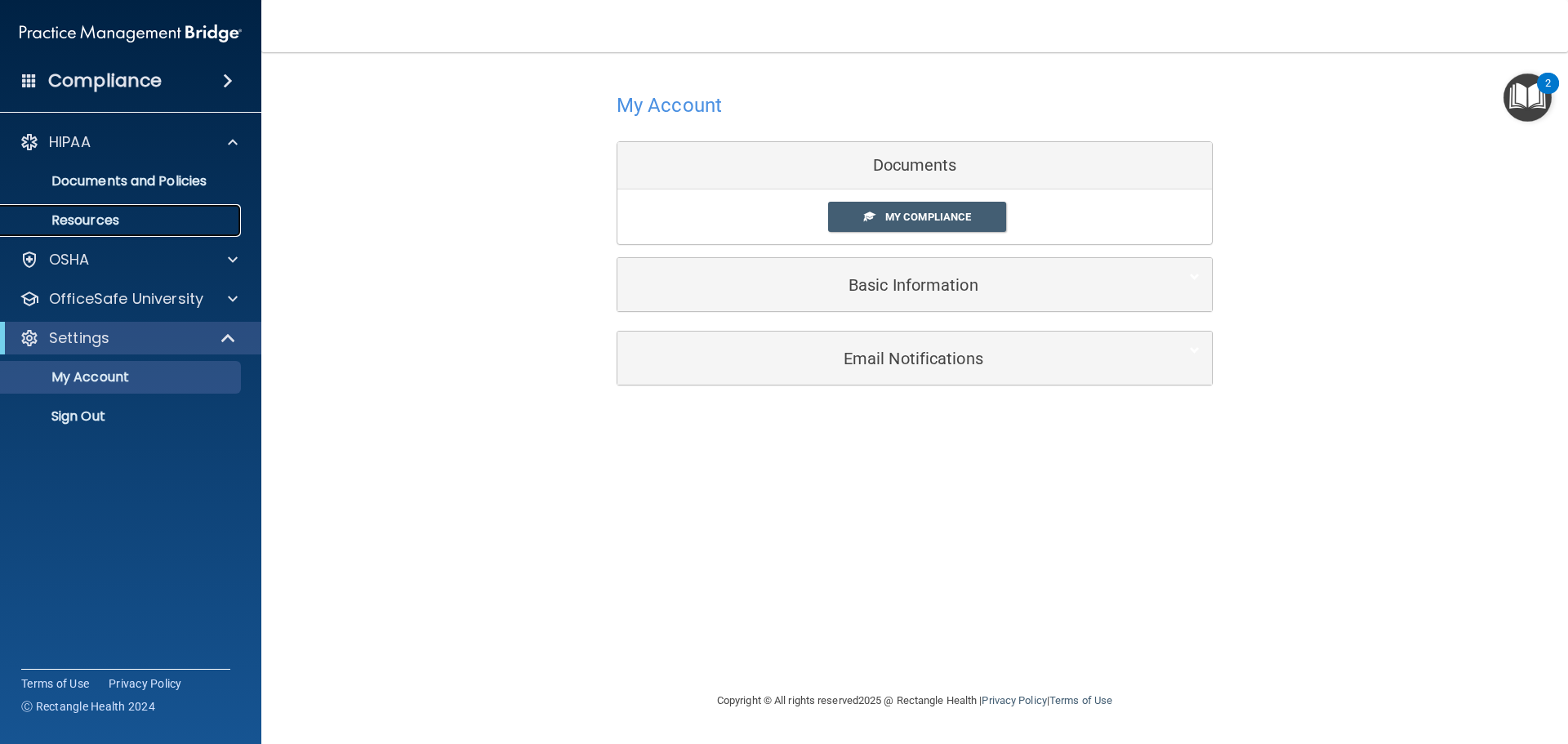
click at [99, 220] on p "Resources" at bounding box center [122, 221] width 223 height 16
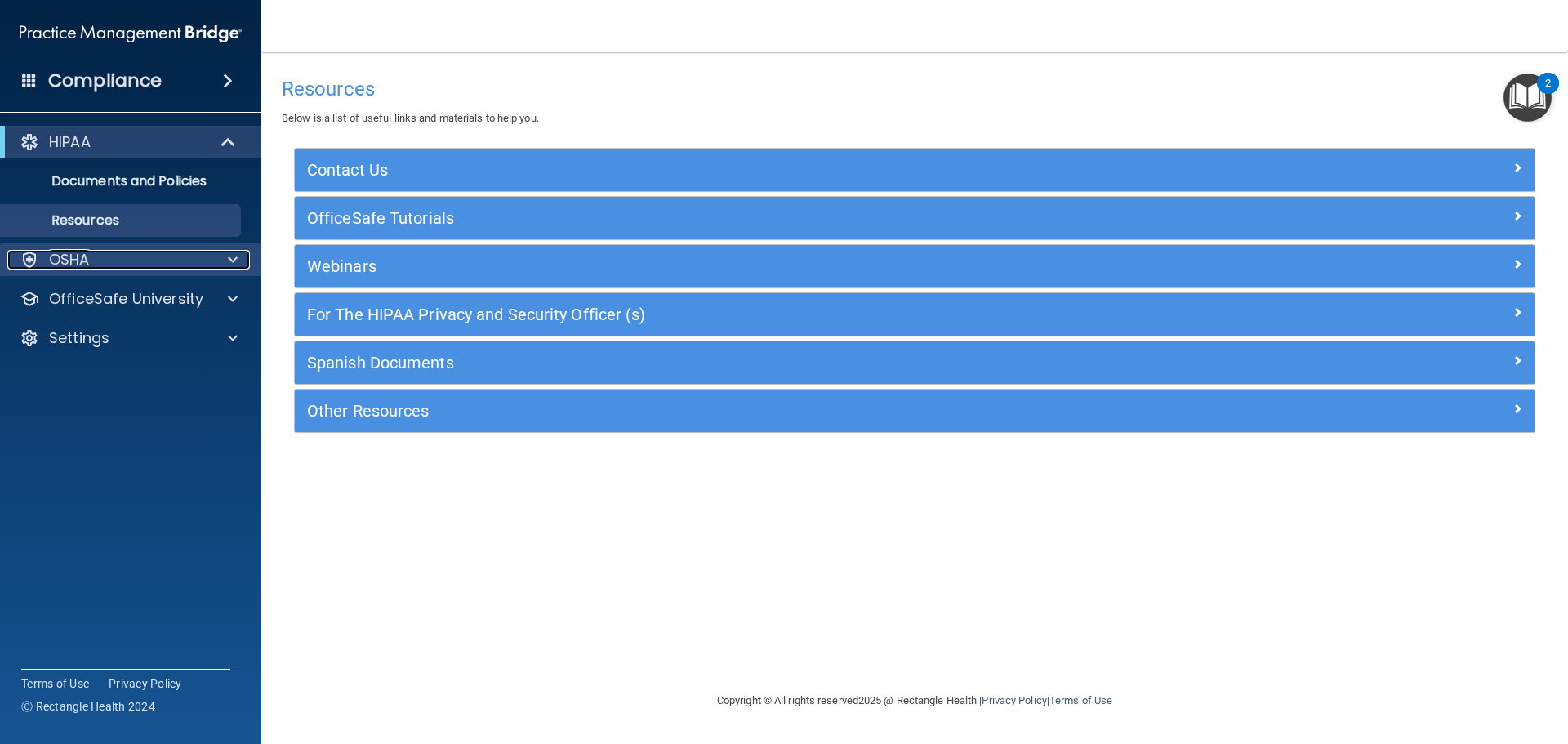
click at [66, 256] on p "OSHA" at bounding box center [69, 260] width 41 height 20
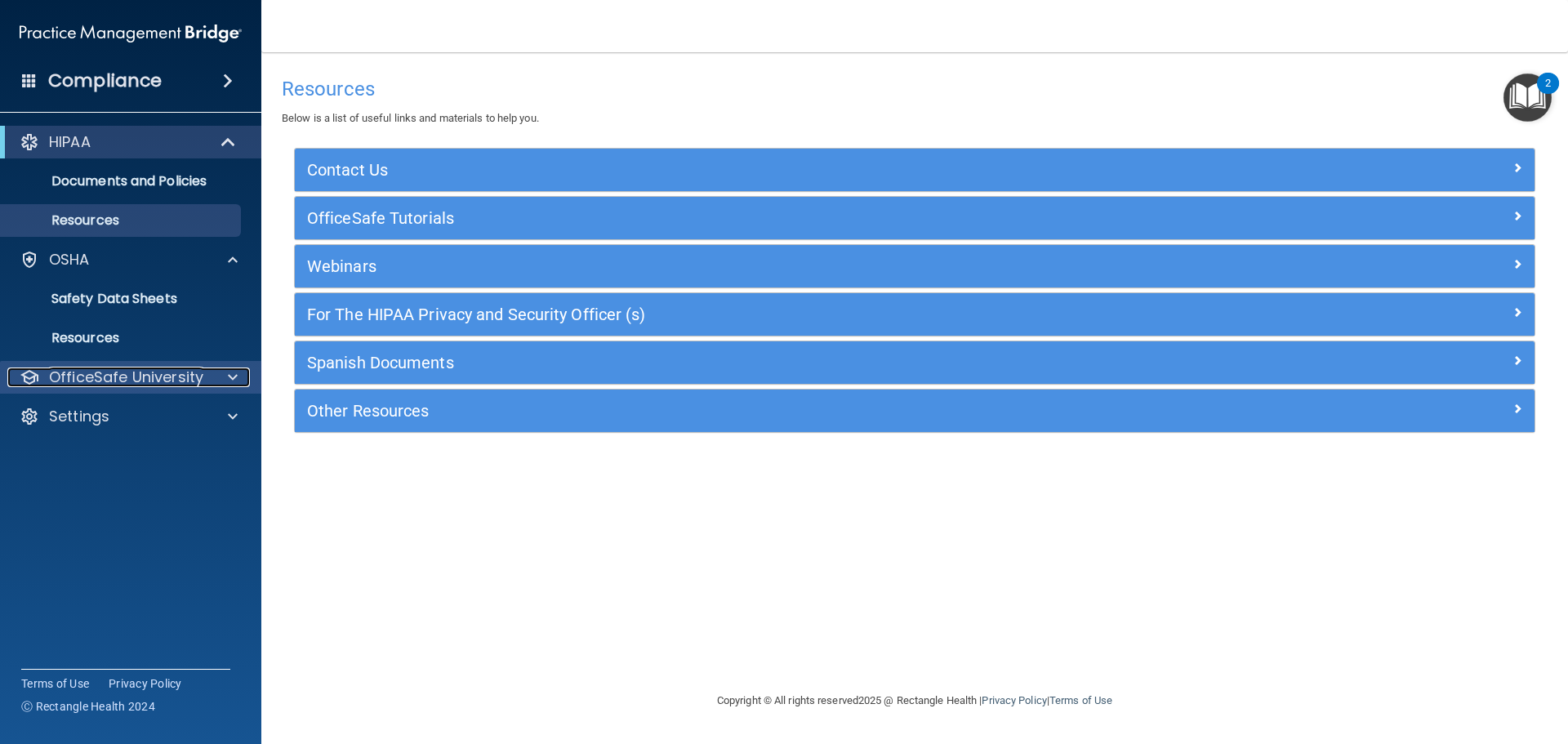
click at [238, 375] on div at bounding box center [230, 377] width 41 height 20
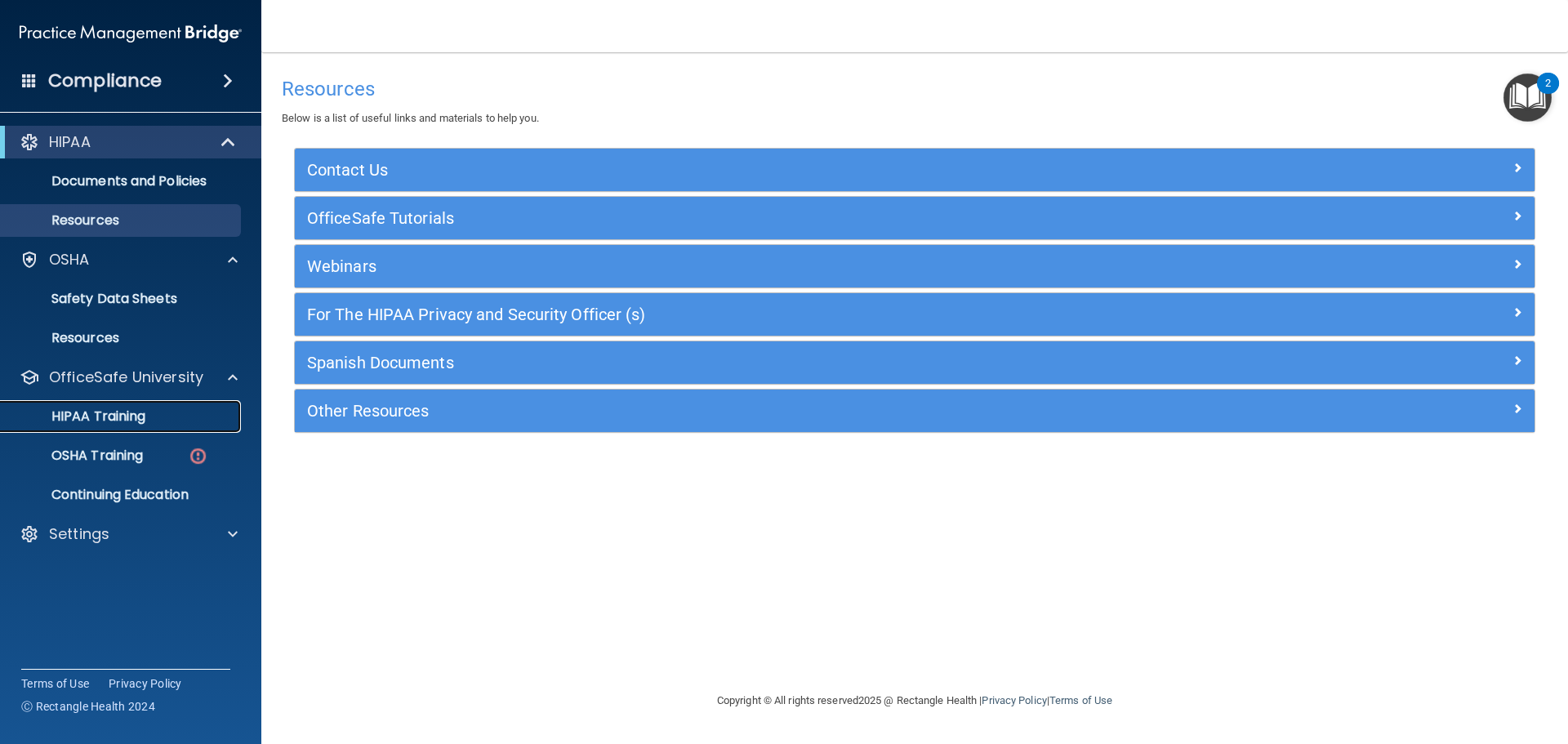
click at [106, 416] on p "HIPAA Training" at bounding box center [78, 416] width 135 height 16
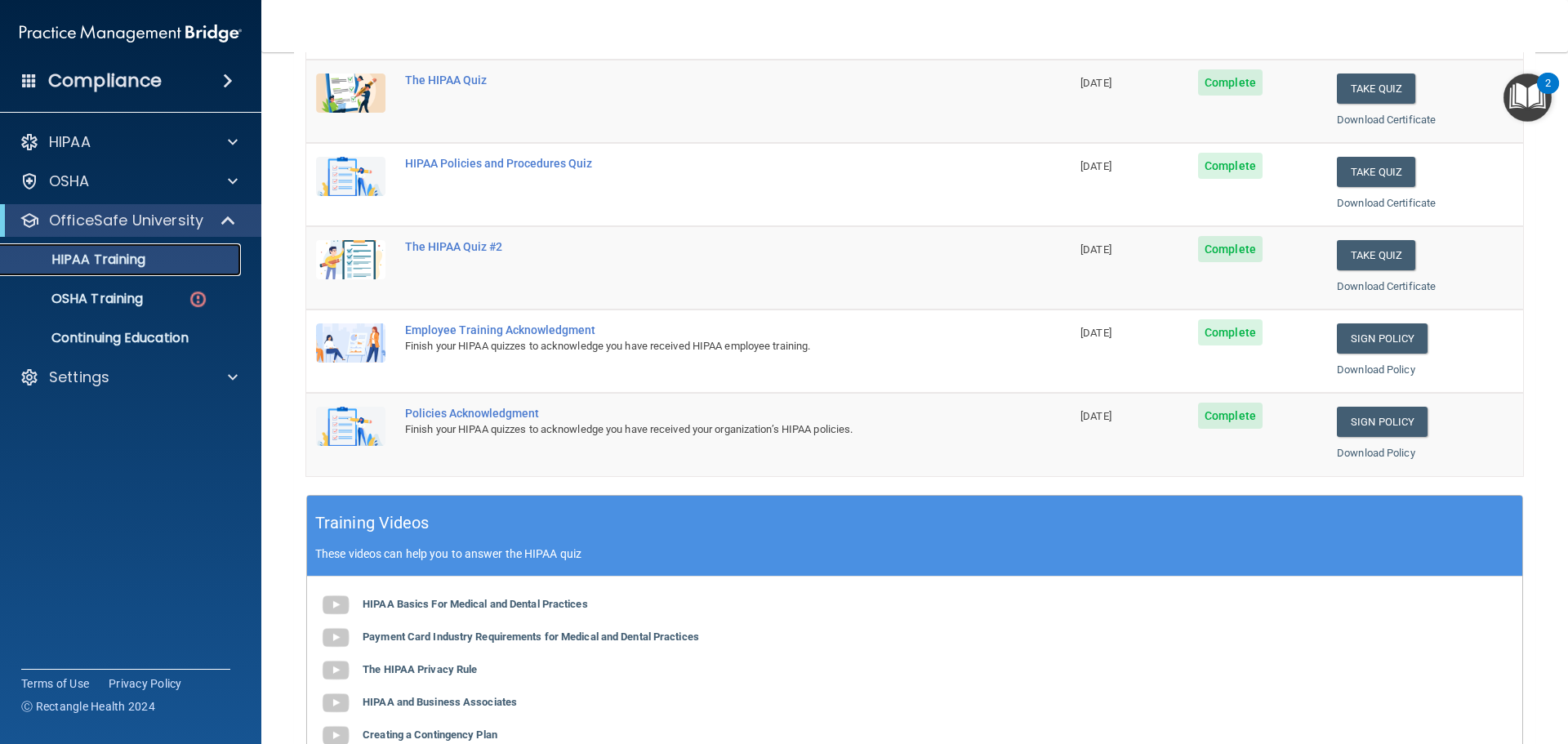
scroll to position [257, 0]
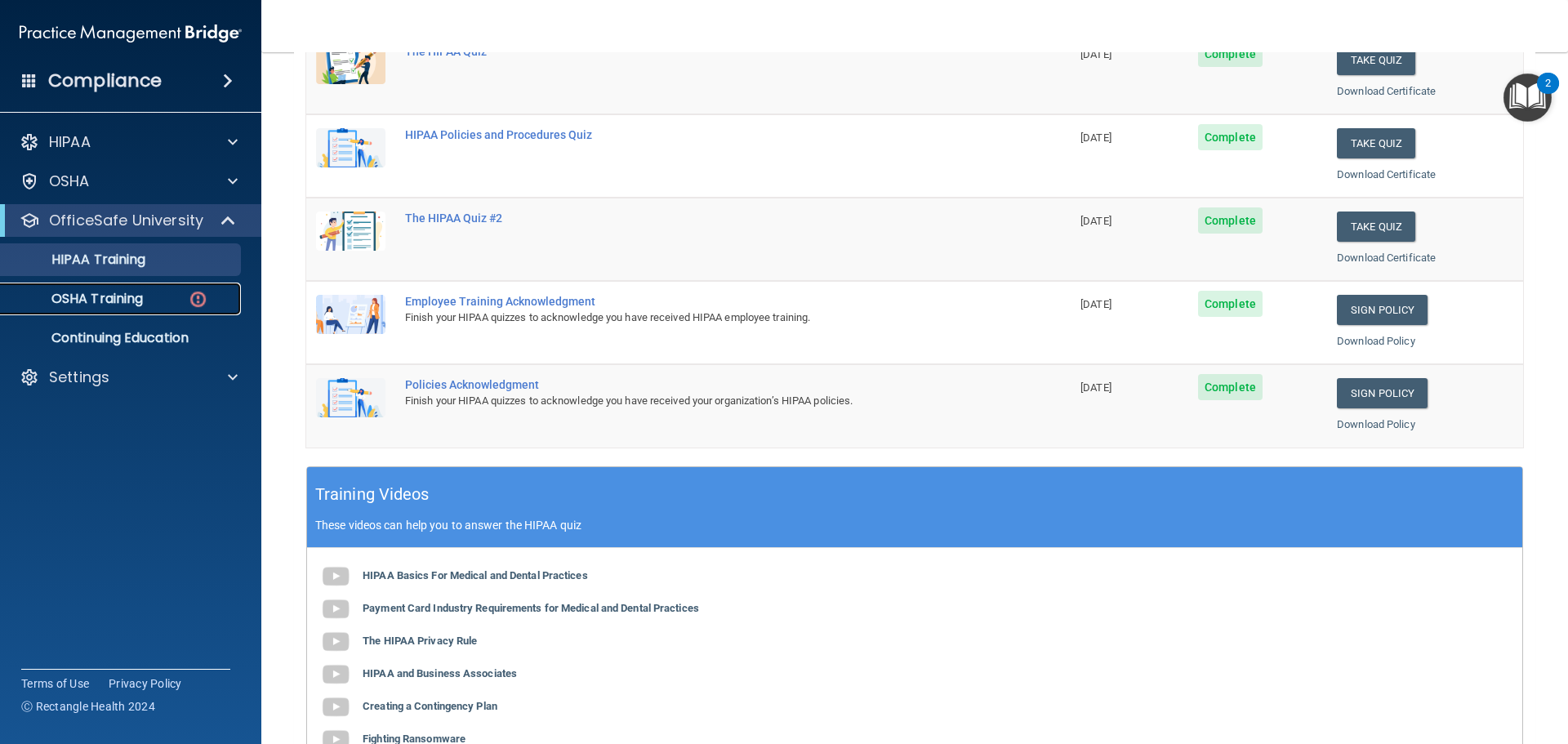
click at [90, 298] on p "OSHA Training" at bounding box center [76, 298] width 132 height 16
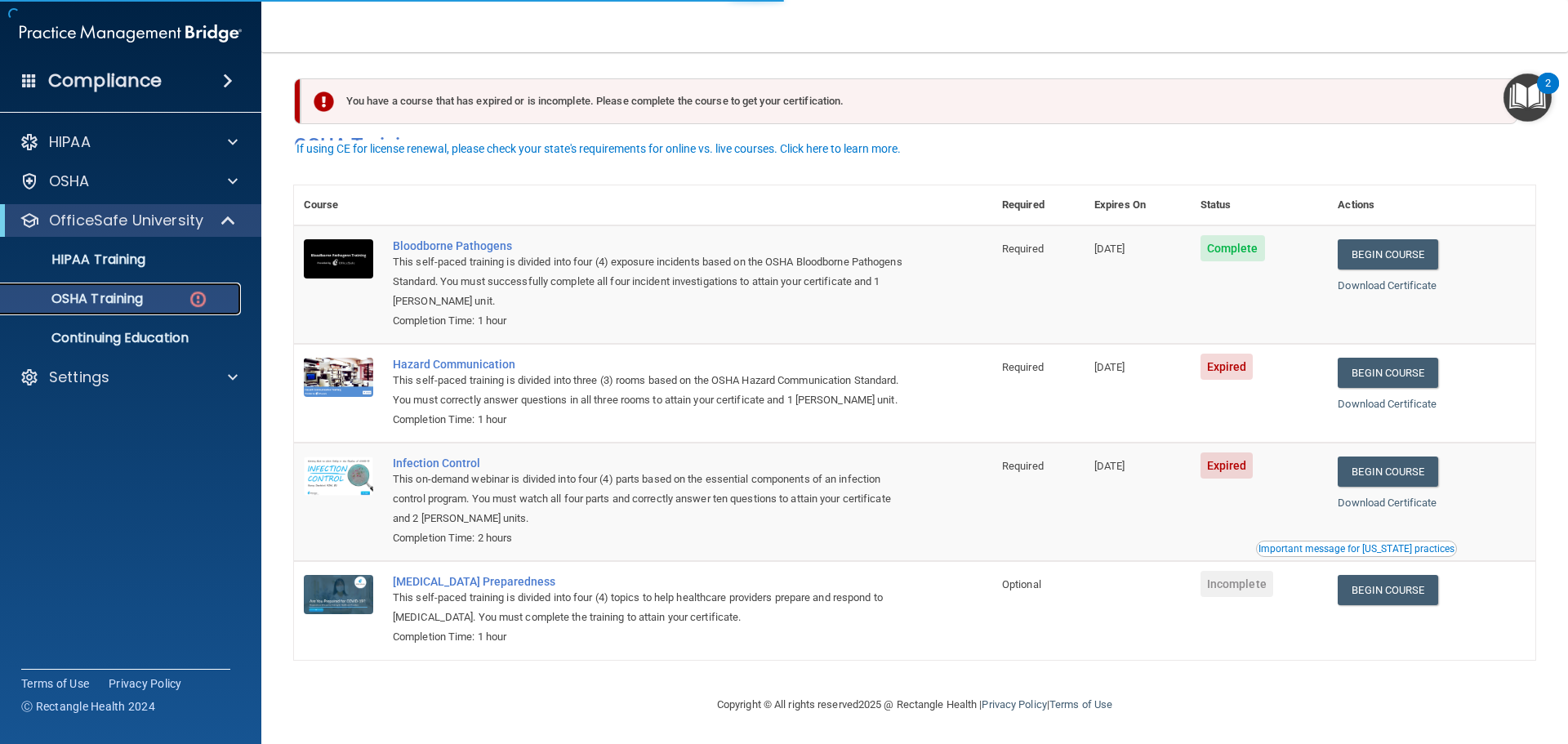
scroll to position [27, 0]
click at [1393, 358] on link "Begin Course" at bounding box center [1387, 373] width 99 height 30
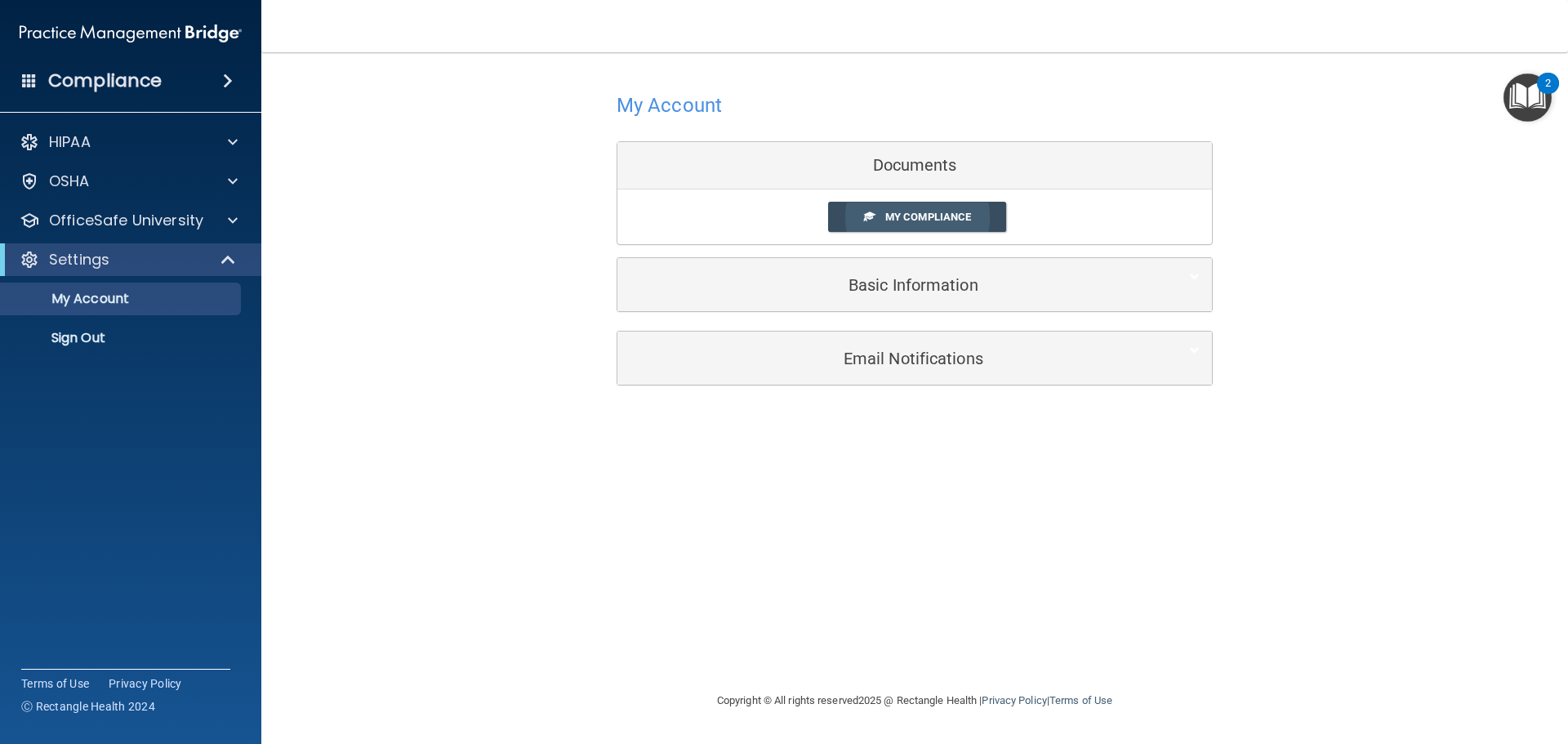
click at [910, 216] on span "My Compliance" at bounding box center [928, 217] width 86 height 12
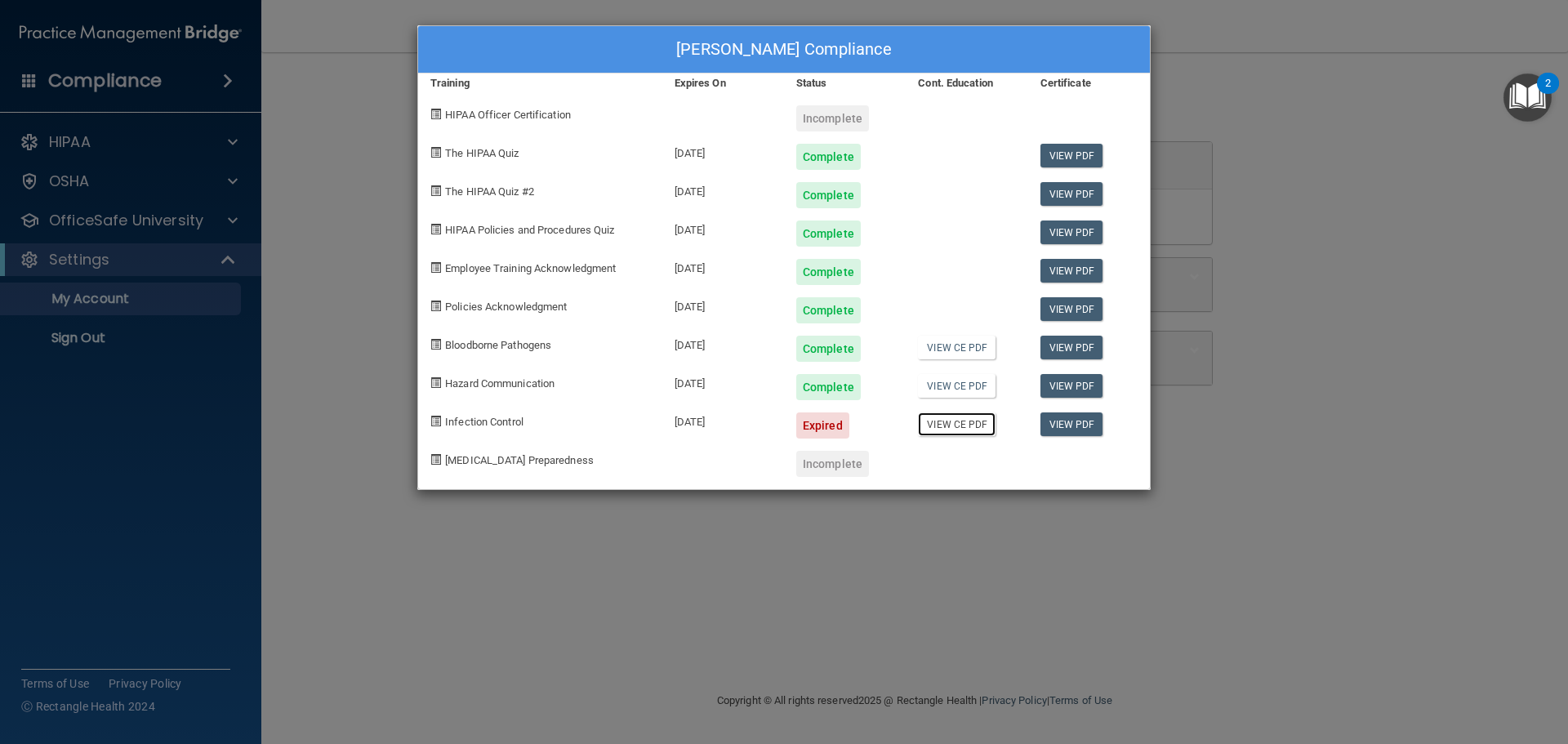
click at [965, 429] on link "View CE PDF" at bounding box center [957, 424] width 78 height 23
click at [1078, 420] on link "View PDF" at bounding box center [1072, 424] width 63 height 23
click at [816, 427] on div "Expired" at bounding box center [822, 426] width 53 height 26
click at [817, 419] on div "Expired" at bounding box center [822, 426] width 53 height 26
click at [824, 420] on div "Expired" at bounding box center [822, 426] width 53 height 26
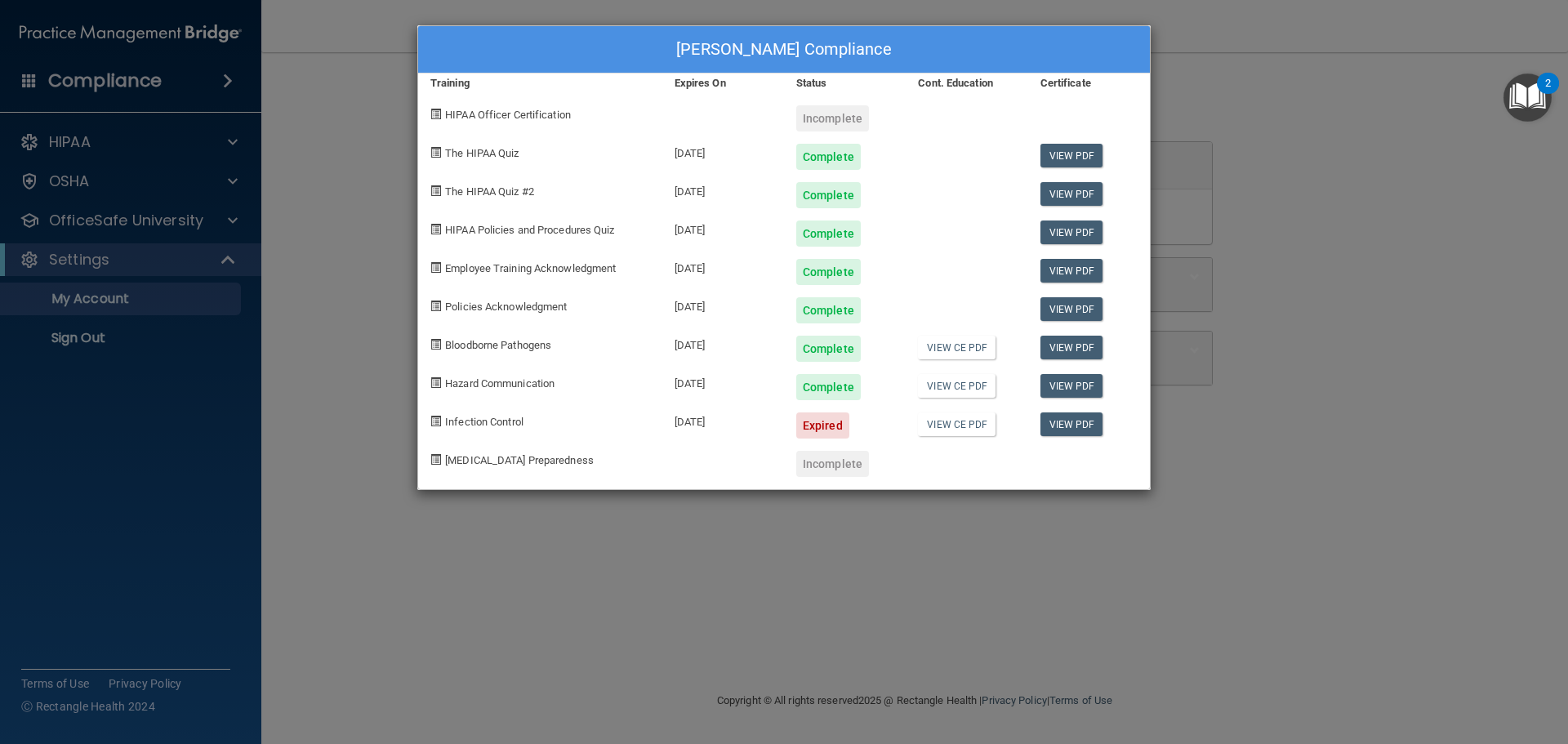
click at [824, 420] on div "Expired" at bounding box center [822, 426] width 53 height 26
click at [1552, 666] on div "Laura Adams's Compliance Training Expires On Status Cont. Education Certificate…" at bounding box center [784, 372] width 1568 height 744
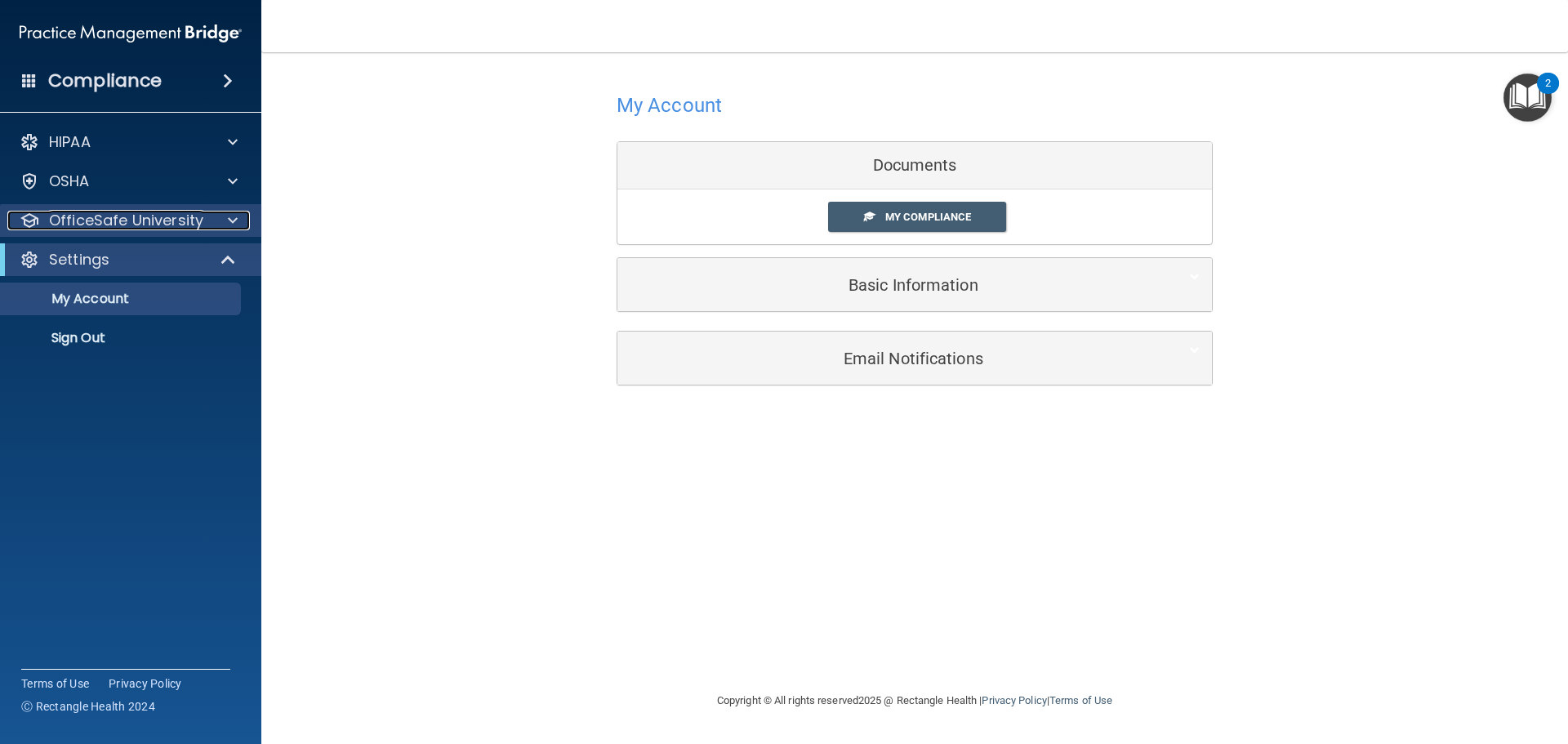
click at [229, 220] on span at bounding box center [233, 221] width 10 height 20
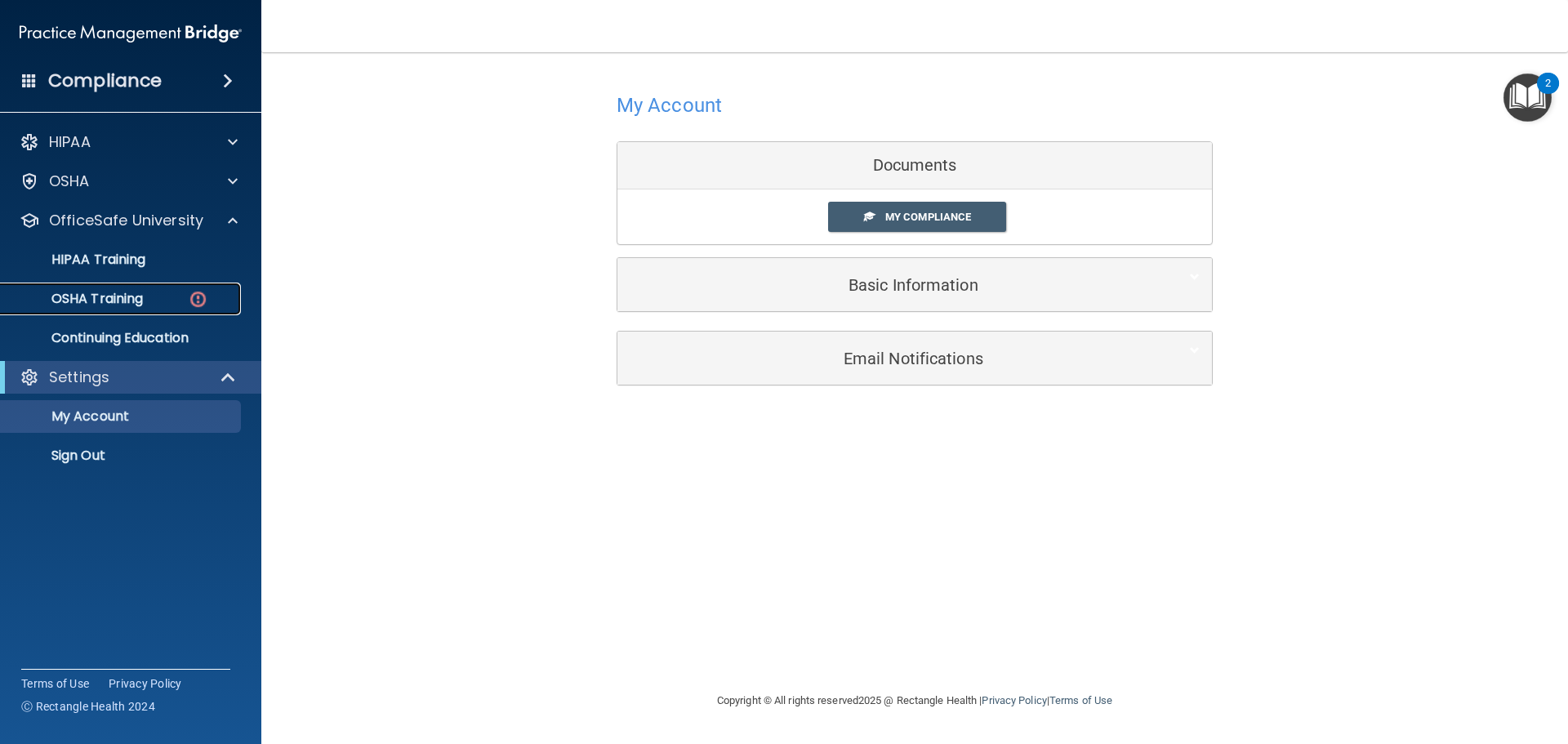
click at [110, 297] on p "OSHA Training" at bounding box center [76, 298] width 132 height 16
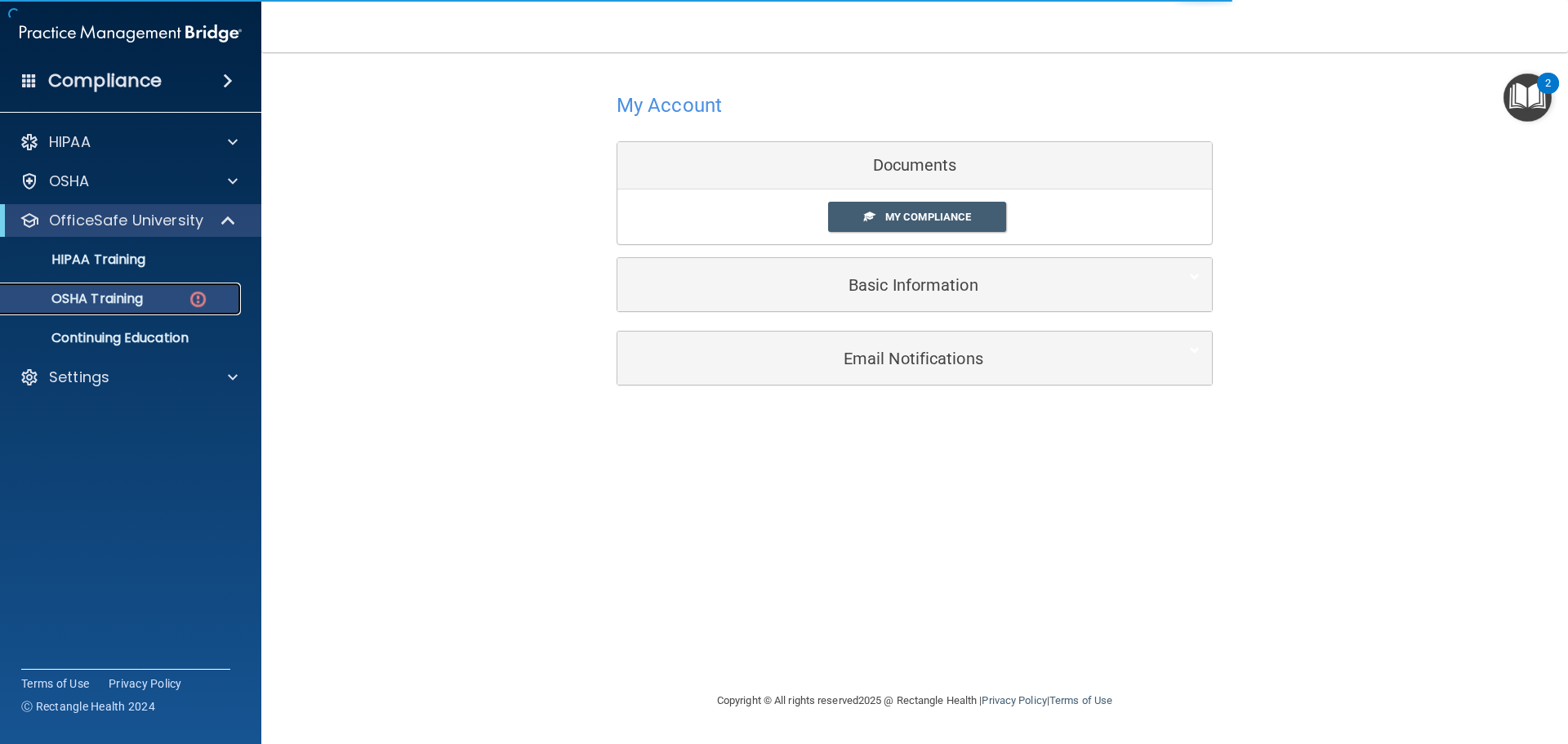
click at [114, 295] on p "OSHA Training" at bounding box center [76, 298] width 132 height 16
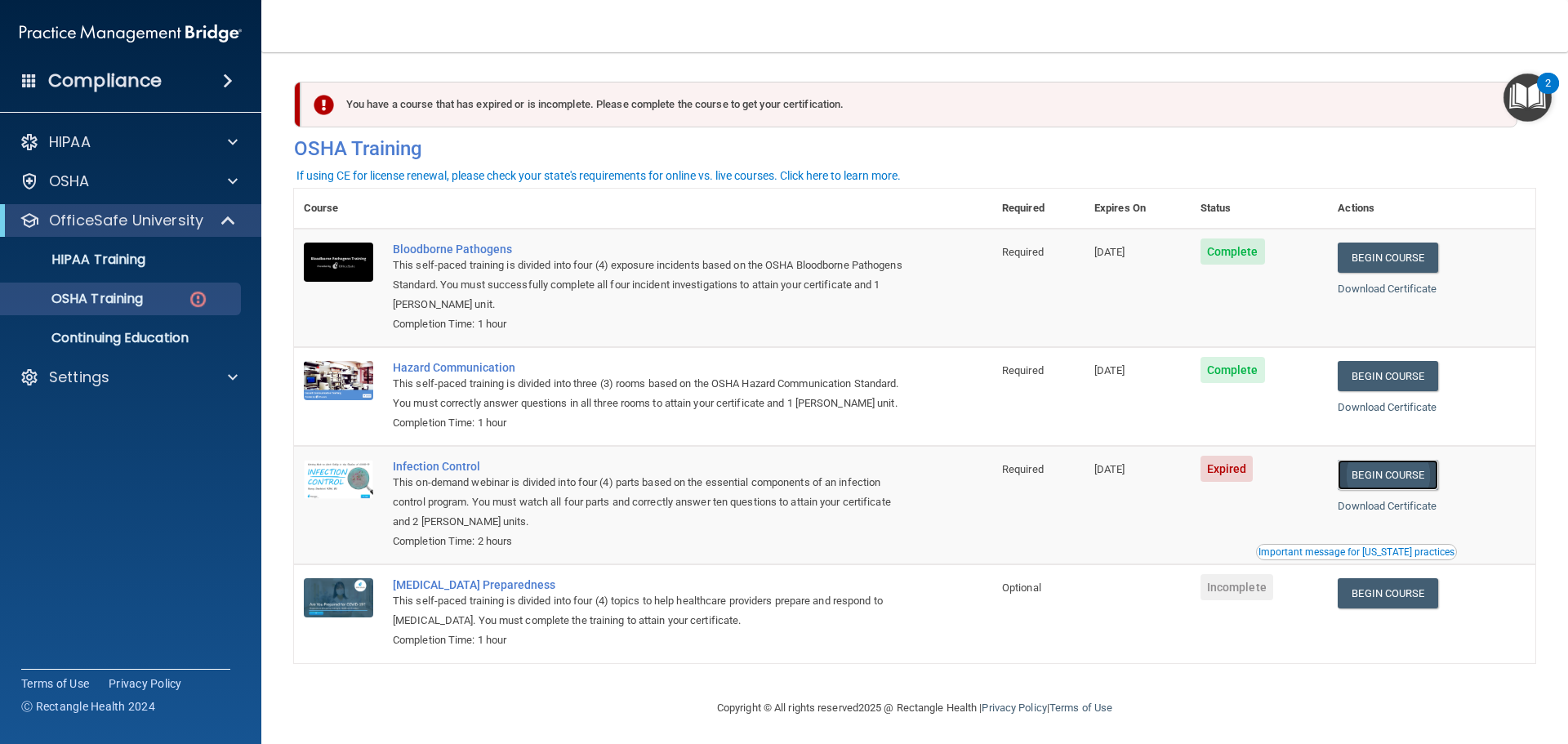
click at [1424, 491] on link "Begin Course" at bounding box center [1387, 475] width 99 height 30
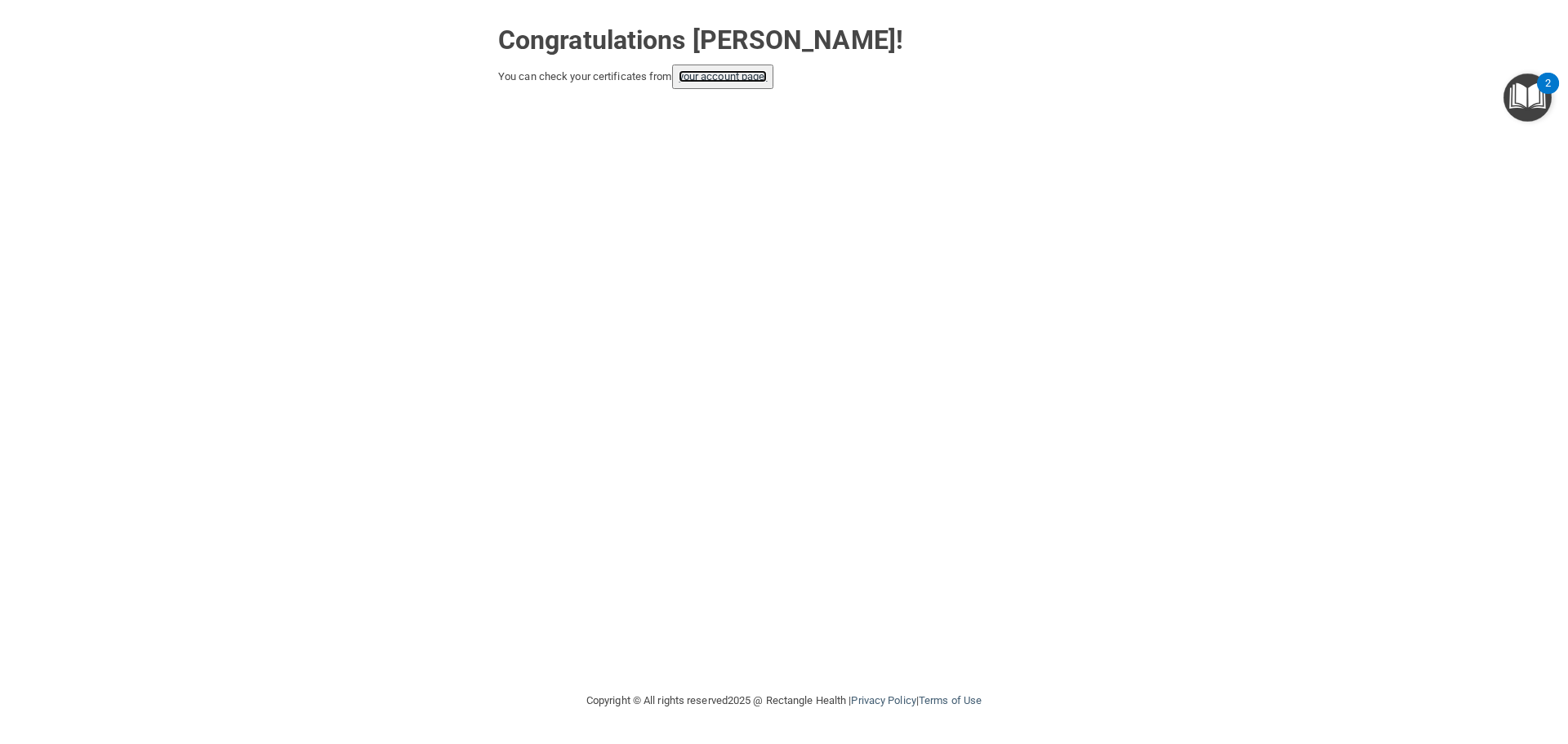
click at [732, 80] on link "your account page!" at bounding box center [723, 76] width 89 height 12
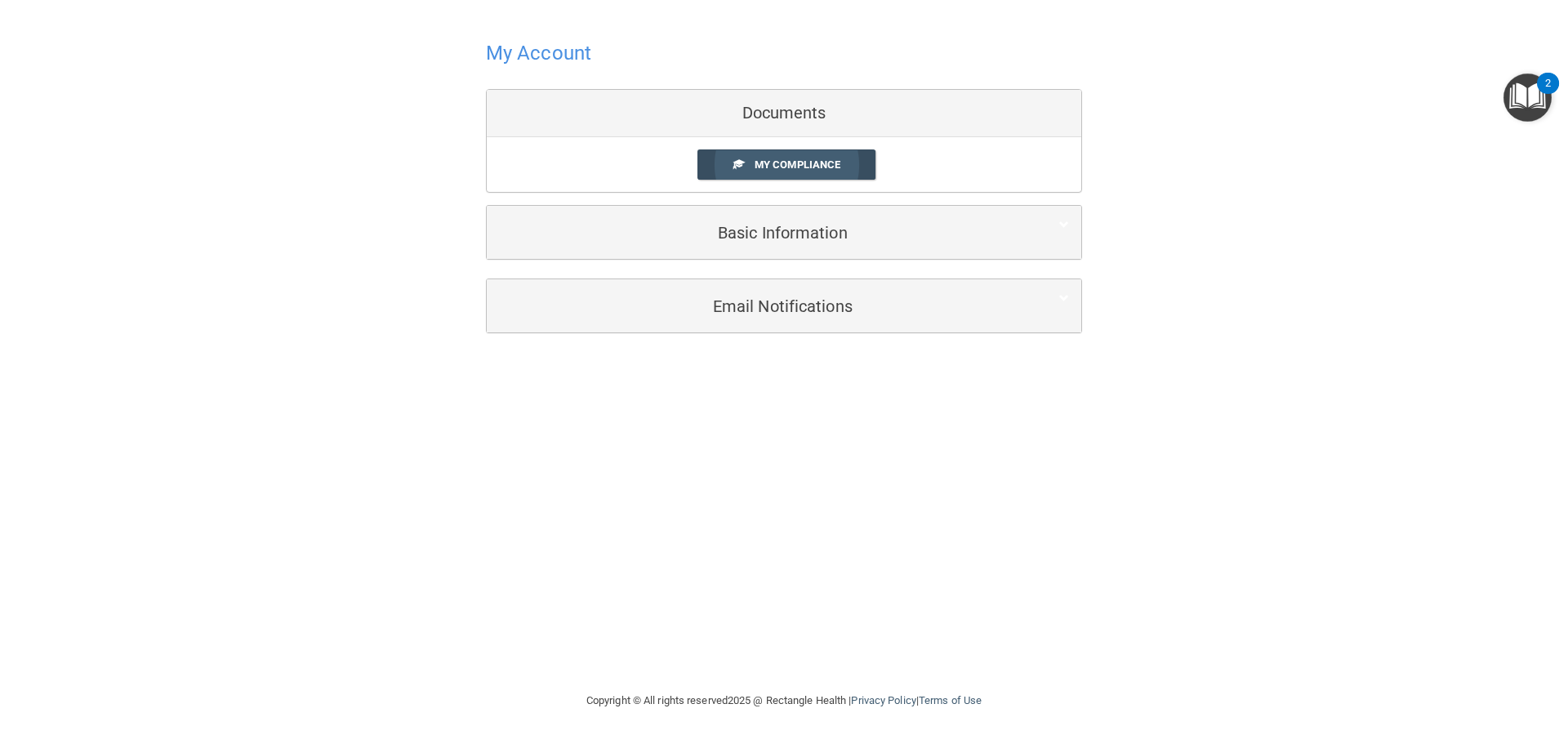
click at [817, 170] on span "My Compliance" at bounding box center [797, 164] width 86 height 12
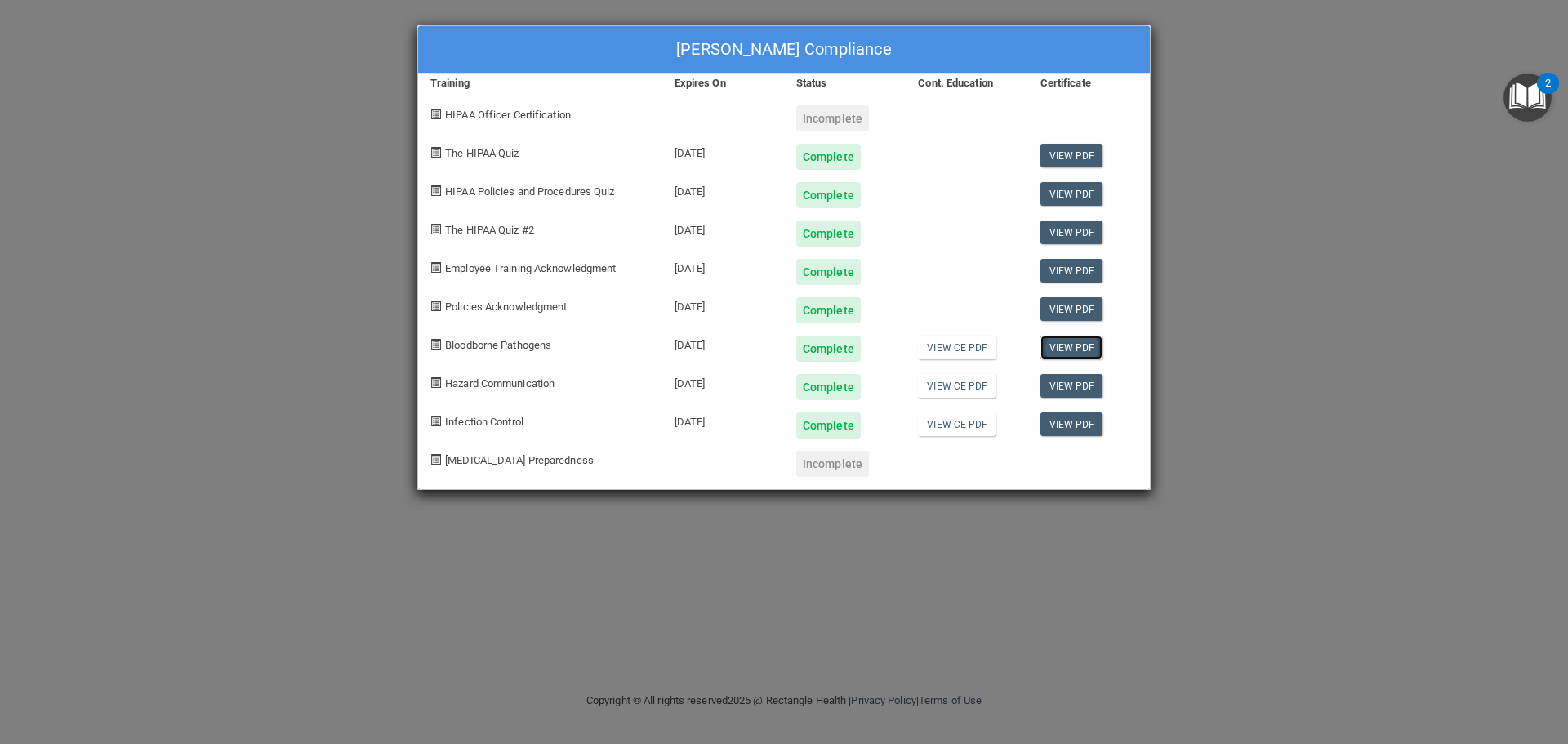
click at [1074, 349] on link "View PDF" at bounding box center [1072, 347] width 63 height 23
click at [1084, 387] on link "View PDF" at bounding box center [1072, 386] width 63 height 23
click at [1068, 426] on link "View PDF" at bounding box center [1072, 424] width 63 height 23
click at [1072, 273] on link "View PDF" at bounding box center [1072, 270] width 63 height 23
